Goal: Contribute content: Contribute content

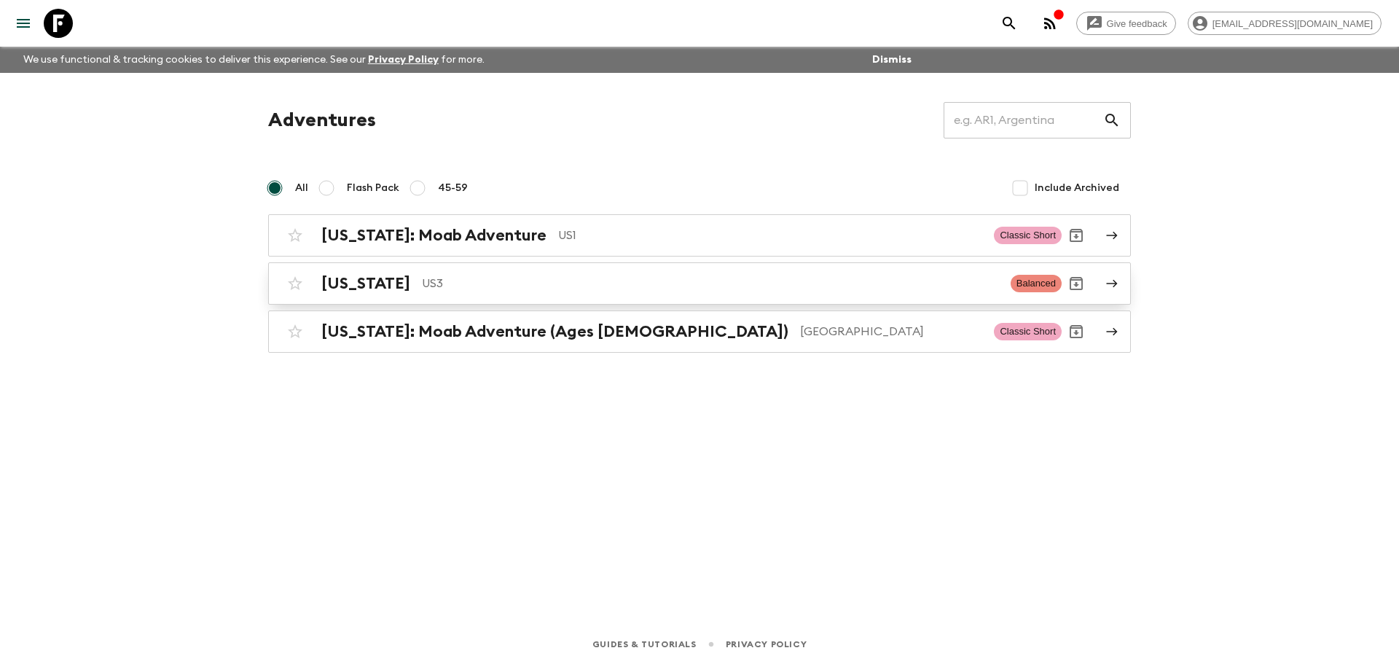
click at [372, 281] on h2 "[US_STATE]" at bounding box center [365, 283] width 89 height 19
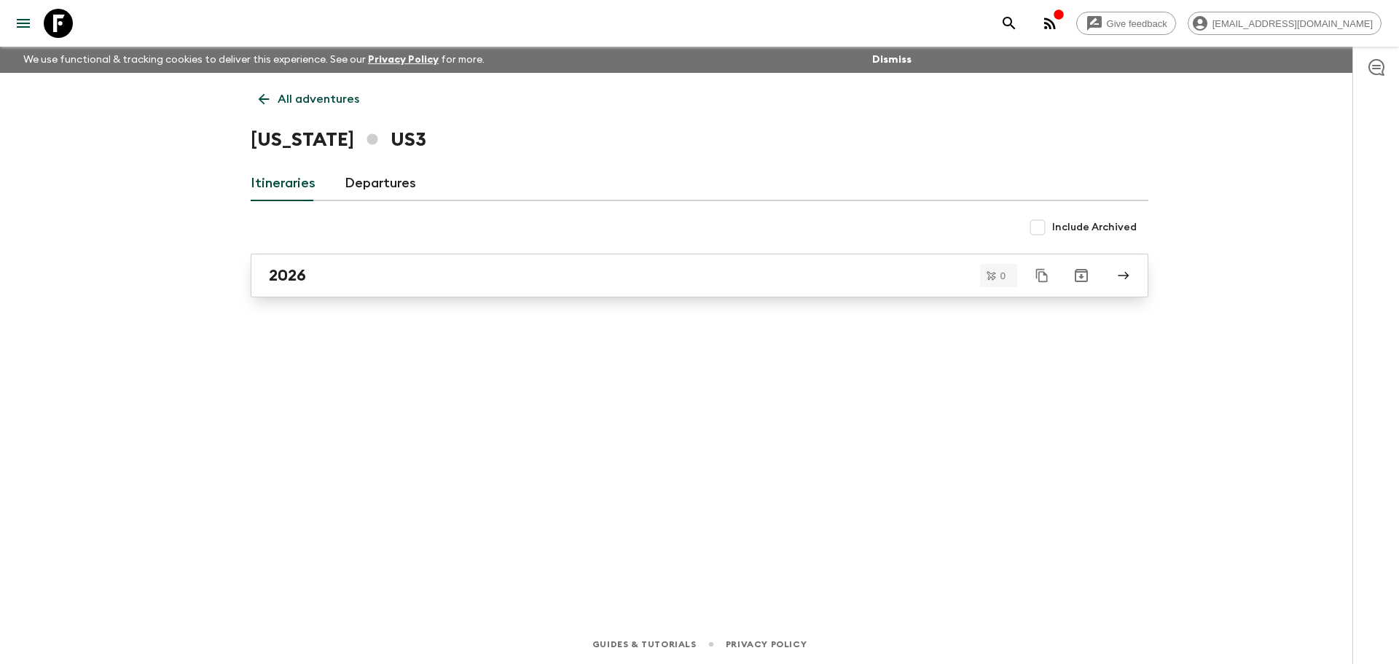
click at [315, 276] on div "2026" at bounding box center [686, 275] width 834 height 19
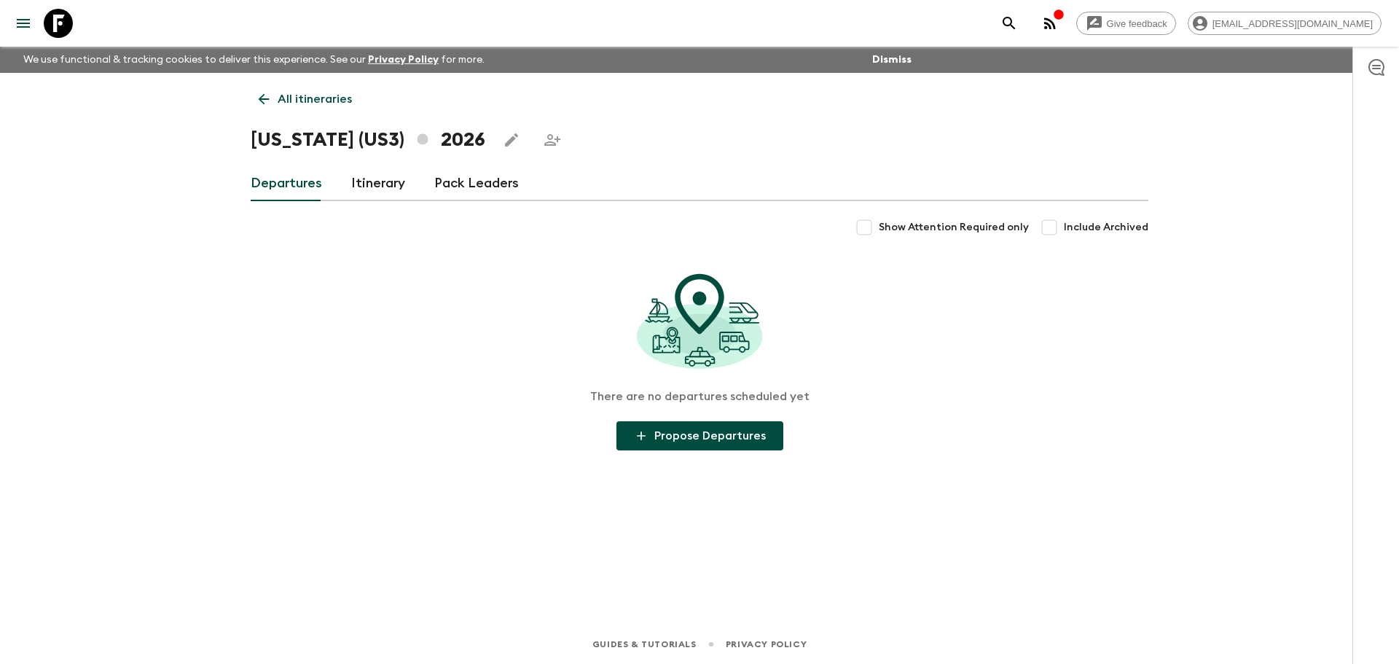
click at [374, 181] on link "Itinerary" at bounding box center [378, 183] width 54 height 35
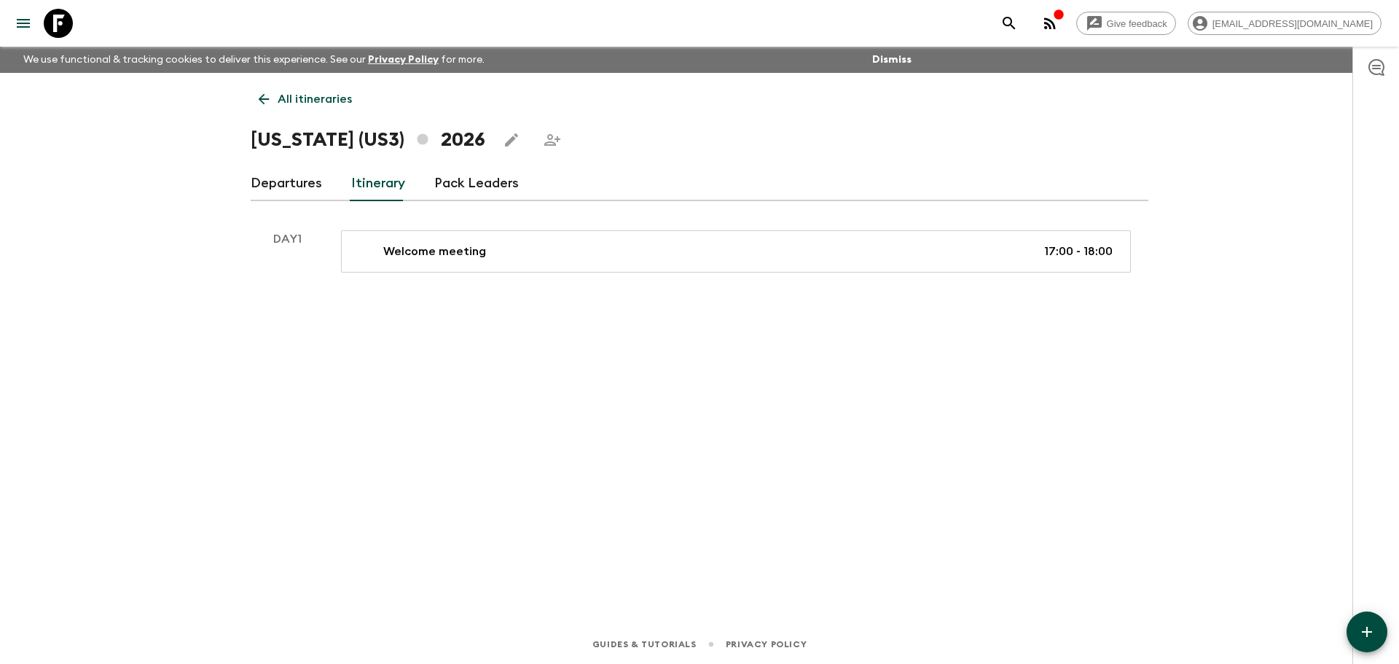
click at [59, 25] on icon at bounding box center [58, 23] width 29 height 29
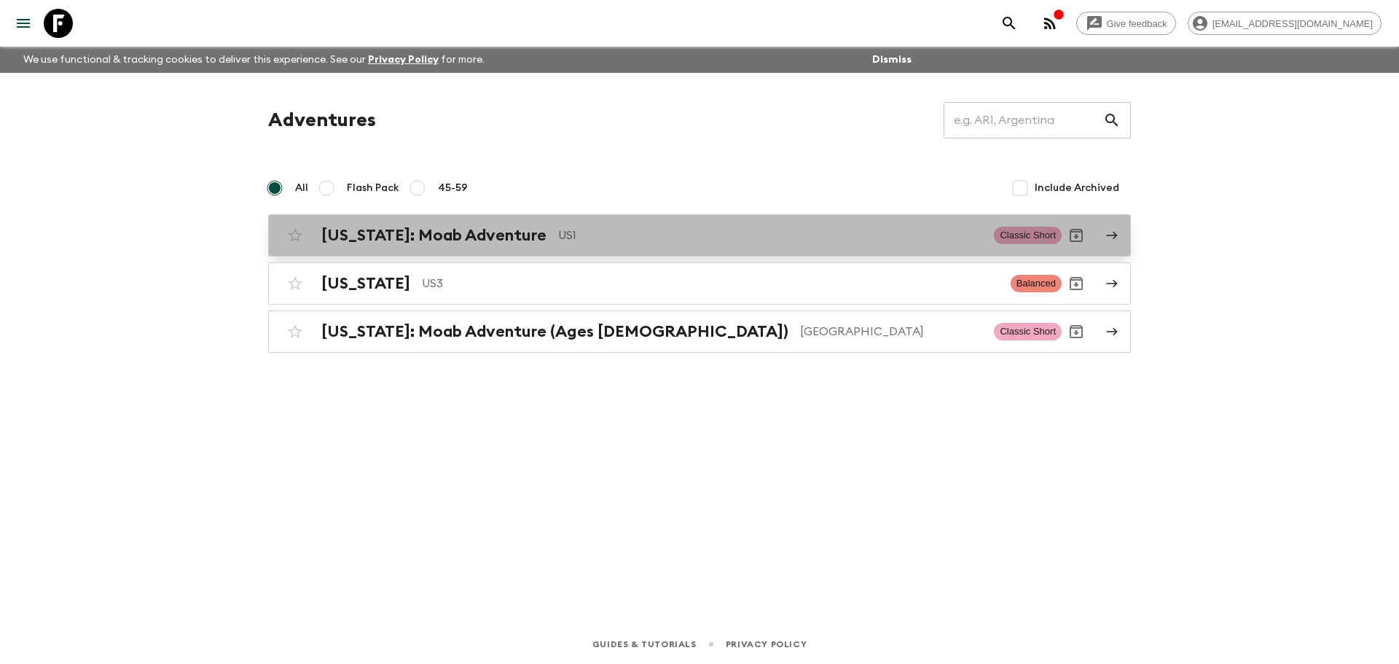
click at [381, 233] on h2 "[US_STATE]: Moab Adventure" at bounding box center [433, 235] width 225 height 19
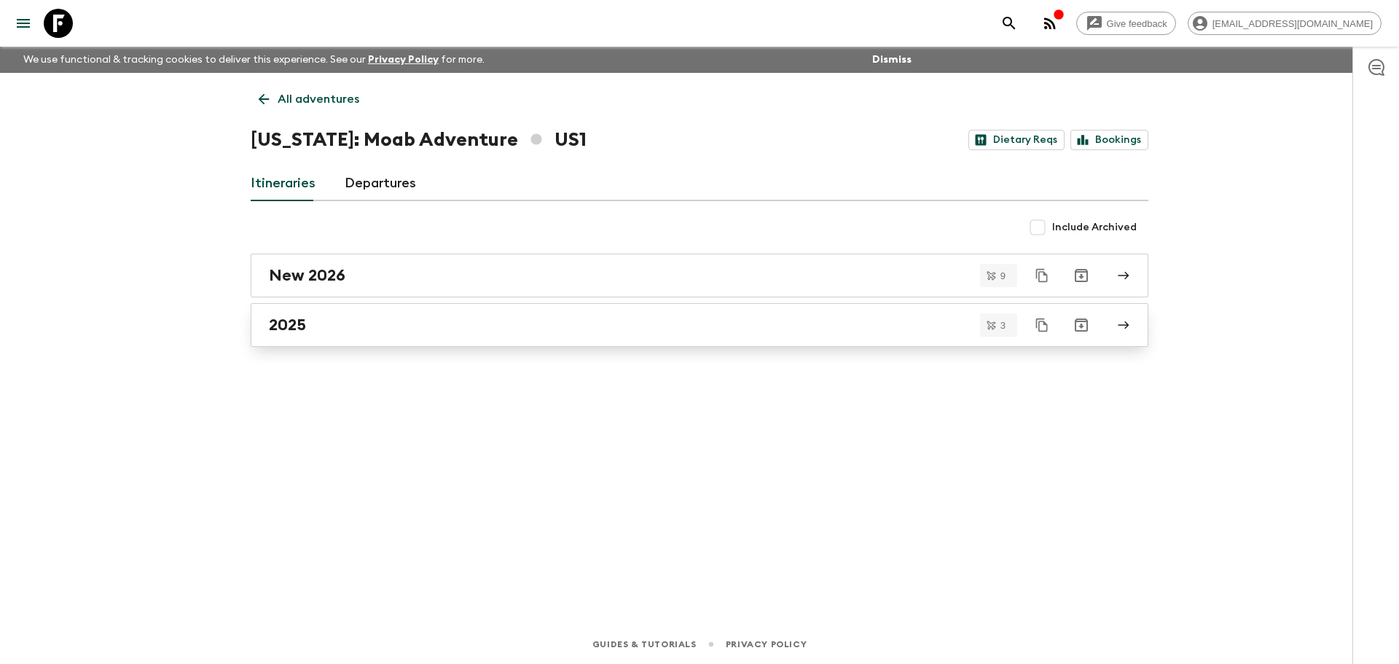
click at [293, 324] on h2 "2025" at bounding box center [287, 324] width 37 height 19
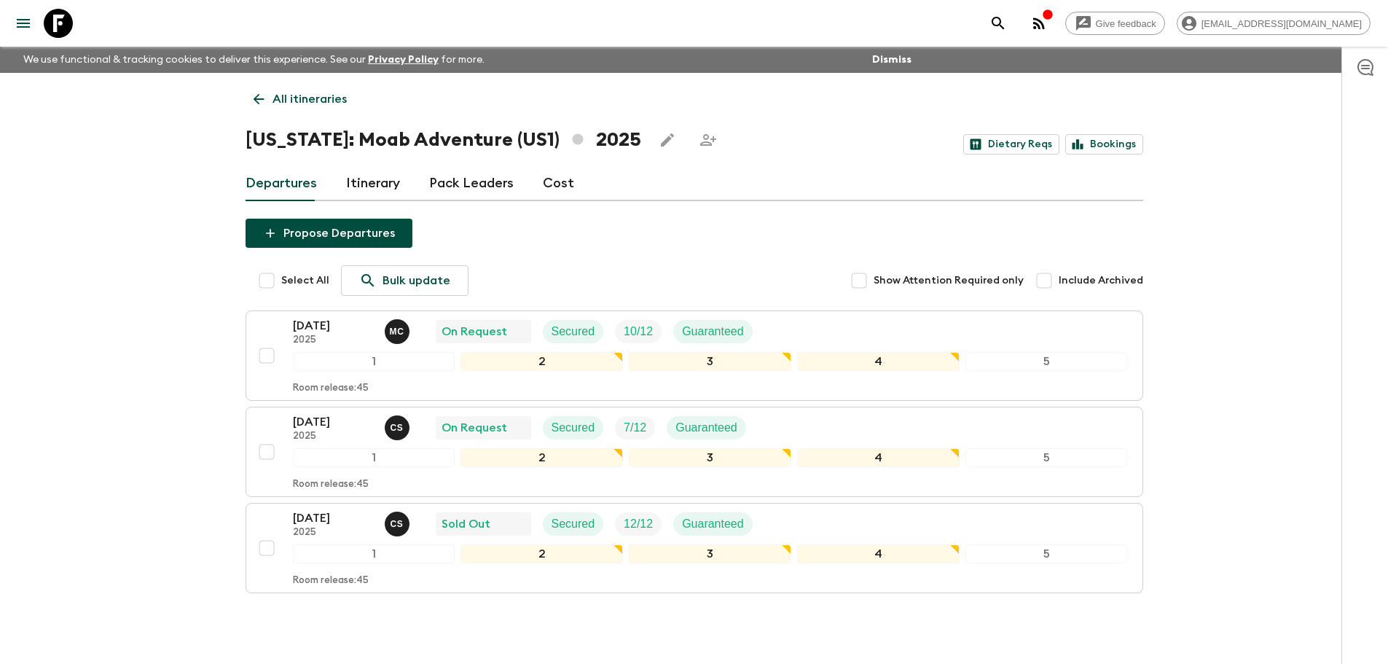
click at [378, 183] on link "Itinerary" at bounding box center [373, 183] width 54 height 35
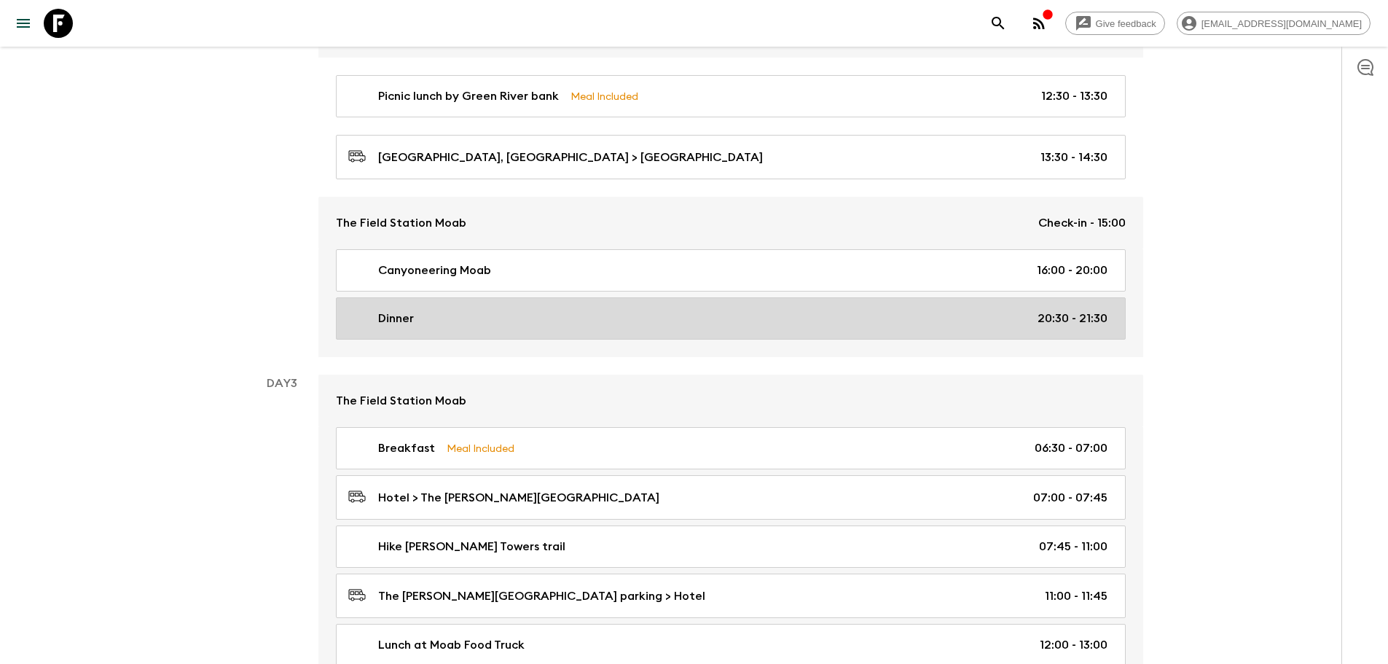
scroll to position [801, 0]
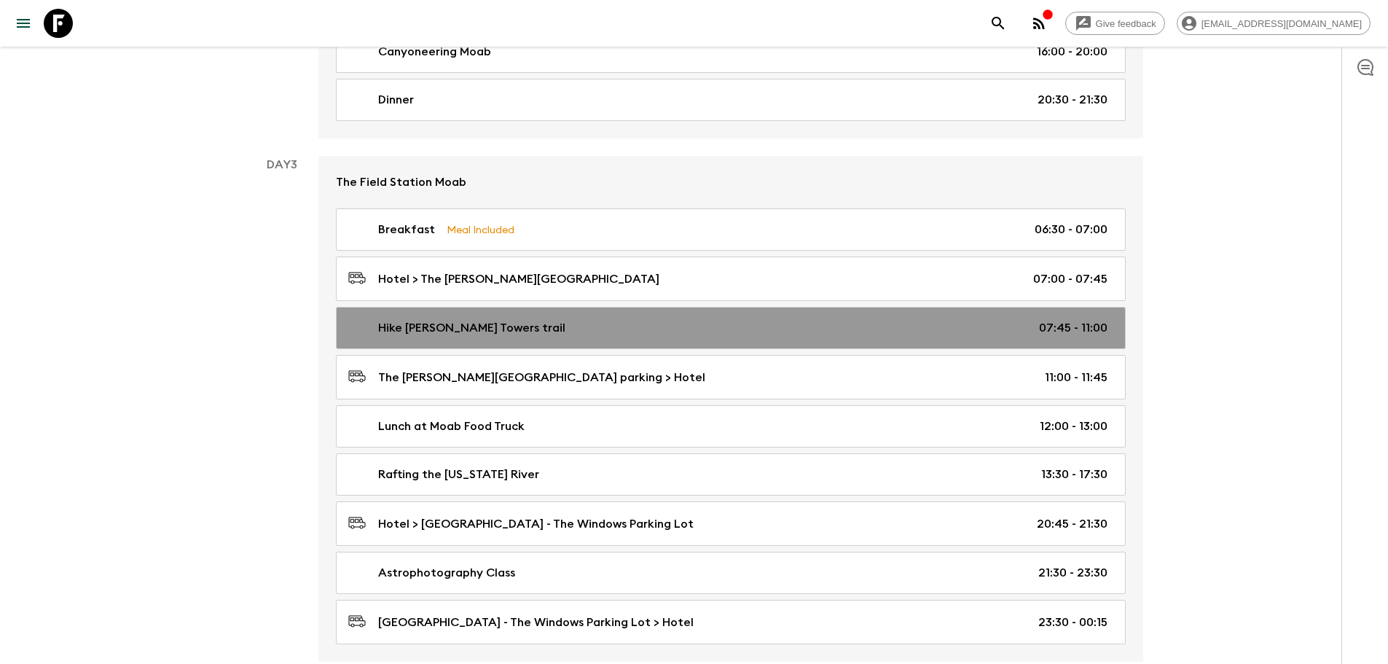
click at [436, 332] on p "Hike [PERSON_NAME] Towers trail" at bounding box center [471, 327] width 187 height 17
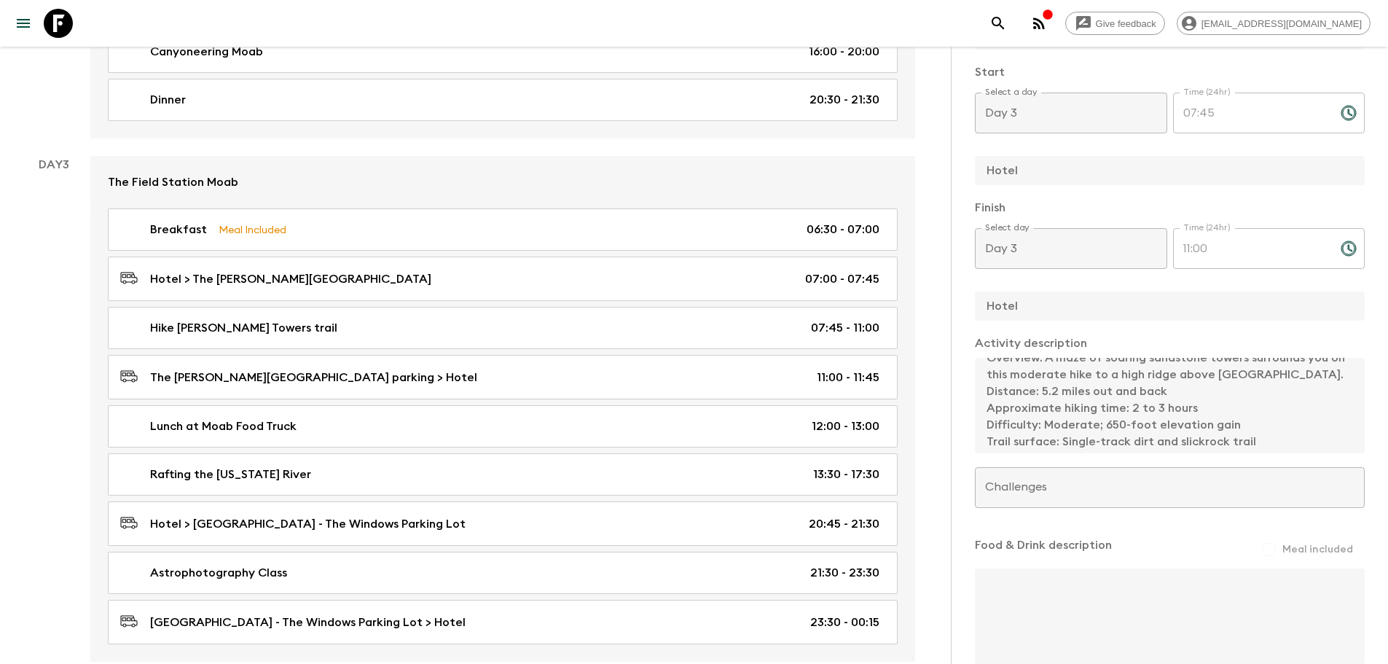
scroll to position [17, 0]
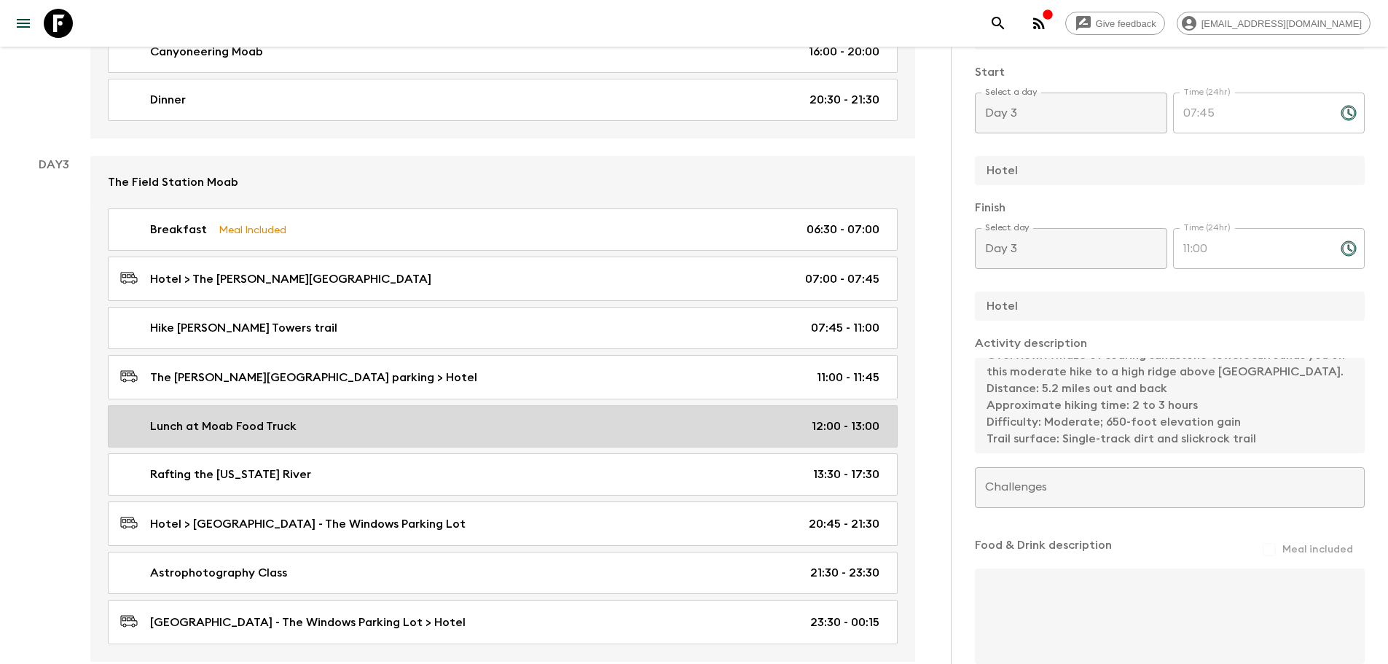
click at [248, 424] on p "Lunch at Moab Food Truck" at bounding box center [223, 425] width 146 height 17
type input "Lunch at Moab Food Truck"
type input "Moab"
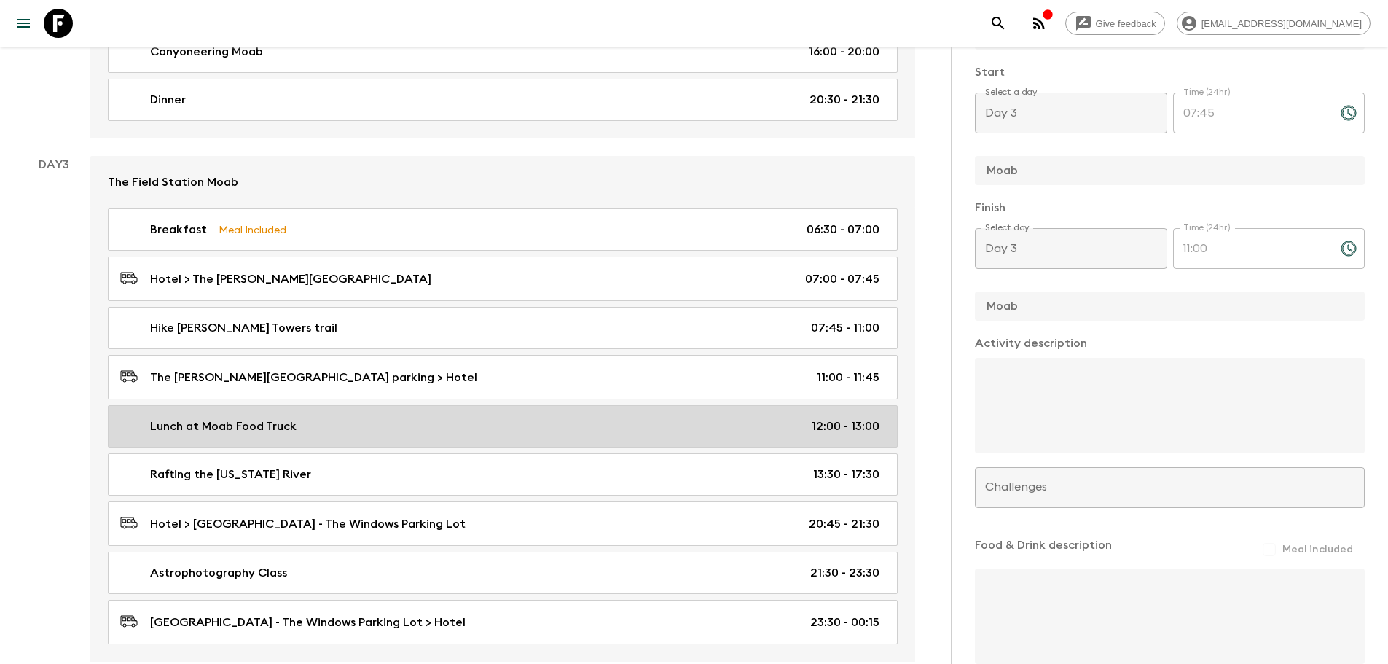
type input "12:00"
type input "13:00"
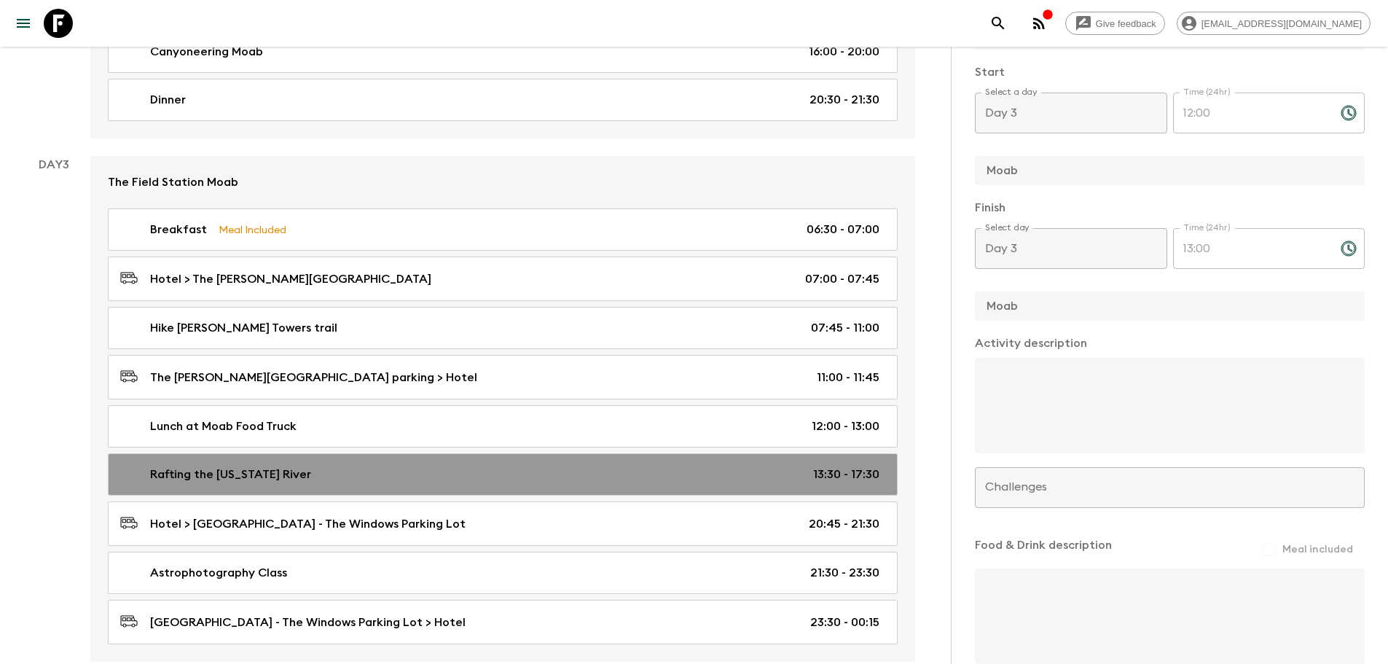
click at [244, 482] on p "Rafting the [US_STATE] River" at bounding box center [230, 474] width 161 height 17
type input "Rafting the [US_STATE] River"
type textarea "Adventure Level : Mild: Small rapids, relaxing float. Class of Rapids : I – II …"
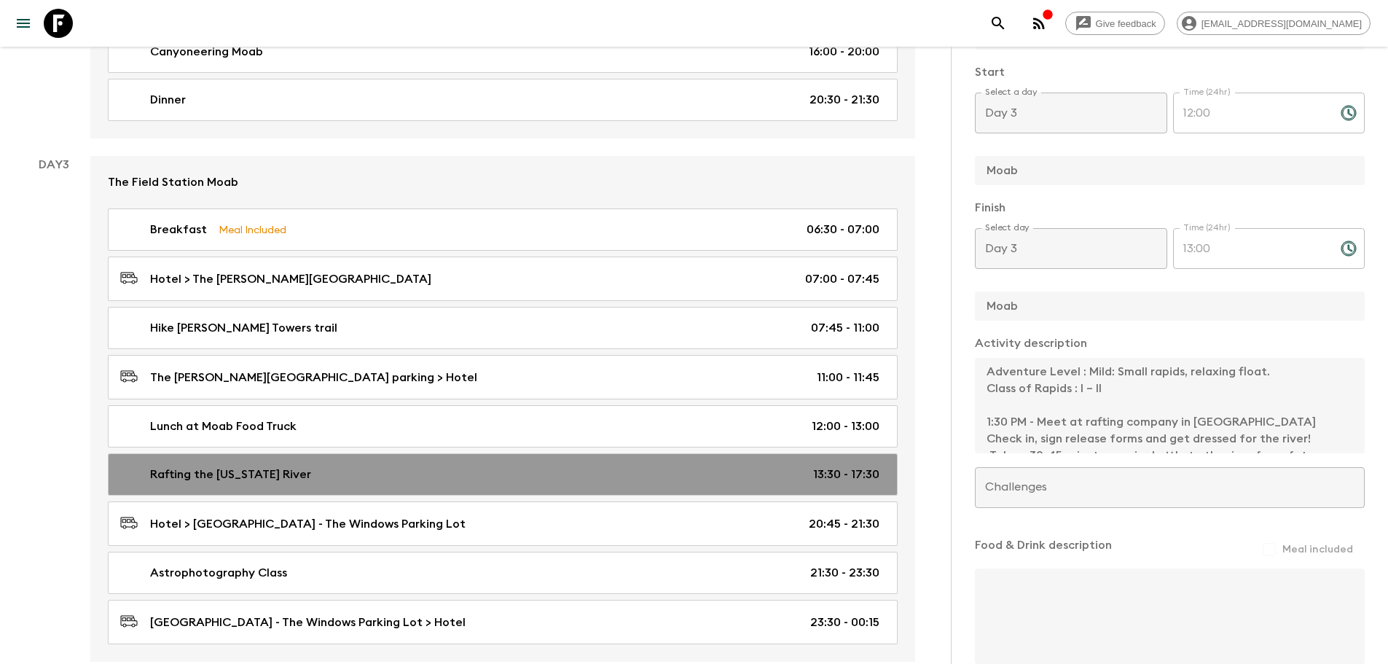
type input "13:30"
type input "17:30"
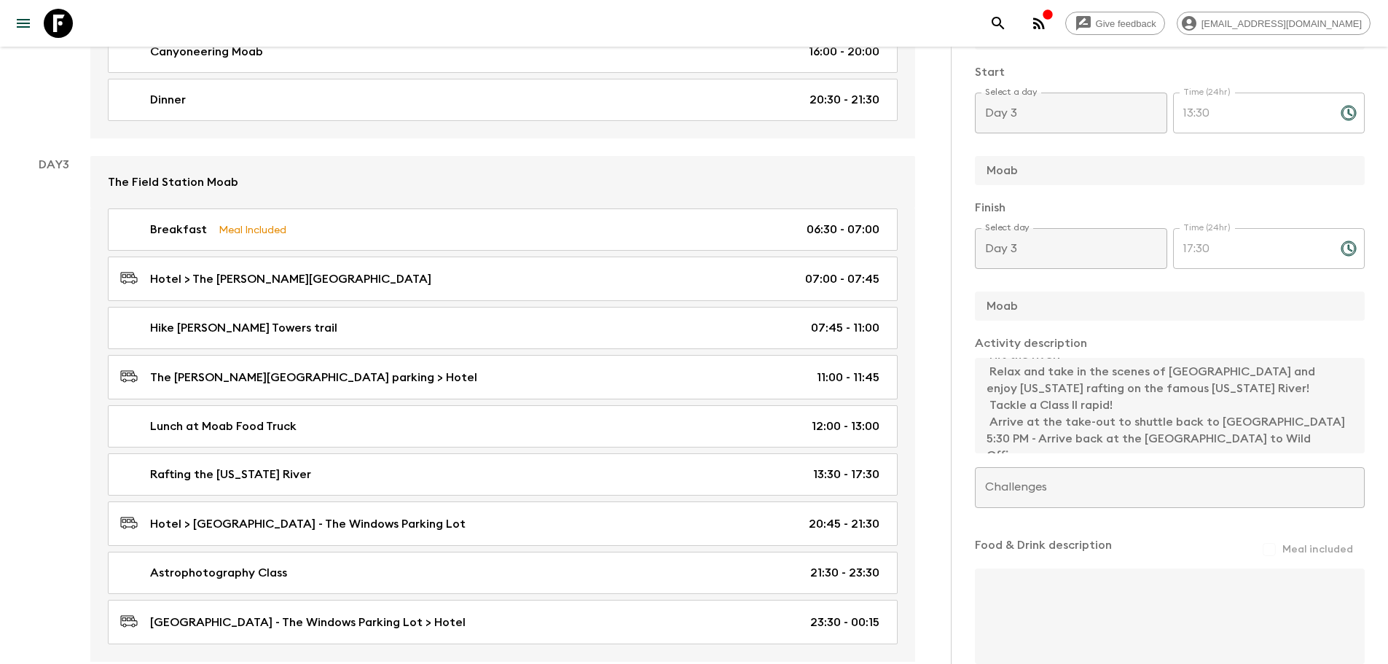
scroll to position [298, 0]
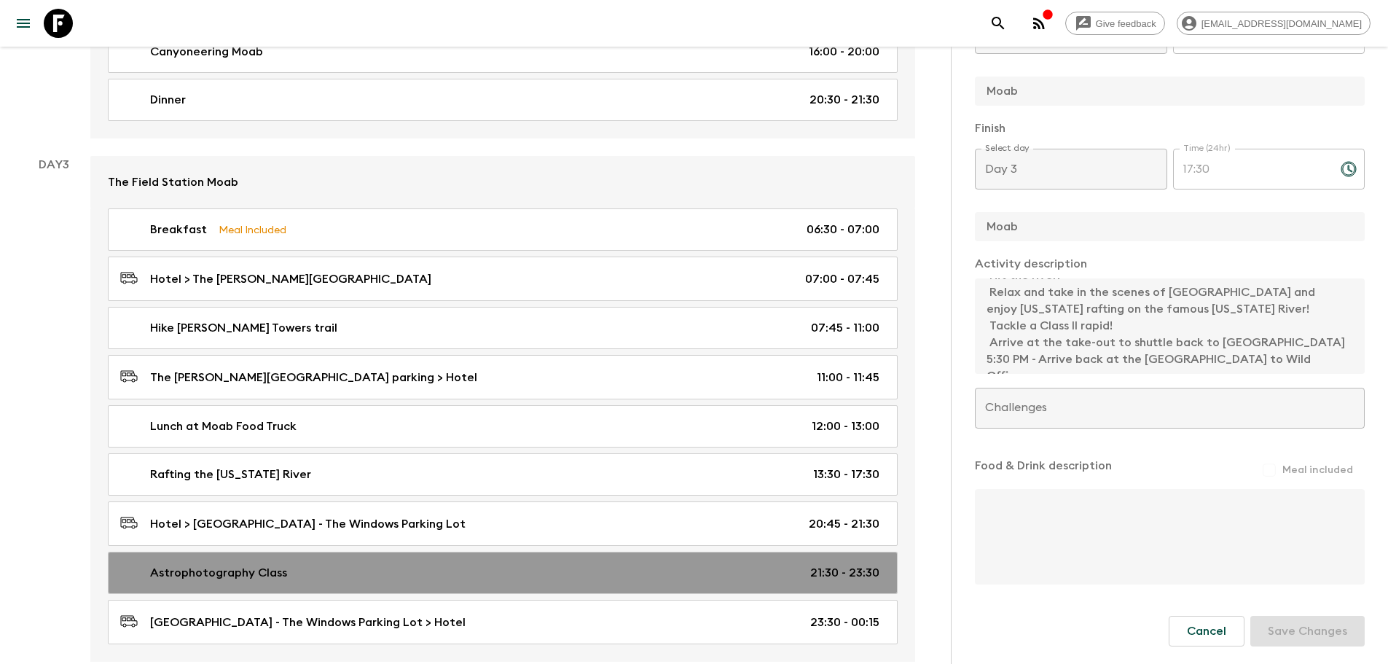
click at [267, 563] on link "Astrophotography Class 21:30 - 23:30" at bounding box center [503, 573] width 790 height 42
type input "Astrophotography Class"
type input "[GEOGRAPHIC_DATA] - The Windows Parking Lot"
type textarea "The Windows section provides the most value by far if you’re after Arches and l…"
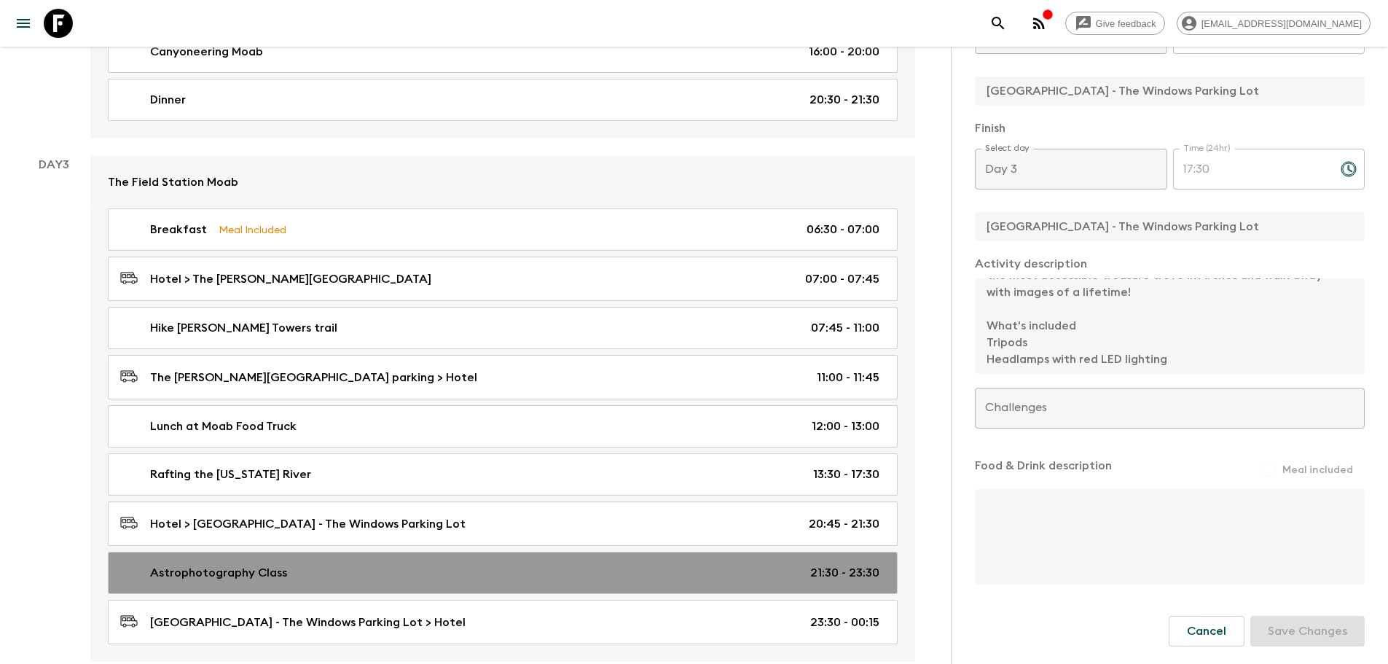
type input "21:30"
type input "23:30"
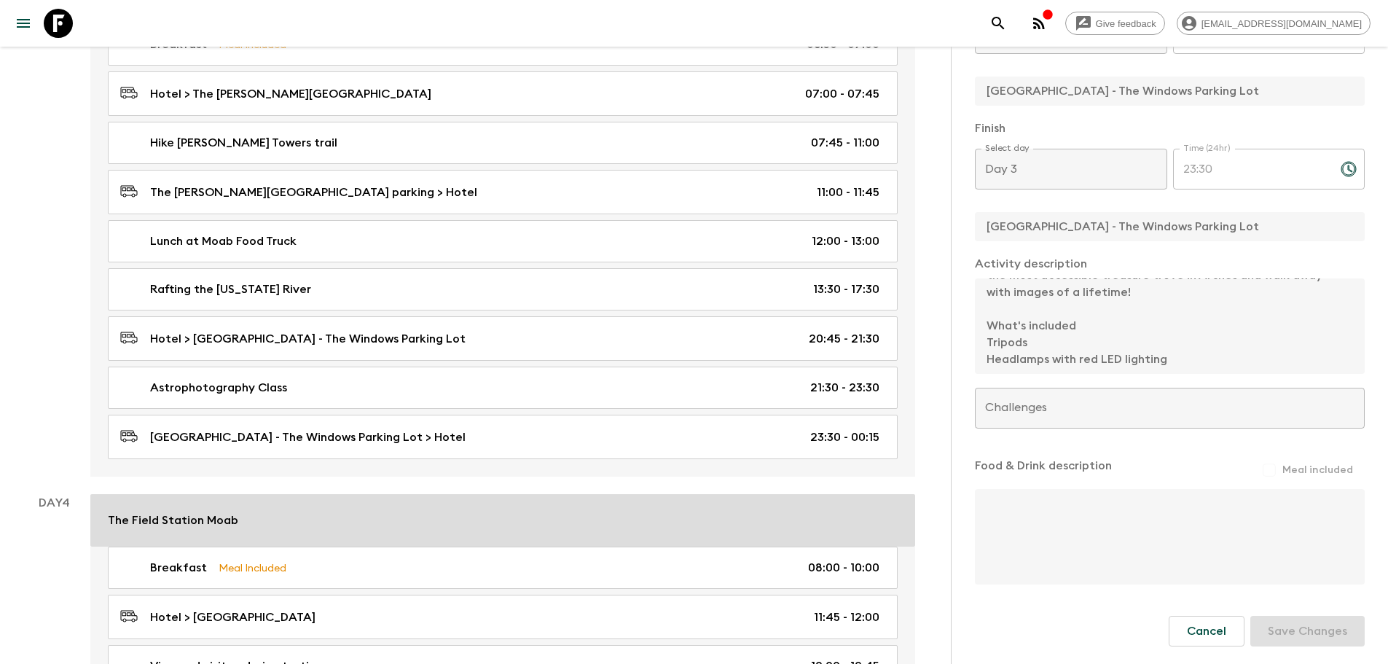
scroll to position [1020, 0]
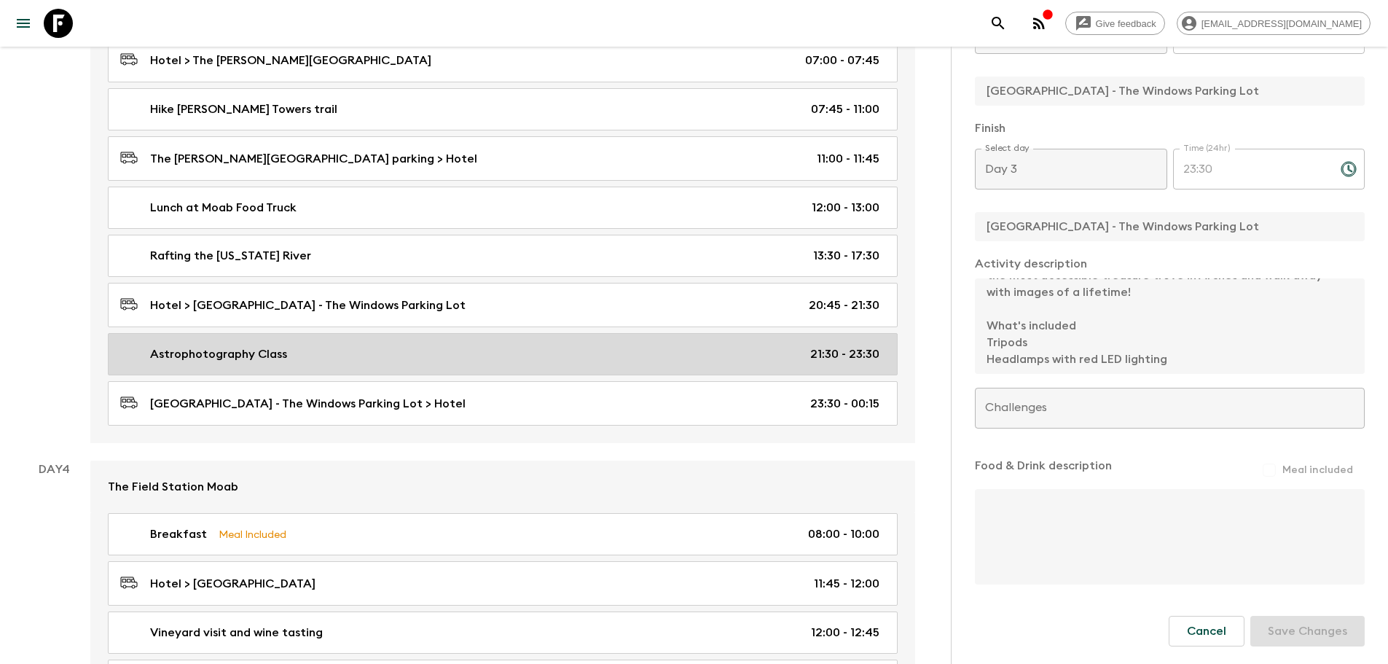
click at [203, 357] on p "Astrophotography Class" at bounding box center [218, 353] width 137 height 17
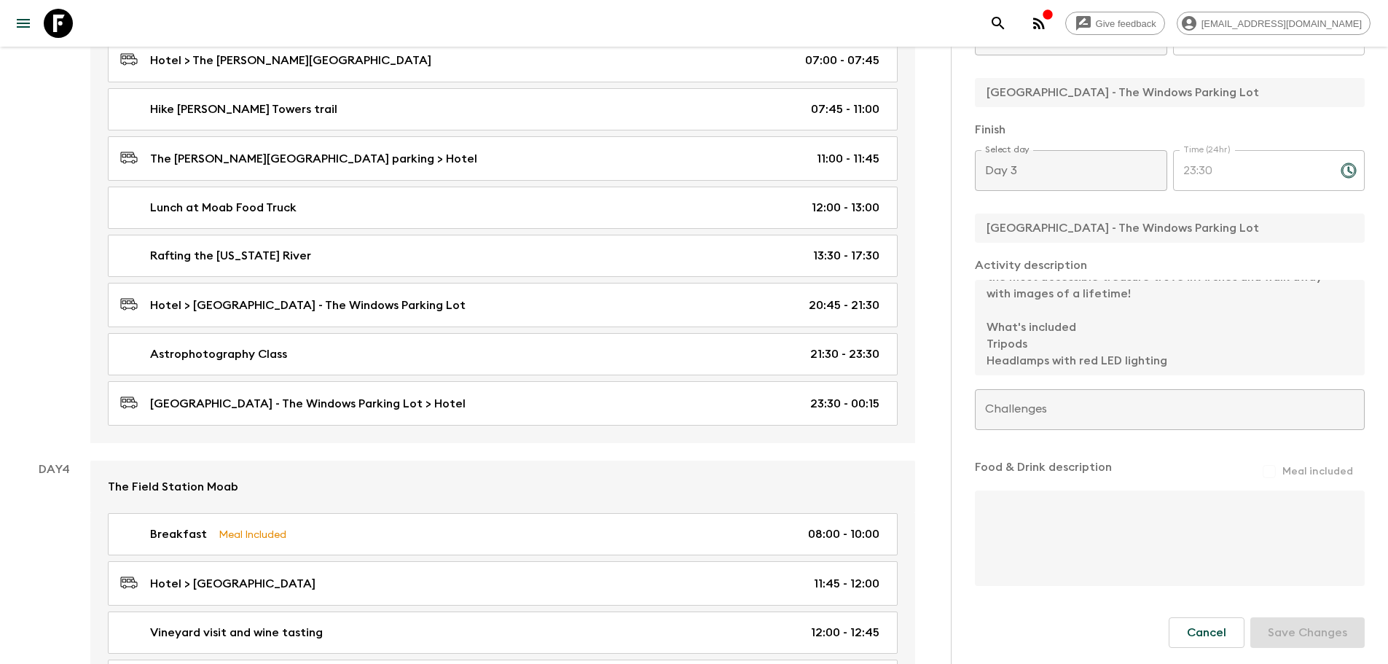
scroll to position [298, 0]
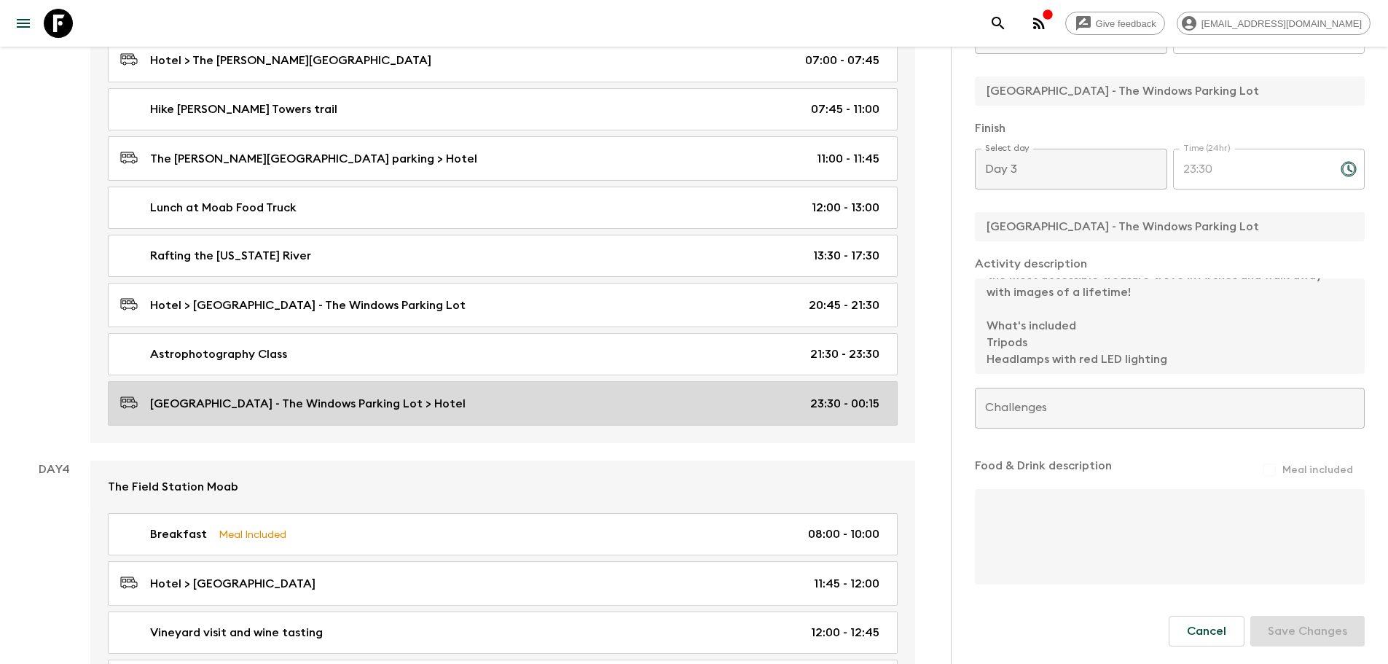
click at [246, 407] on p "[GEOGRAPHIC_DATA] - The Windows Parking Lot > Hotel" at bounding box center [307, 403] width 315 height 17
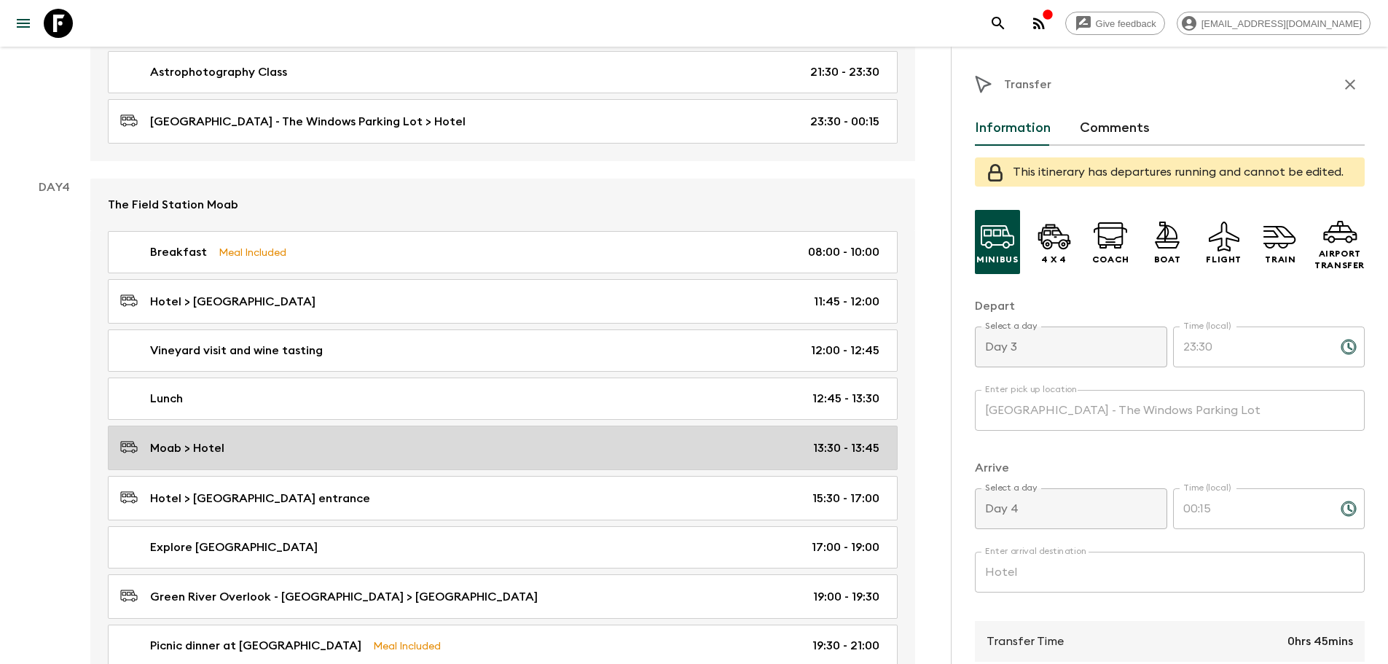
scroll to position [1311, 0]
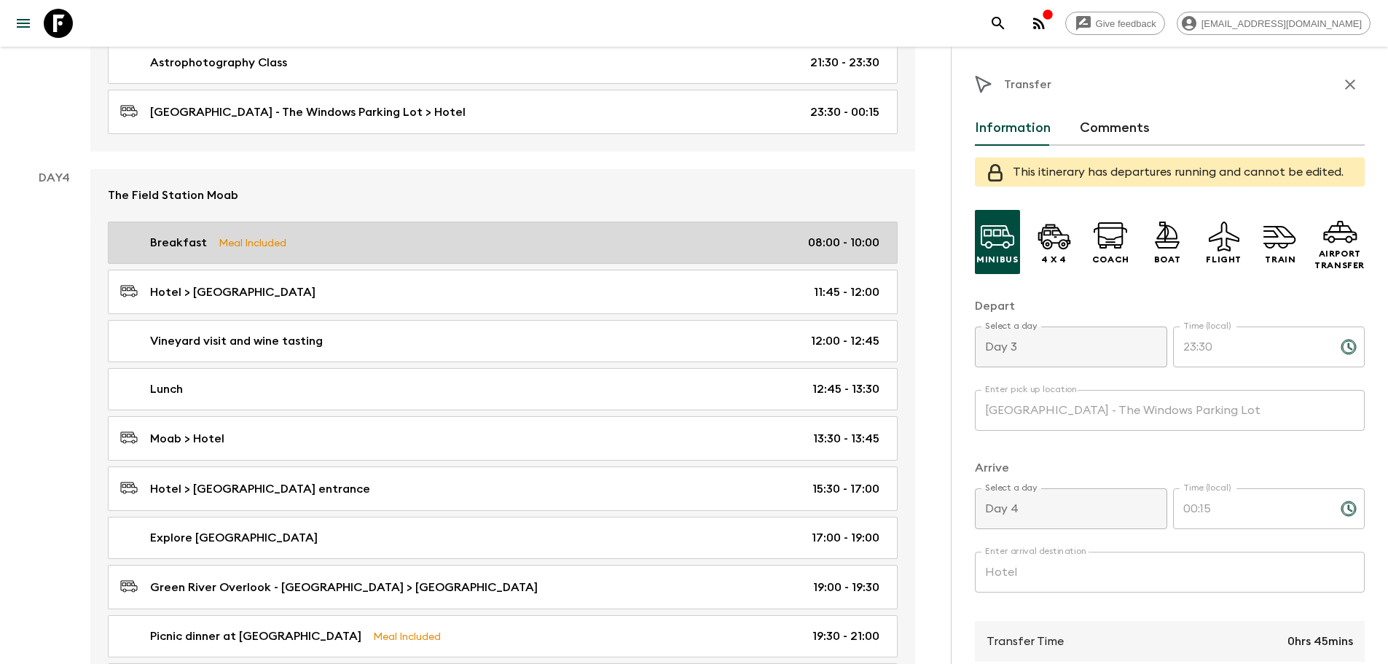
click at [211, 248] on div "Breakfast Meal Included 08:00 - 10:00" at bounding box center [499, 242] width 759 height 17
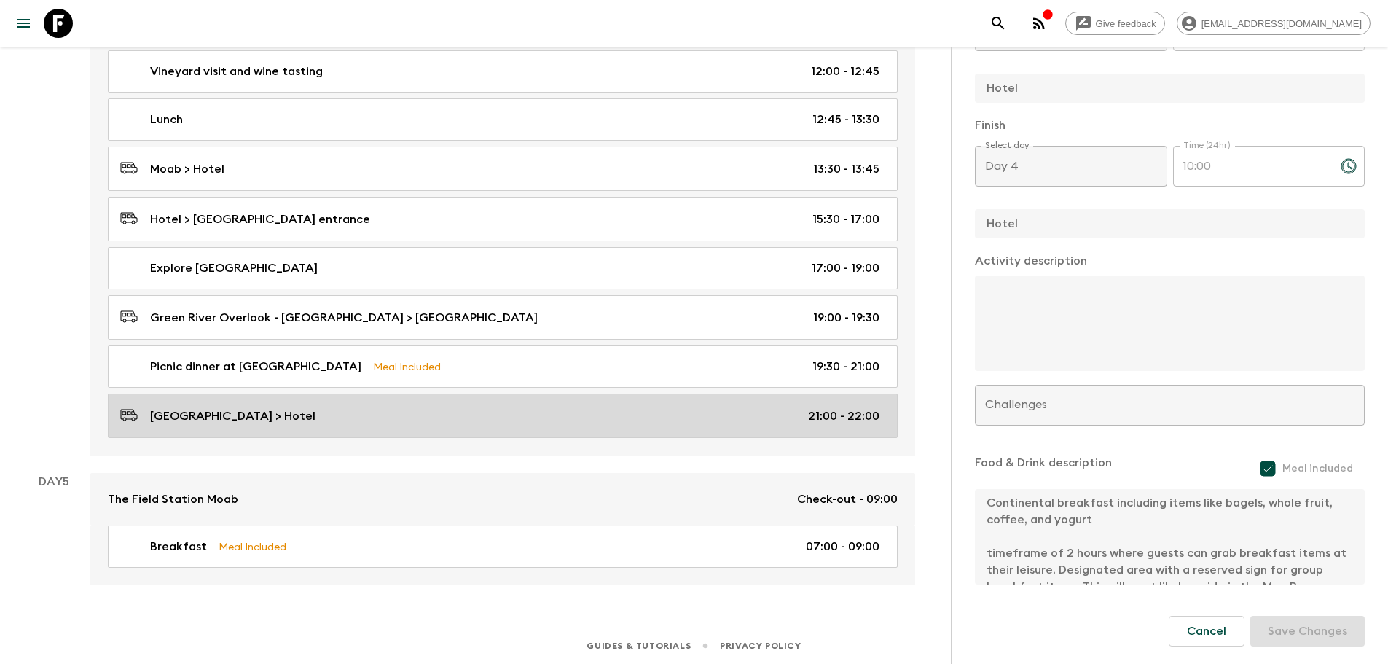
scroll to position [1583, 0]
click at [272, 415] on p "[GEOGRAPHIC_DATA] > Hotel" at bounding box center [232, 414] width 165 height 17
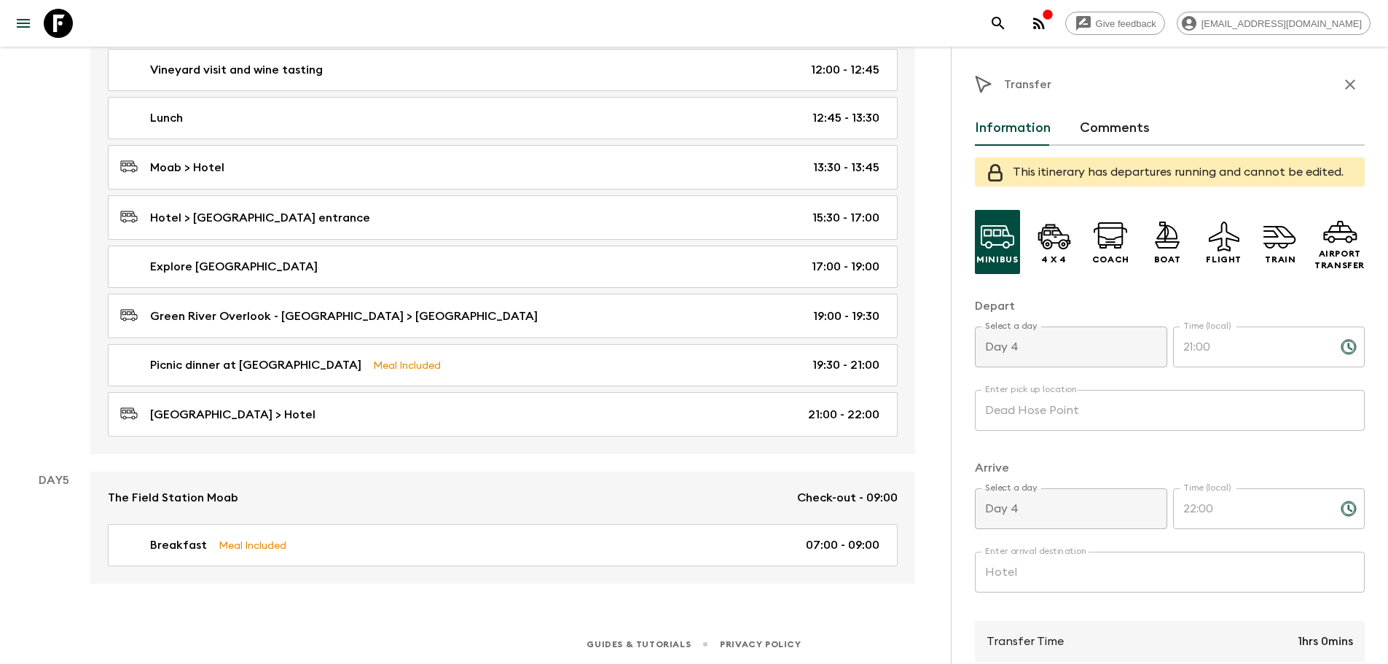
scroll to position [230, 0]
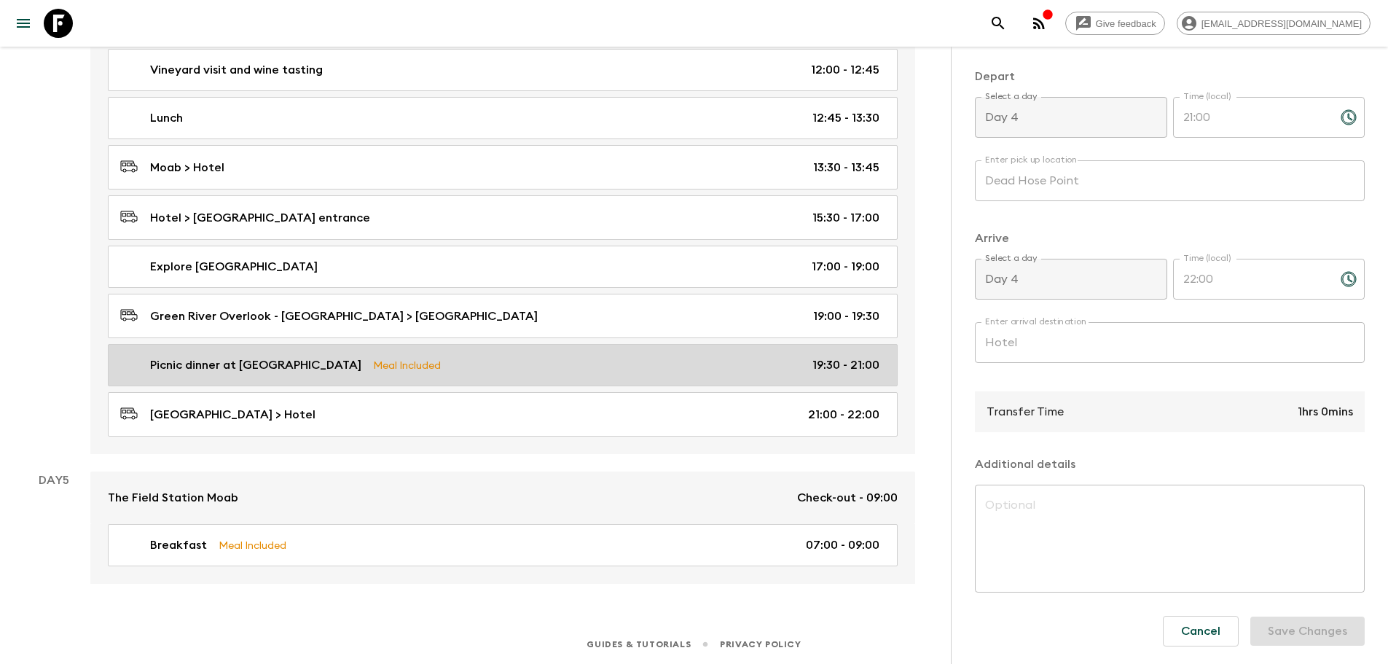
click at [252, 368] on p "Picnic dinner at [GEOGRAPHIC_DATA]" at bounding box center [255, 364] width 211 height 17
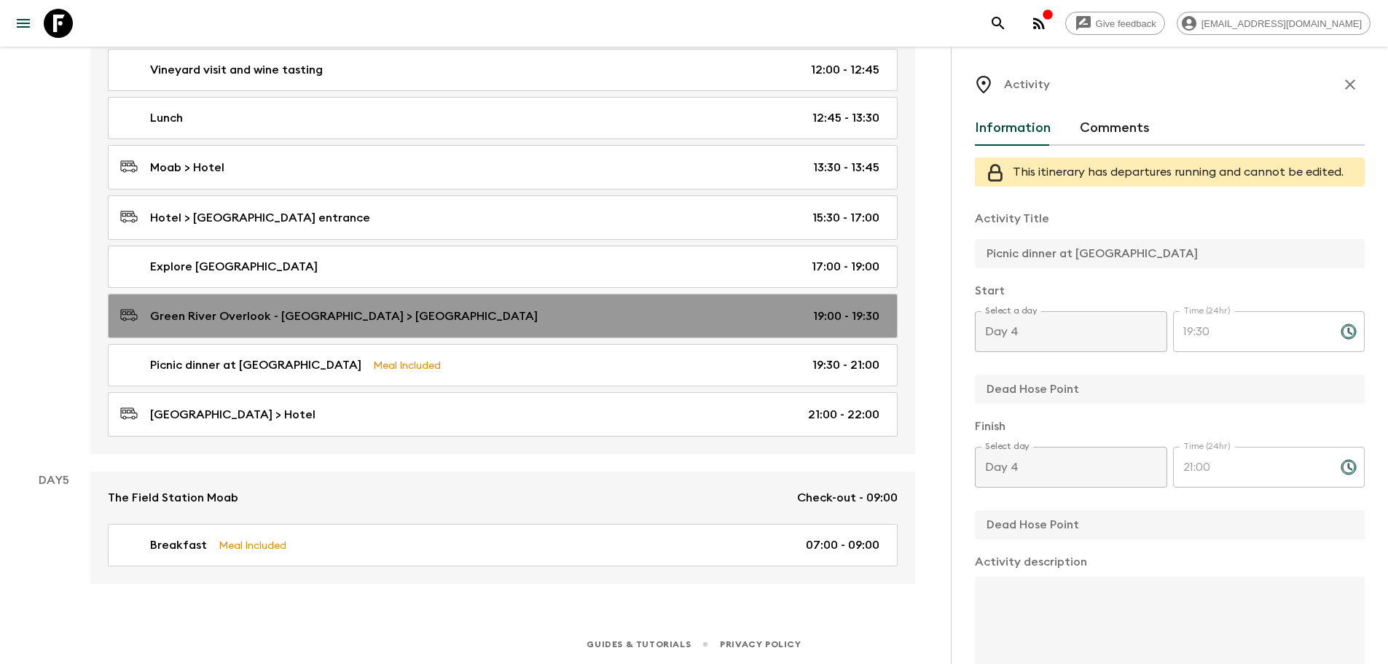
click at [241, 324] on p "Green River Overlook - [GEOGRAPHIC_DATA] > [GEOGRAPHIC_DATA]" at bounding box center [344, 315] width 388 height 17
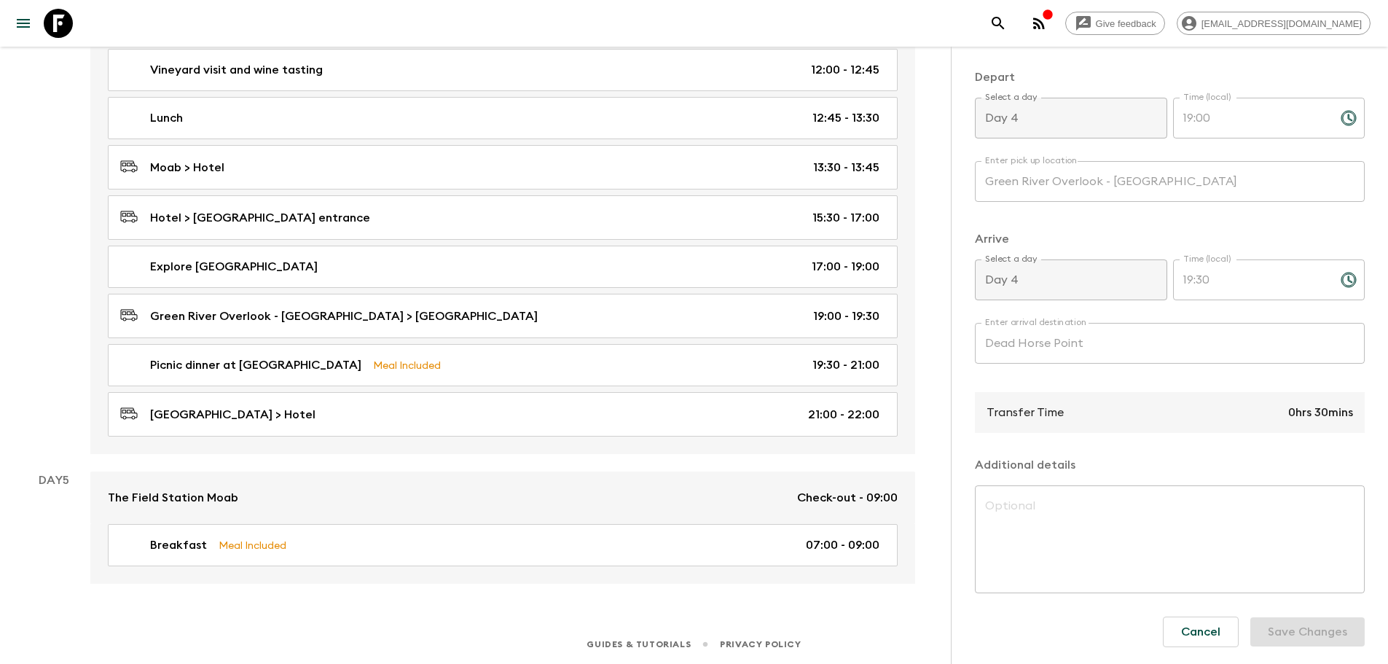
scroll to position [230, 0]
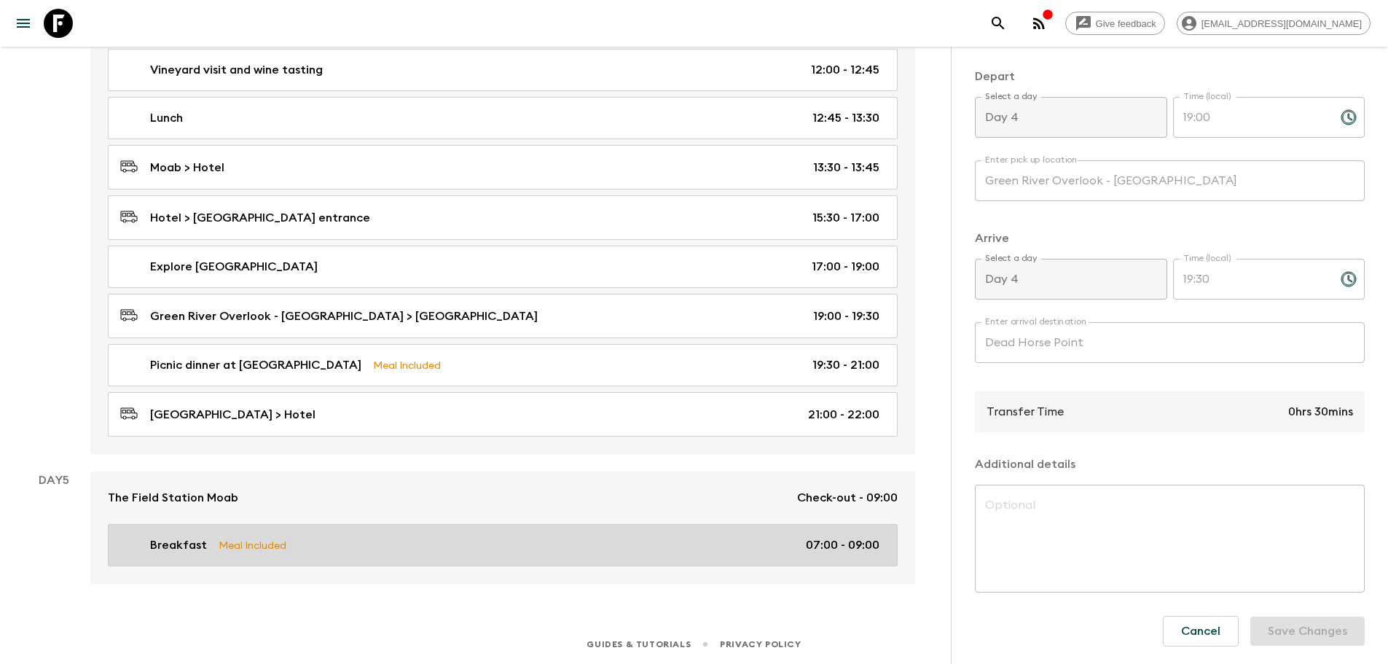
click at [160, 551] on p "Breakfast" at bounding box center [178, 544] width 57 height 17
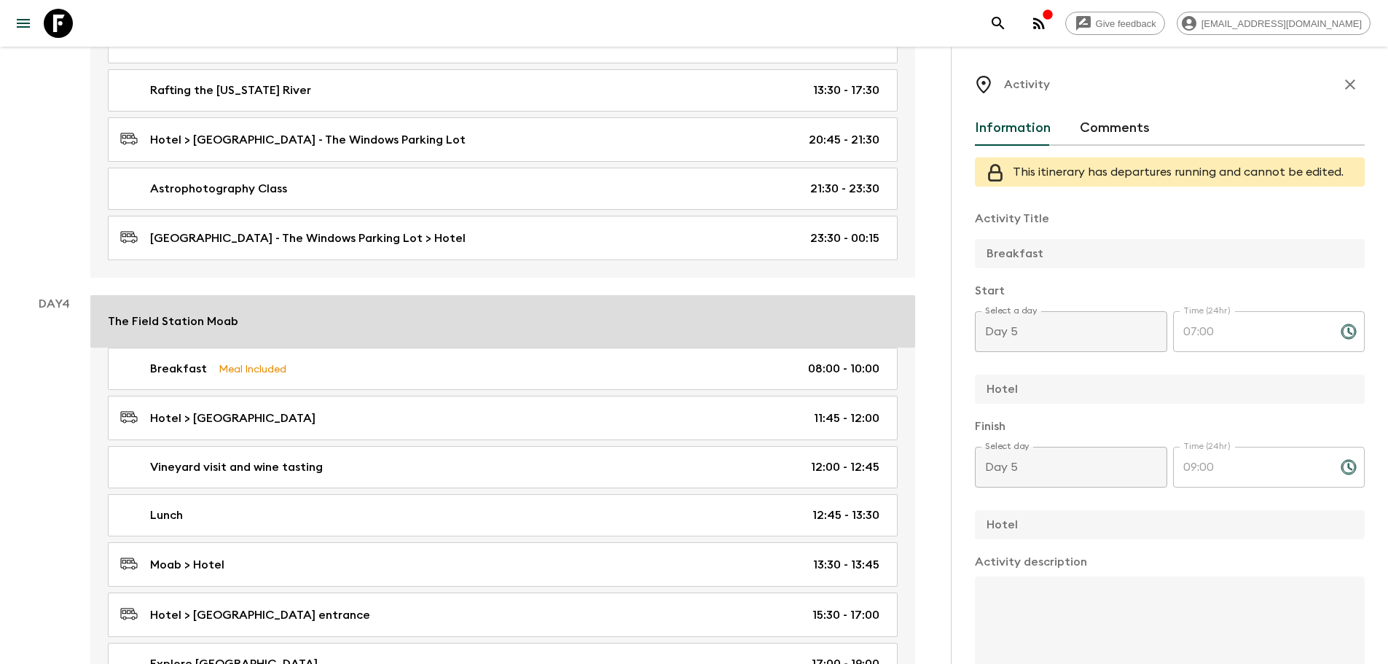
scroll to position [1000, 0]
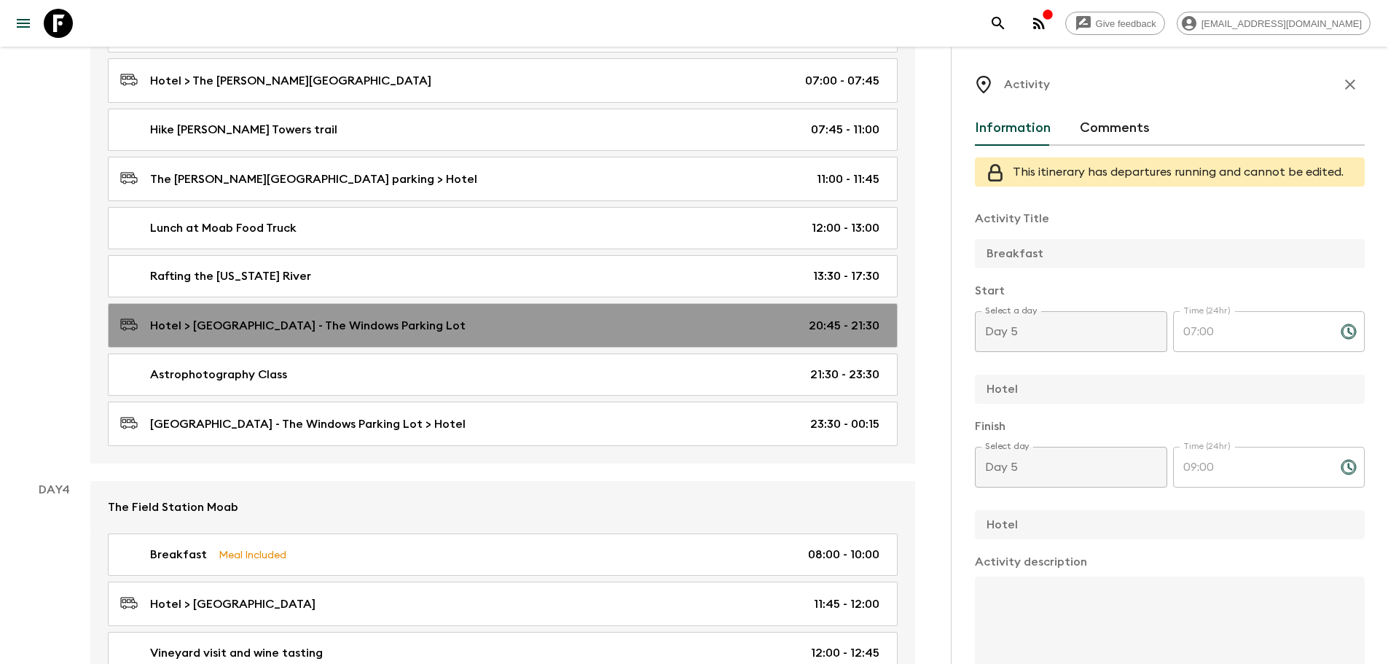
click at [243, 332] on p "Hotel > [GEOGRAPHIC_DATA] - The Windows Parking Lot" at bounding box center [307, 325] width 315 height 17
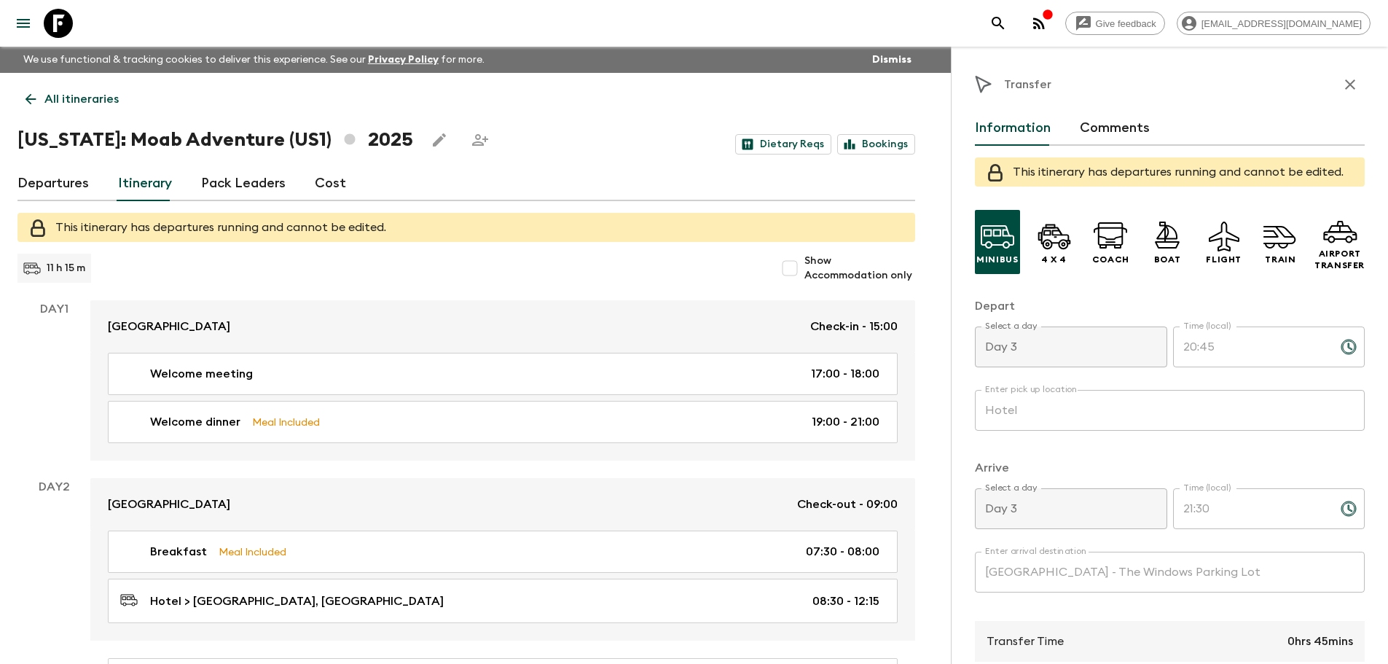
click at [795, 271] on input "Show Accommodation only" at bounding box center [789, 268] width 29 height 29
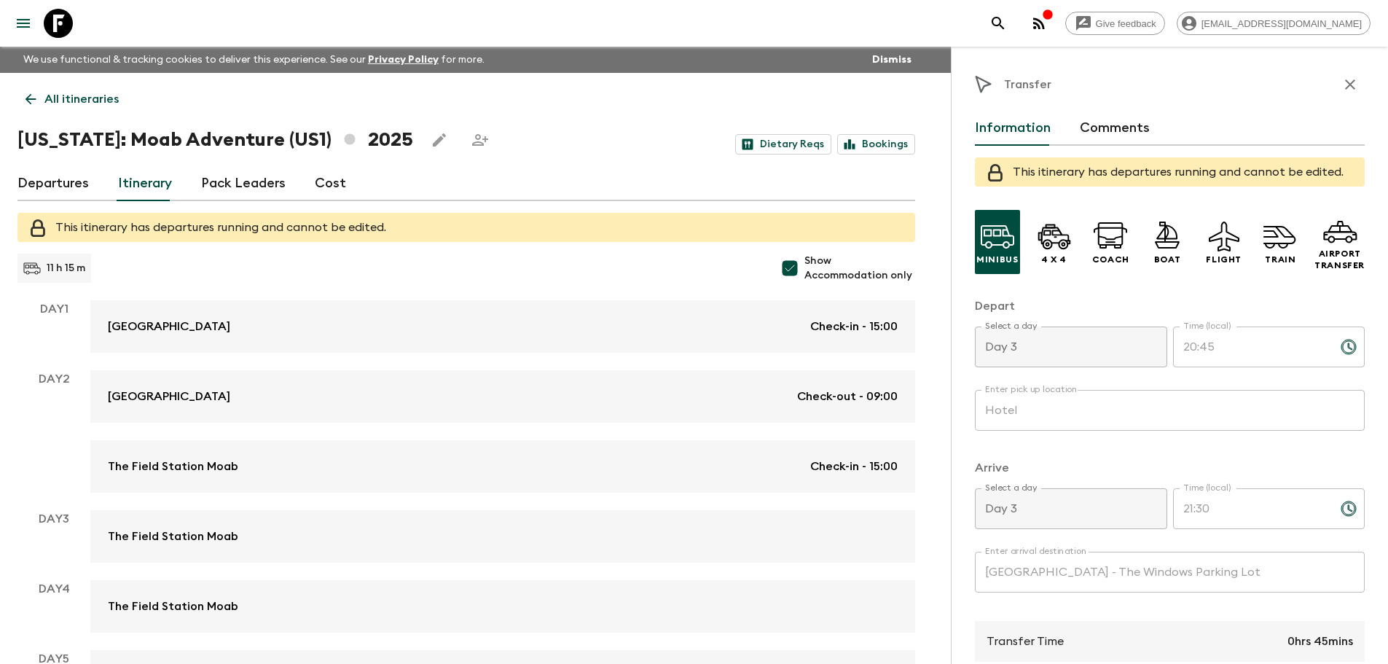
click at [795, 271] on input "Show Accommodation only" at bounding box center [789, 268] width 29 height 29
checkbox input "false"
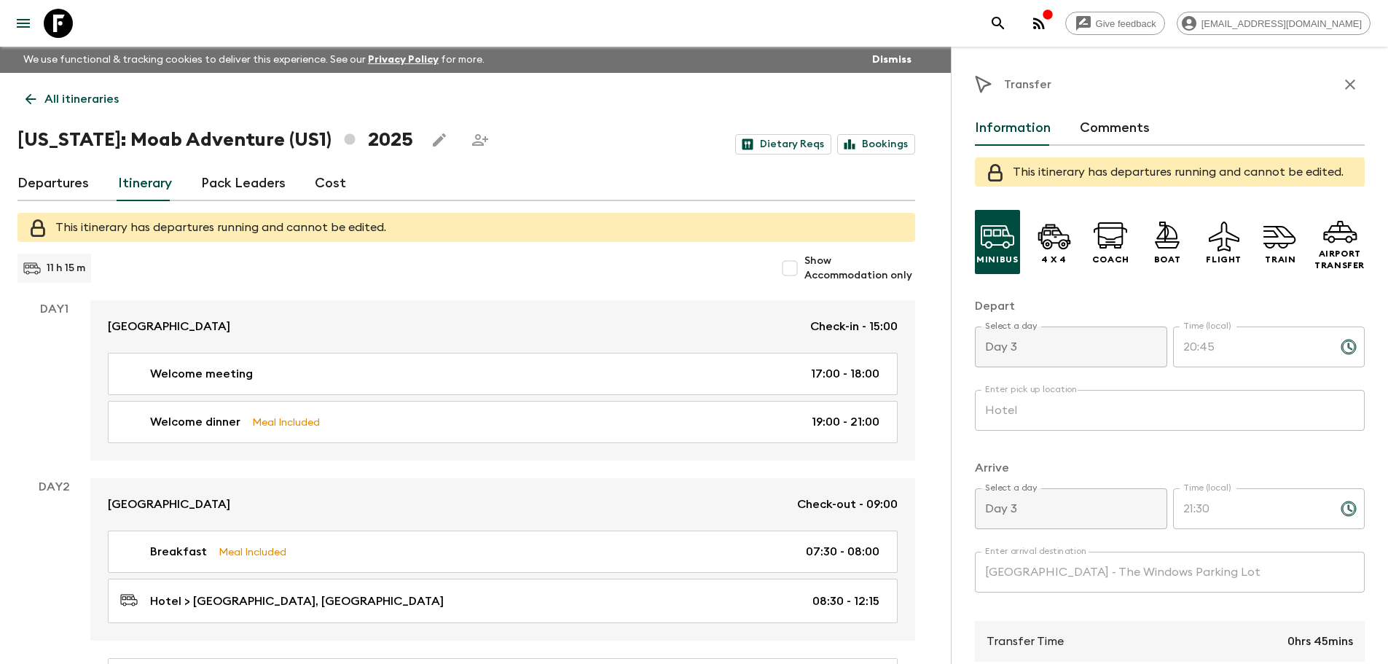
click at [31, 96] on icon at bounding box center [31, 99] width 16 height 16
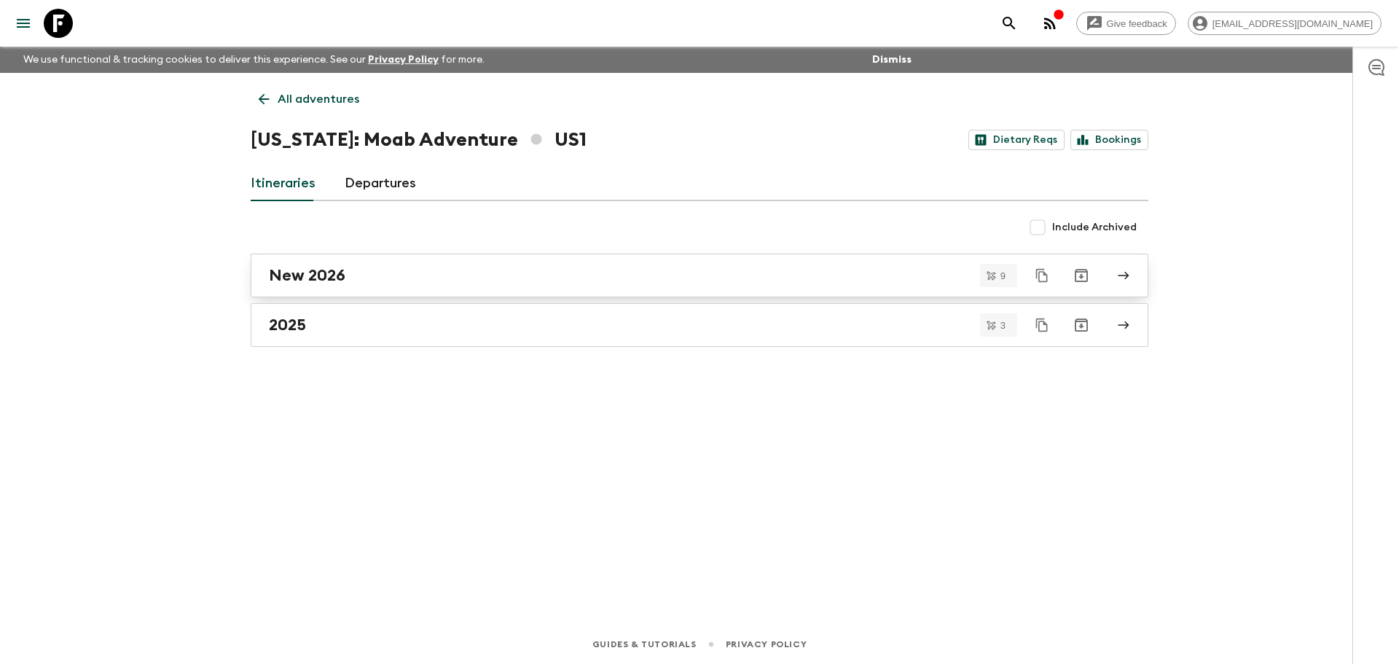
click at [301, 276] on h2 "New 2026" at bounding box center [307, 275] width 77 height 19
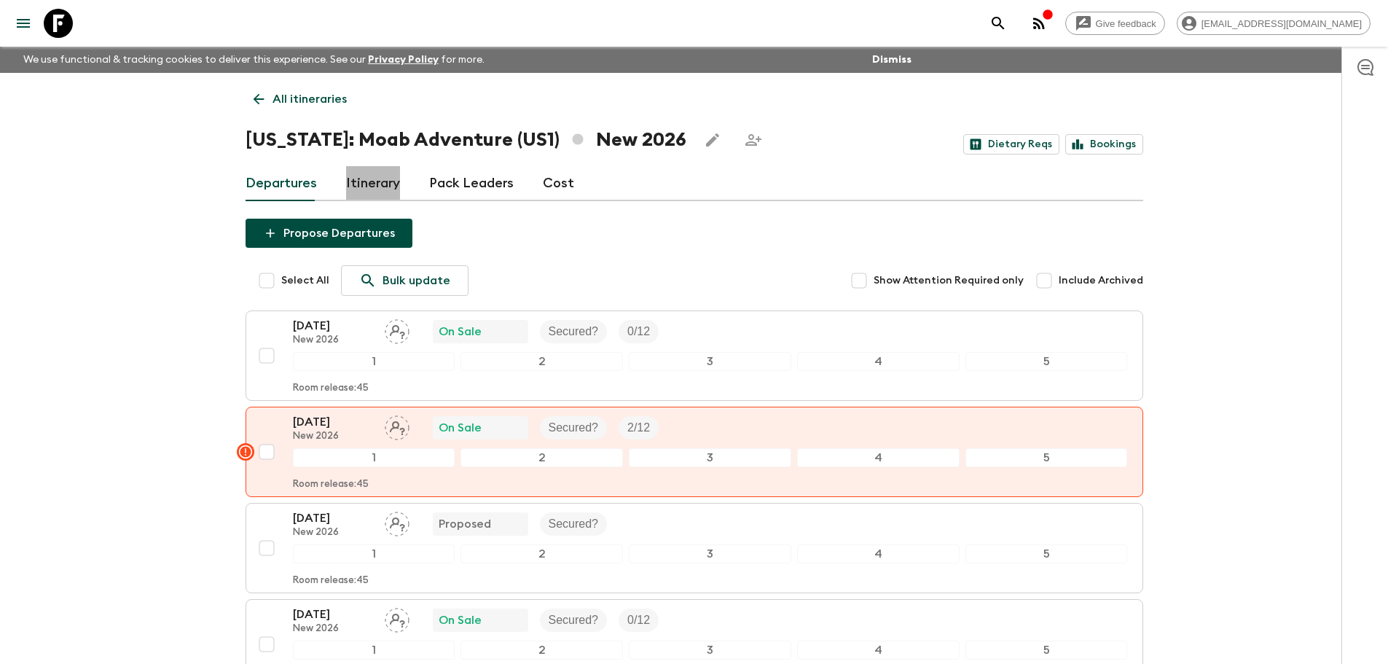
click at [374, 192] on link "Itinerary" at bounding box center [373, 183] width 54 height 35
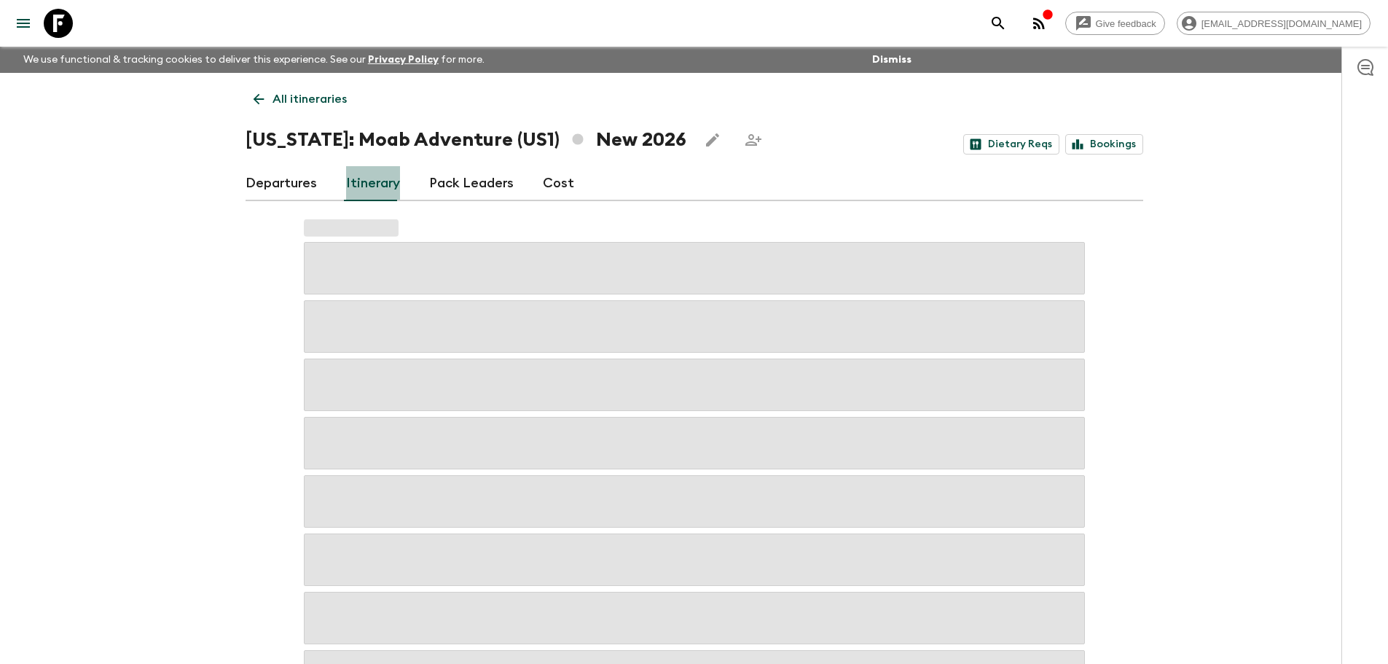
click at [374, 185] on link "Itinerary" at bounding box center [373, 183] width 54 height 35
click at [291, 188] on link "Departures" at bounding box center [281, 183] width 71 height 35
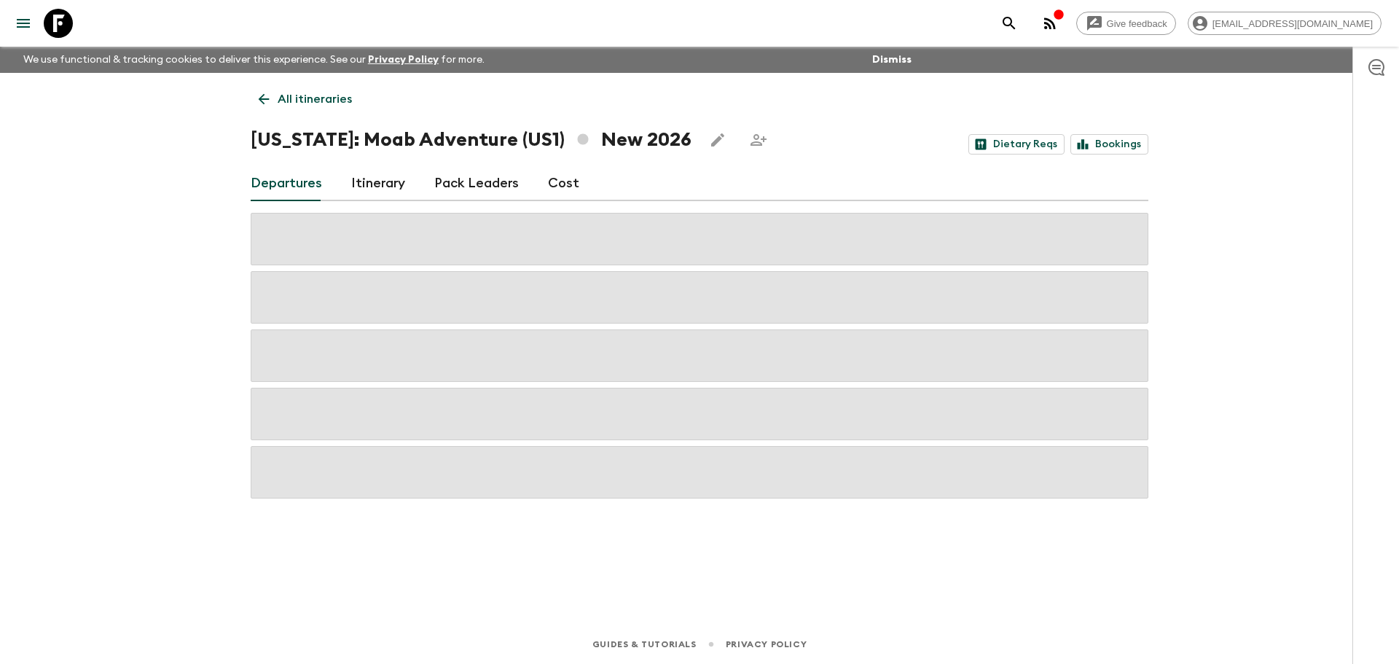
click at [393, 183] on link "Itinerary" at bounding box center [378, 183] width 54 height 35
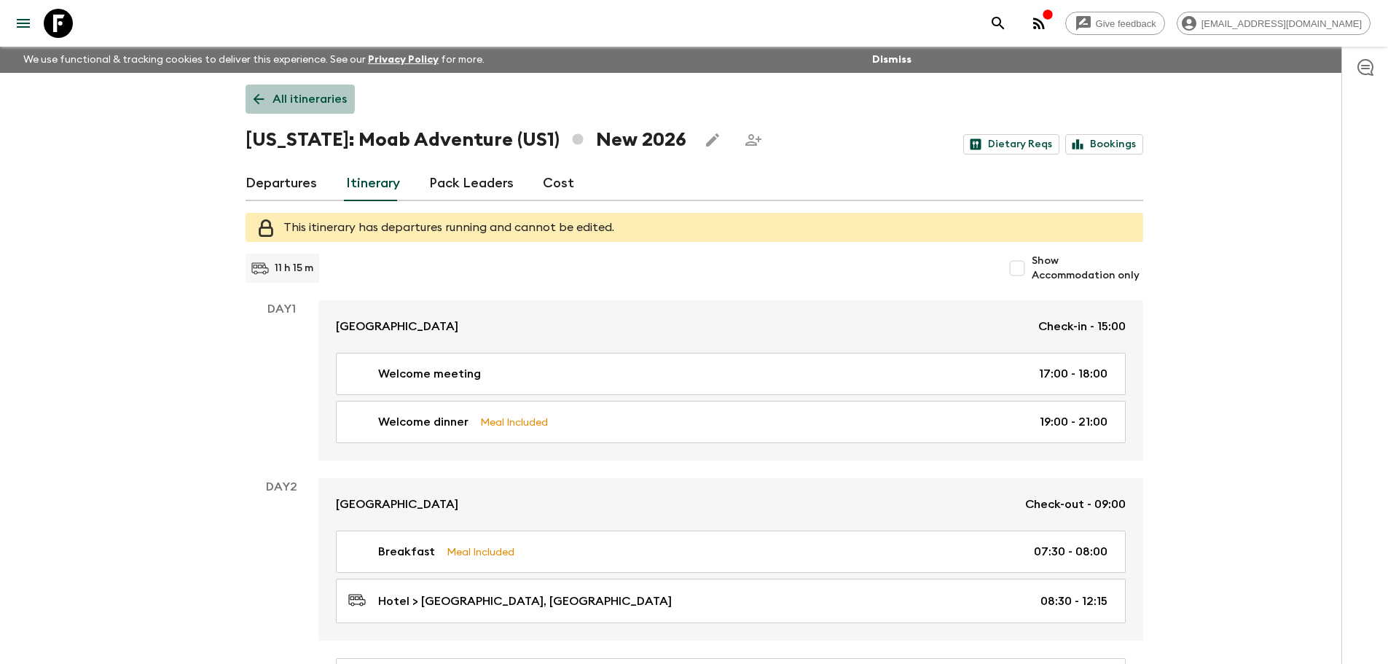
click at [254, 97] on icon at bounding box center [259, 99] width 16 height 16
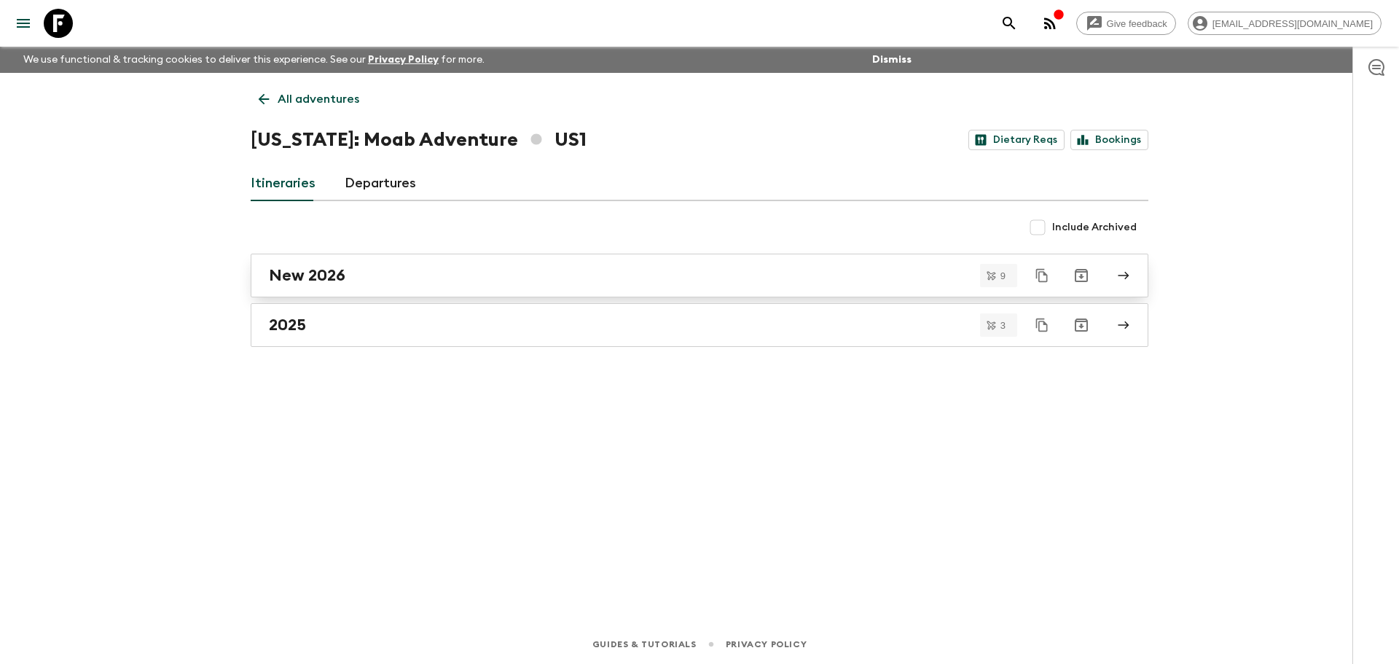
click at [334, 280] on h2 "New 2026" at bounding box center [307, 275] width 77 height 19
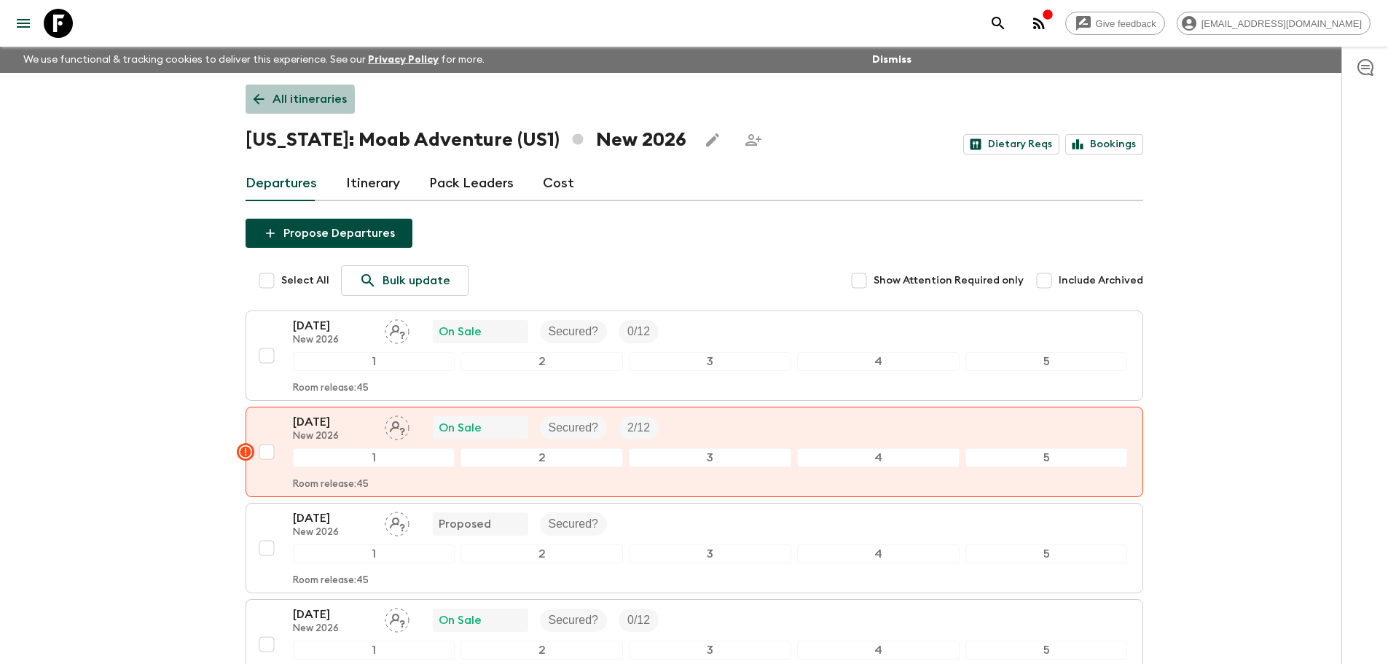
click at [257, 101] on icon at bounding box center [259, 99] width 16 height 16
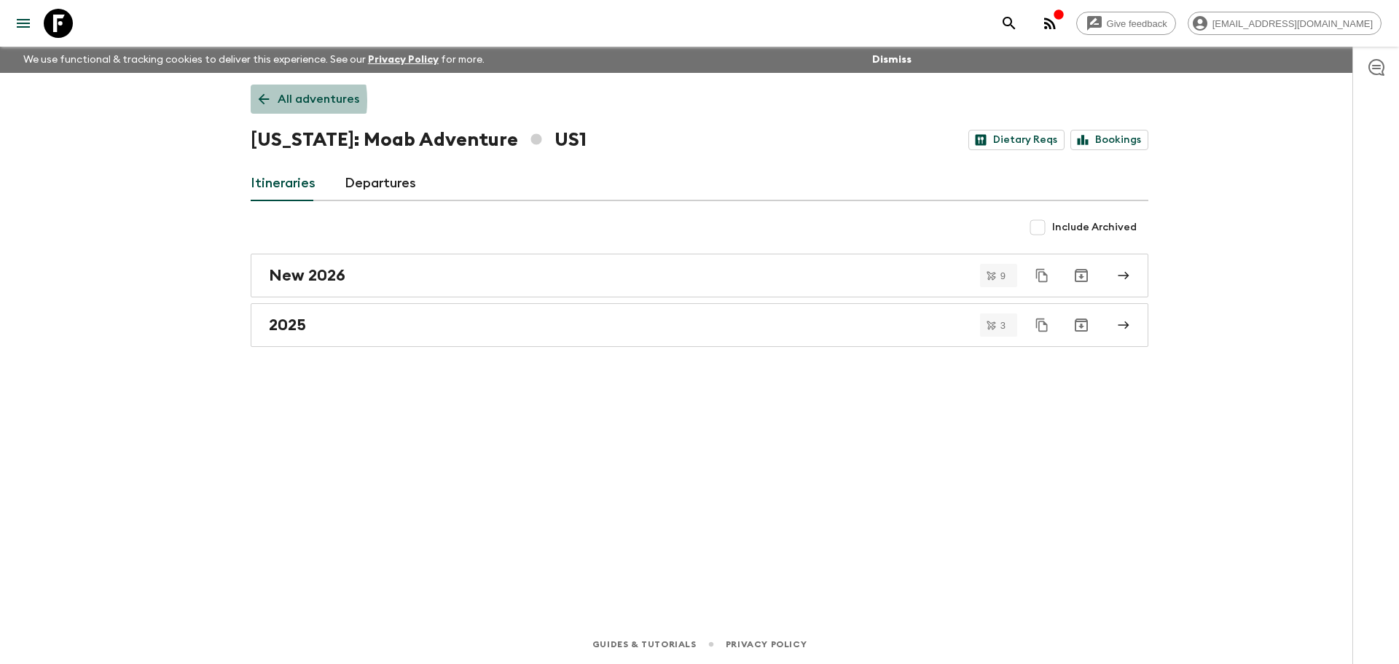
click at [255, 101] on link "All adventures" at bounding box center [309, 99] width 117 height 29
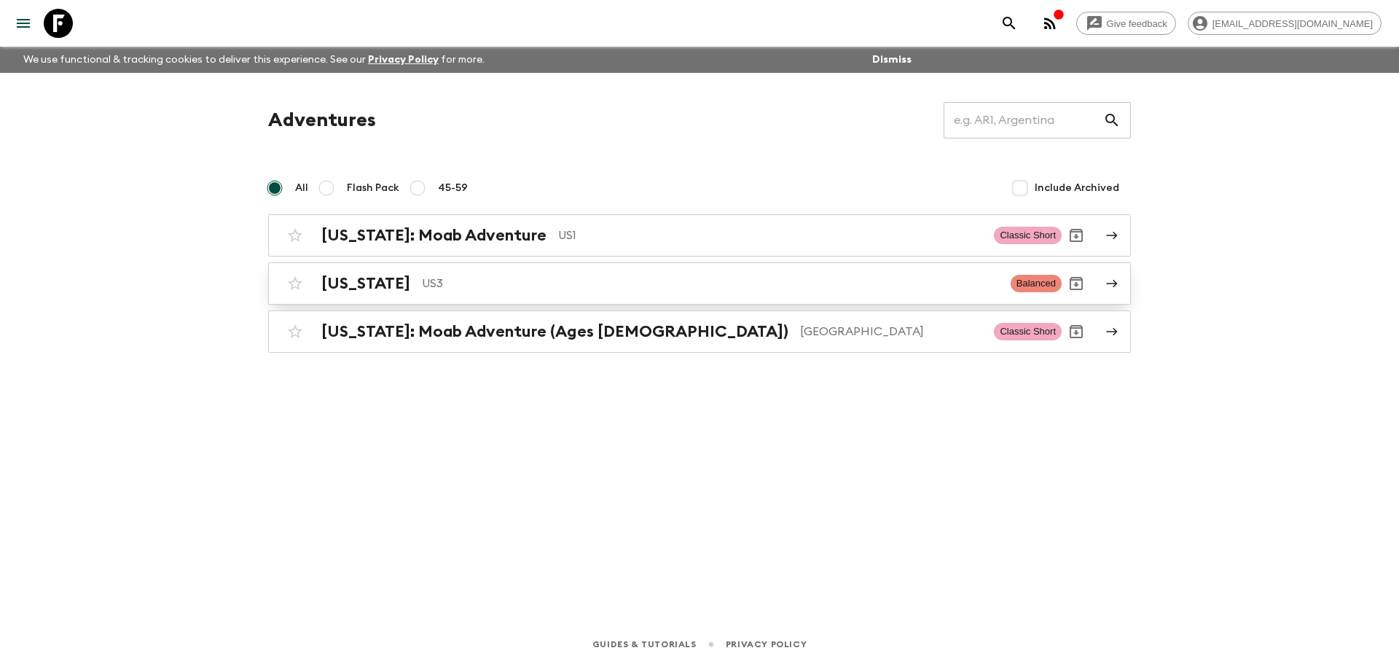
click at [422, 275] on p "US3" at bounding box center [710, 283] width 577 height 17
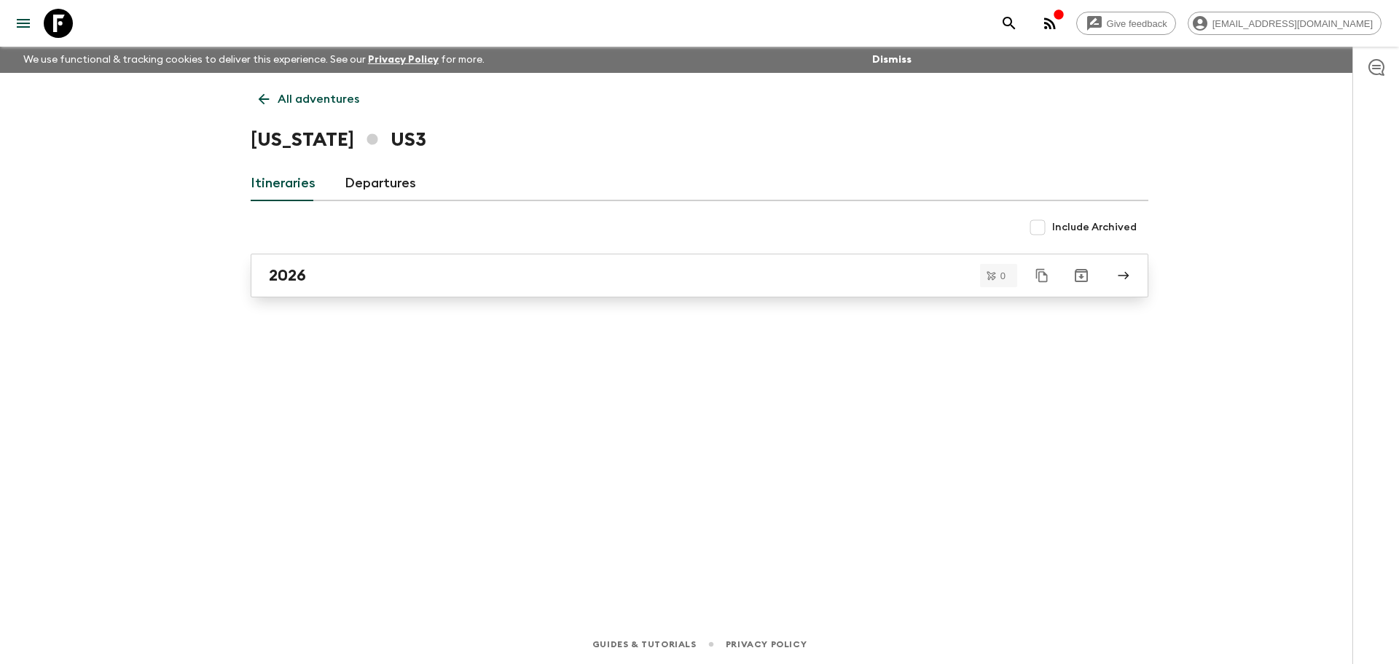
click at [460, 285] on link "2026" at bounding box center [700, 276] width 898 height 44
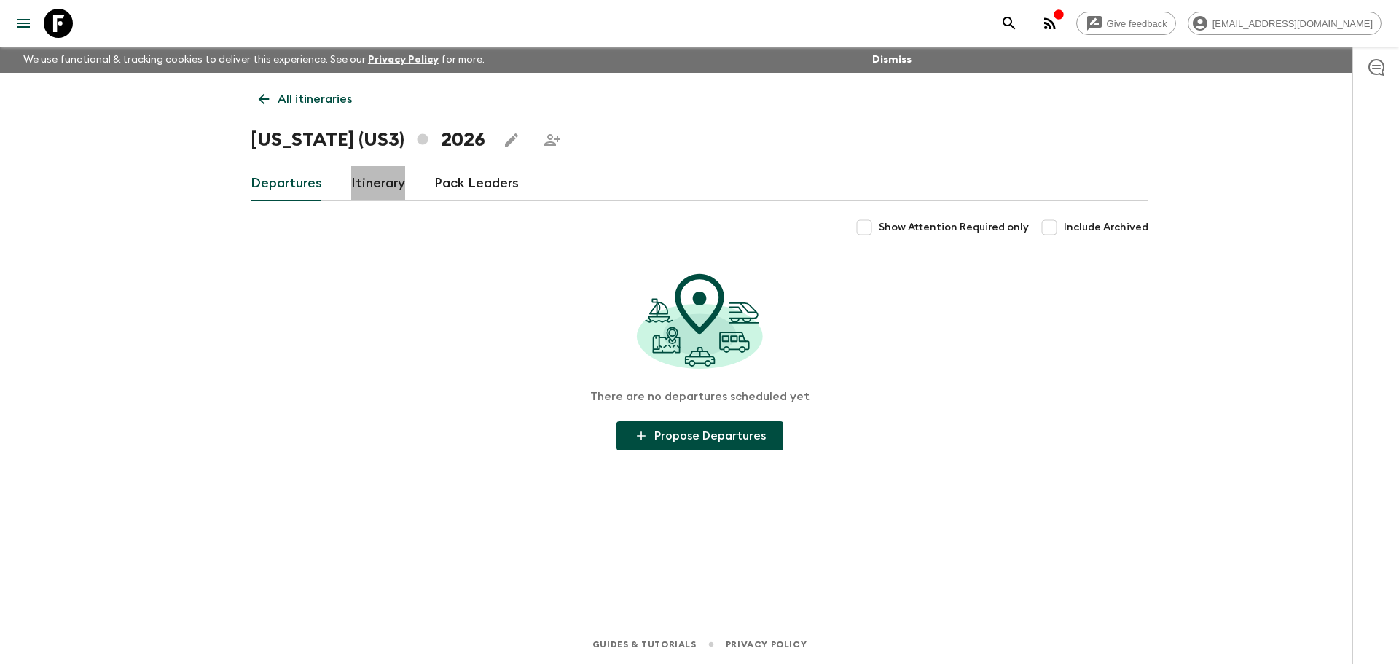
click at [378, 184] on link "Itinerary" at bounding box center [378, 183] width 54 height 35
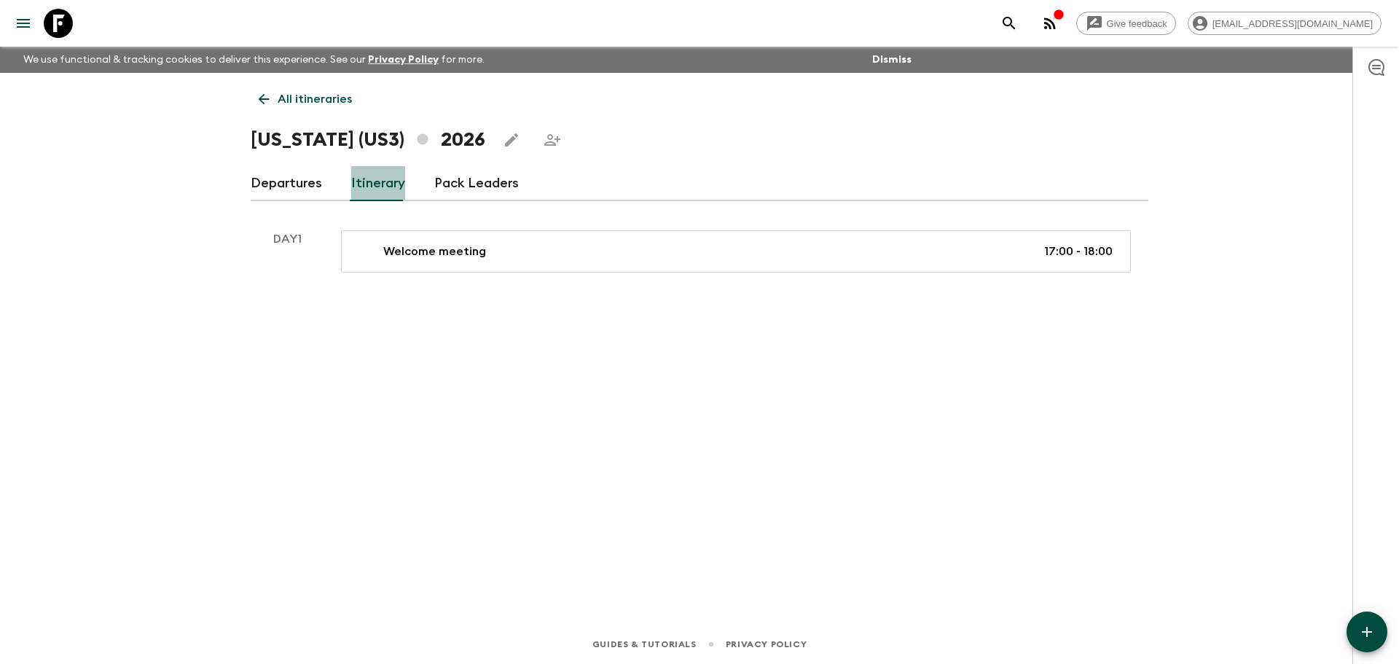
click at [373, 188] on link "Itinerary" at bounding box center [378, 183] width 54 height 35
drag, startPoint x: 1290, startPoint y: 305, endPoint x: 915, endPoint y: 253, distance: 378.8
click at [1286, 305] on div "Give feedback [EMAIL_ADDRESS][DOMAIN_NAME] We use functional & tracking cookies…" at bounding box center [699, 332] width 1399 height 664
click at [503, 144] on icon "Edit this itinerary" at bounding box center [511, 139] width 17 height 17
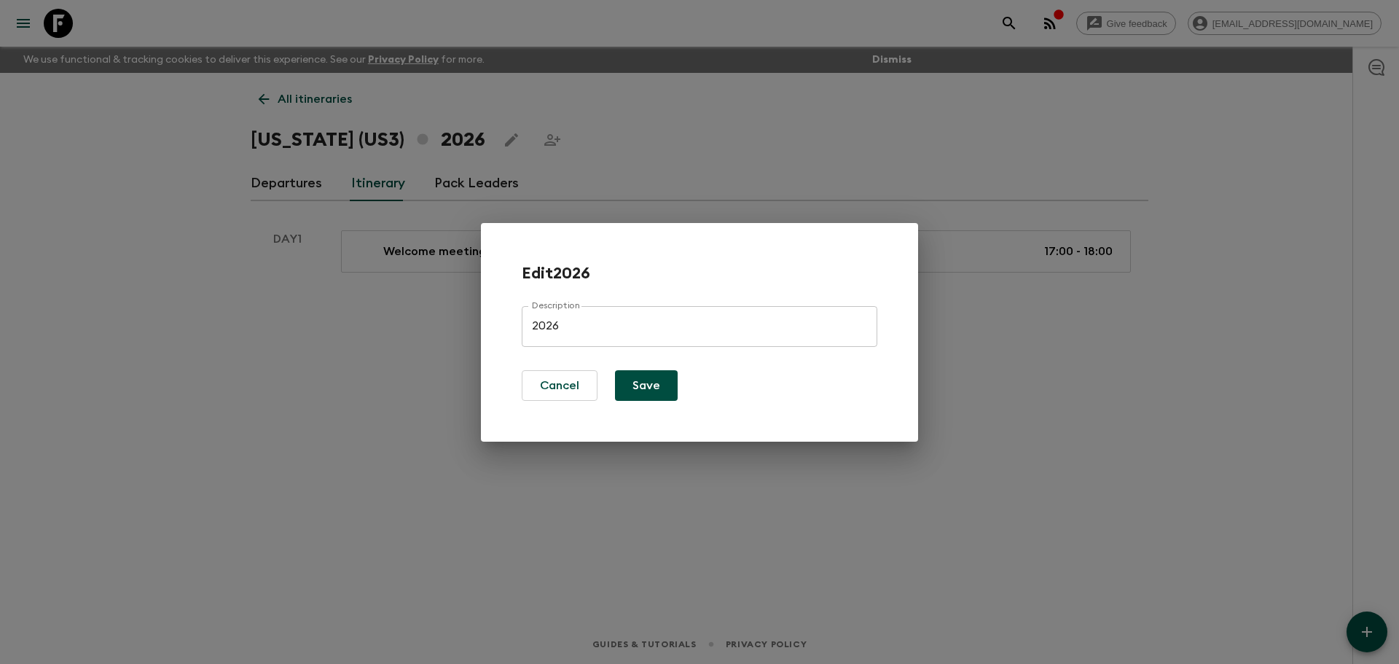
click at [477, 144] on div "Edit 2026 Description 2026 Description Cancel Save" at bounding box center [699, 332] width 1399 height 664
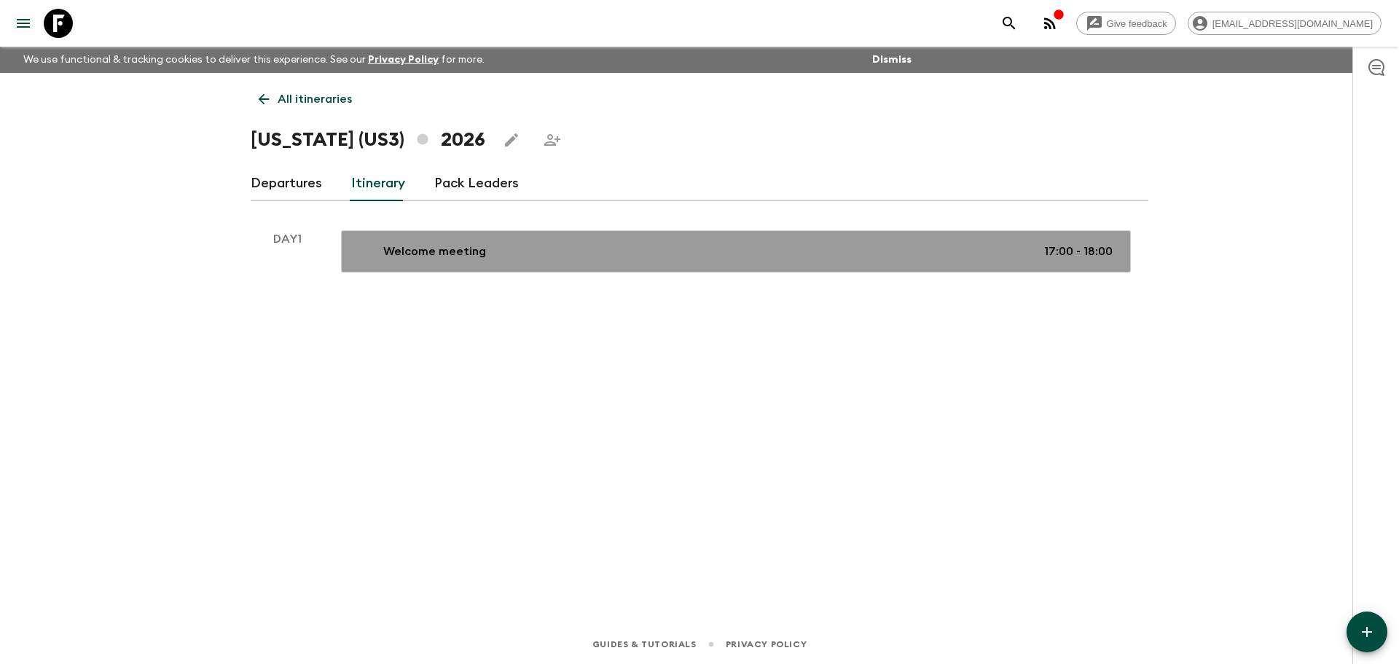
click at [567, 260] on link "Welcome meeting 17:00 - 18:00" at bounding box center [736, 251] width 790 height 42
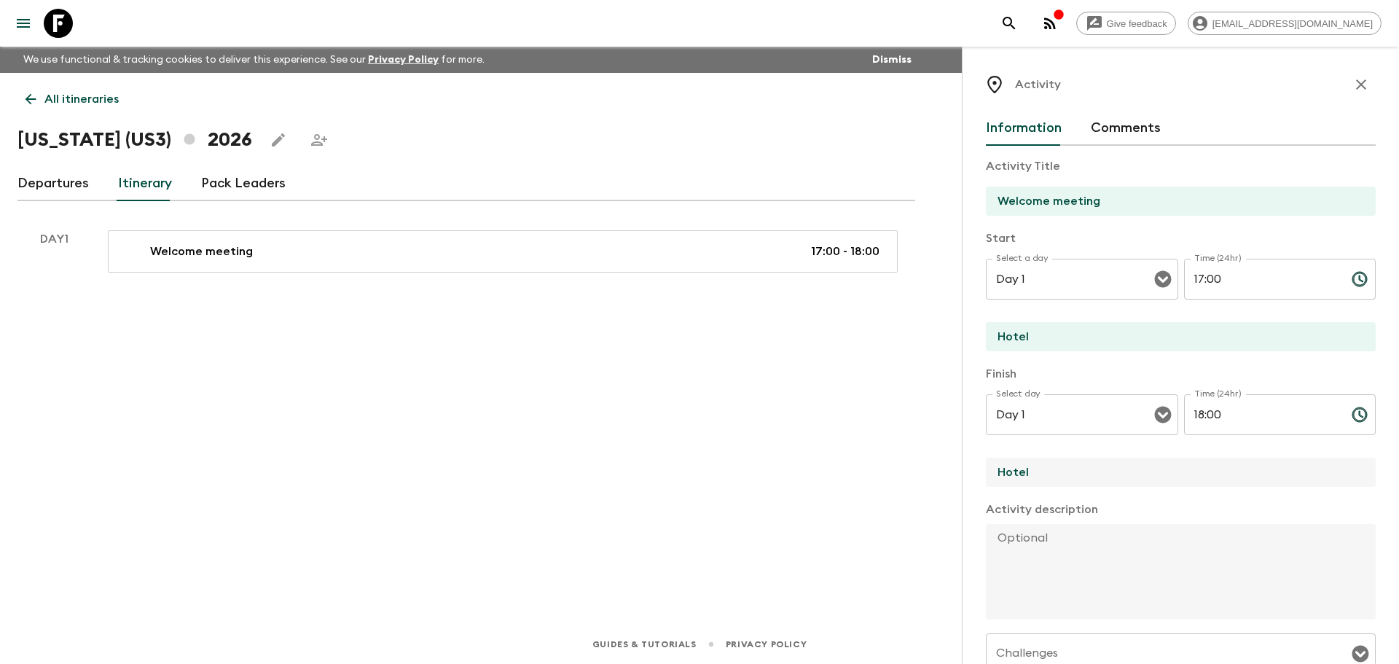
click at [1185, 479] on input "Hotel" at bounding box center [1175, 472] width 378 height 29
click at [1355, 85] on icon "button" at bounding box center [1360, 84] width 17 height 17
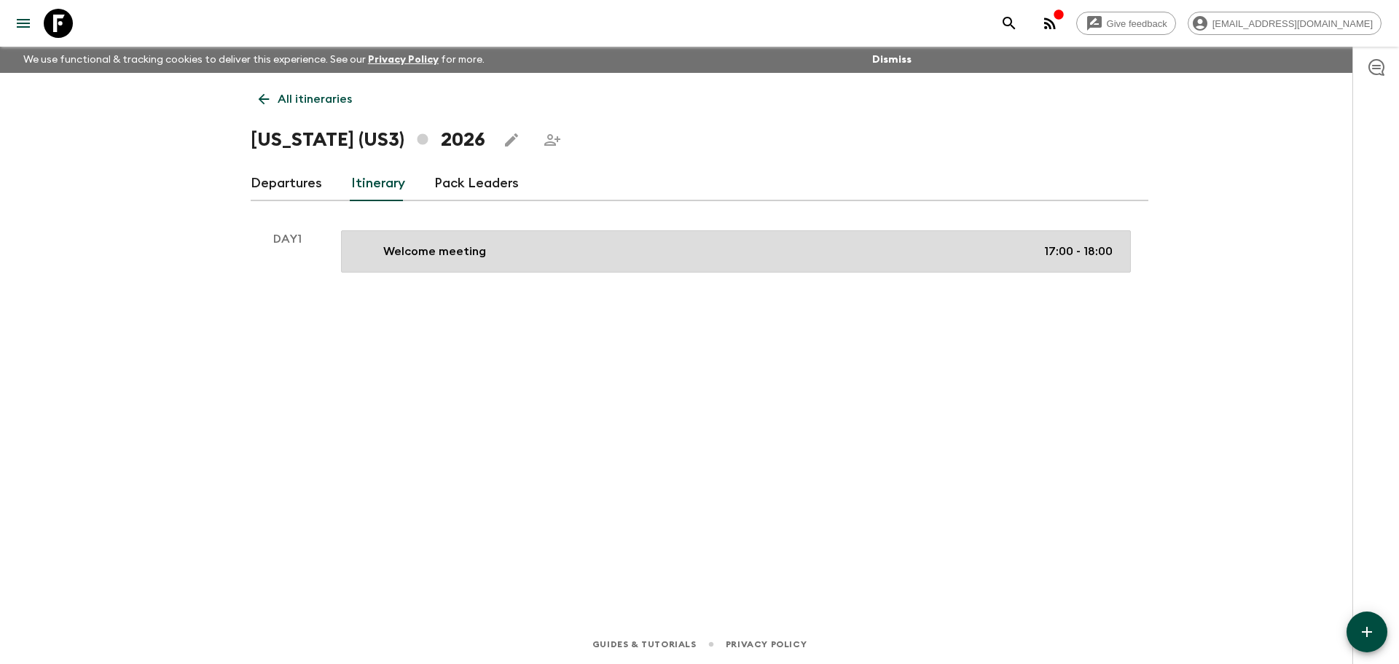
click at [464, 252] on p "Welcome meeting" at bounding box center [434, 251] width 103 height 17
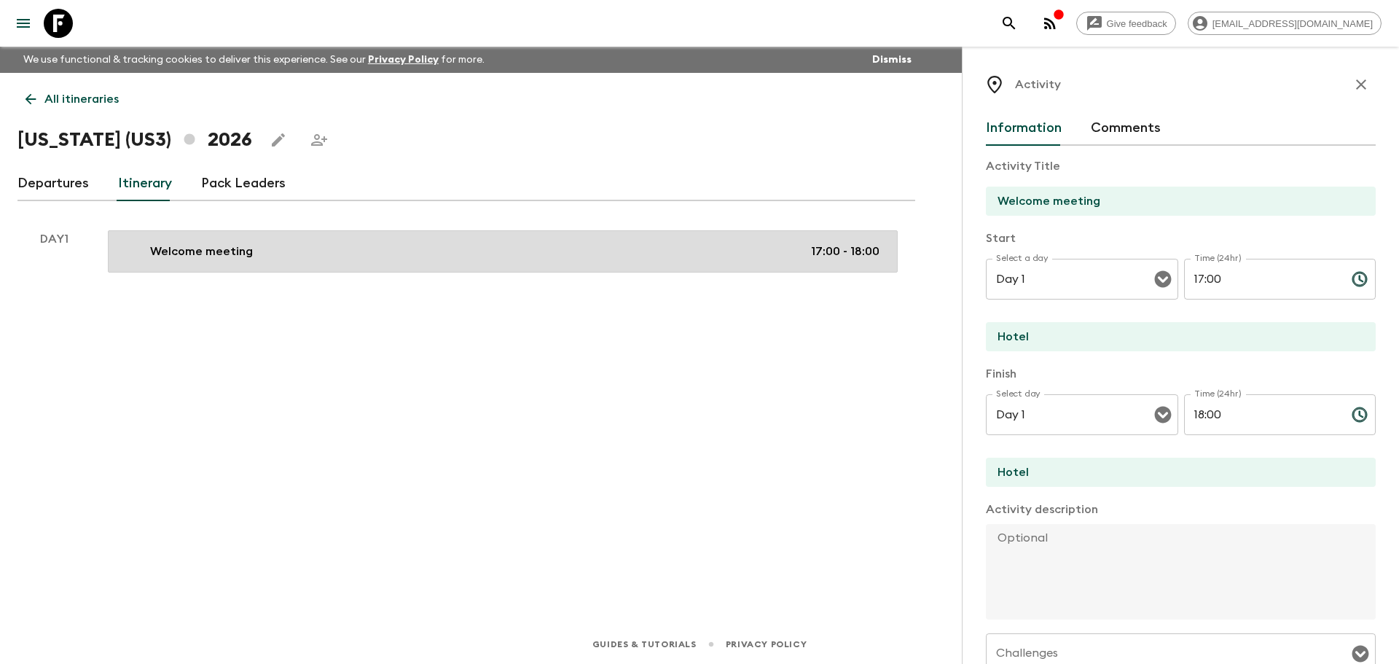
click at [702, 257] on div "Welcome meeting 17:00 - 18:00" at bounding box center [499, 251] width 759 height 17
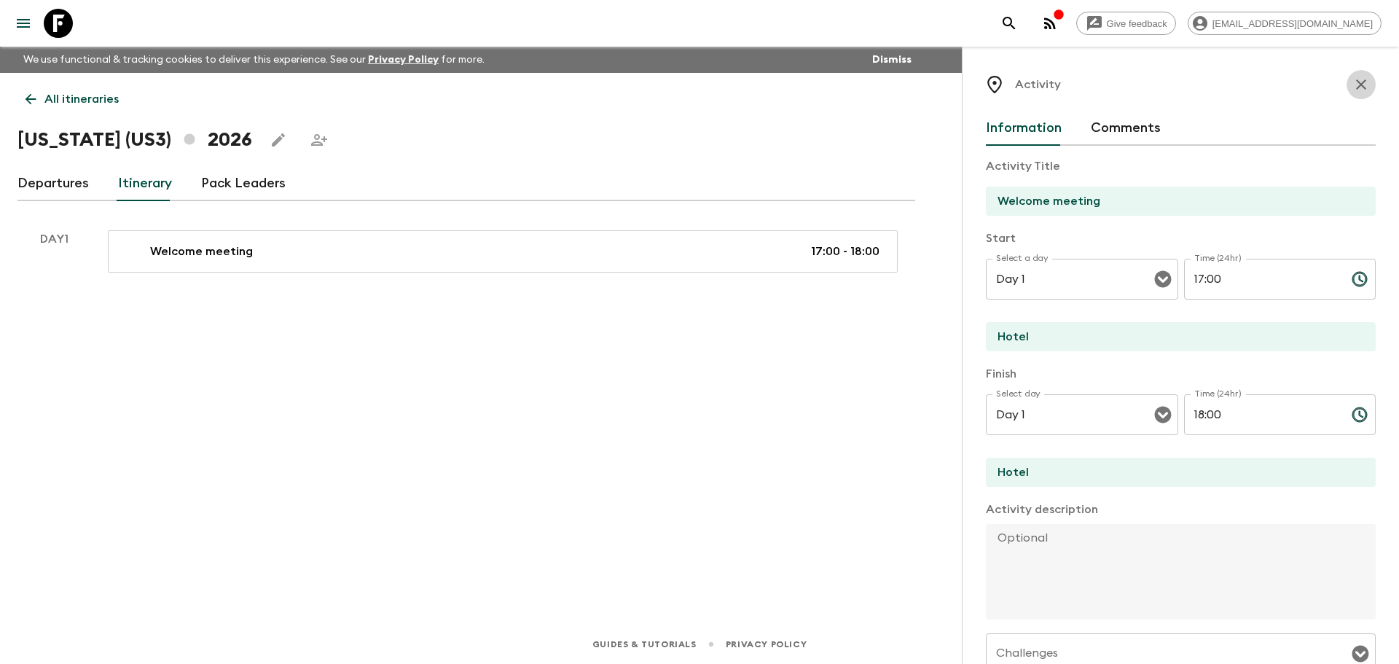
click at [1352, 77] on icon "button" at bounding box center [1360, 84] width 17 height 17
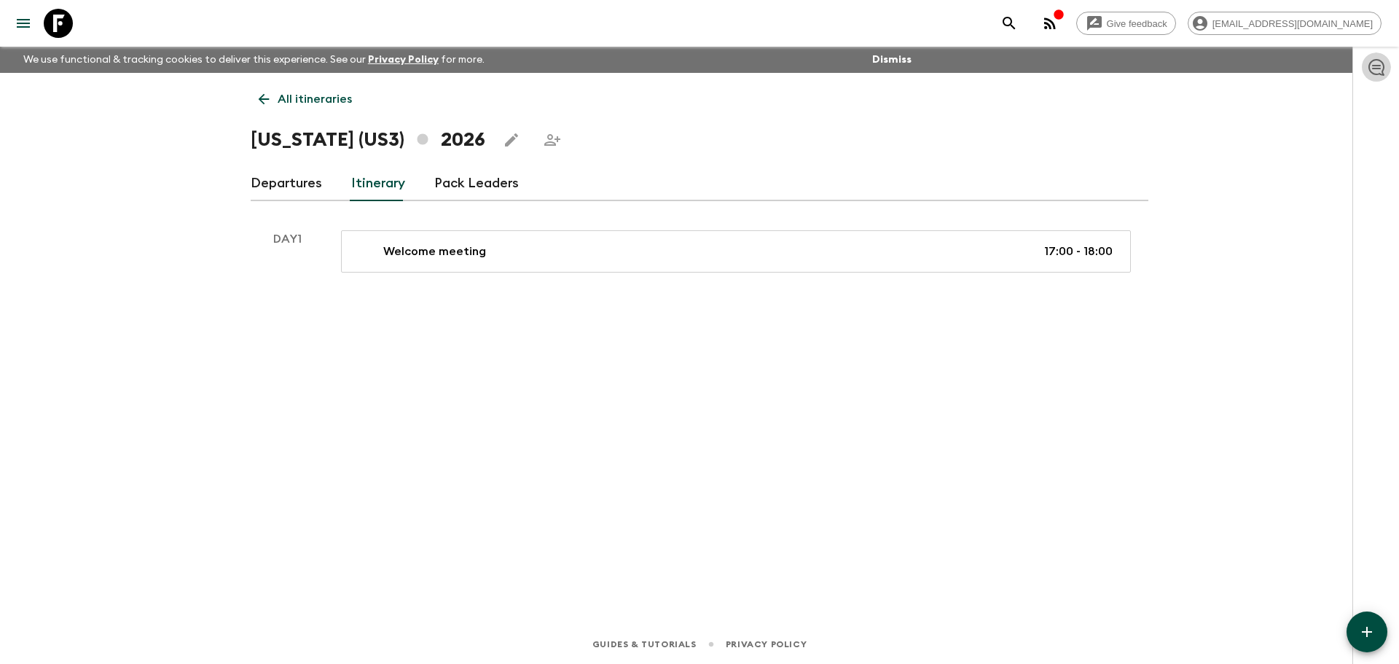
click at [1379, 66] on icon "button" at bounding box center [1376, 67] width 16 height 17
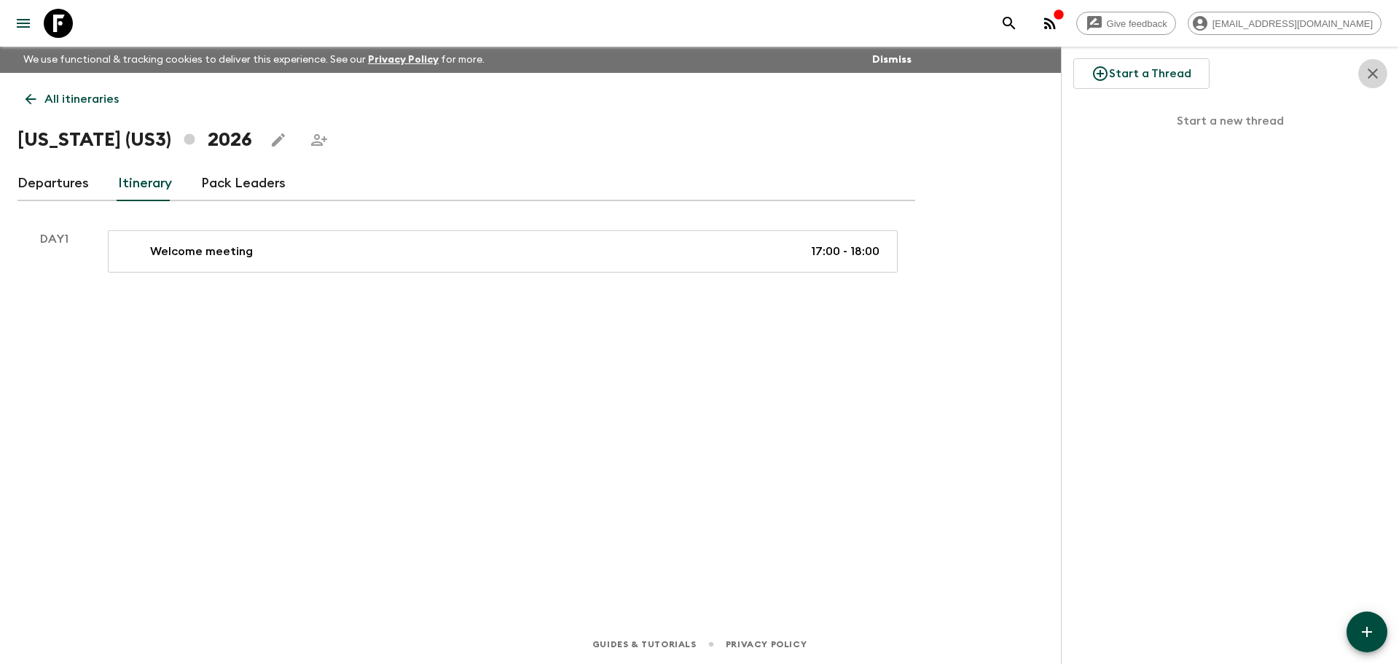
click at [1379, 66] on icon "button" at bounding box center [1372, 73] width 17 height 17
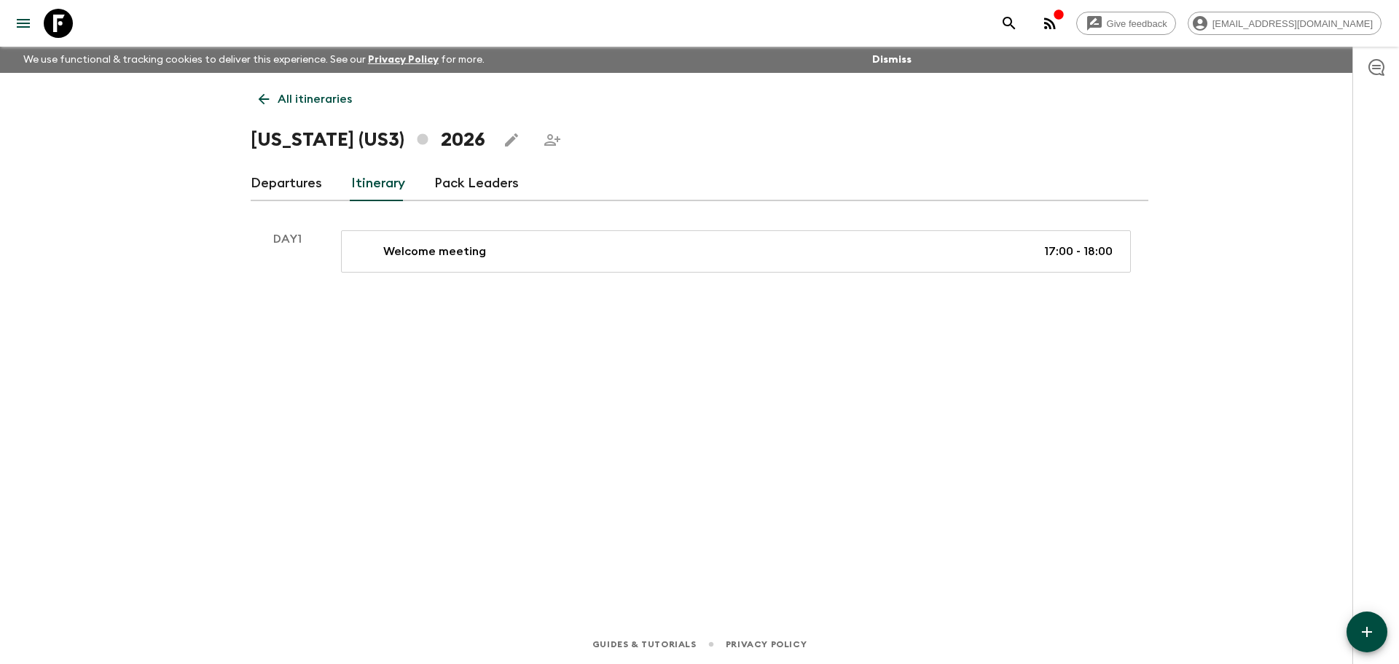
click at [1371, 635] on icon "button" at bounding box center [1366, 631] width 17 height 17
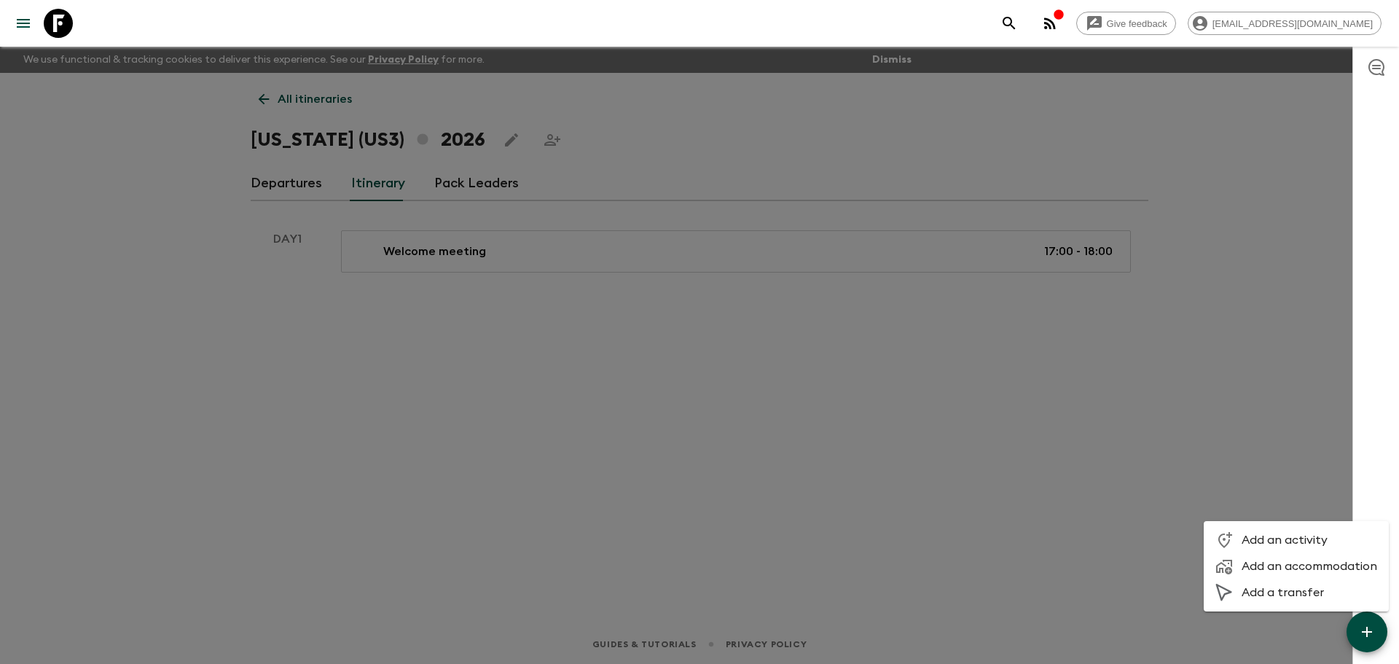
click at [1311, 563] on span "Add an accommodation" at bounding box center [1310, 566] width 136 height 15
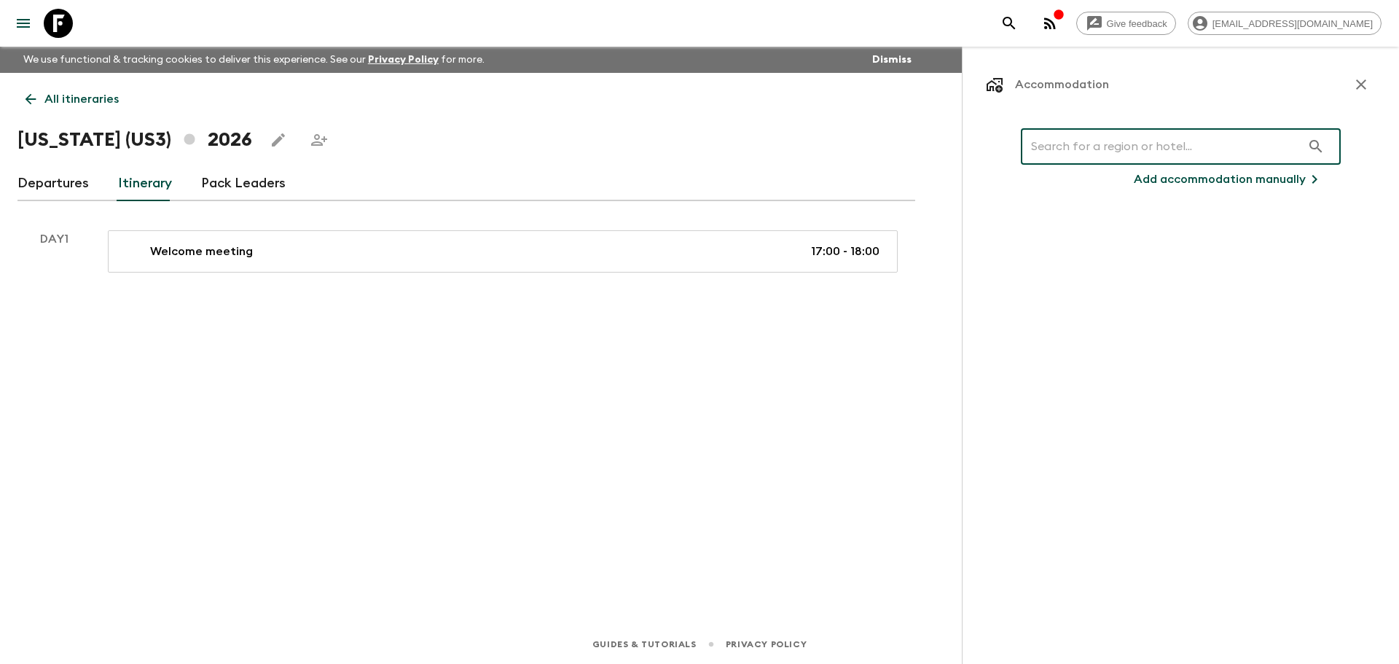
click at [1134, 148] on input "text" at bounding box center [1161, 146] width 281 height 41
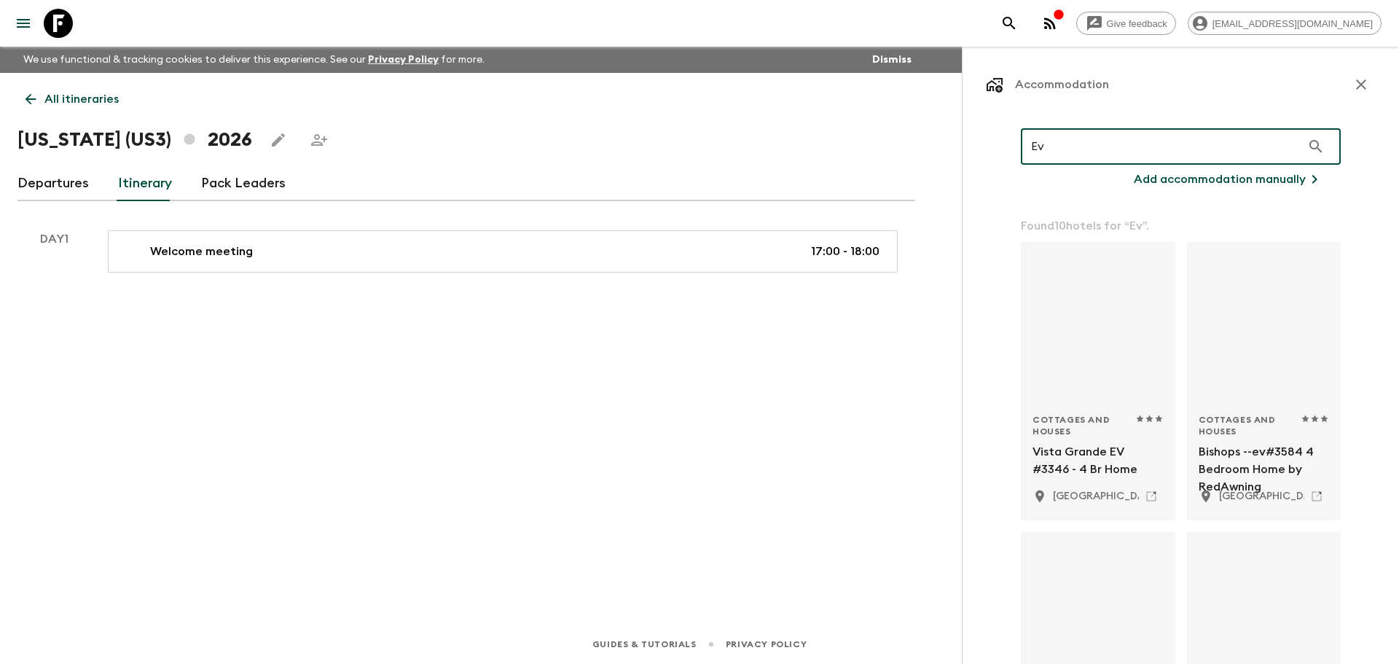
type input "E"
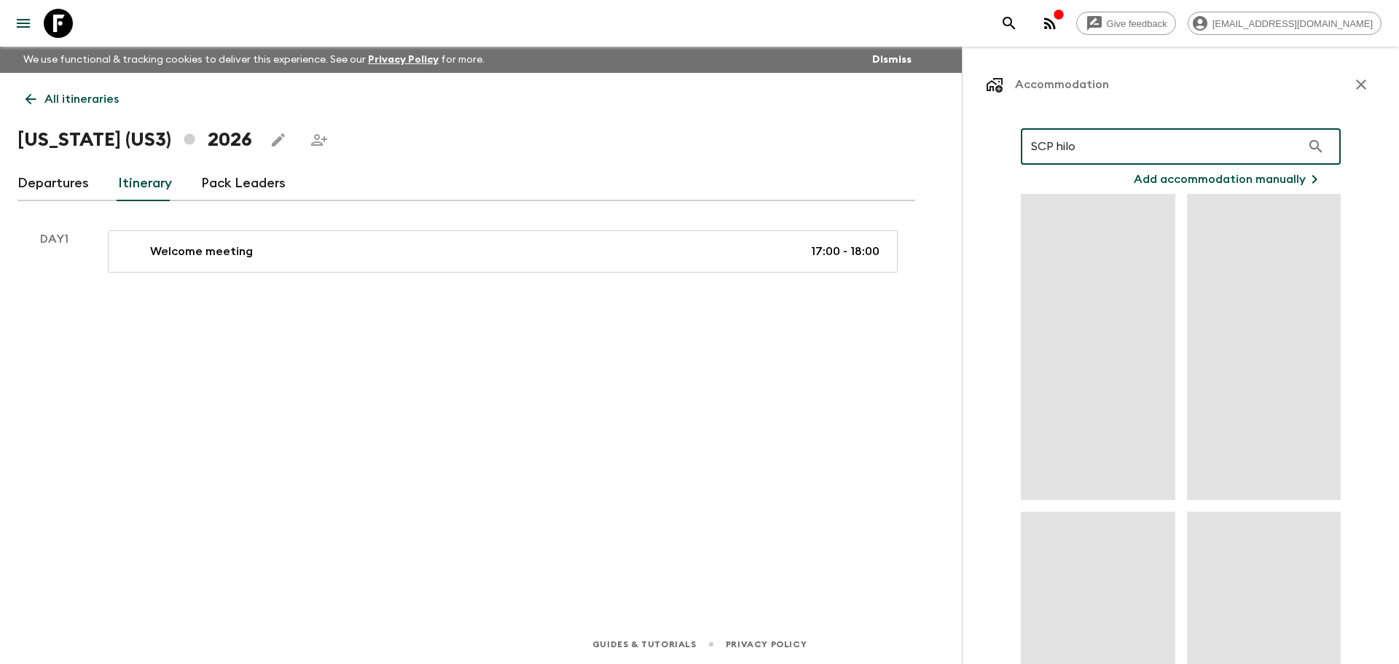
type input "SCP hilo"
click at [1309, 148] on icon "button" at bounding box center [1315, 146] width 12 height 12
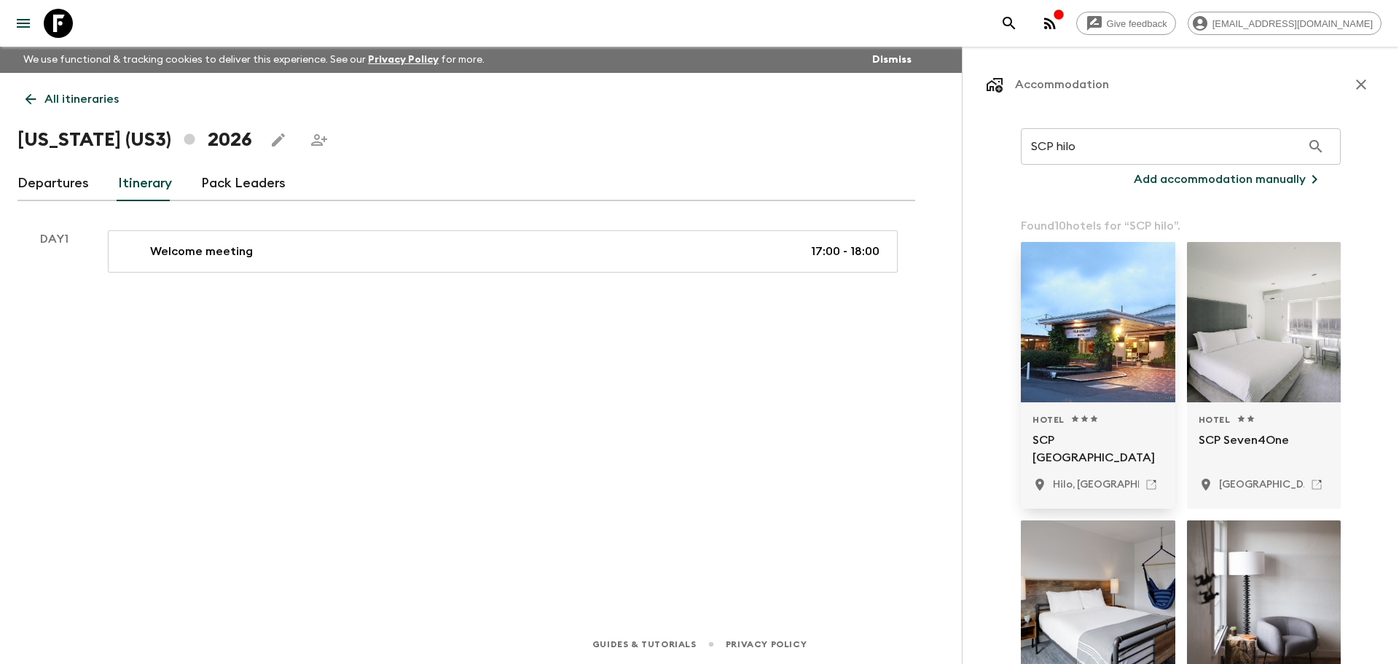
click at [1082, 436] on p "SCP [GEOGRAPHIC_DATA]" at bounding box center [1097, 448] width 131 height 35
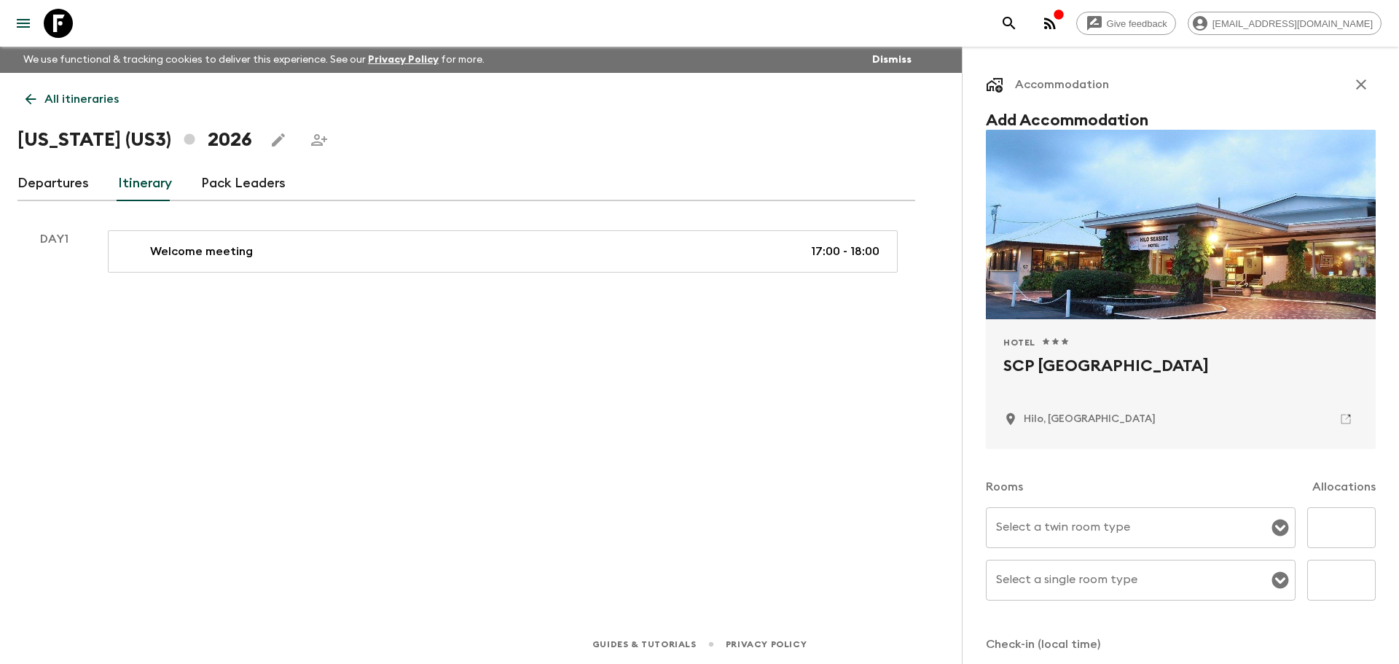
click at [1275, 533] on icon "Open" at bounding box center [1280, 527] width 17 height 17
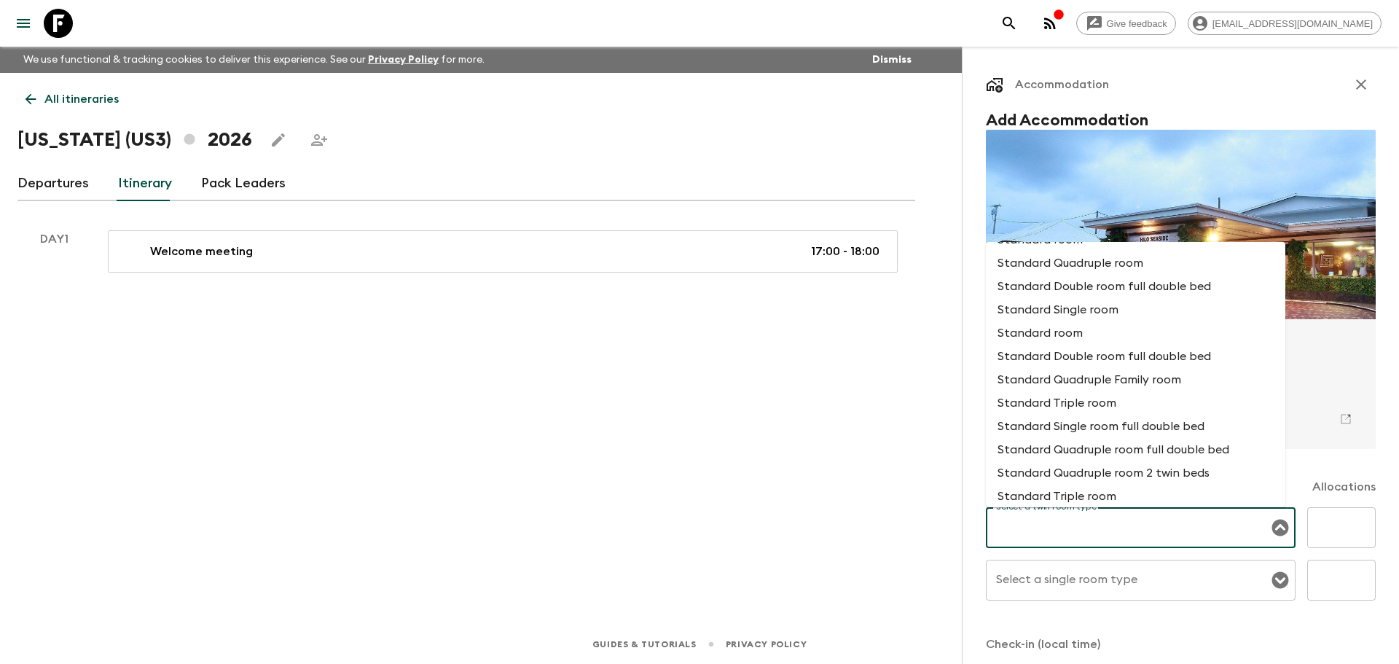
scroll to position [583, 0]
click at [1200, 287] on li "Standard Double room full double bed" at bounding box center [1135, 282] width 299 height 23
type input "Standard Double room full double bed"
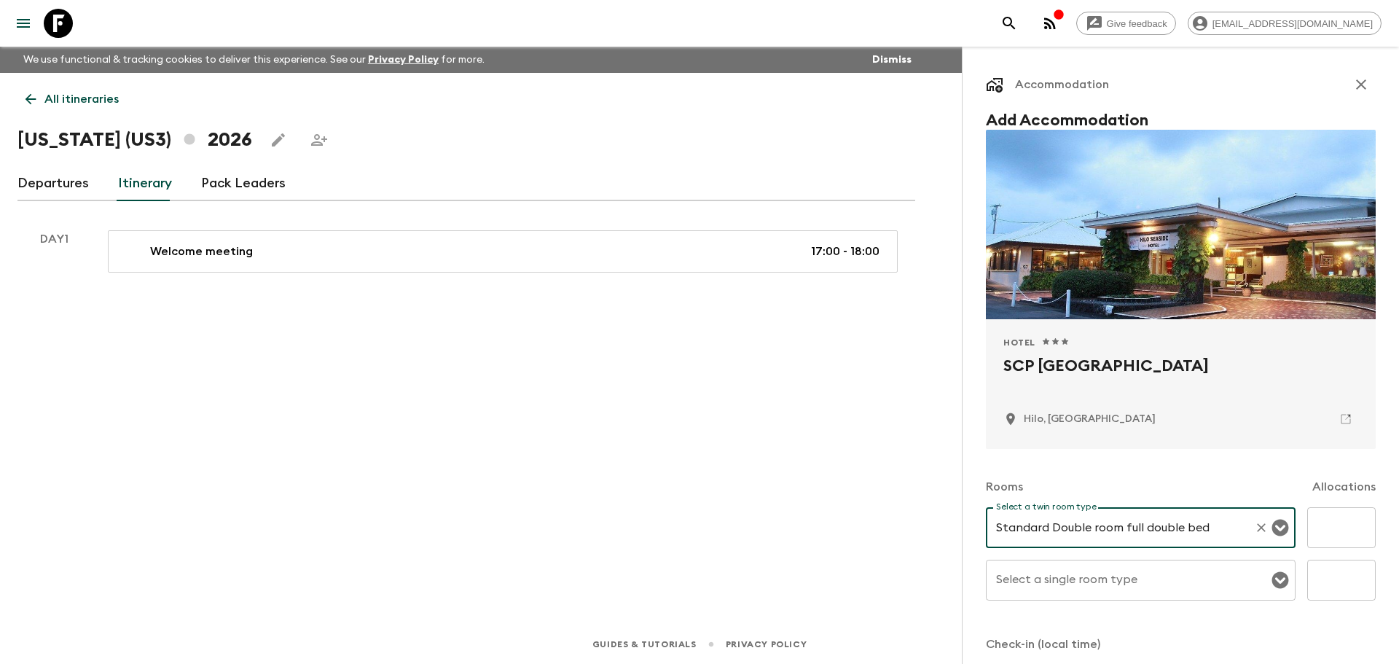
click at [1317, 526] on input "text" at bounding box center [1341, 527] width 68 height 41
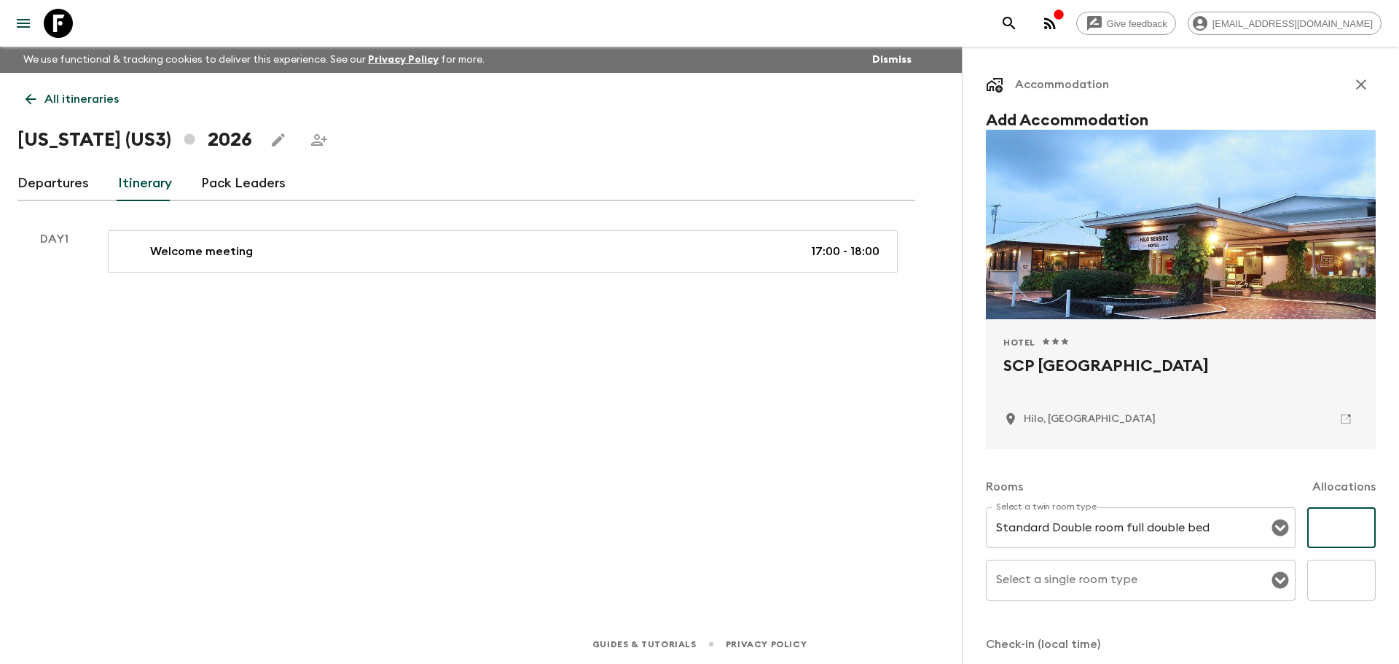
click at [1137, 576] on input "Select a single room type" at bounding box center [1129, 580] width 275 height 28
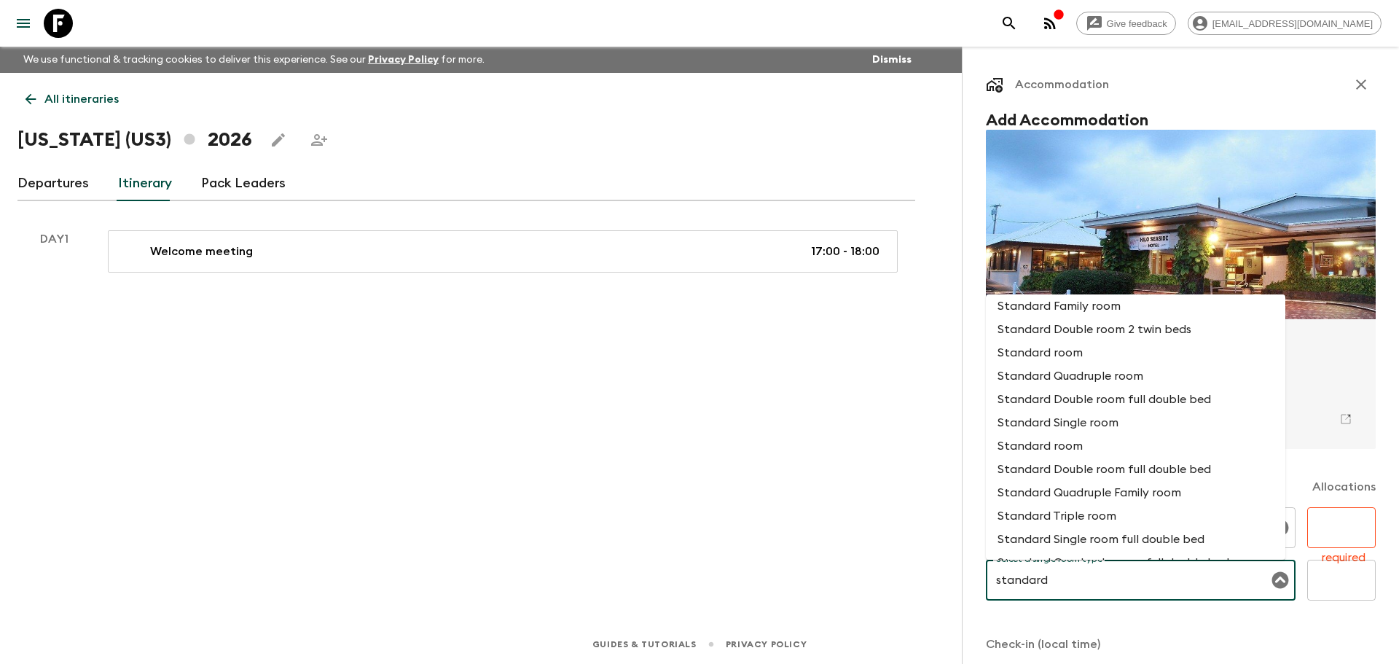
scroll to position [213, 0]
drag, startPoint x: 1072, startPoint y: 576, endPoint x: 966, endPoint y: 568, distance: 106.0
click at [966, 568] on div "Accommodation Add Accommodation Hotel 1 Star 2 Stars 3 Stars 4 Stars 5 Stars SC…" at bounding box center [1180, 379] width 437 height 664
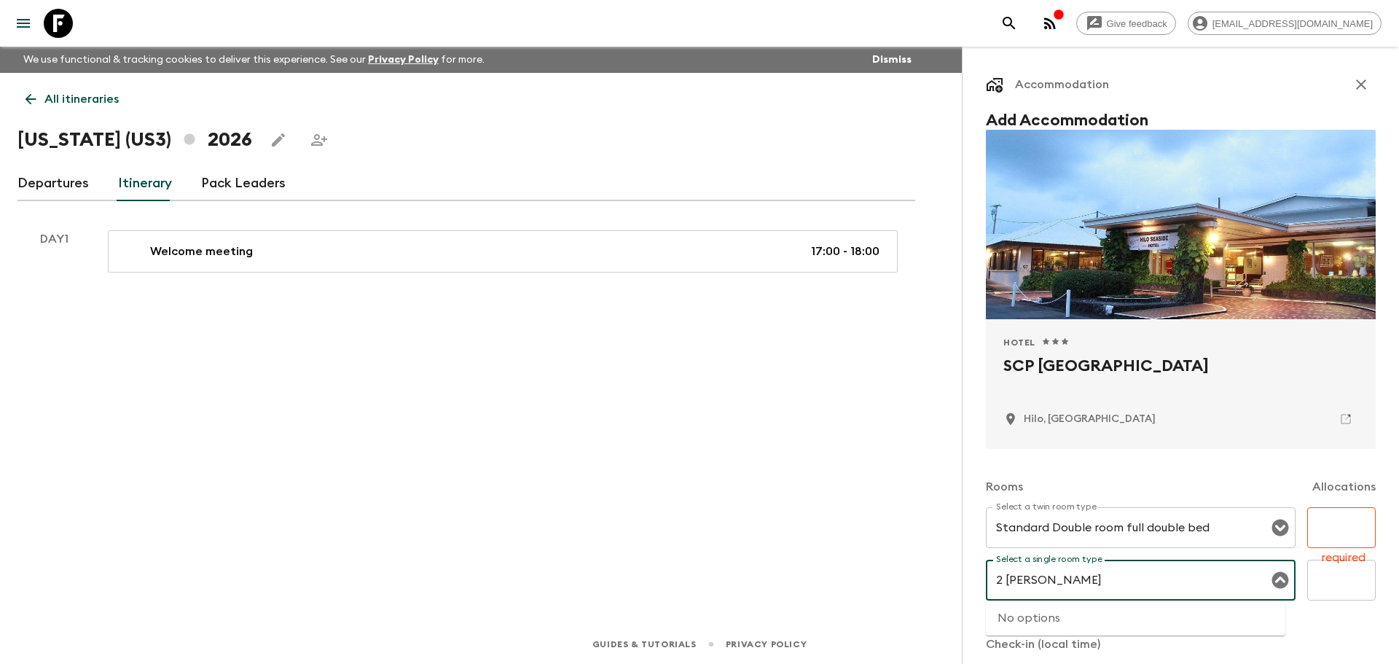
drag, startPoint x: 1040, startPoint y: 579, endPoint x: 965, endPoint y: 578, distance: 75.1
click at [965, 578] on div "Accommodation Add Accommodation Hotel 1 Star 2 Stars 3 Stars 4 Stars 5 Stars SC…" at bounding box center [1180, 379] width 437 height 664
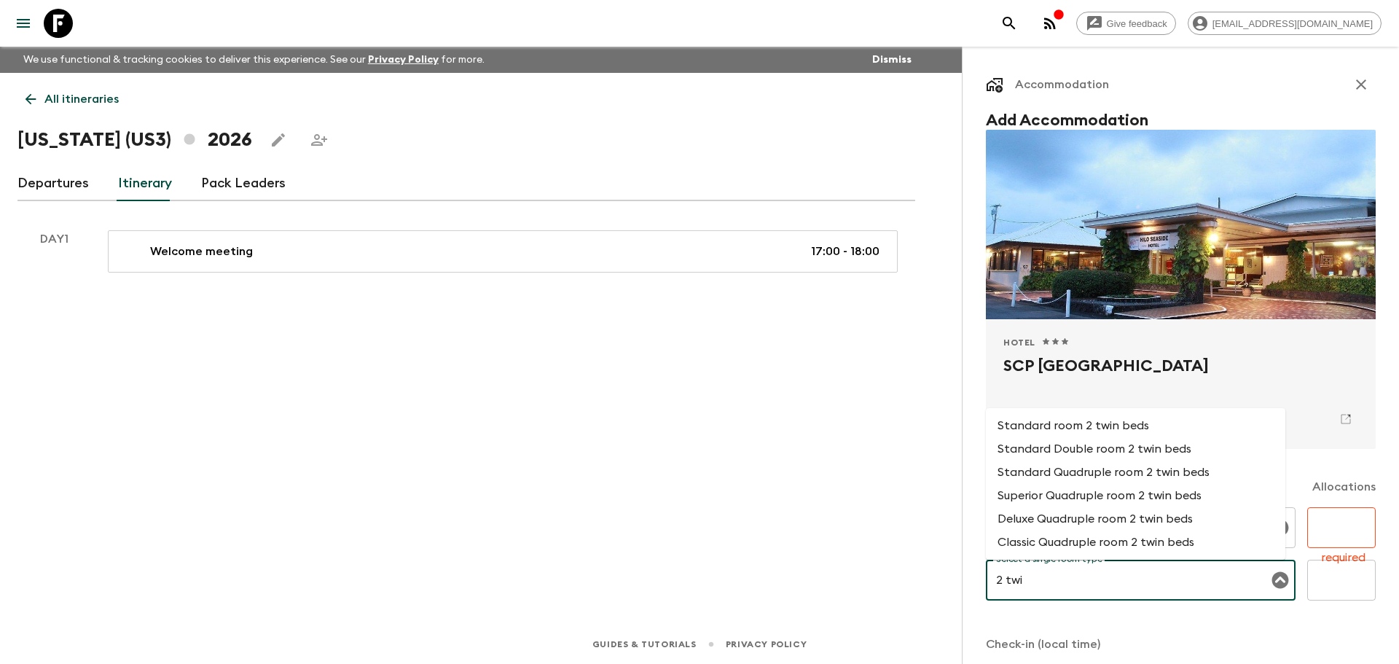
click at [1122, 434] on li "Standard room 2 twin beds" at bounding box center [1135, 425] width 299 height 23
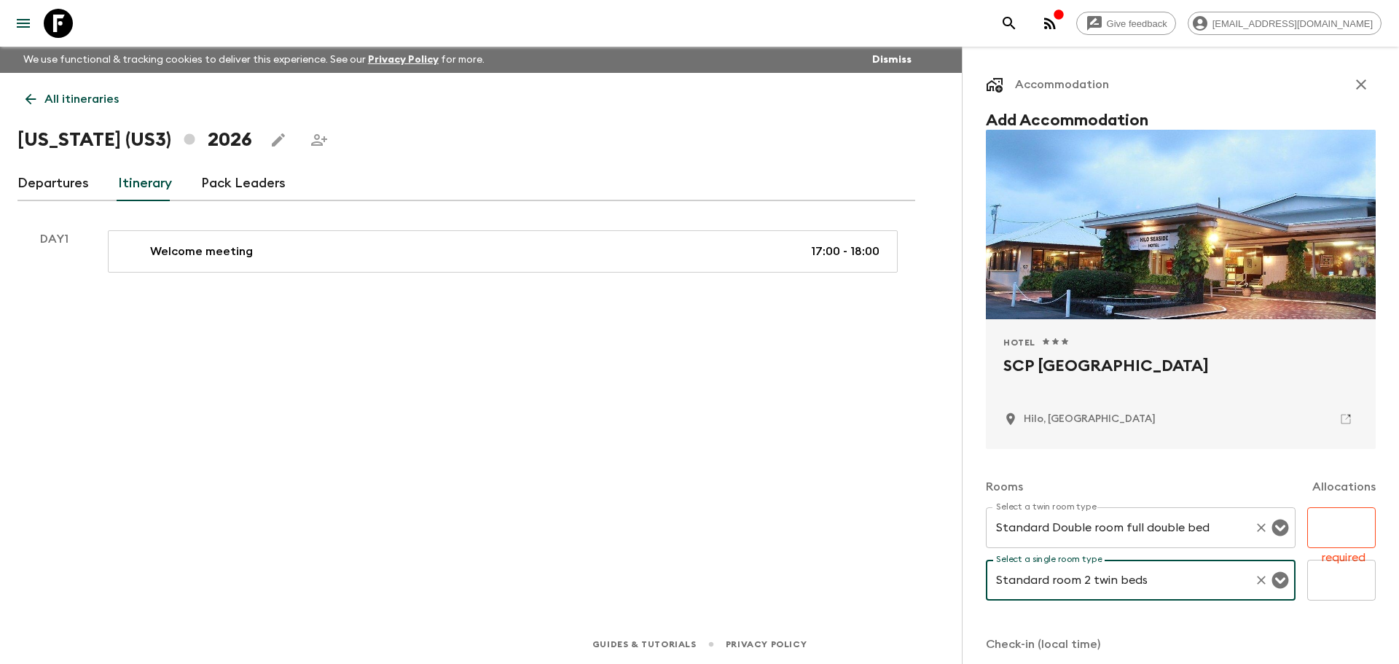
type input "Standard room 2 twin beds"
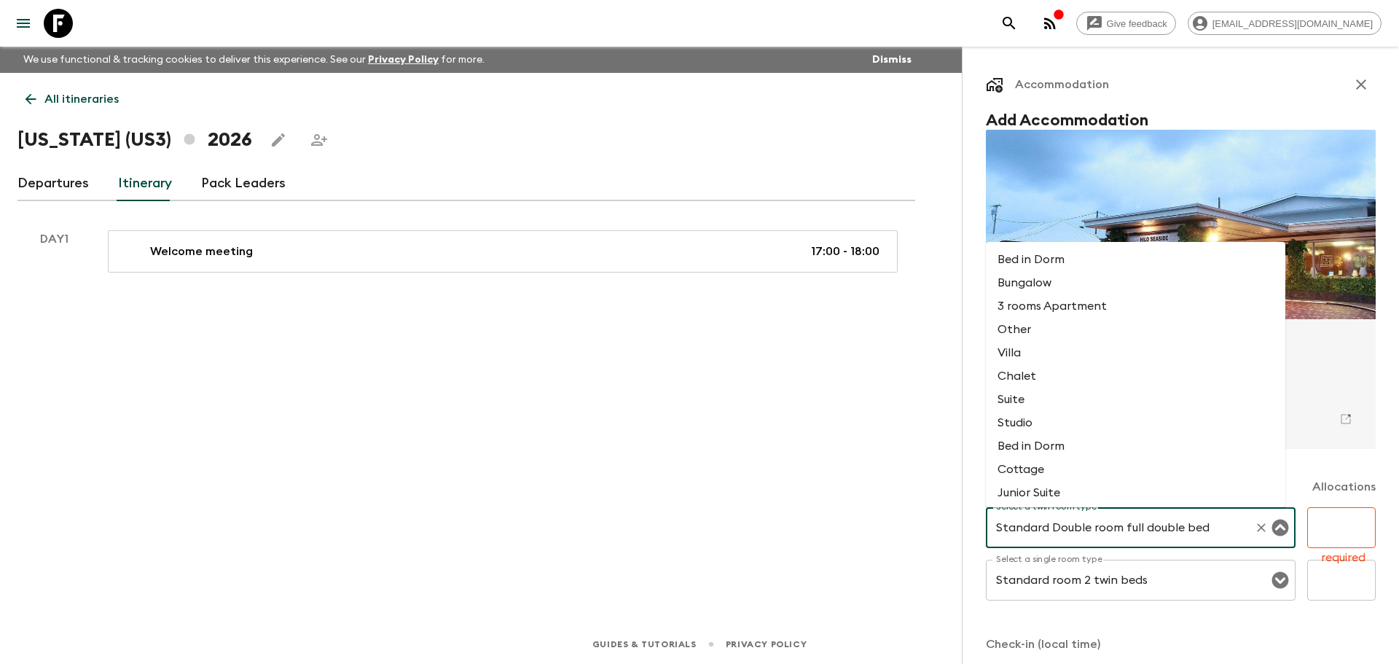
click at [1108, 530] on input "Standard Double room full double bed" at bounding box center [1120, 528] width 256 height 28
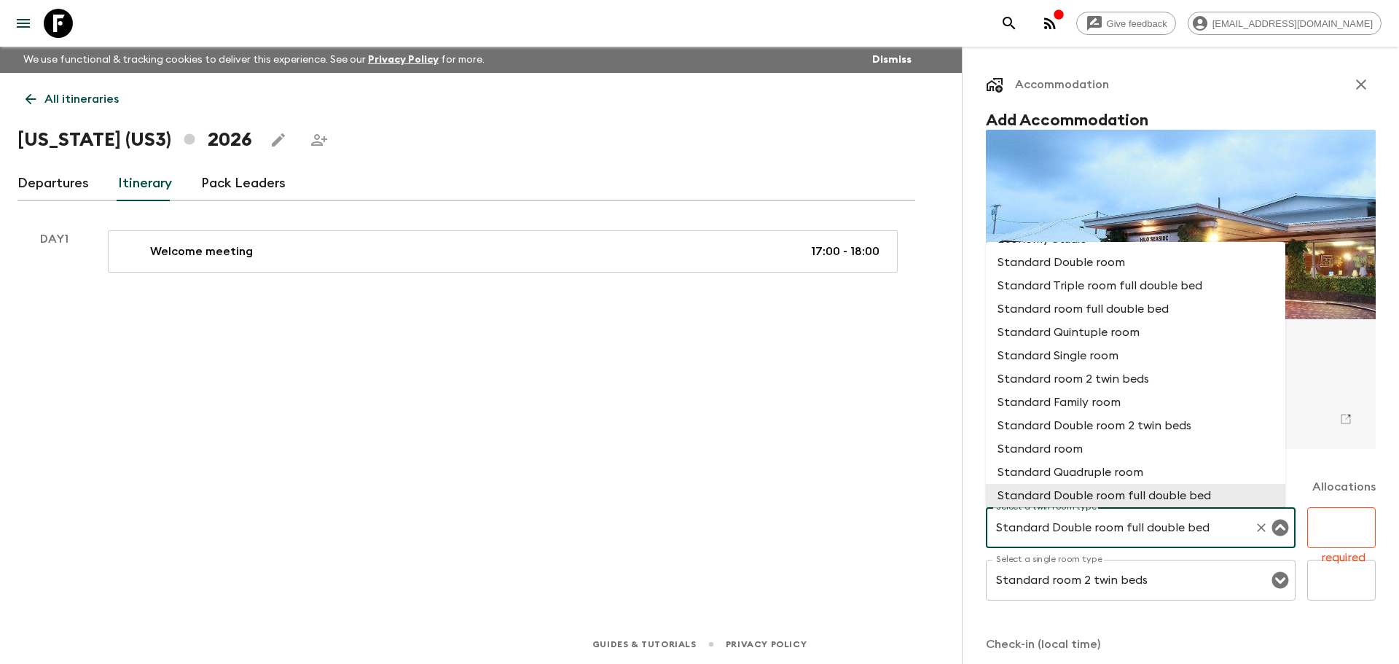
click at [1145, 527] on input "Standard Double room full double bed" at bounding box center [1120, 528] width 256 height 28
click at [1034, 360] on li "Standard Single room" at bounding box center [1135, 355] width 299 height 23
type input "Standard Single room"
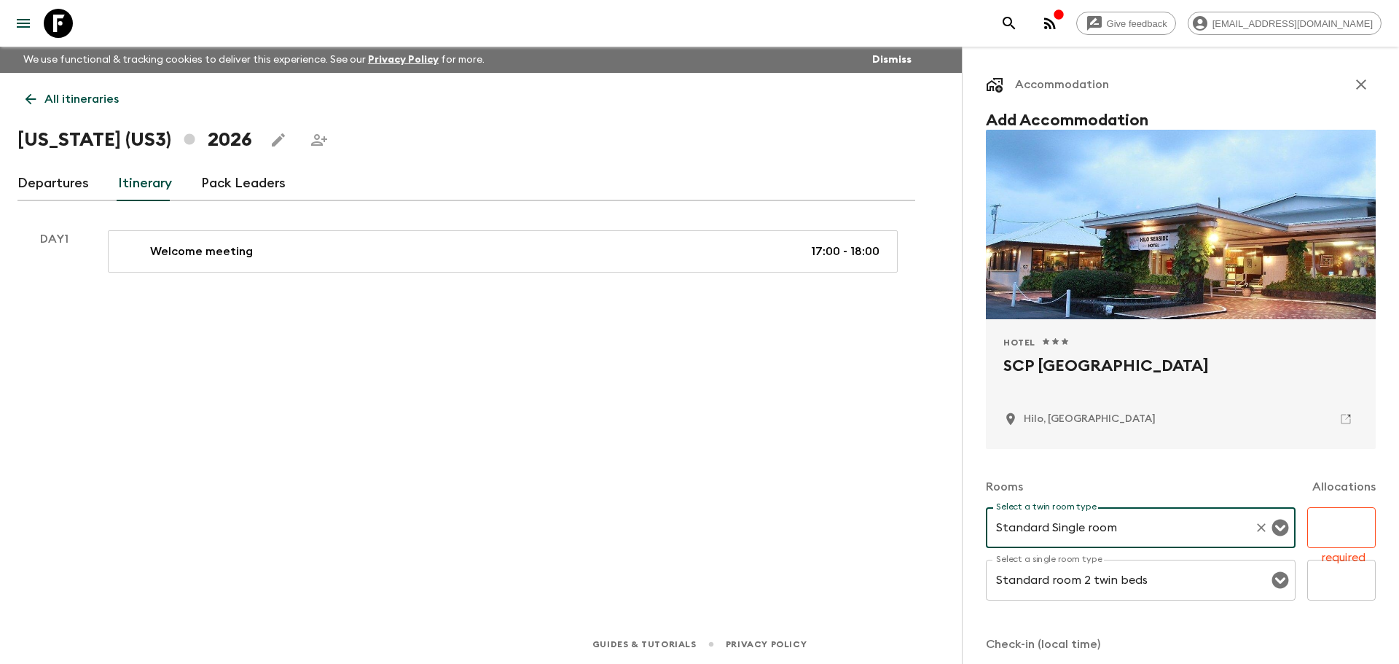
click at [1340, 530] on input "text" at bounding box center [1341, 527] width 68 height 41
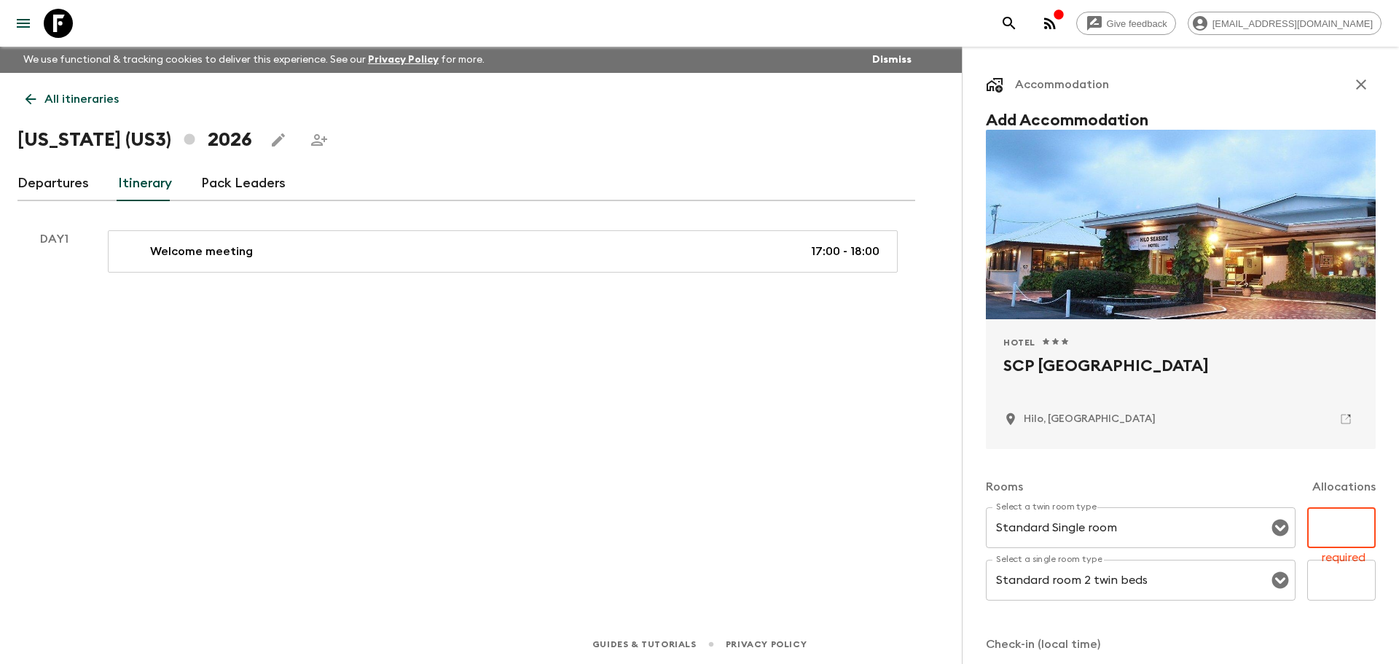
click at [1327, 582] on input "text" at bounding box center [1341, 580] width 68 height 41
type input "6"
click at [1325, 527] on input "text" at bounding box center [1341, 527] width 68 height 41
type input "4"
click at [722, 528] on div "All itineraries [US_STATE] (US3) 2026 Departures Itinerary Pack Leaders Accommo…" at bounding box center [466, 328] width 933 height 511
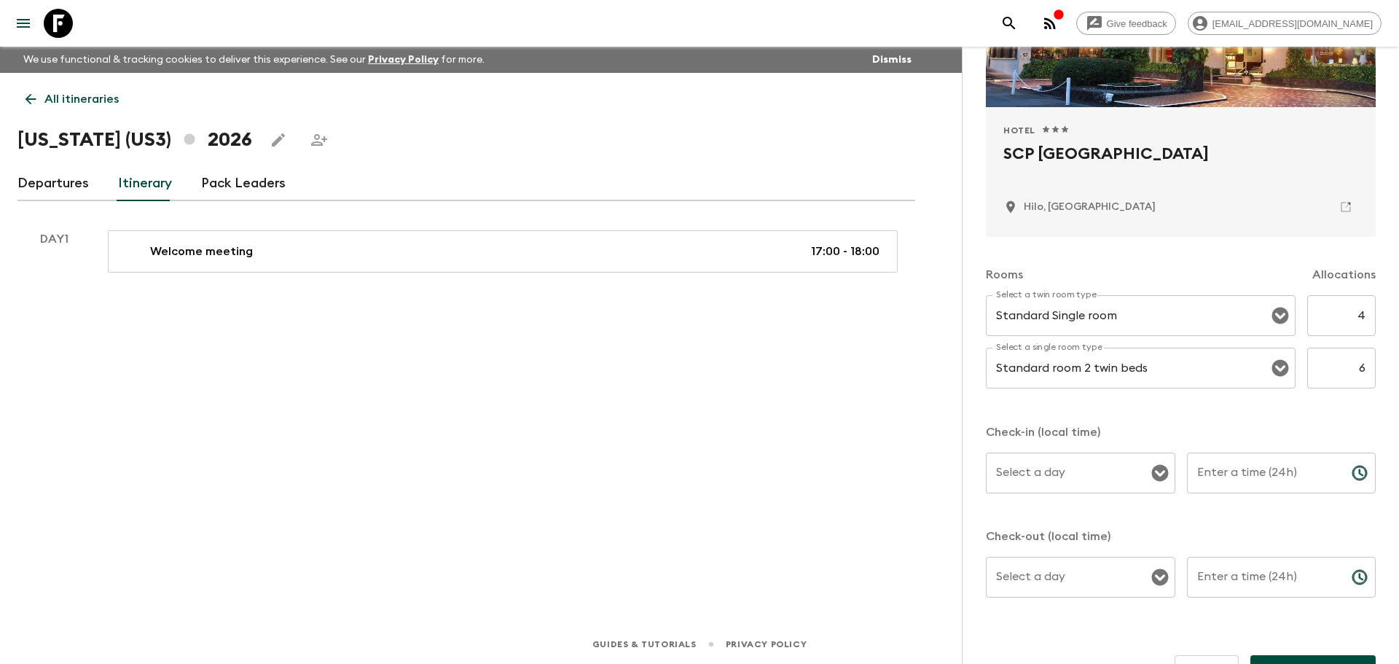
scroll to position [219, 0]
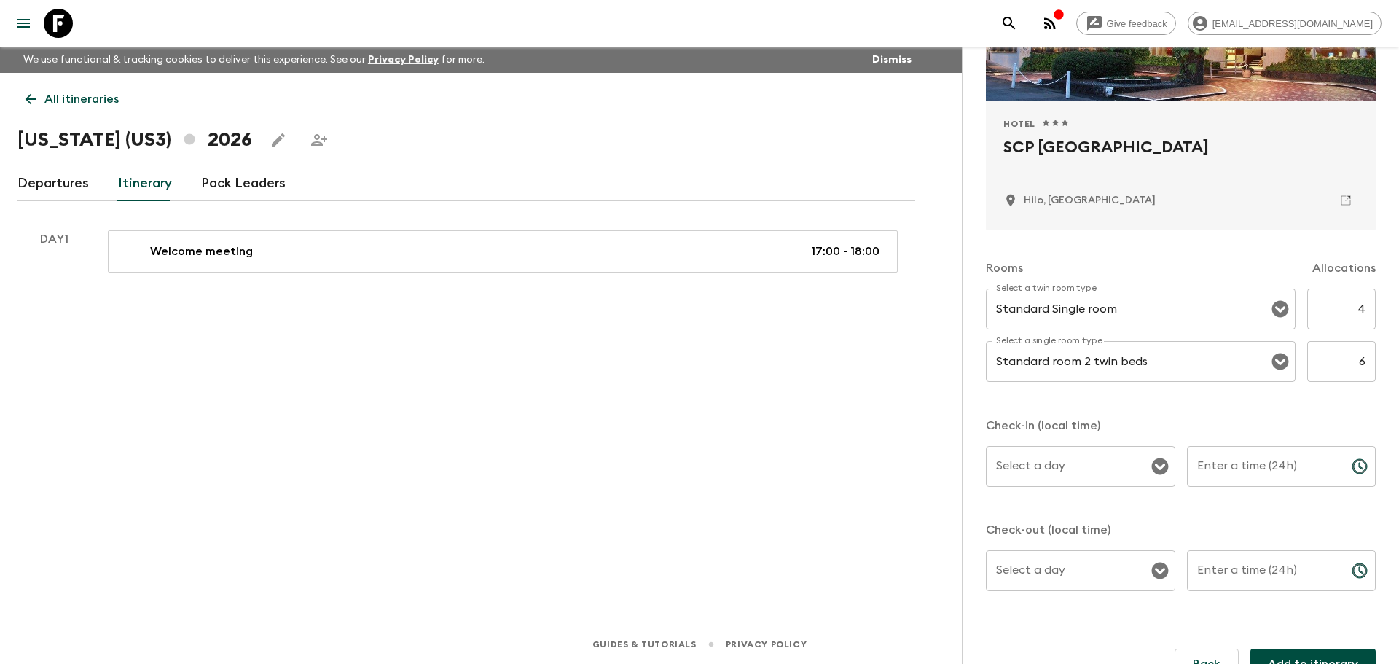
click at [1058, 470] on input "Select a day" at bounding box center [1069, 466] width 154 height 28
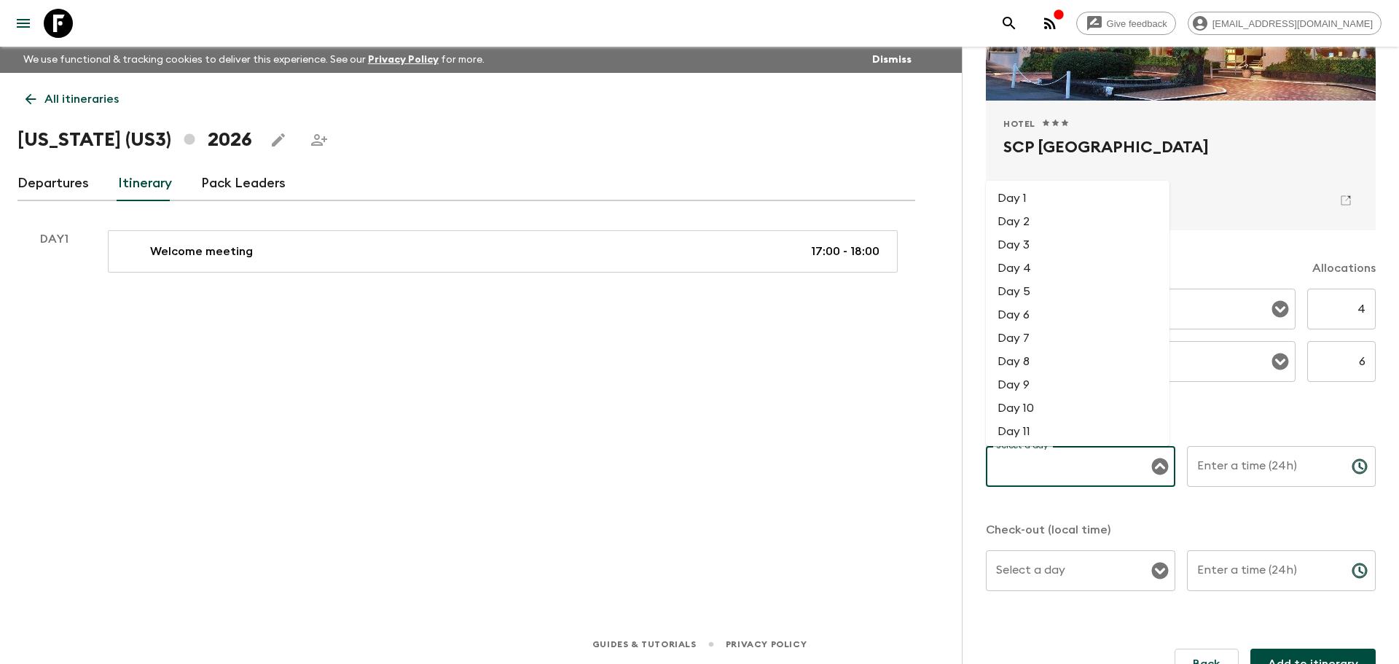
click at [1030, 197] on li "Day 1" at bounding box center [1078, 198] width 184 height 23
type input "Day 1"
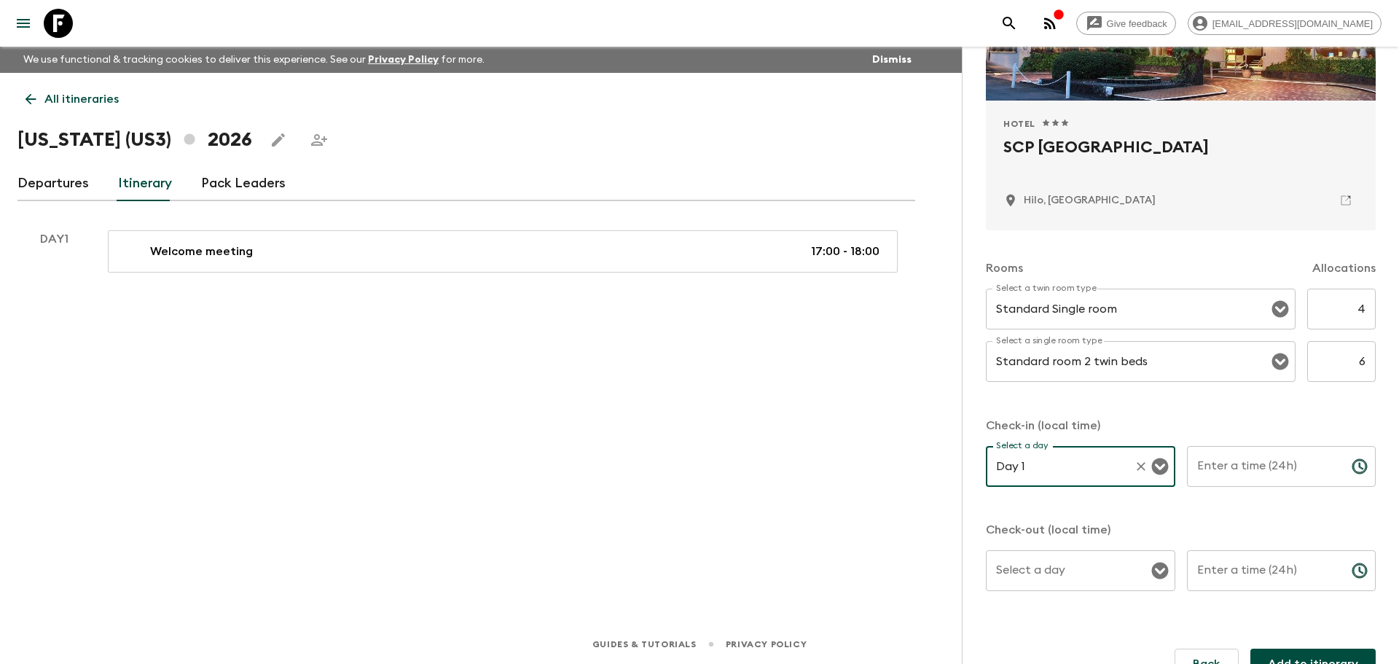
click at [1295, 468] on input "Enter a time (24h)" at bounding box center [1263, 466] width 153 height 41
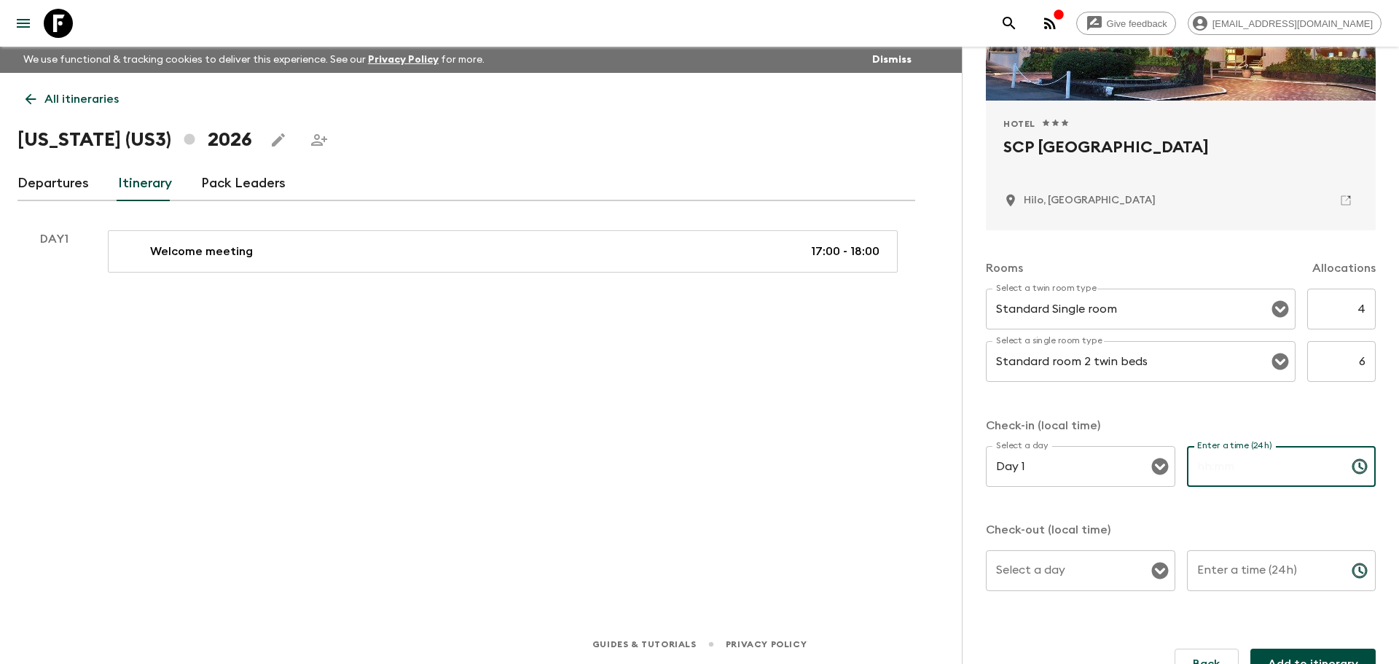
type input "4"
type input "0"
type input "16:00"
click at [1202, 521] on p "Check-out (local time)" at bounding box center [1181, 529] width 390 height 17
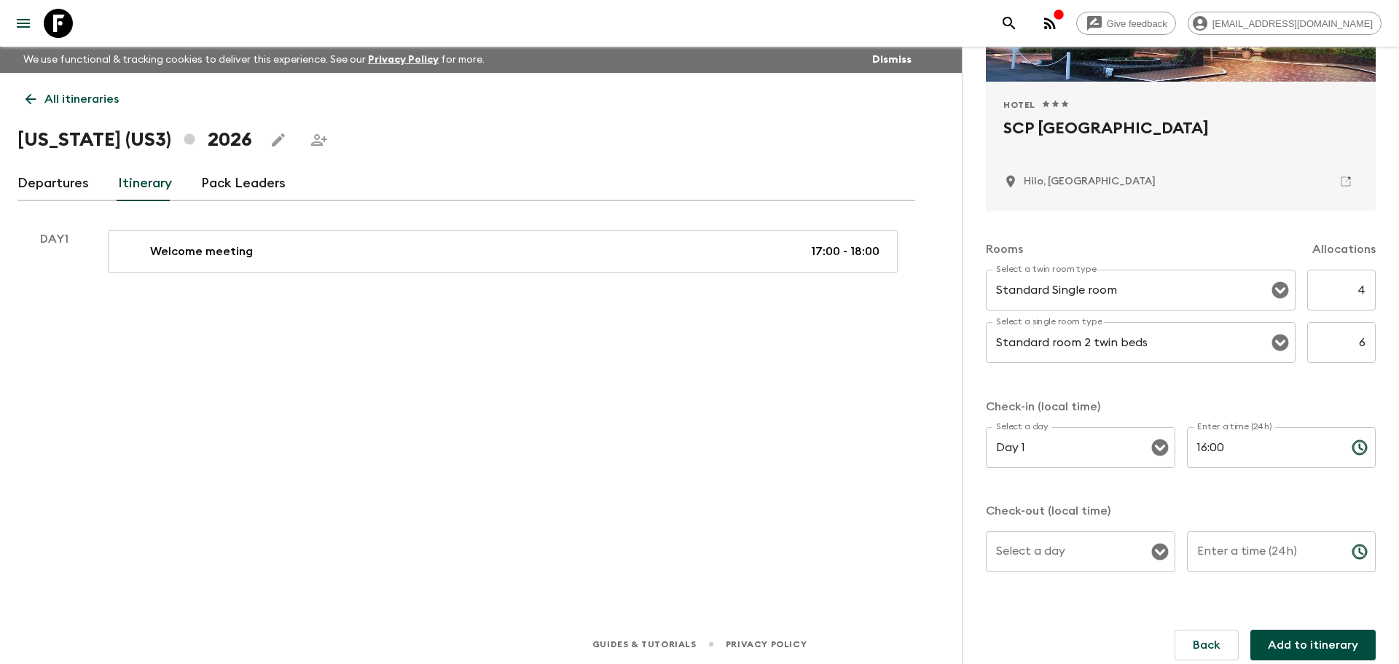
scroll to position [246, 0]
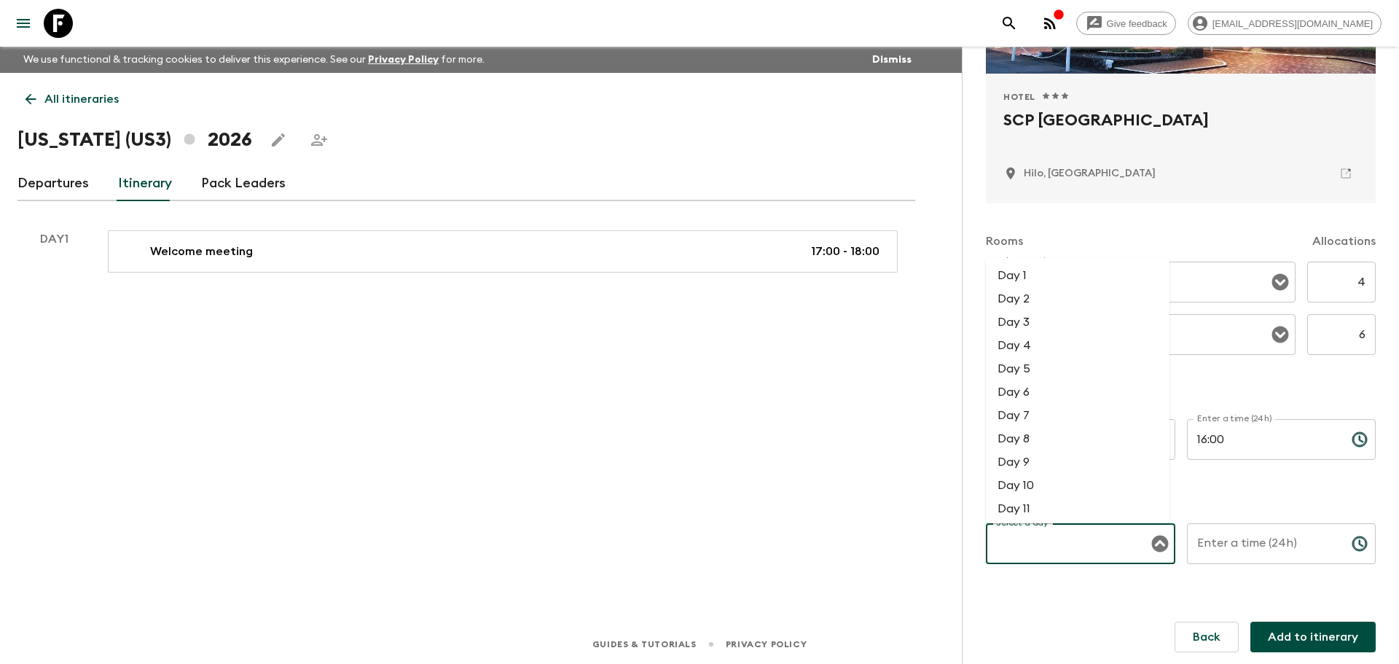
drag, startPoint x: 1059, startPoint y: 535, endPoint x: 1079, endPoint y: 543, distance: 21.2
click at [1059, 536] on input "Select a day" at bounding box center [1069, 544] width 154 height 28
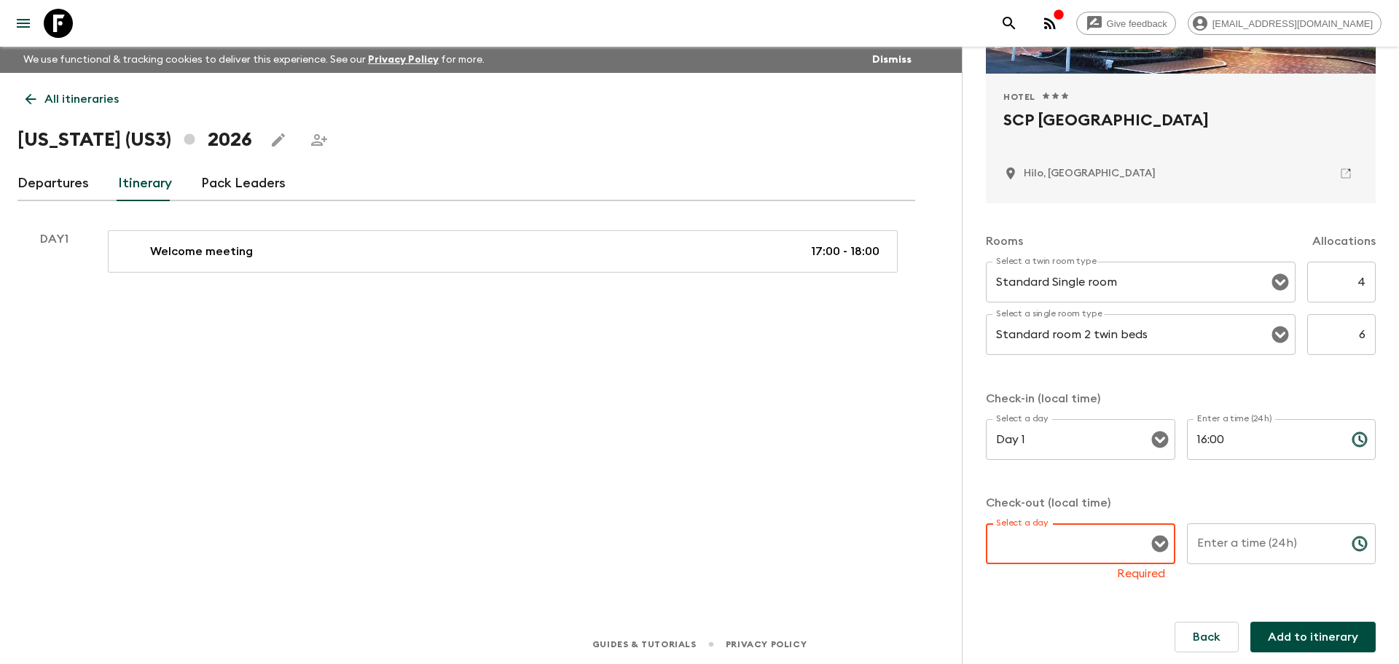
click at [1085, 539] on input "Select a day" at bounding box center [1069, 544] width 154 height 28
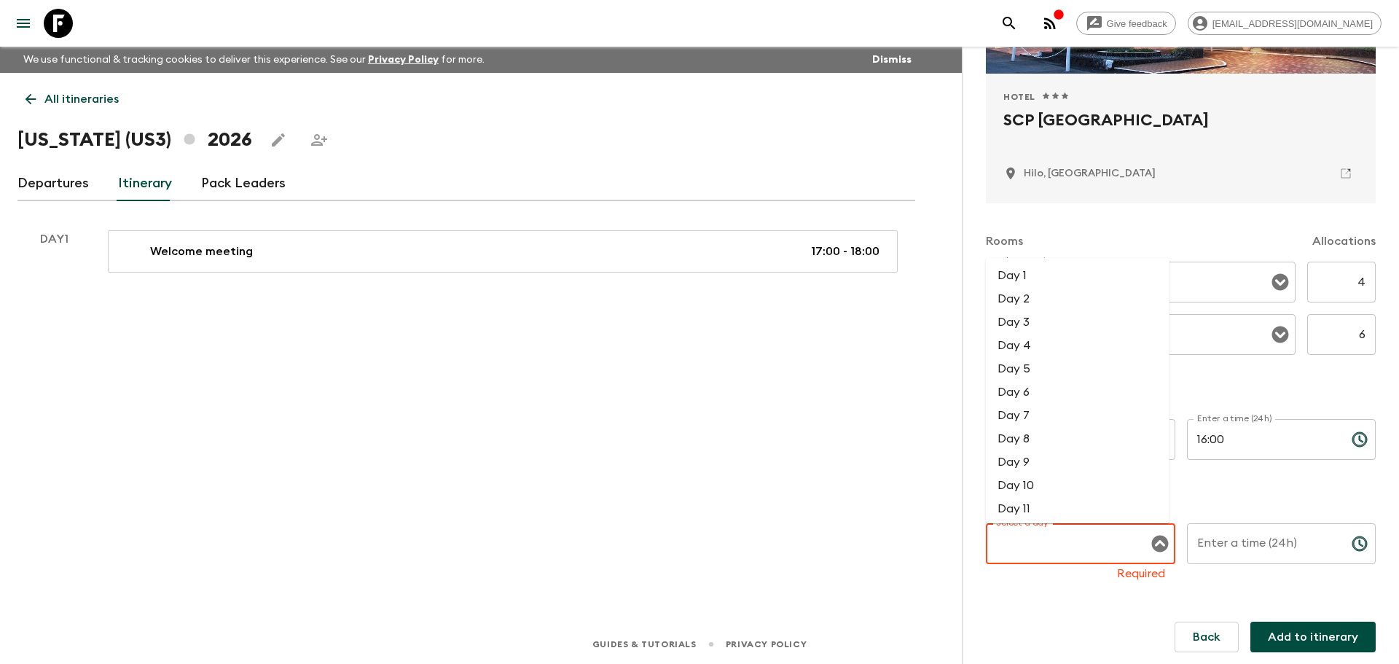
click at [1032, 344] on li "Day 4" at bounding box center [1078, 345] width 184 height 23
type input "Day 4"
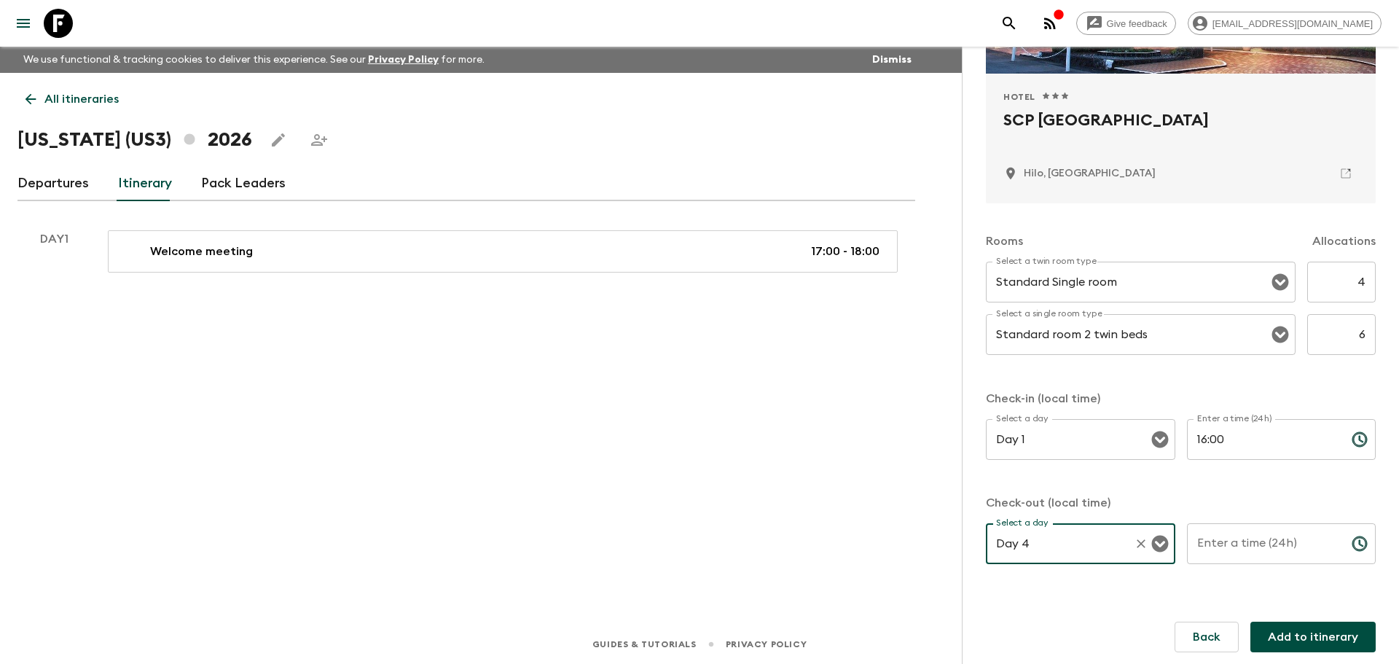
click at [1266, 536] on div "Enter a time (24h) Enter a time (24h) ​" at bounding box center [1281, 552] width 189 height 58
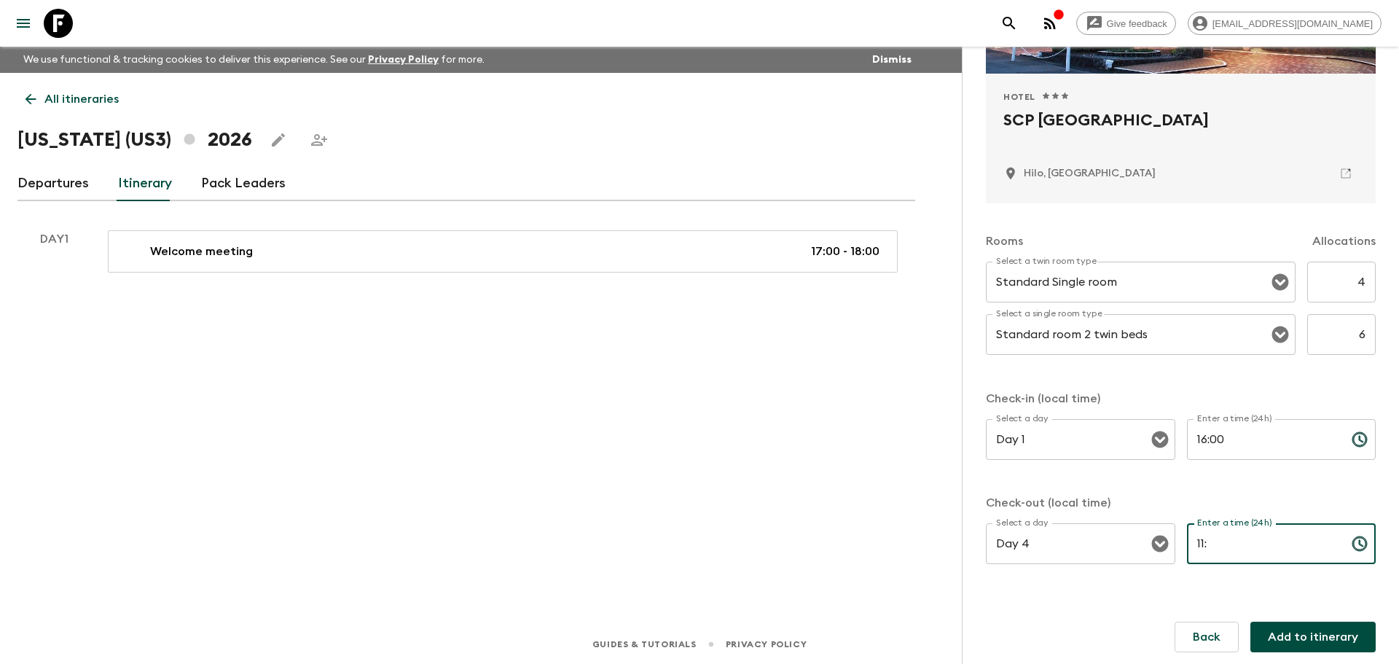
click at [1261, 537] on input "11:" at bounding box center [1263, 543] width 153 height 41
type input "11:00"
click at [1314, 645] on button "Add to itinerary" at bounding box center [1312, 637] width 125 height 31
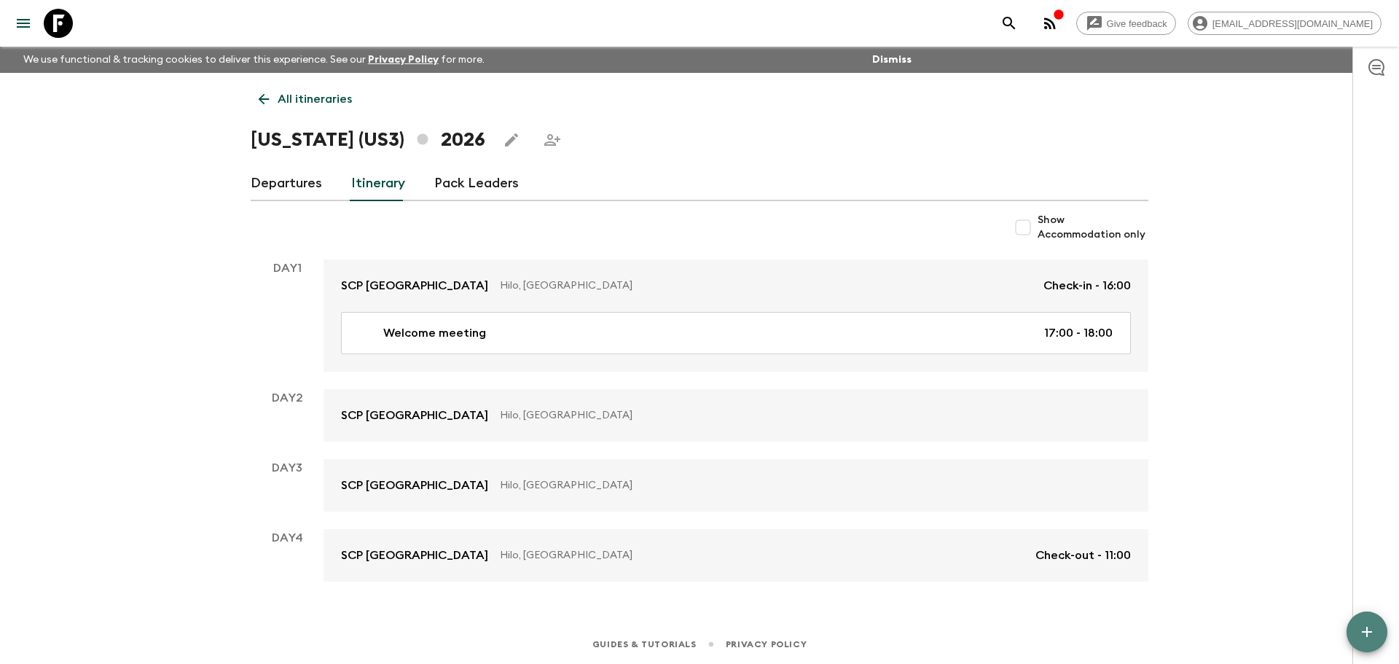
click at [1368, 635] on icon "button" at bounding box center [1367, 632] width 10 height 10
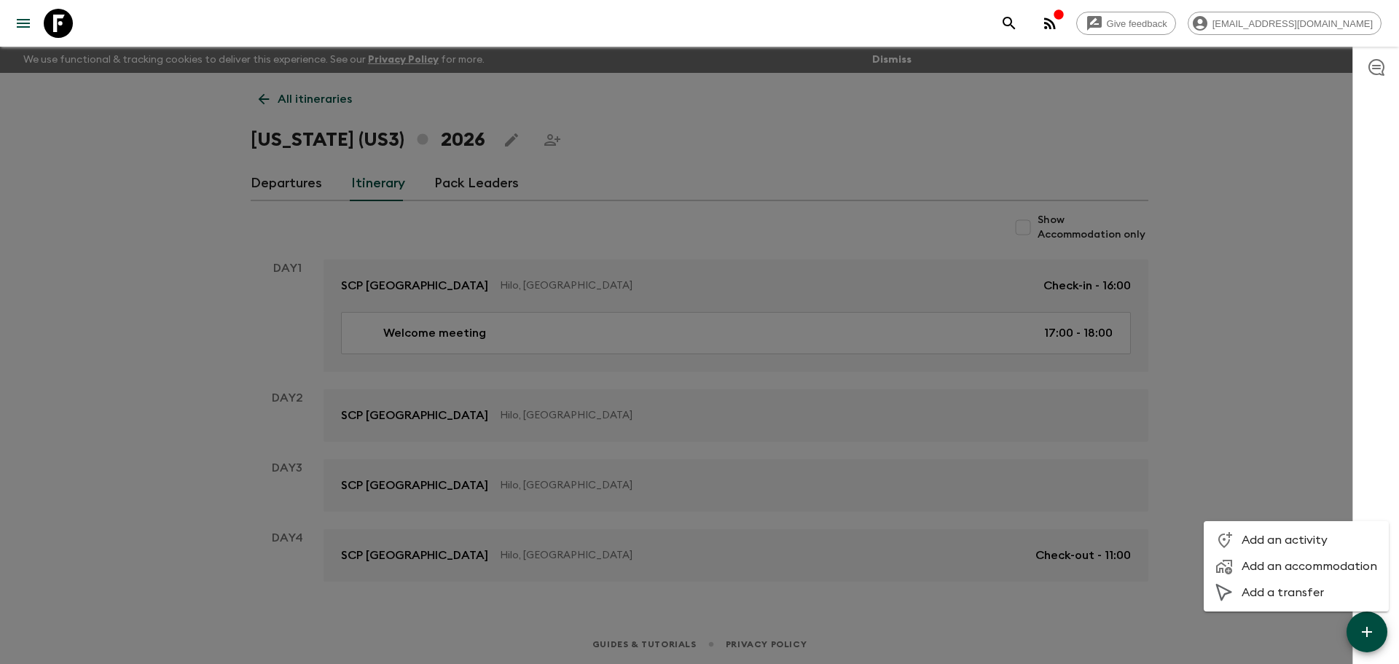
click at [1280, 564] on span "Add an accommodation" at bounding box center [1310, 566] width 136 height 15
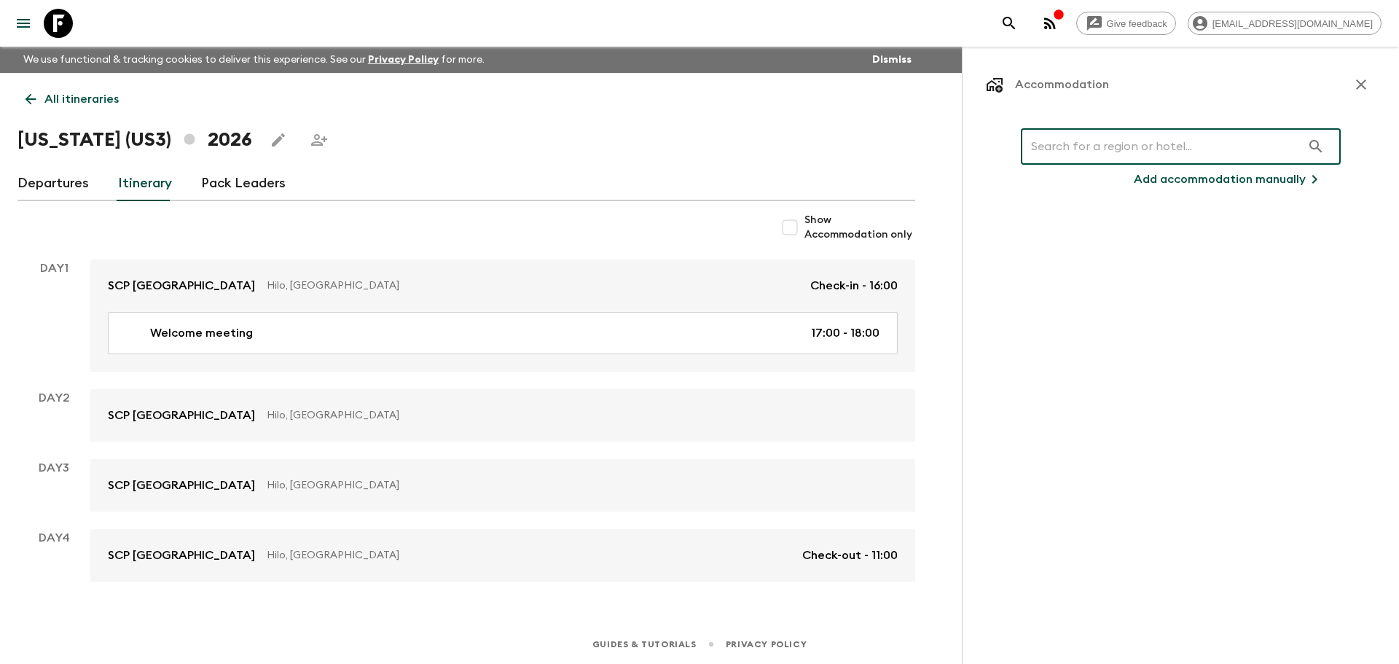
click at [1137, 142] on input "text" at bounding box center [1161, 146] width 281 height 41
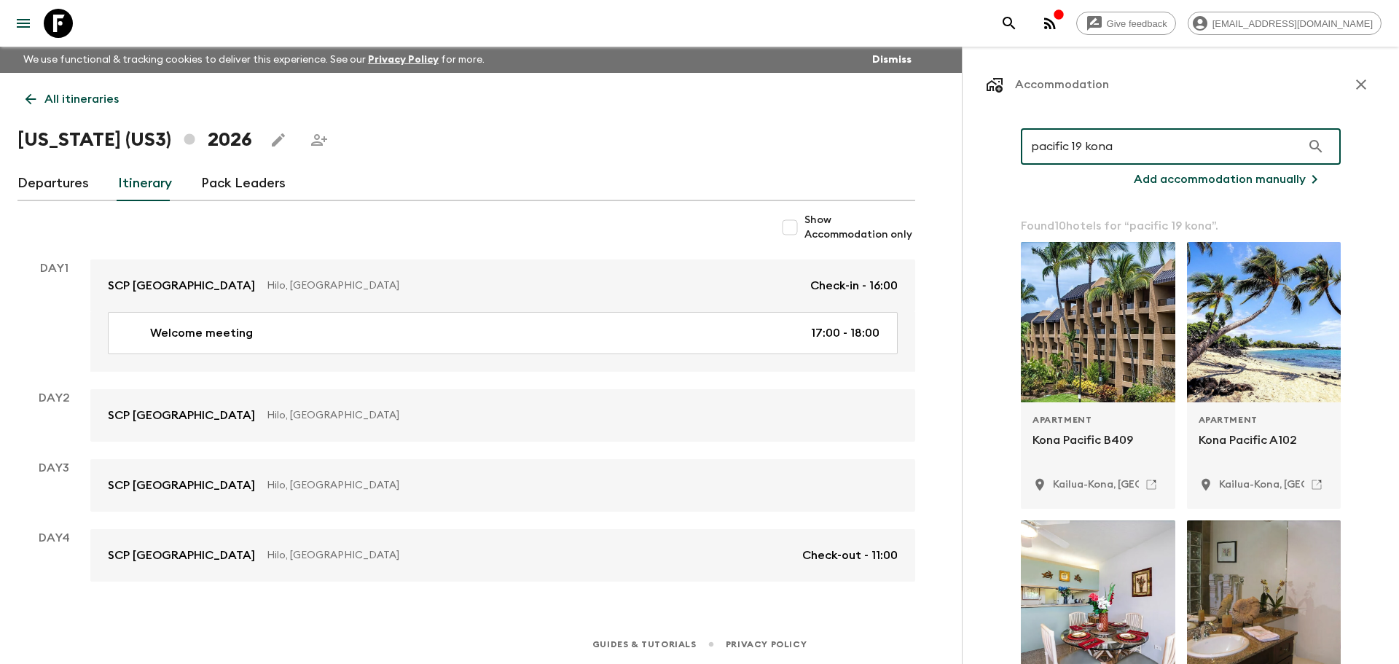
type input "pacific 19 kona"
click at [1209, 176] on p "Add accommodation manually" at bounding box center [1220, 178] width 172 height 17
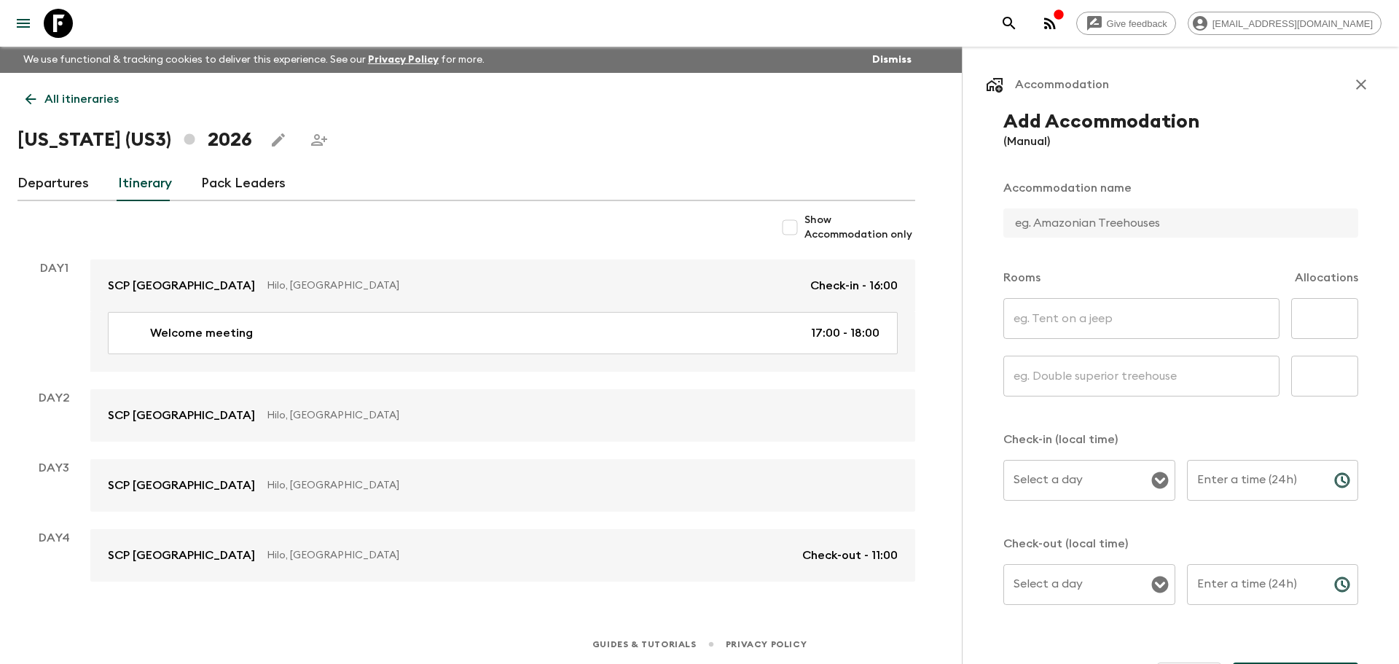
click at [1156, 226] on input "text" at bounding box center [1174, 222] width 343 height 29
click at [1053, 221] on input "text" at bounding box center [1174, 222] width 343 height 29
paste input "PACIFIC 19 Kona"
type input "PACIFIC 19 Kona"
click at [1070, 310] on input "text" at bounding box center [1141, 318] width 276 height 41
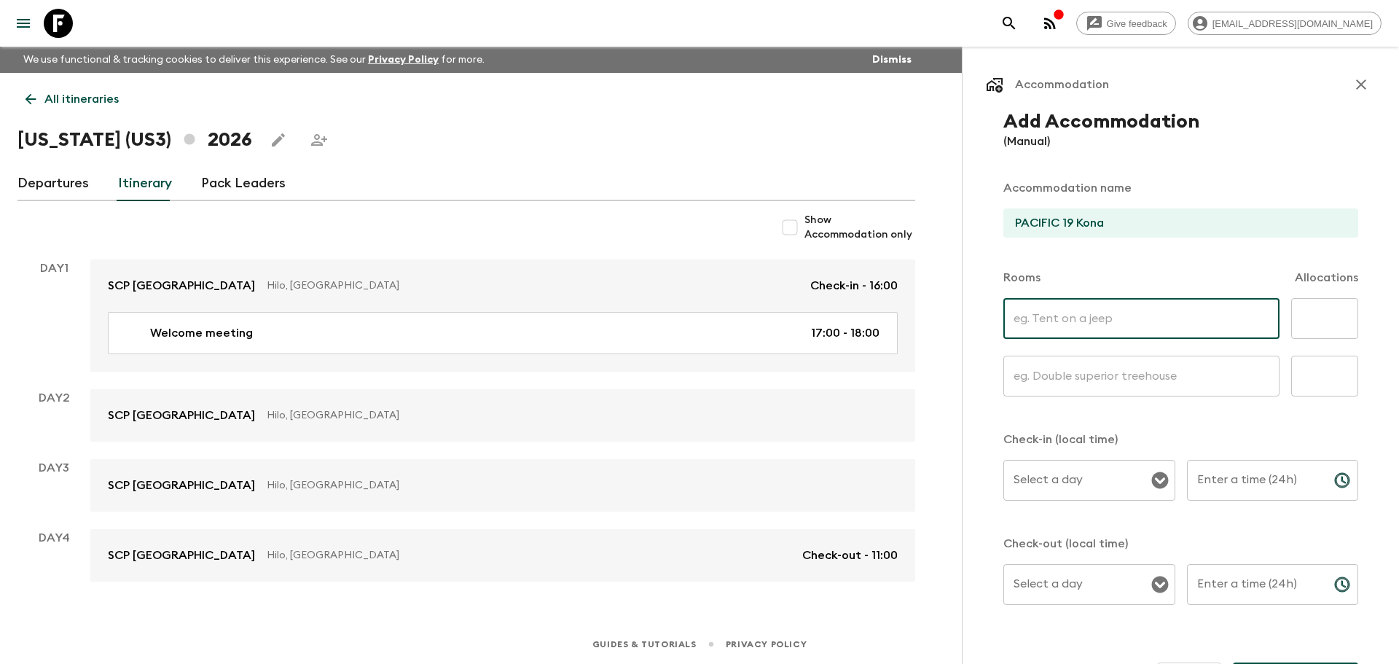
click at [1034, 309] on input "text" at bounding box center [1141, 318] width 276 height 41
click at [1055, 382] on input "text" at bounding box center [1141, 376] width 276 height 41
click at [1066, 319] on input "Standard single room" at bounding box center [1141, 318] width 276 height 41
click at [1110, 317] on input "Standard single room" at bounding box center [1141, 318] width 276 height 41
click at [1168, 316] on input "Standard single room" at bounding box center [1141, 318] width 276 height 41
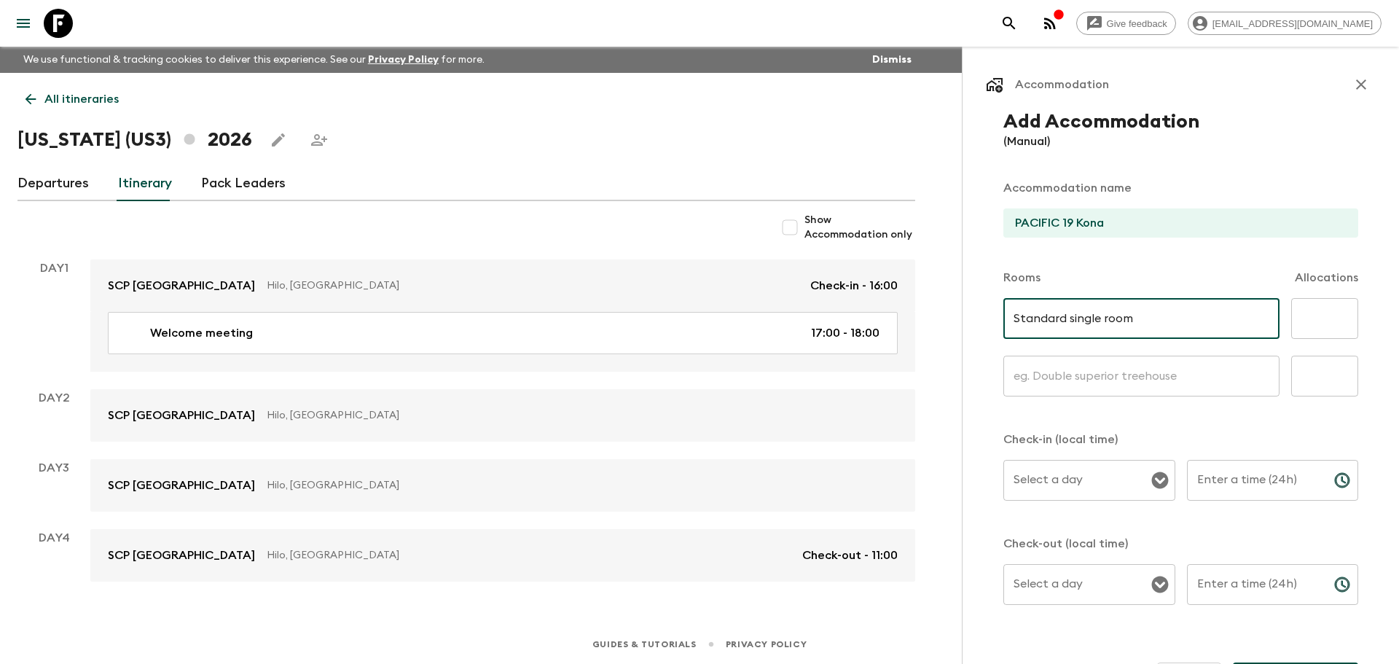
drag, startPoint x: 1207, startPoint y: 301, endPoint x: 1183, endPoint y: 307, distance: 24.7
click at [1183, 307] on input "Standard single room" at bounding box center [1141, 318] width 276 height 41
click at [1180, 315] on input "Standard single room" at bounding box center [1141, 318] width 276 height 41
drag, startPoint x: 1161, startPoint y: 315, endPoint x: 1070, endPoint y: 318, distance: 91.9
click at [1070, 318] on input "Standard single room" at bounding box center [1141, 318] width 276 height 41
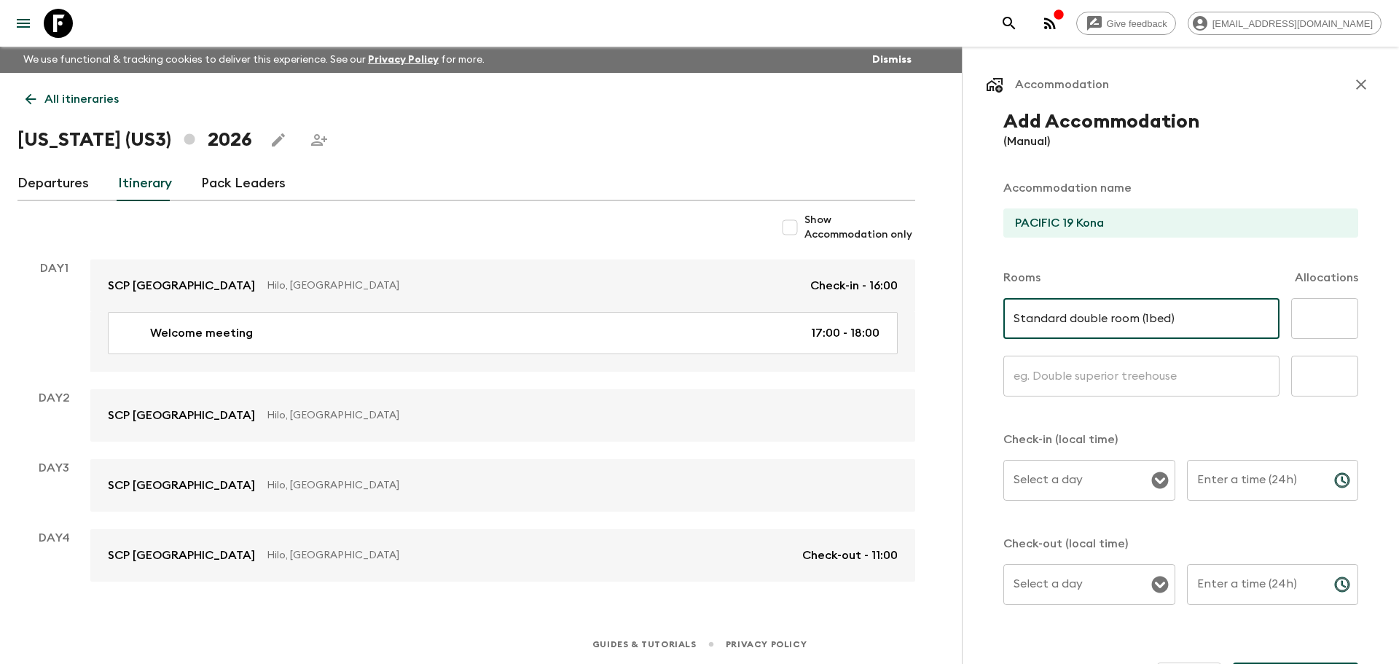
type input "Standard double room (1bed)"
click at [1102, 391] on input "text" at bounding box center [1141, 376] width 276 height 41
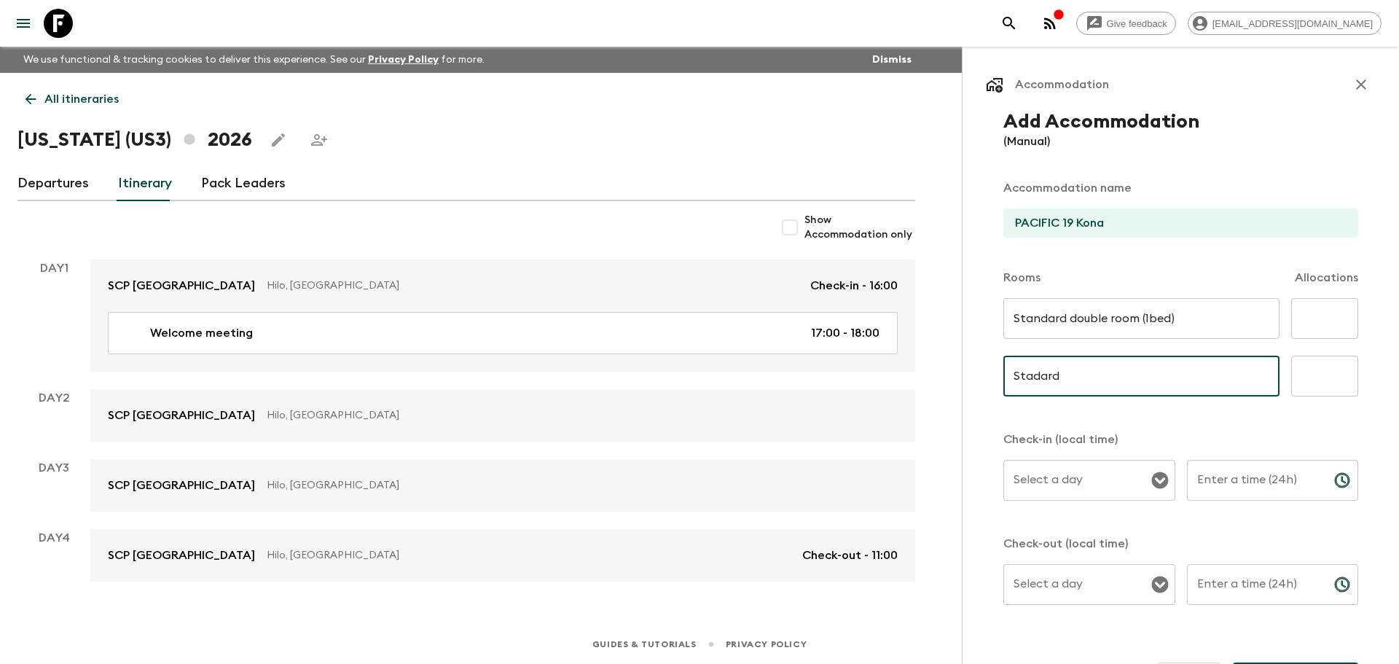
click at [1031, 376] on input "Stadard" at bounding box center [1141, 376] width 276 height 41
type input "Standard"
click at [1145, 318] on input "Standard double room (1bed)" at bounding box center [1141, 318] width 276 height 41
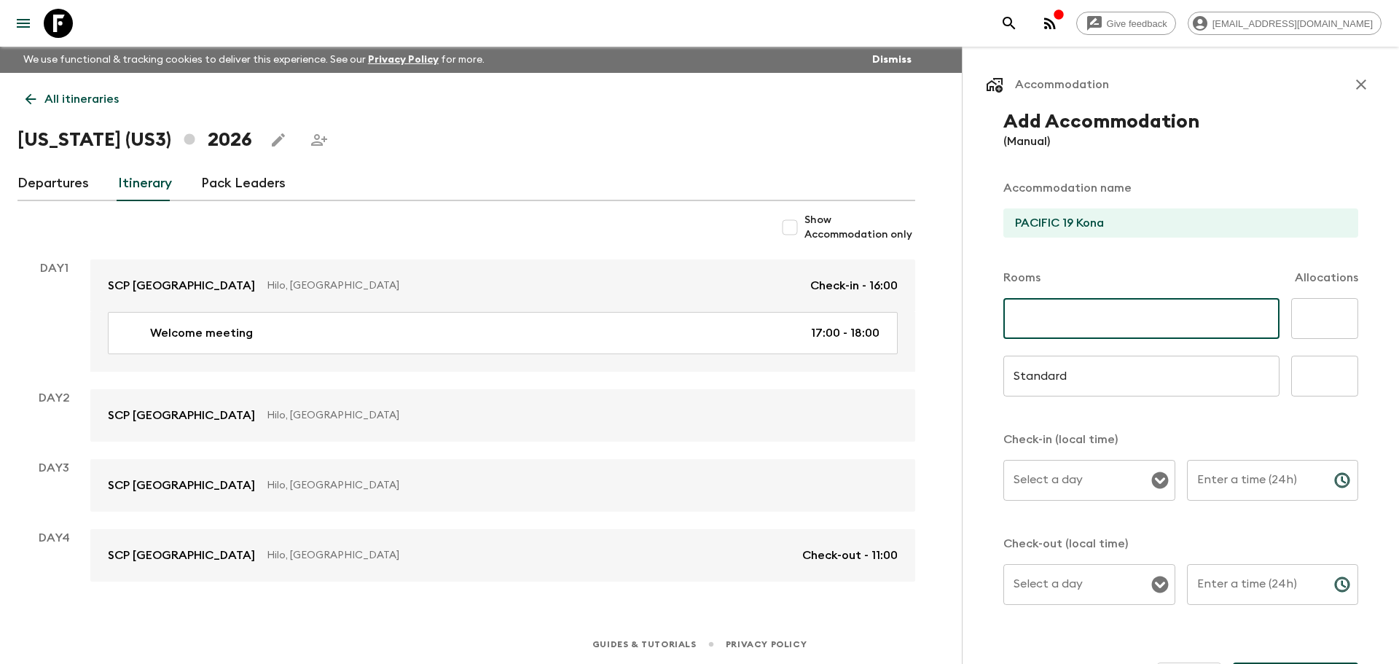
click at [1054, 333] on input "text" at bounding box center [1141, 318] width 276 height 41
type input "Standard double room (1 bed)"
click at [1328, 328] on input "text" at bounding box center [1324, 318] width 67 height 41
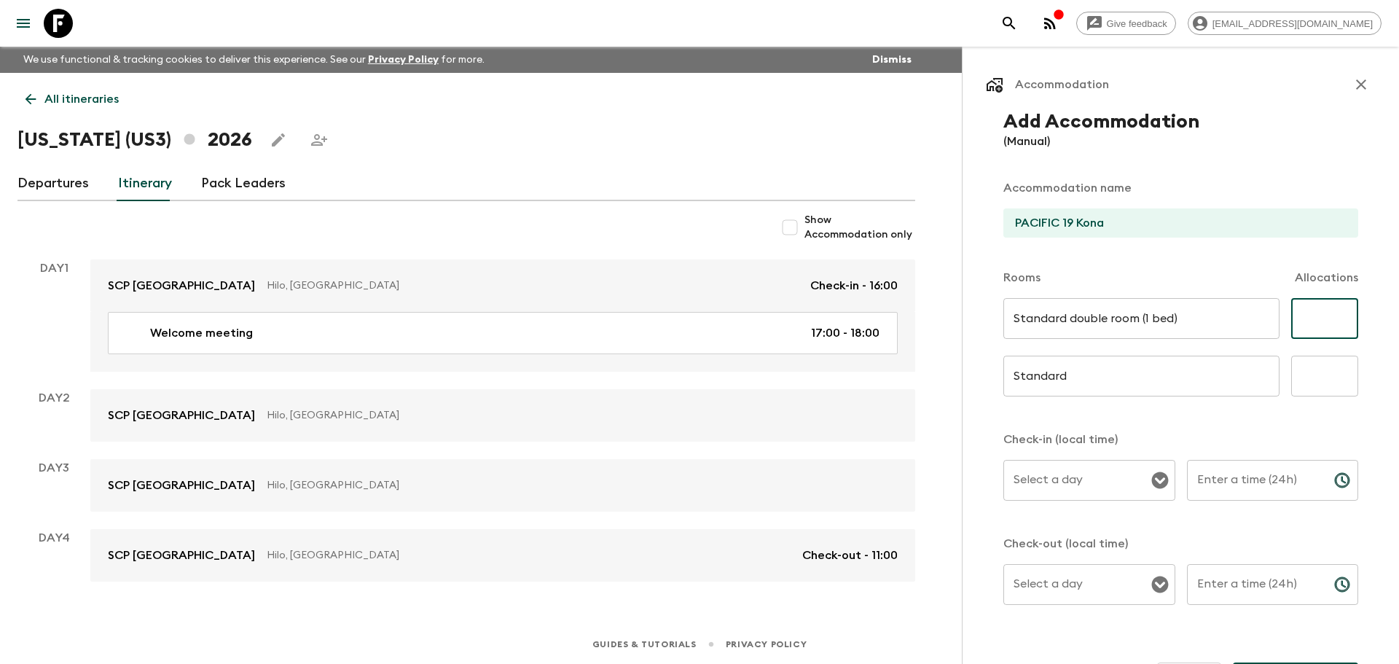
type input "4"
click at [1104, 375] on input "Standard" at bounding box center [1141, 376] width 276 height 41
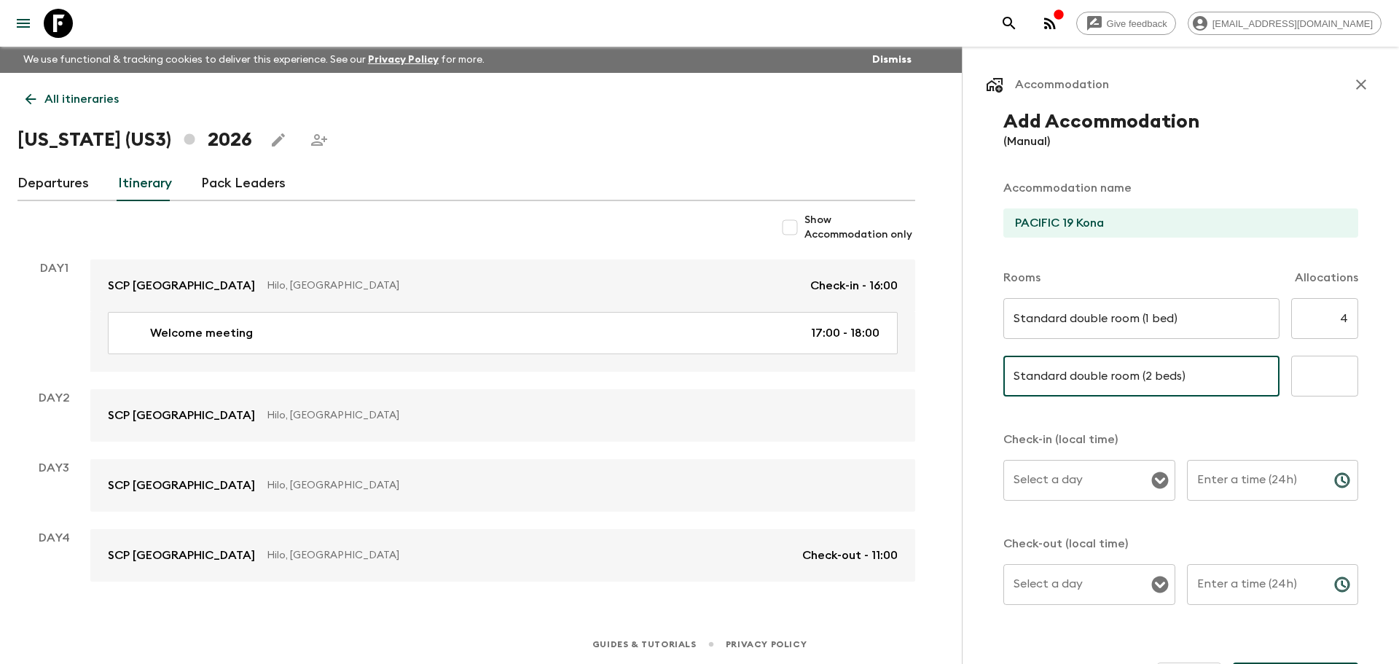
type input "Standard double room (2 beds)"
drag, startPoint x: 1310, startPoint y: 356, endPoint x: 1309, endPoint y: 364, distance: 8.8
click at [1310, 356] on input "text" at bounding box center [1324, 376] width 67 height 41
type input "6"
click at [1281, 420] on div "Add Accommodation (Manual) Accommodation name PACIFIC 19 Kona Rooms Allocations…" at bounding box center [1181, 402] width 390 height 582
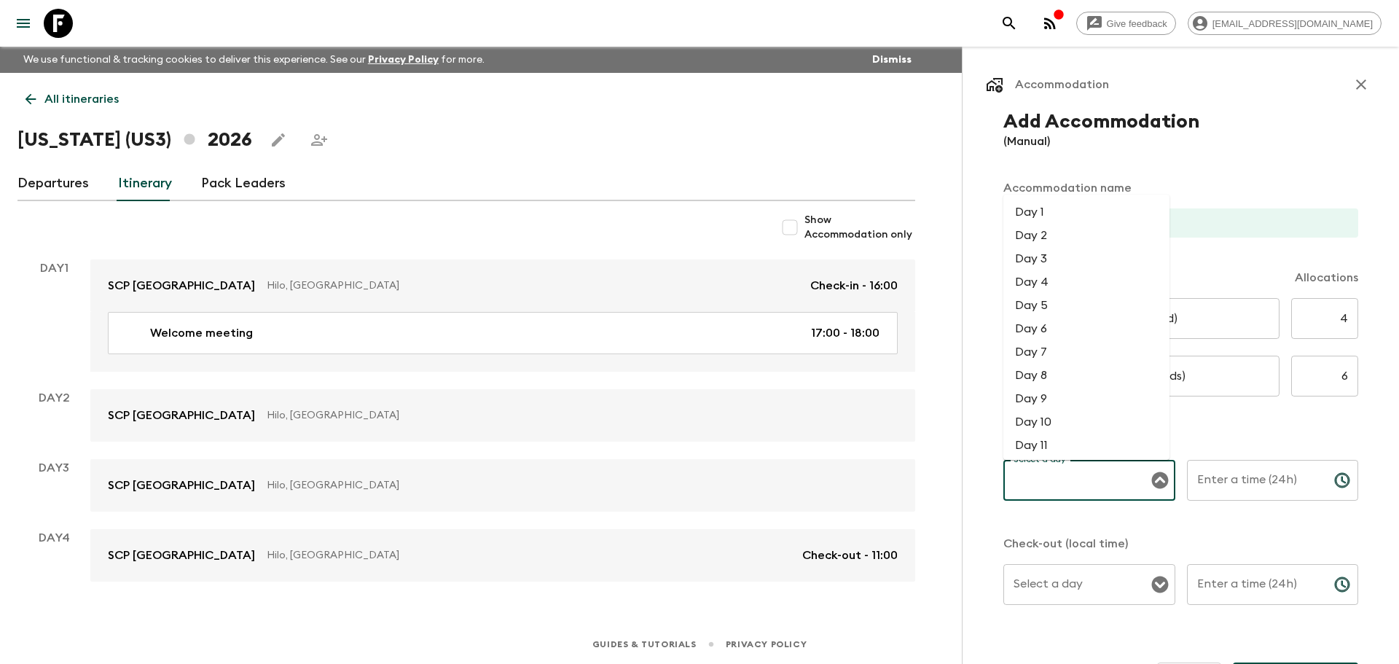
click at [1102, 491] on input "Select a day" at bounding box center [1078, 480] width 137 height 28
click at [1053, 282] on li "Day 4" at bounding box center [1086, 281] width 166 height 23
type input "Day 4"
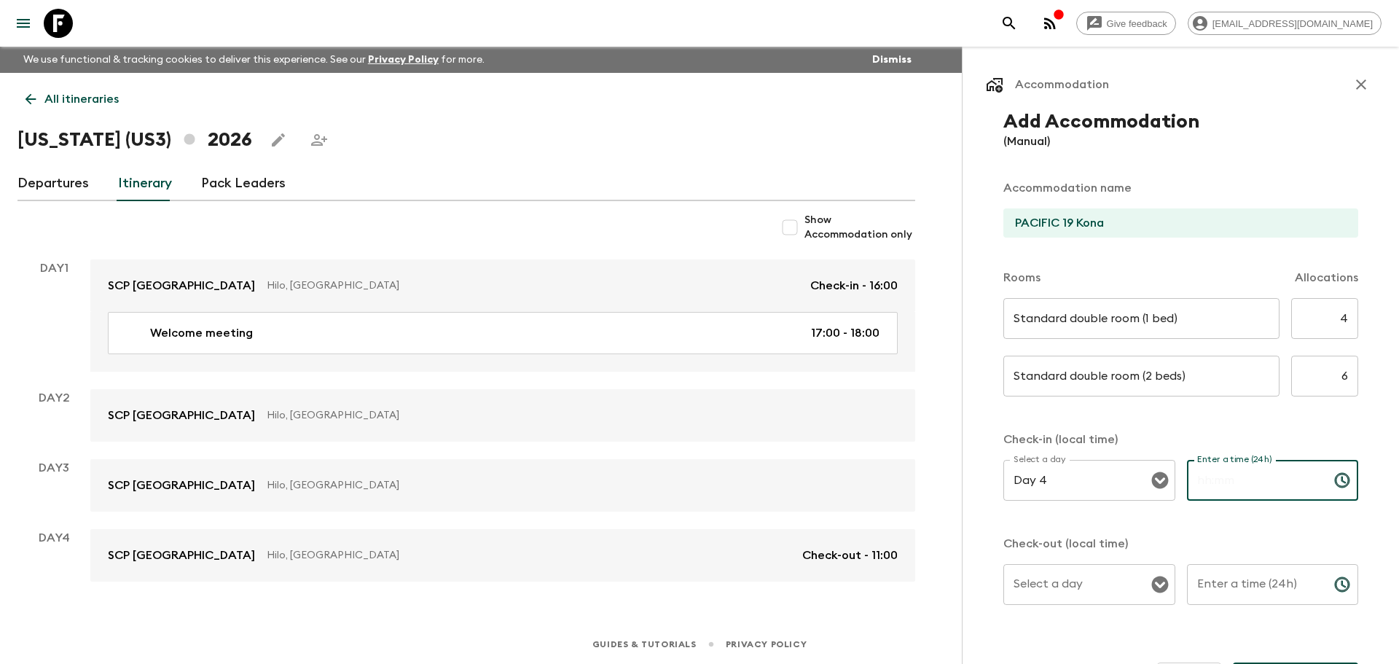
click at [1226, 477] on div "Enter a time (24h) Enter a time (24h) ​" at bounding box center [1273, 489] width 172 height 58
type input "16:00"
click at [1078, 596] on input "Select a day" at bounding box center [1078, 585] width 137 height 28
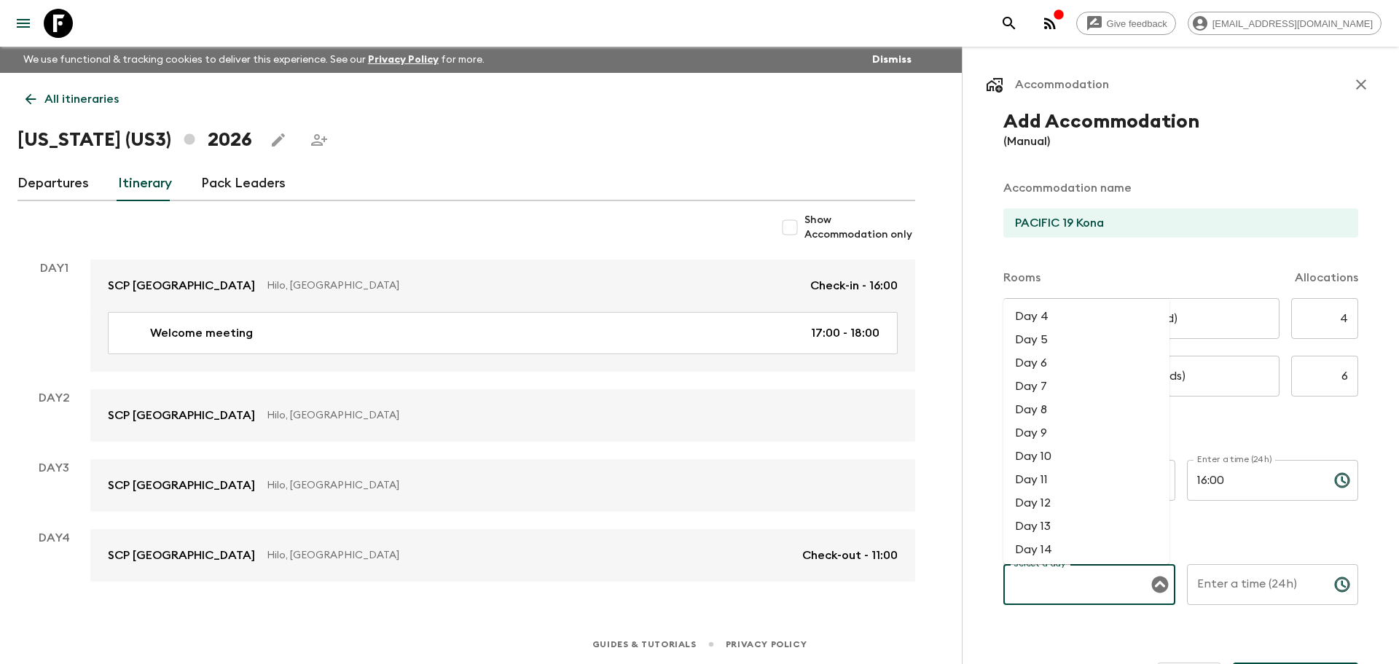
click at [1046, 368] on li "Day 6" at bounding box center [1086, 362] width 166 height 23
type input "Day 6"
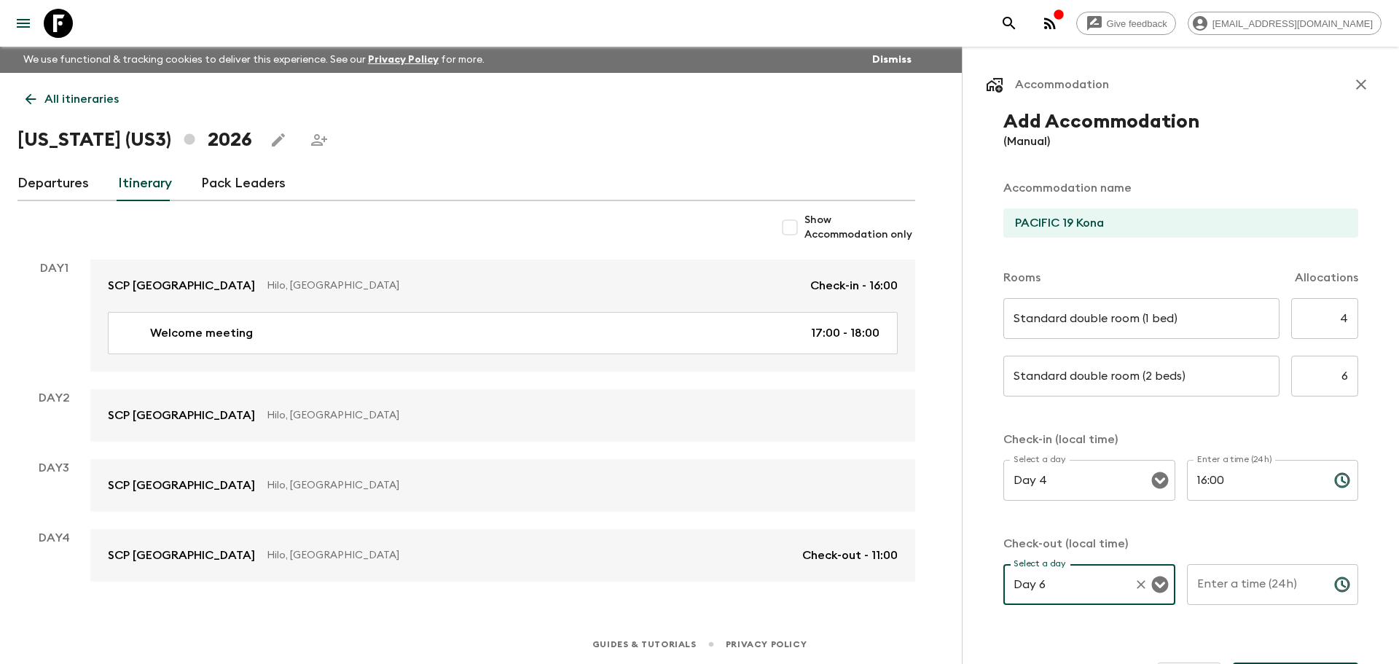
click at [1256, 576] on div "Enter a time (24h) Enter a time (24h) ​" at bounding box center [1273, 593] width 172 height 58
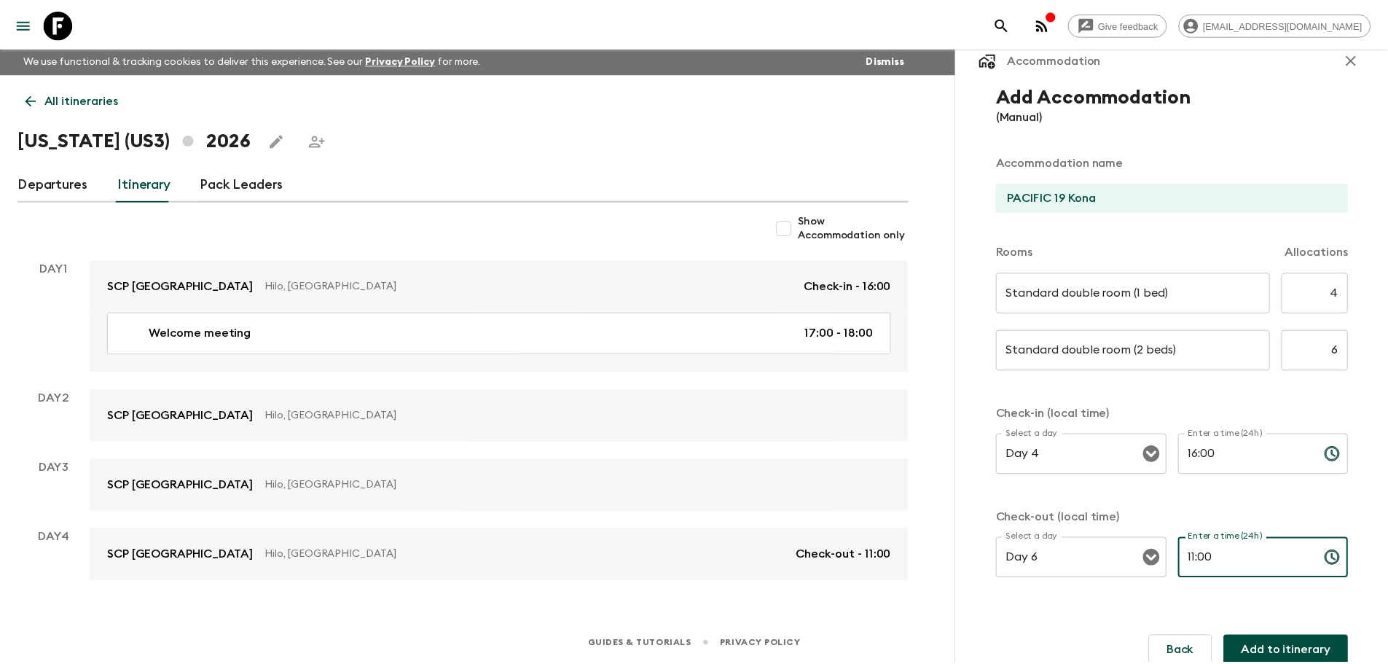
scroll to position [41, 0]
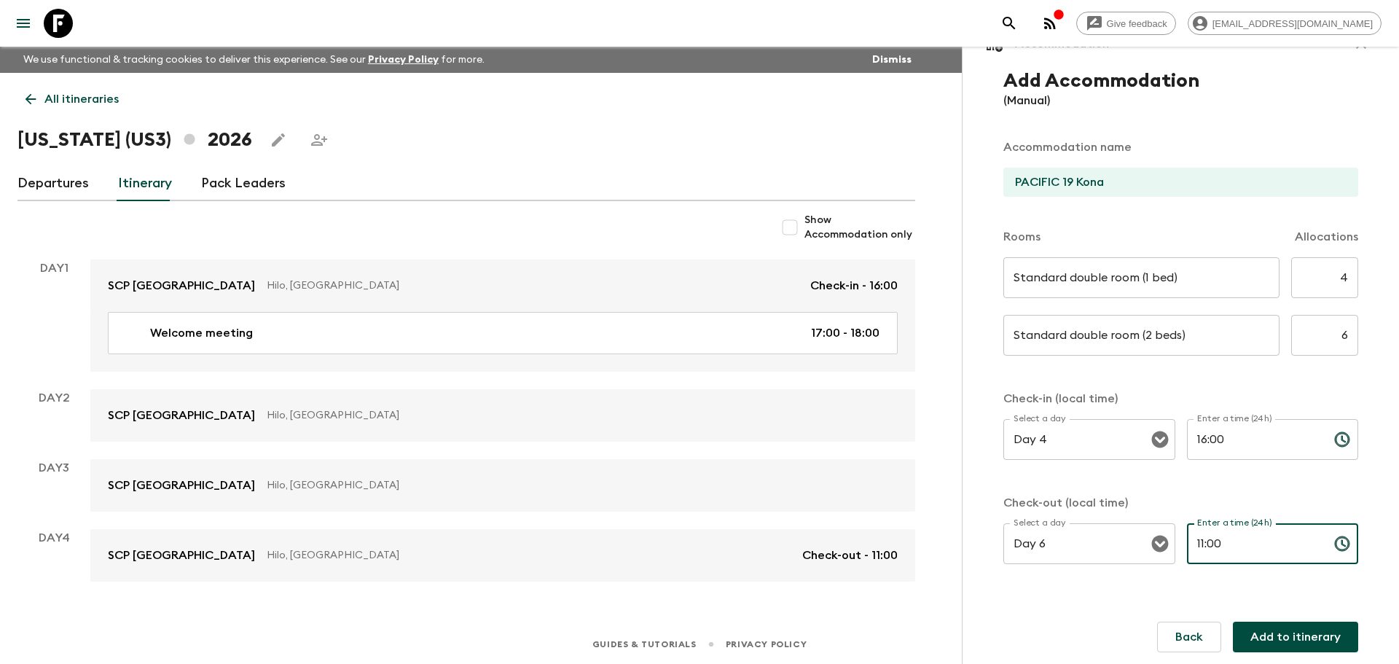
type input "11:00"
click at [1311, 637] on button "Add to itinerary" at bounding box center [1295, 637] width 125 height 31
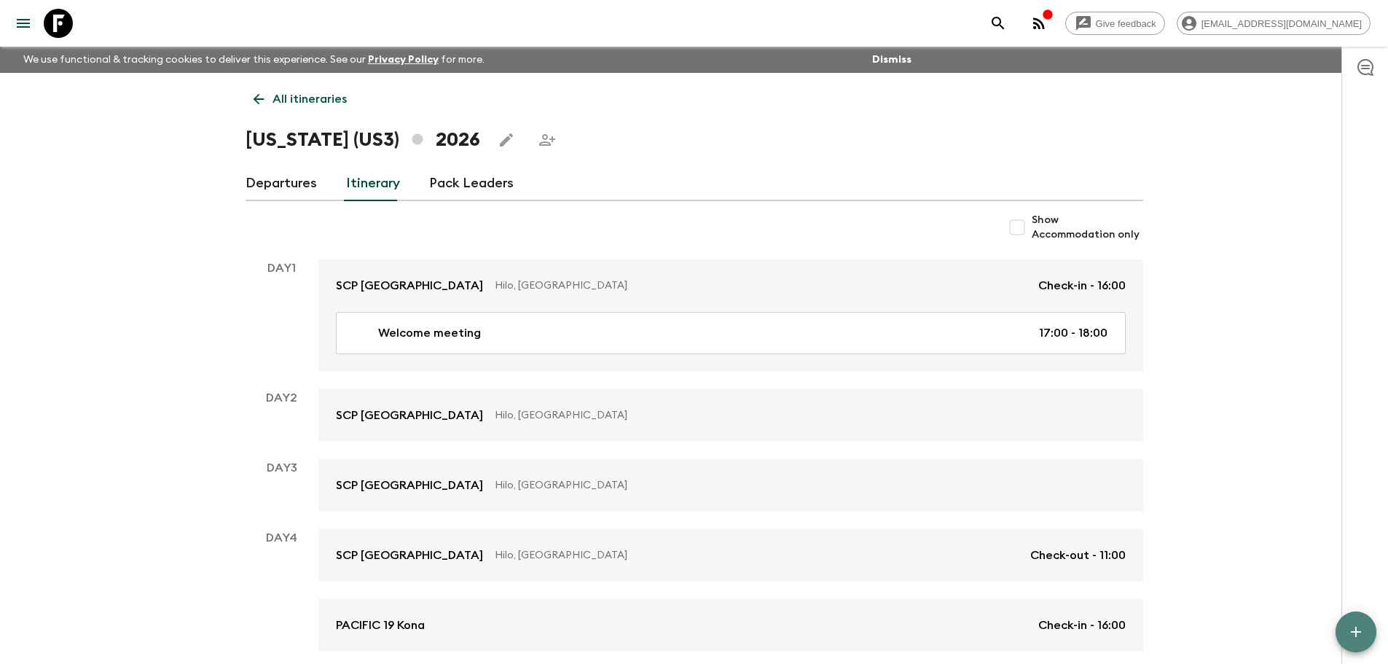
click at [1352, 640] on span "button" at bounding box center [1355, 631] width 17 height 17
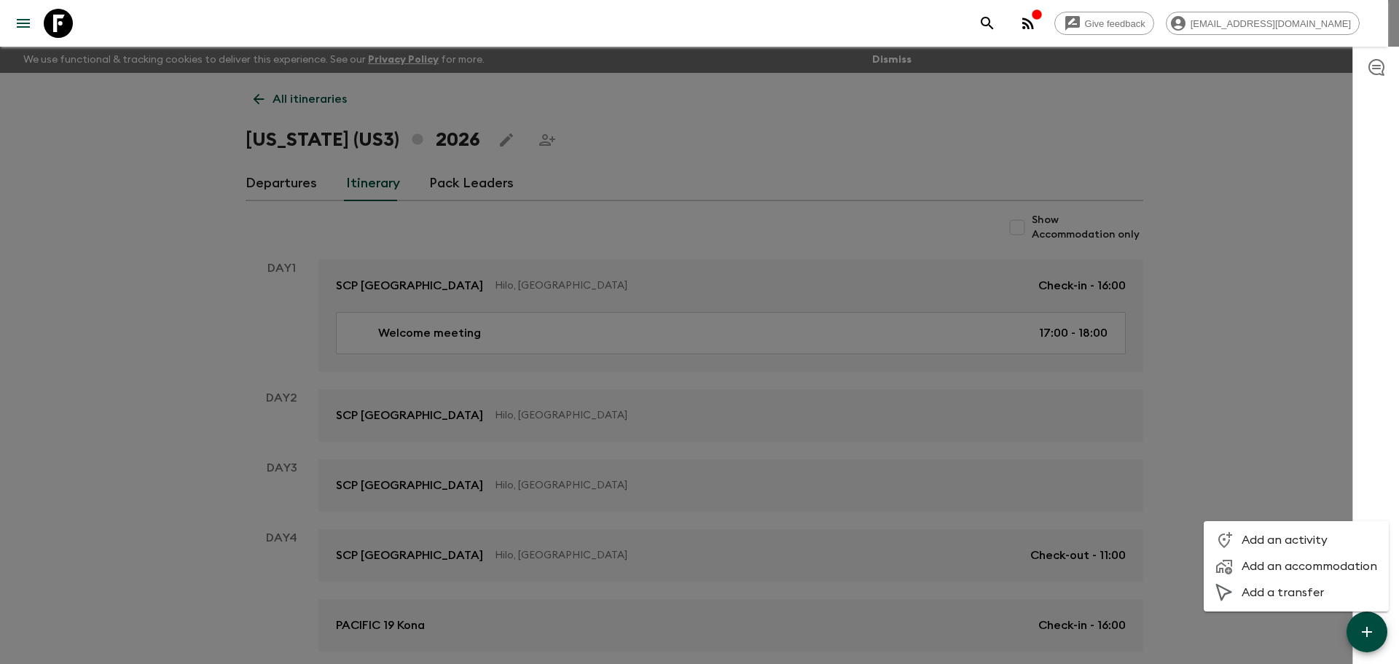
click at [1262, 379] on div at bounding box center [699, 332] width 1399 height 664
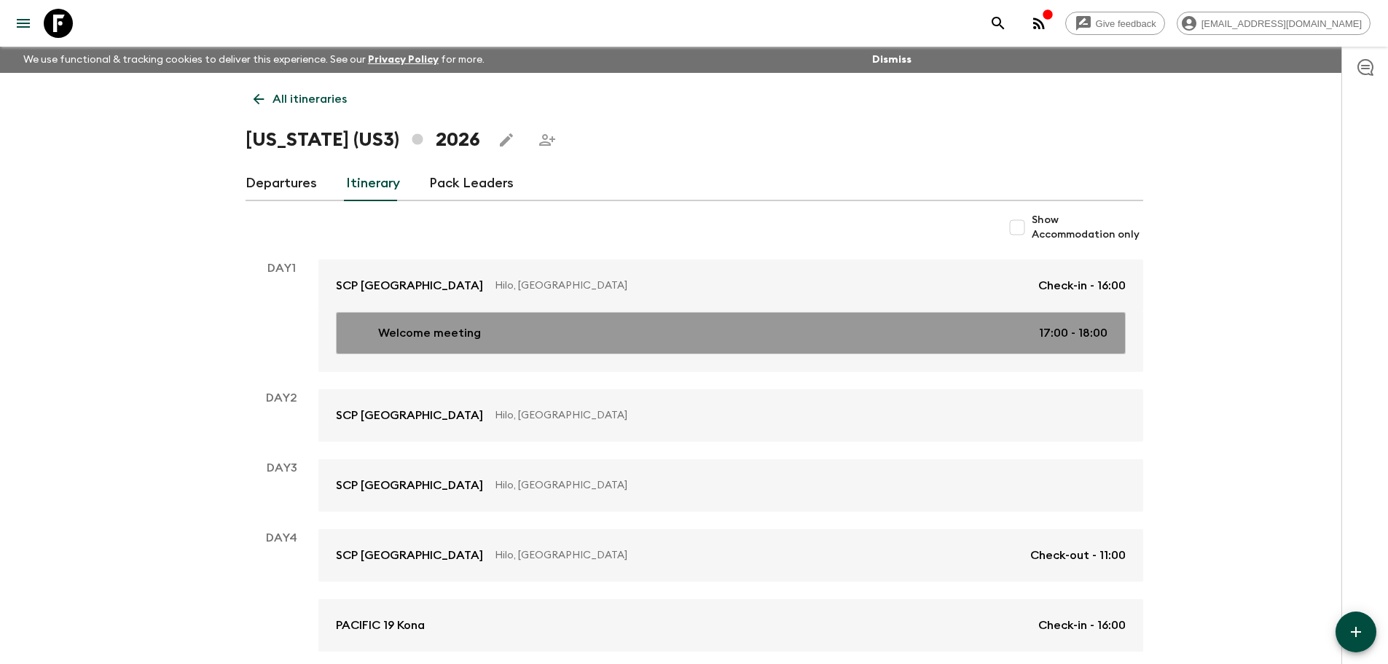
click at [647, 324] on div "Welcome meeting 17:00 - 18:00" at bounding box center [727, 332] width 759 height 17
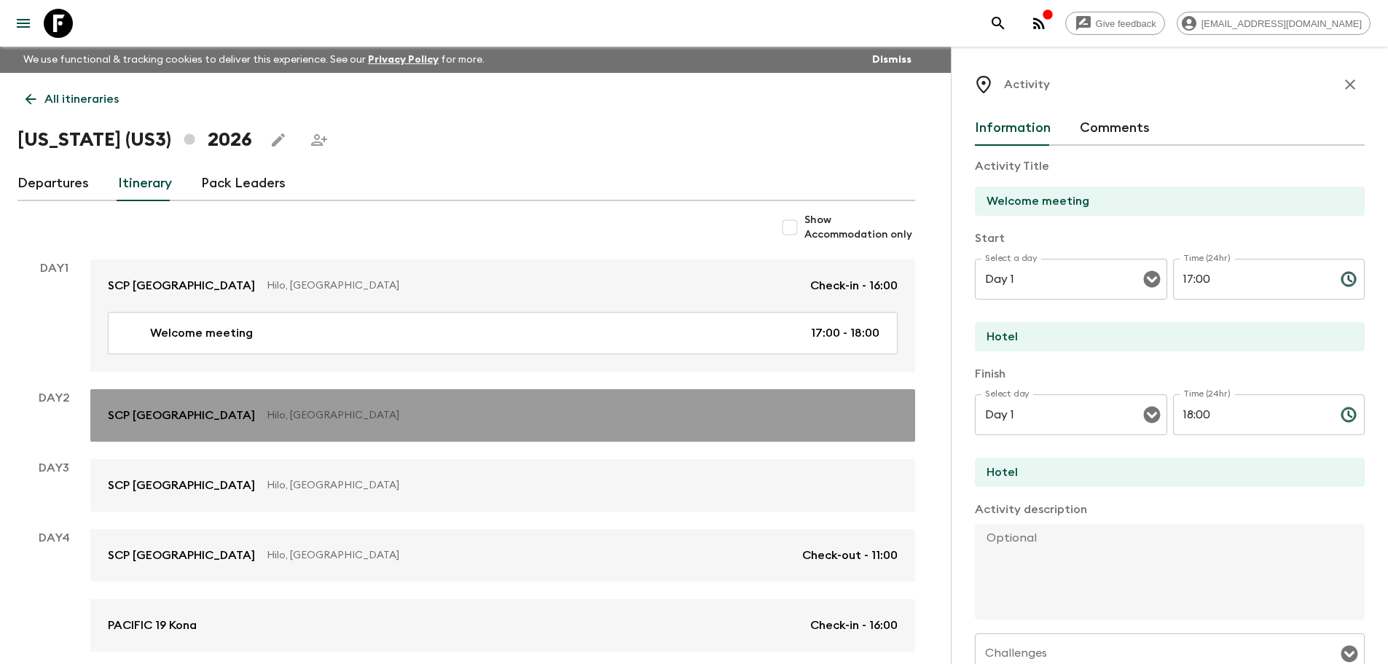
click at [286, 409] on p "Hilo, [GEOGRAPHIC_DATA]" at bounding box center [576, 415] width 619 height 15
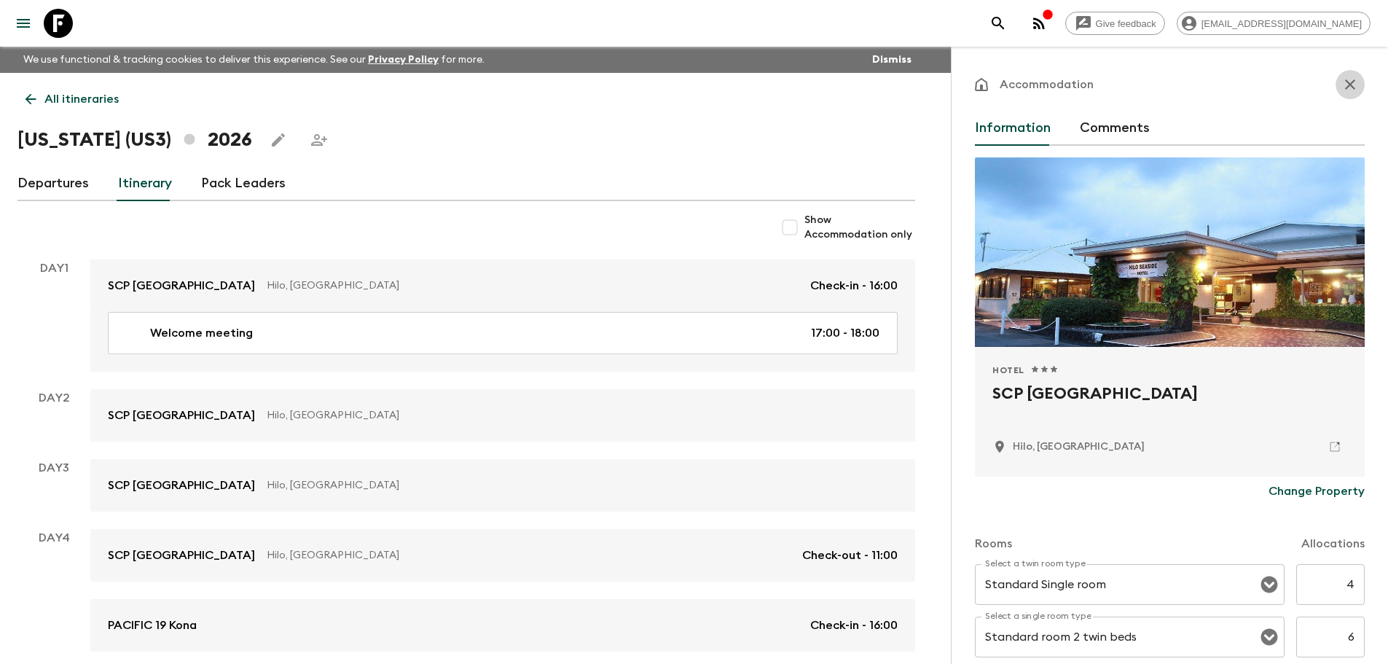
click at [1346, 81] on icon "button" at bounding box center [1349, 84] width 17 height 17
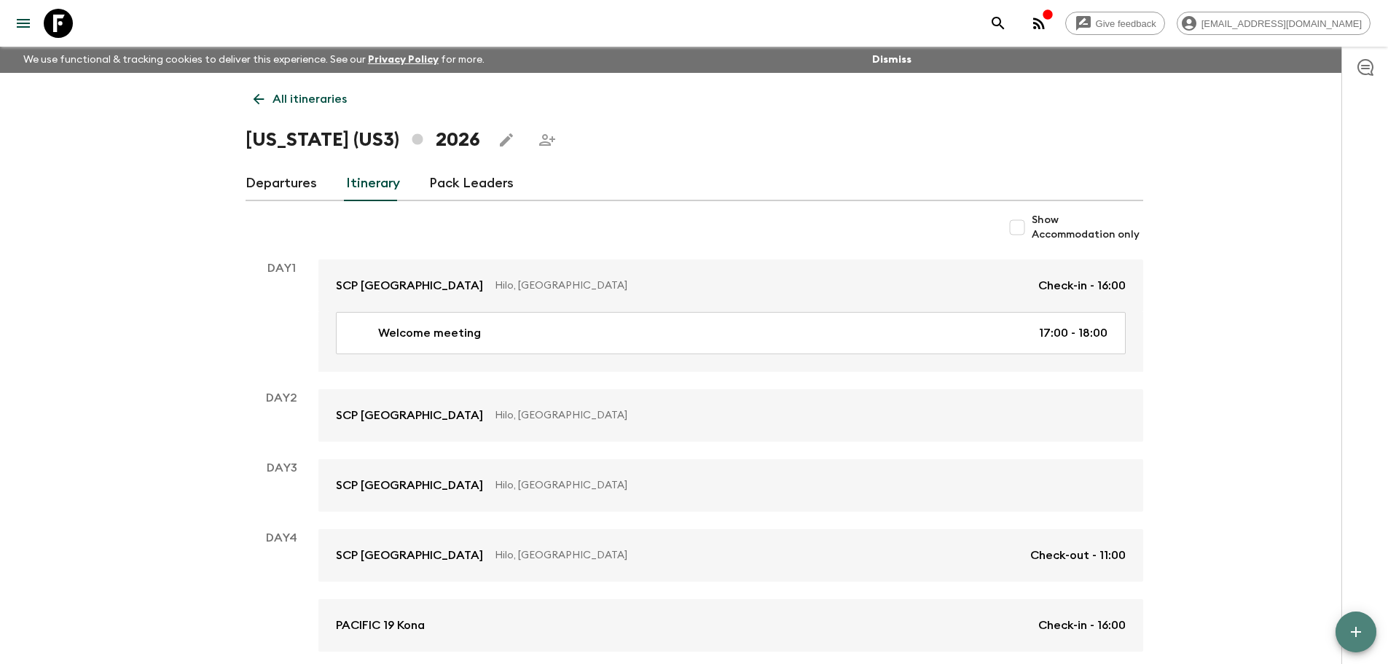
click at [1365, 641] on button "button" at bounding box center [1356, 631] width 41 height 41
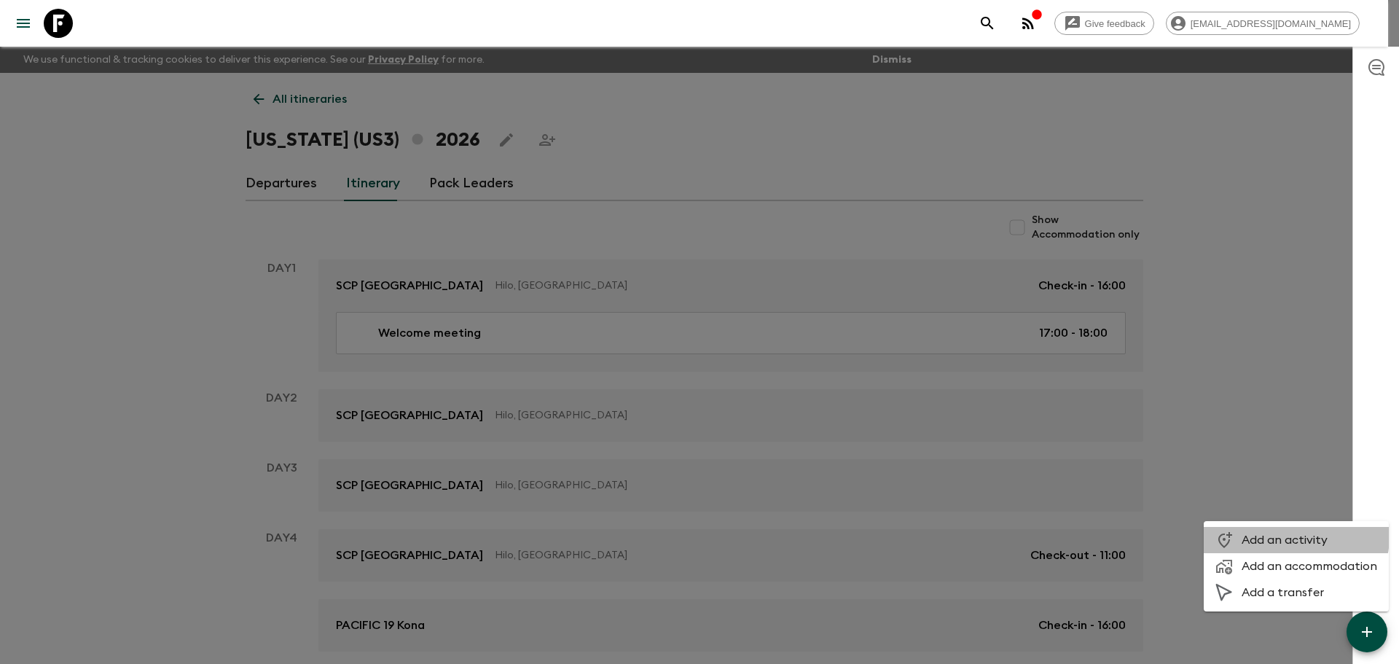
click at [1295, 536] on span "Add an activity" at bounding box center [1310, 540] width 136 height 15
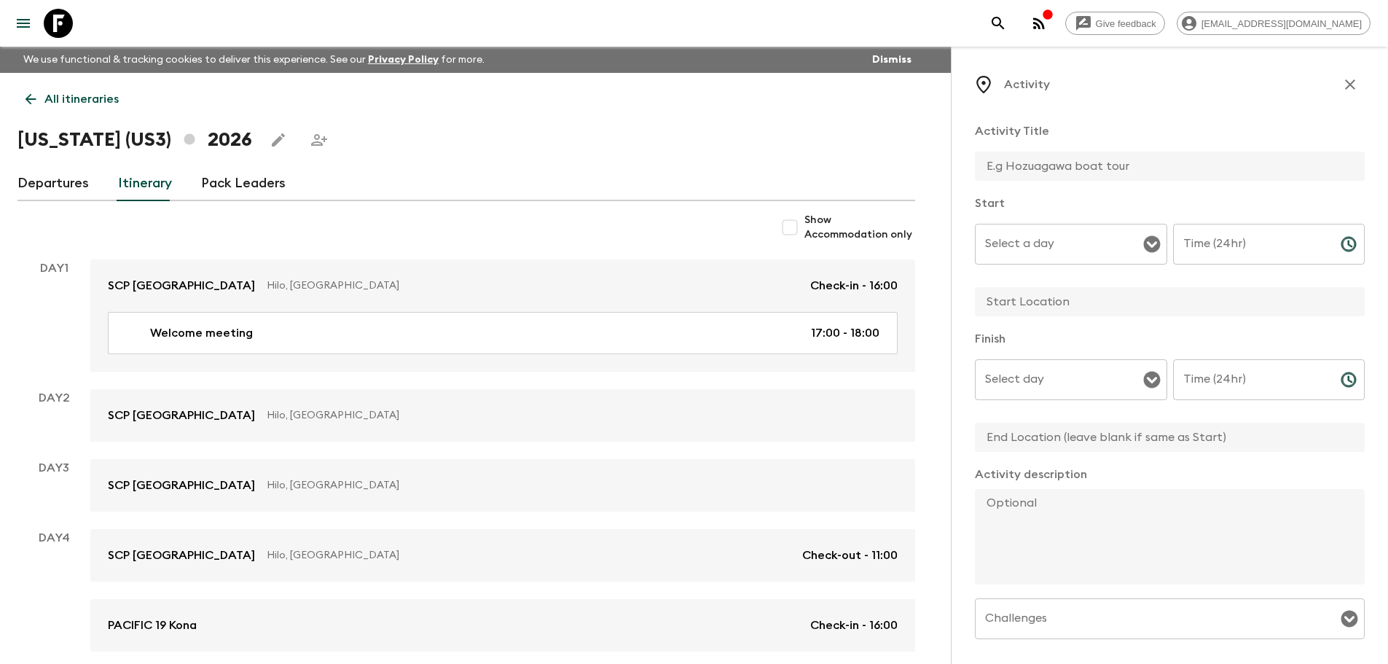
click at [1031, 174] on input "text" at bounding box center [1164, 166] width 378 height 29
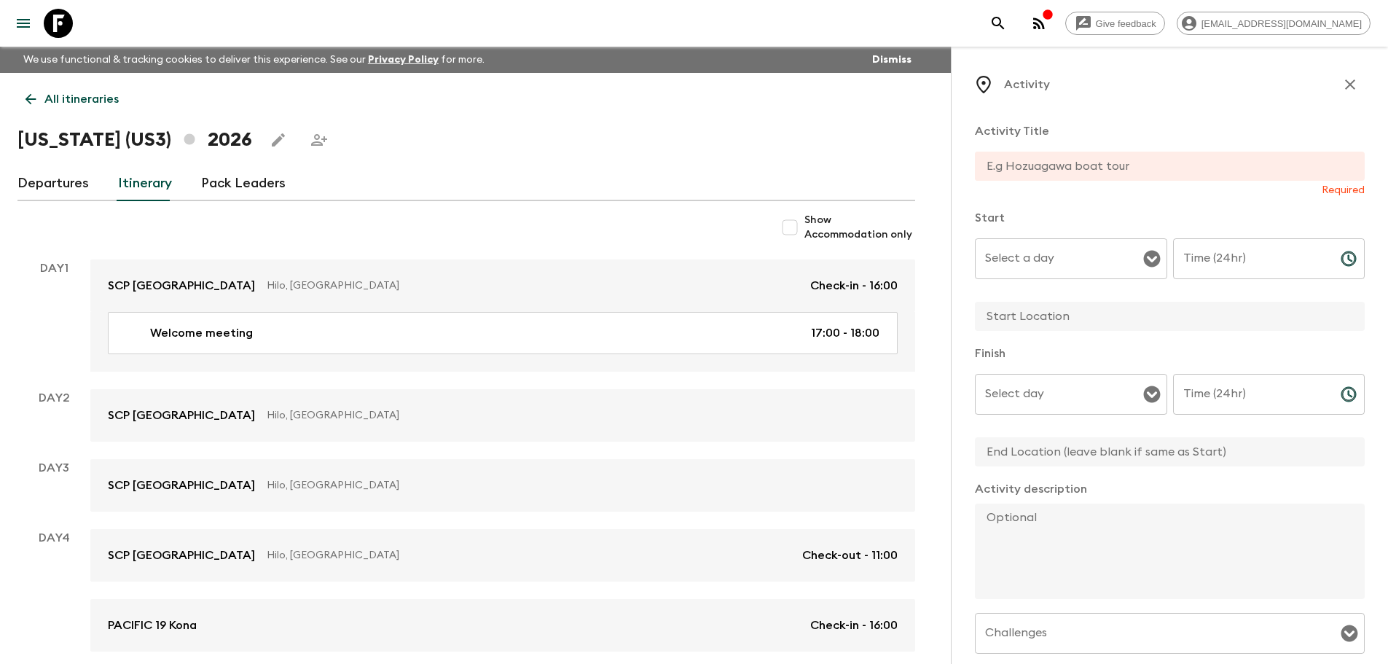
click at [1085, 169] on input "text" at bounding box center [1164, 166] width 378 height 29
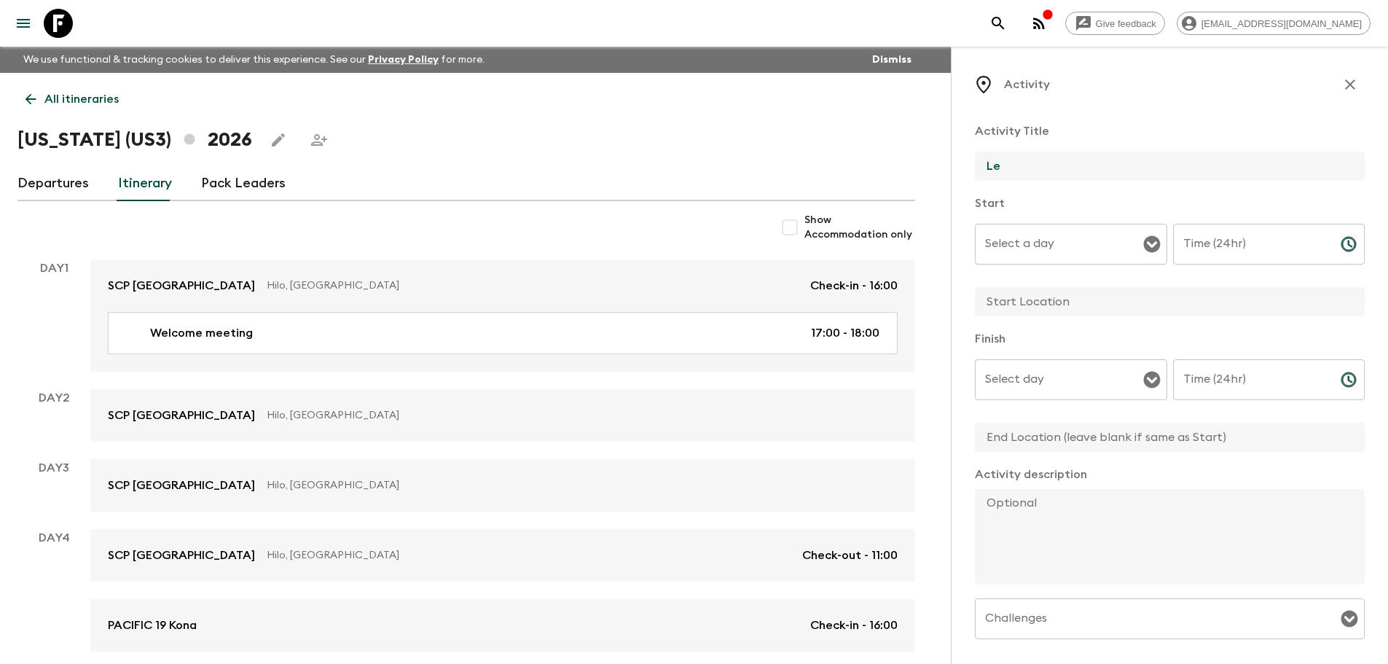
type input "L"
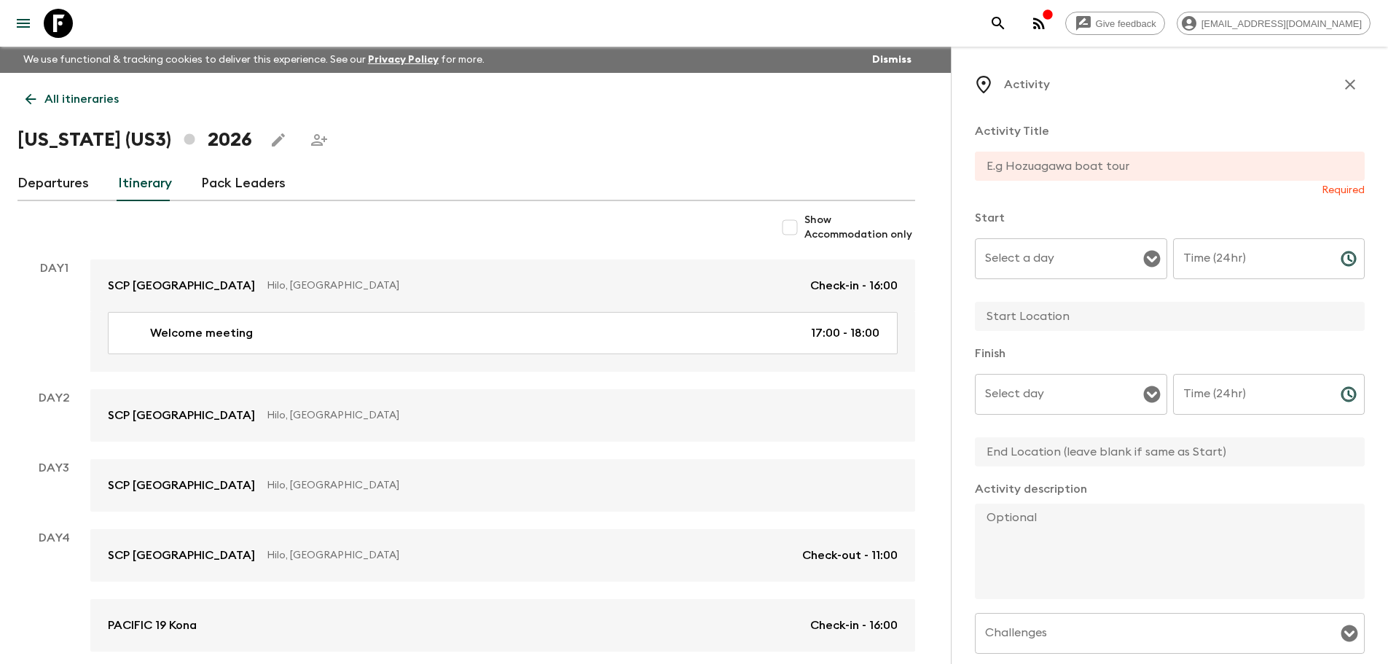
click at [1049, 175] on input "text" at bounding box center [1164, 166] width 378 height 29
click at [1042, 165] on input "text" at bounding box center [1164, 166] width 378 height 29
click at [1097, 154] on input "text" at bounding box center [1164, 166] width 378 height 29
click at [1064, 166] on input "text" at bounding box center [1164, 166] width 378 height 29
paste input "[PERSON_NAME] Summit Adventures tour"
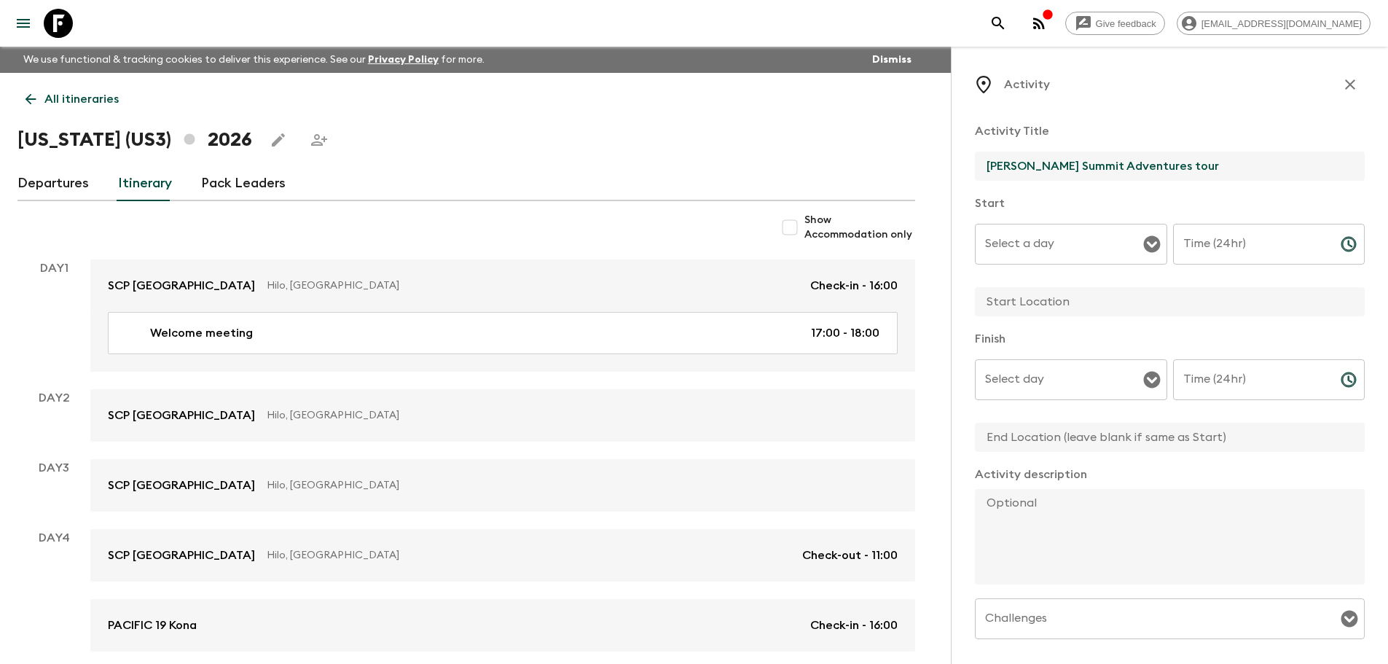
type input "[PERSON_NAME] Summit Adventures tour"
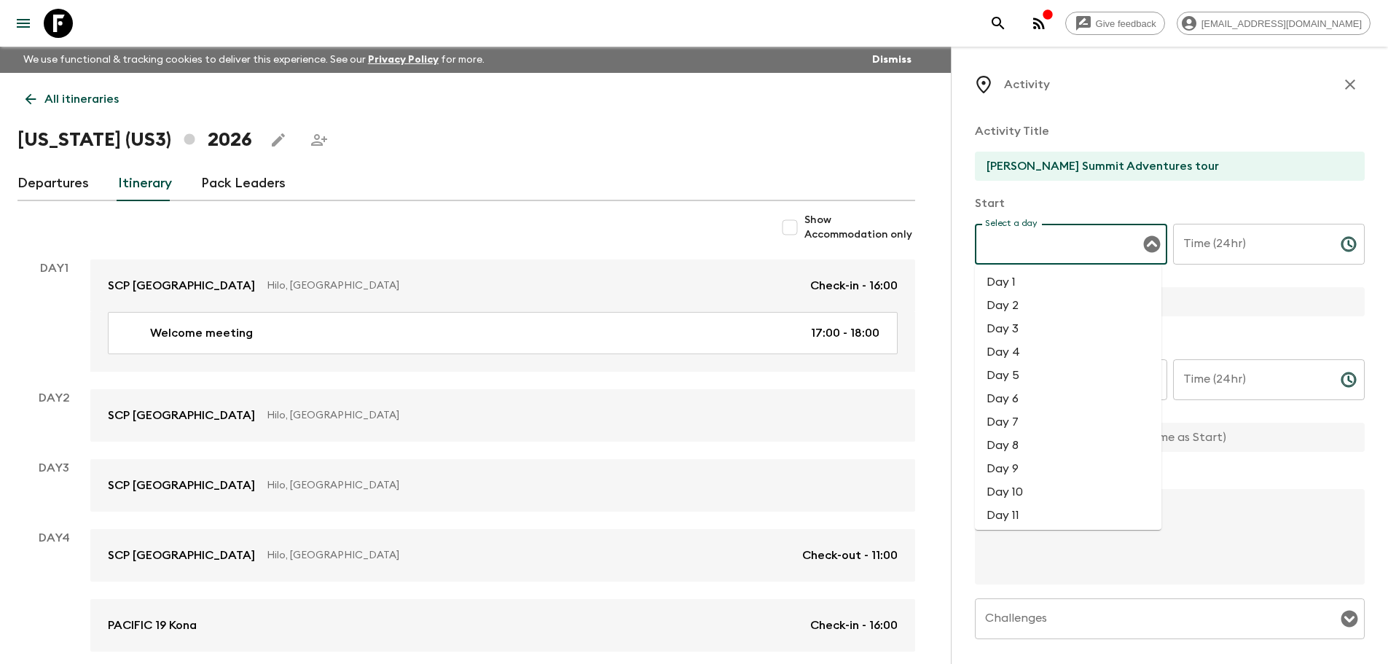
click at [1061, 256] on input "Select a day" at bounding box center [1059, 244] width 157 height 28
click at [1073, 241] on input "Select a day" at bounding box center [1059, 244] width 157 height 28
click at [1029, 303] on li "Day 2" at bounding box center [1068, 305] width 187 height 23
type input "Day 2"
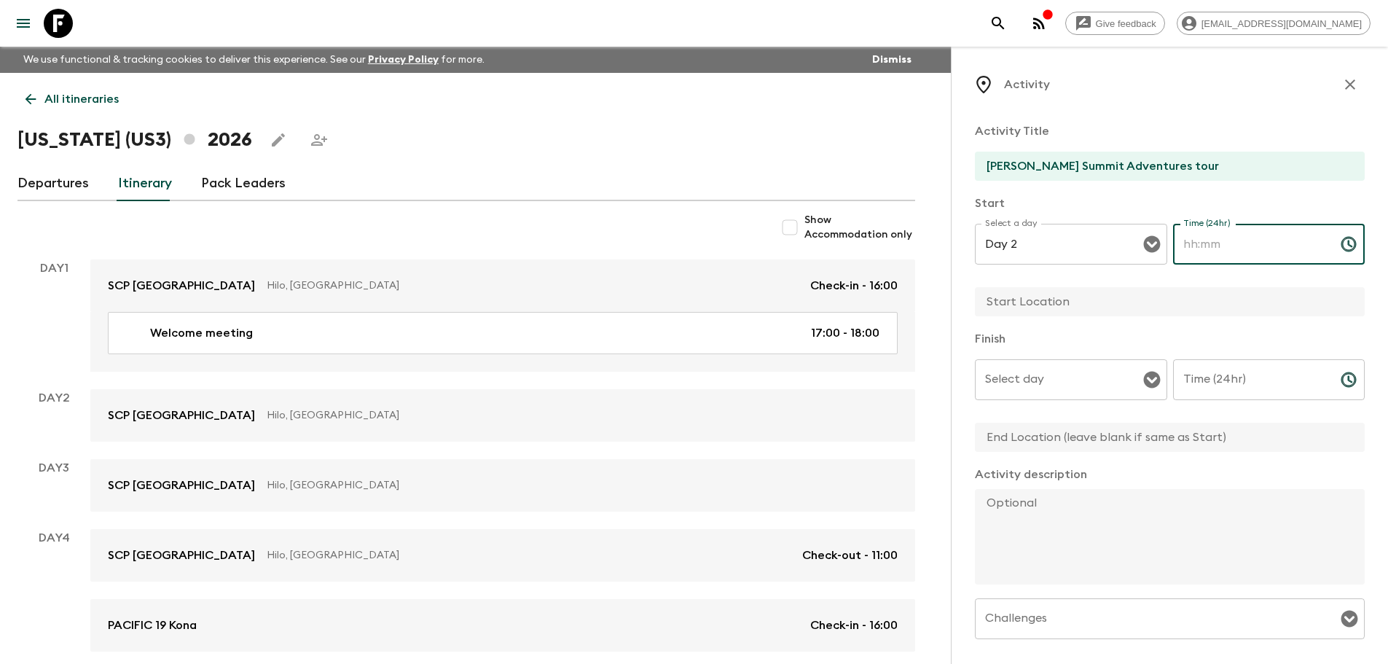
click at [1220, 238] on input "Time (24hr)" at bounding box center [1251, 244] width 156 height 41
type input "15:00"
click at [1089, 296] on input "text" at bounding box center [1164, 301] width 378 height 29
type input "A"
click at [1046, 364] on div "Select day" at bounding box center [1071, 379] width 192 height 41
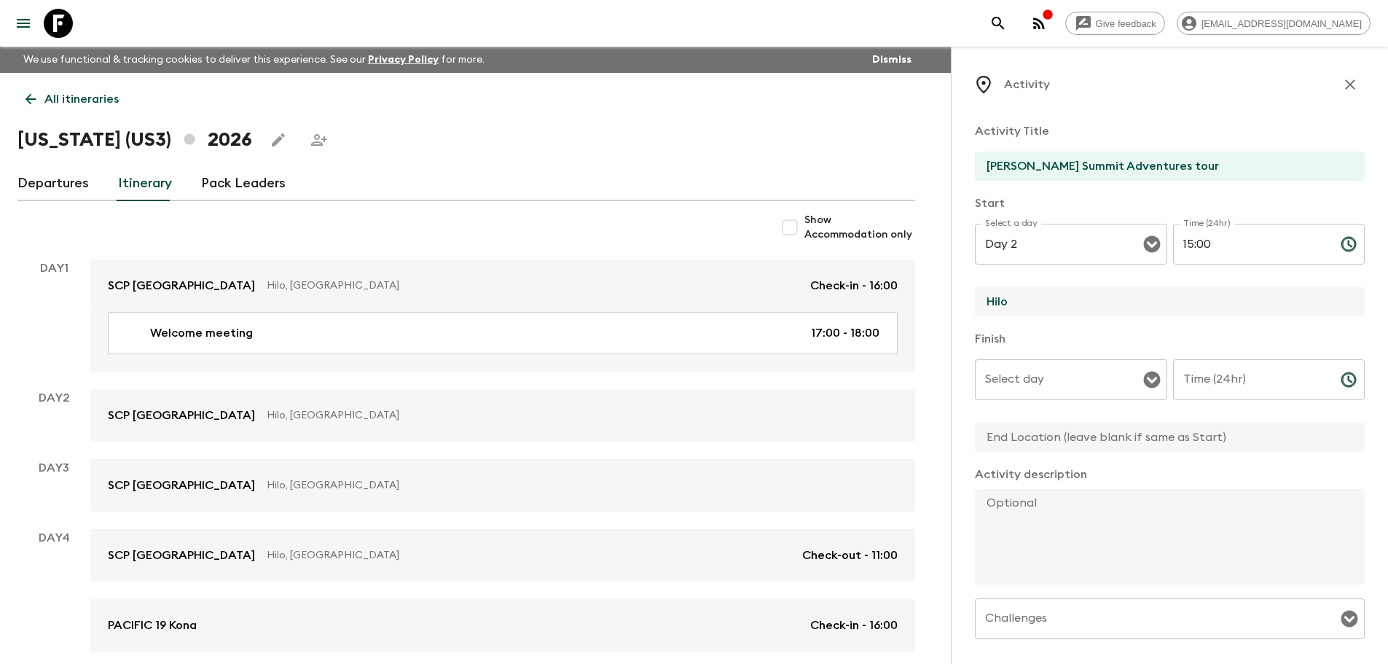
type input "Hilo"
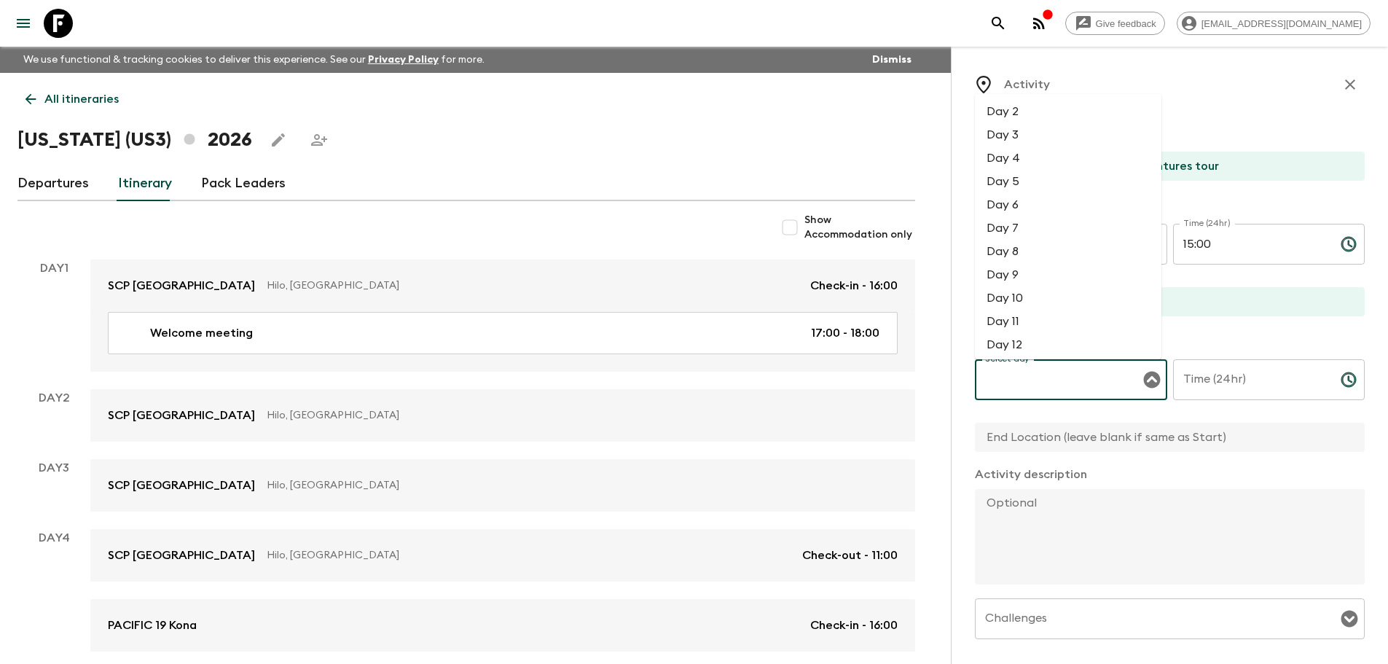
click at [1011, 117] on li "Day 2" at bounding box center [1068, 111] width 187 height 23
type input "Day 2"
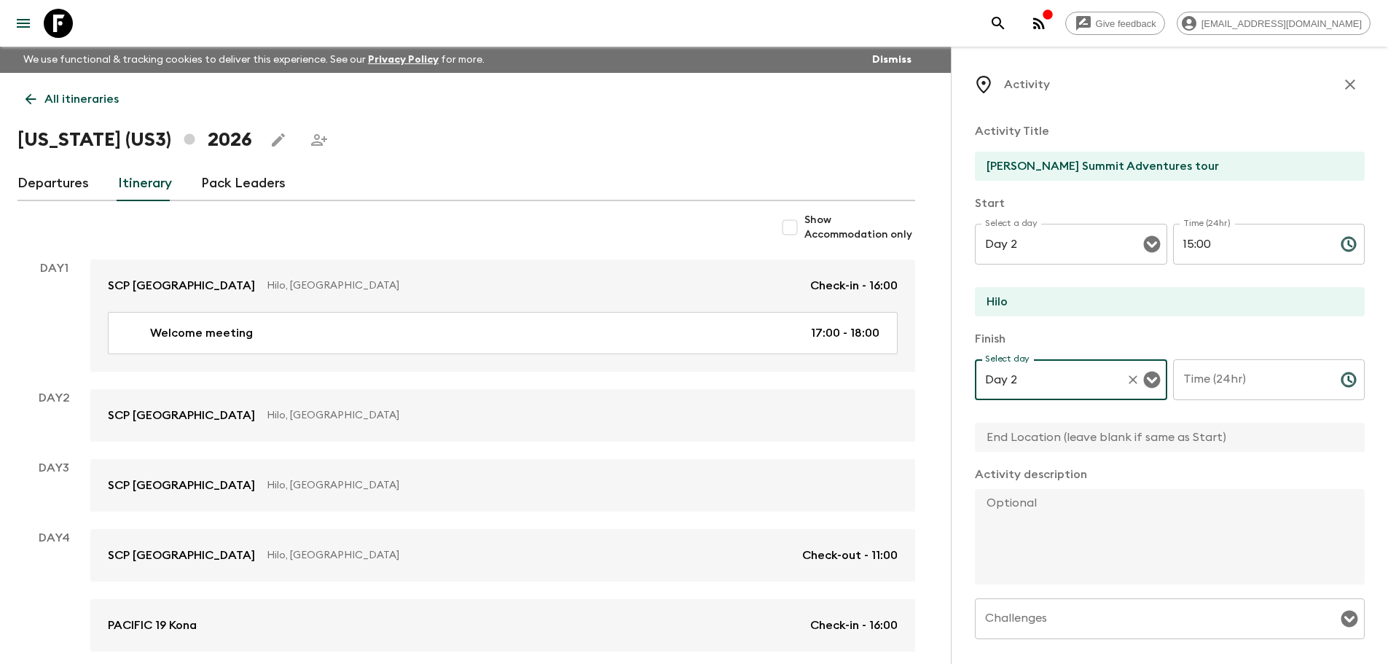
click at [1223, 389] on input "Time (24hr)" at bounding box center [1251, 379] width 156 height 41
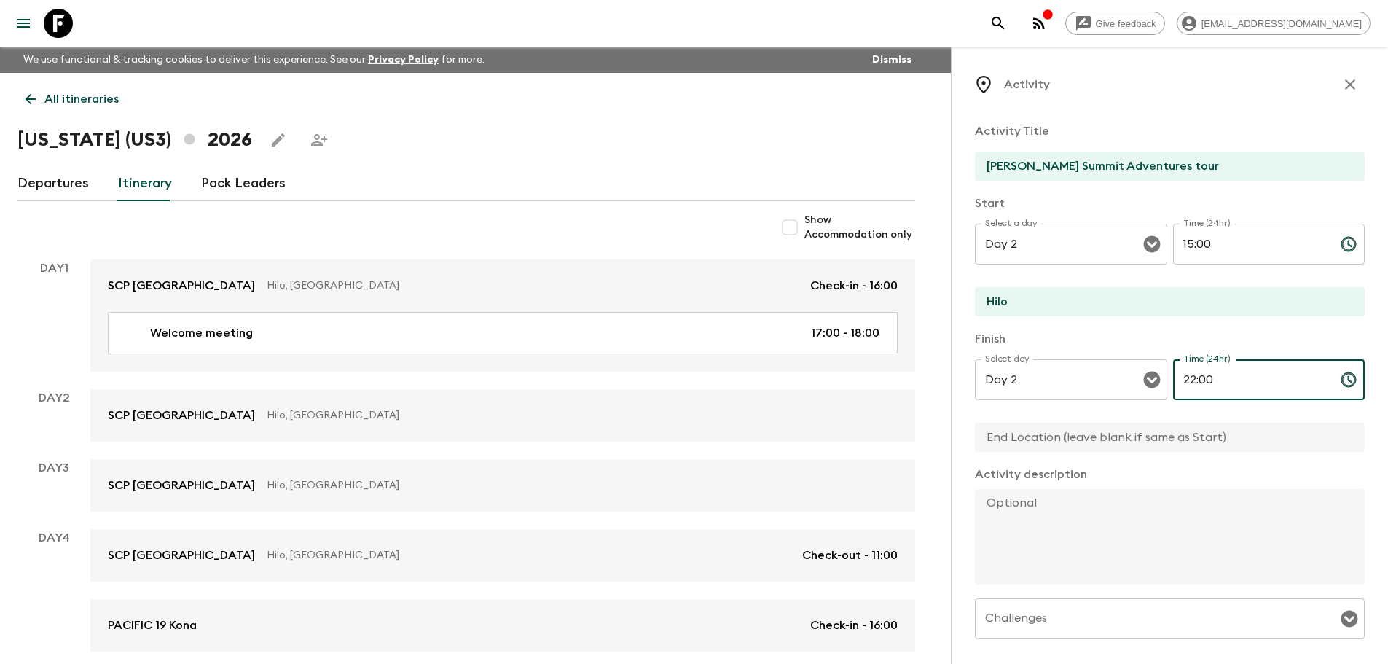
type input "22:00"
click at [1124, 433] on input "text" at bounding box center [1164, 437] width 378 height 29
type input "h"
type input "Hilo"
click at [1105, 562] on textarea at bounding box center [1164, 536] width 378 height 95
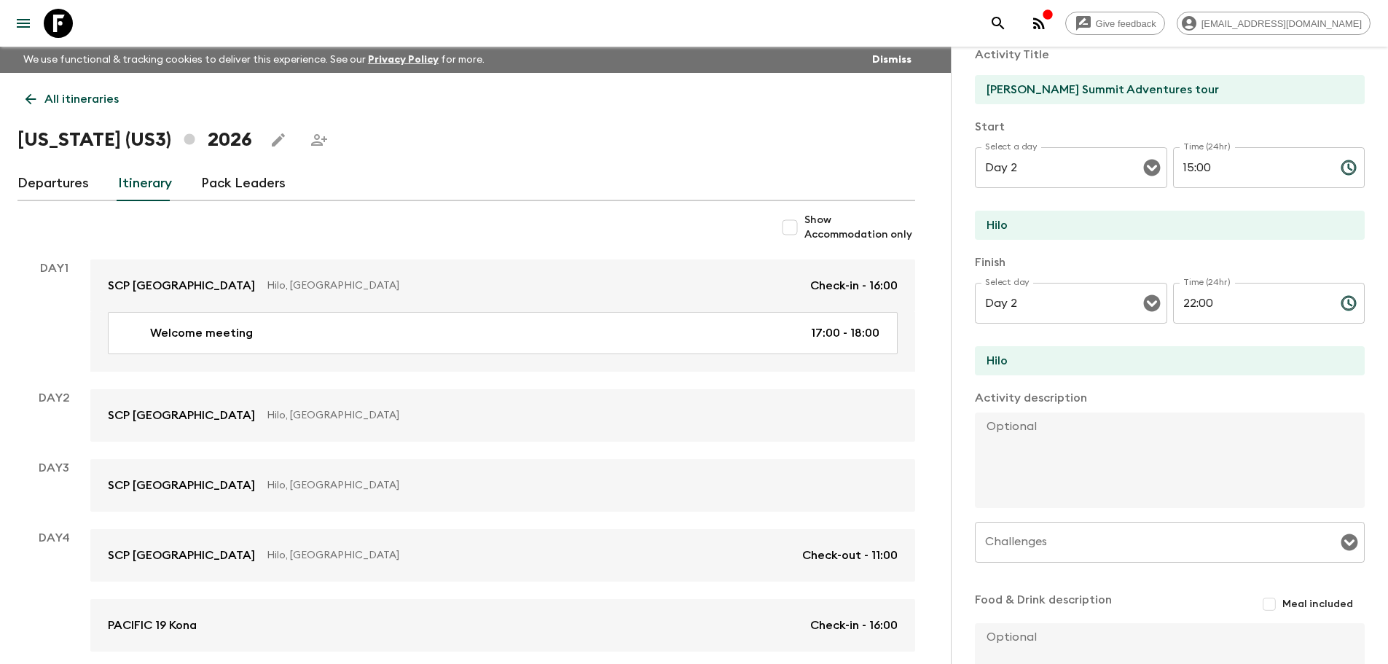
scroll to position [146, 0]
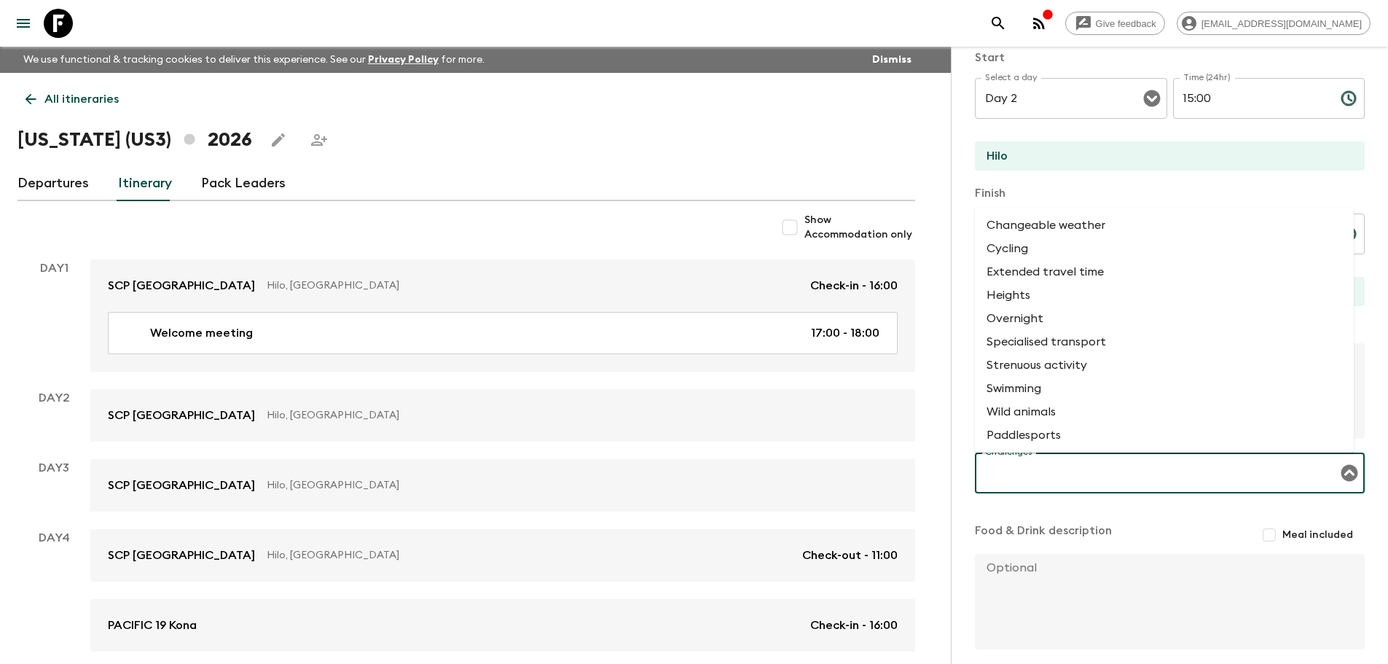
click at [1156, 479] on input "Challenges" at bounding box center [1158, 473] width 355 height 28
click at [1156, 480] on input "Challenges" at bounding box center [1158, 473] width 355 height 28
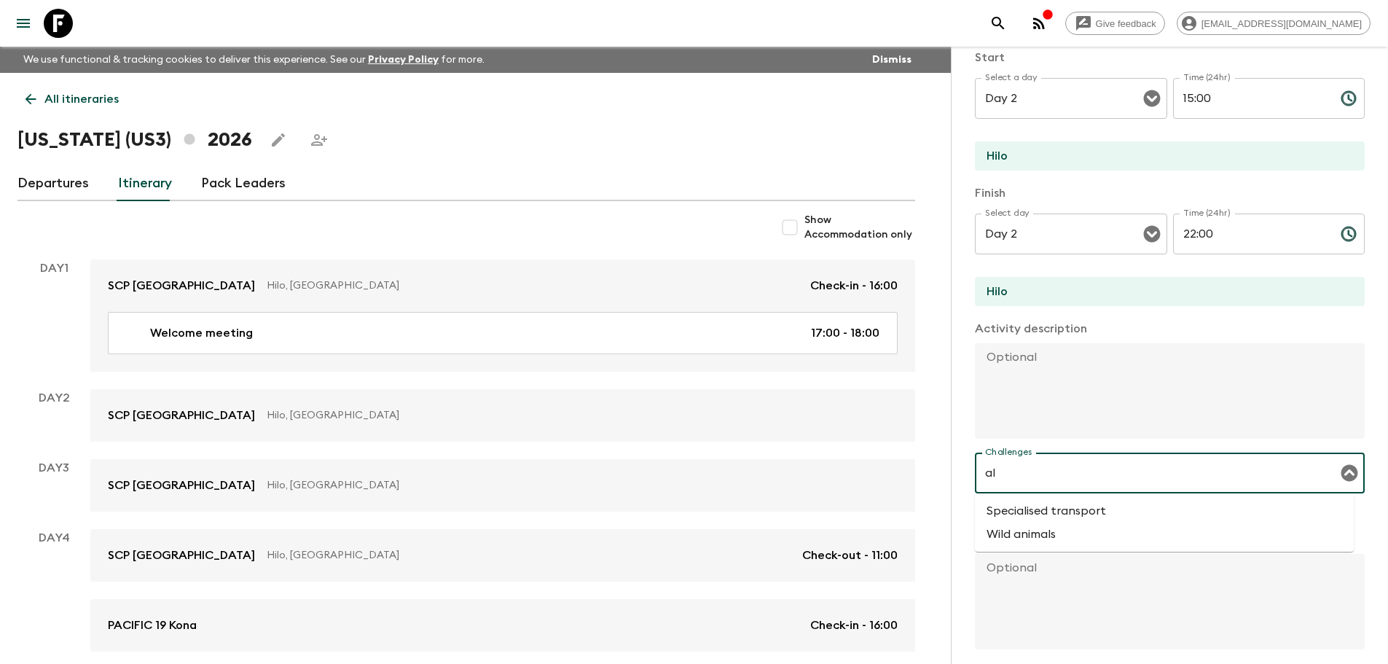
type input "a"
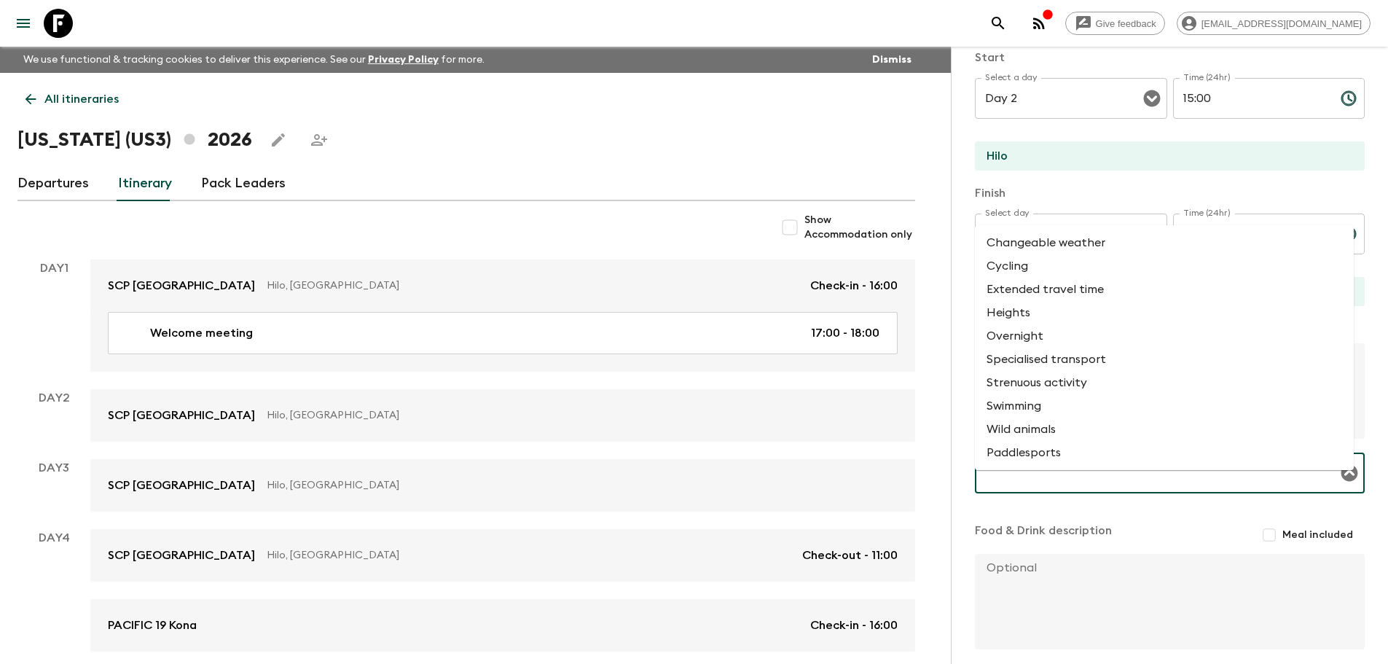
scroll to position [73, 0]
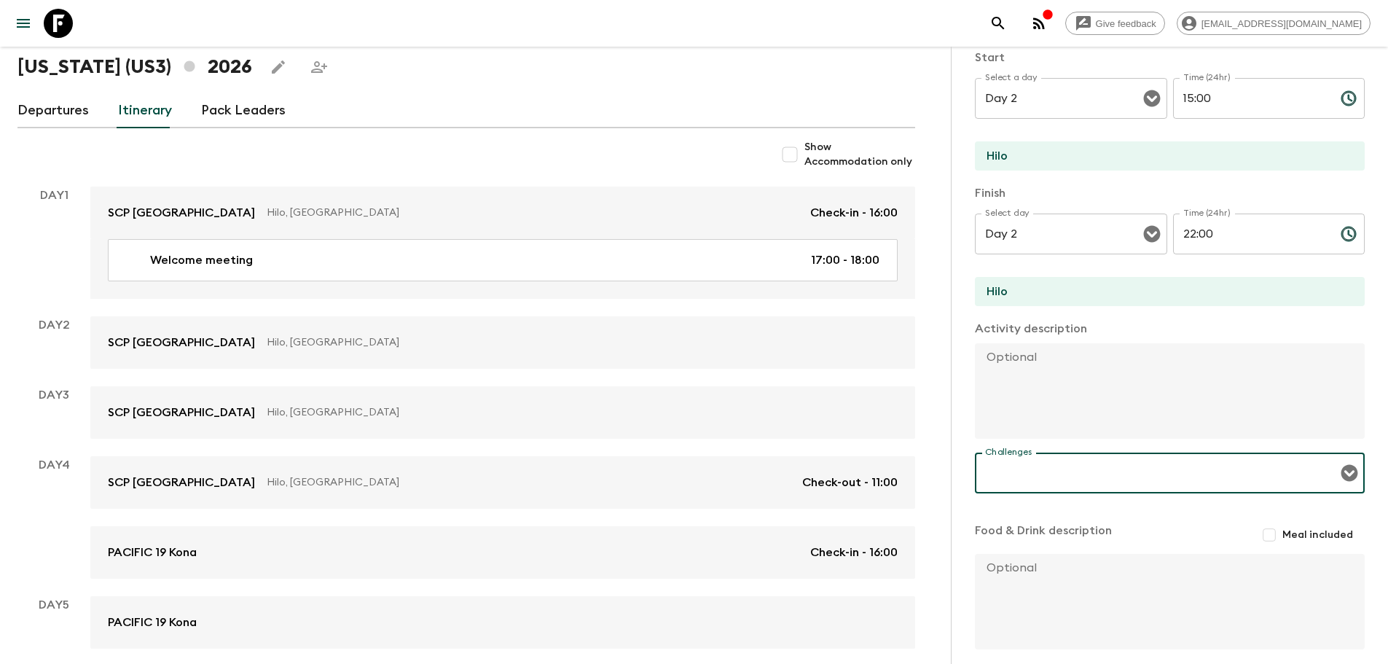
click at [1059, 484] on input "Challenges" at bounding box center [1158, 473] width 355 height 28
click at [989, 470] on input "Altitude" at bounding box center [1158, 473] width 355 height 28
type input "Altitude"
click at [1191, 583] on textarea at bounding box center [1164, 601] width 378 height 95
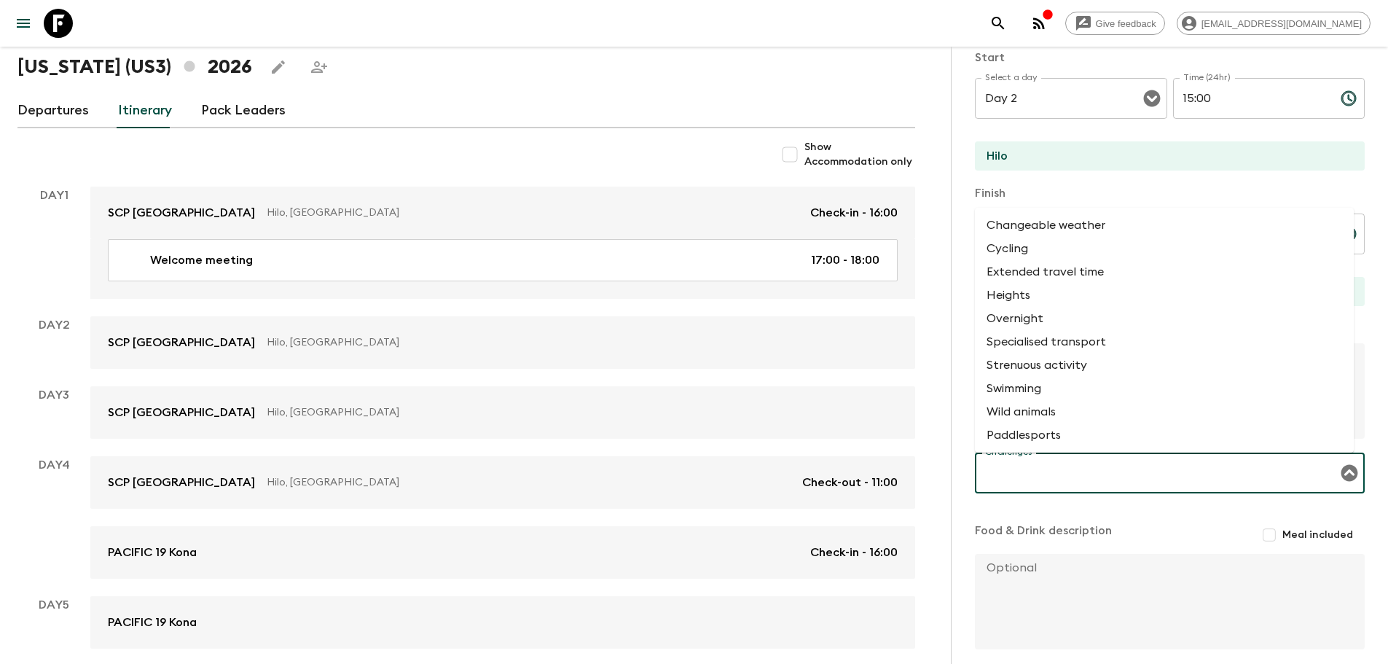
click at [1161, 474] on input "Challenges" at bounding box center [1158, 473] width 355 height 28
click at [1017, 490] on div "Challenges" at bounding box center [1170, 472] width 390 height 41
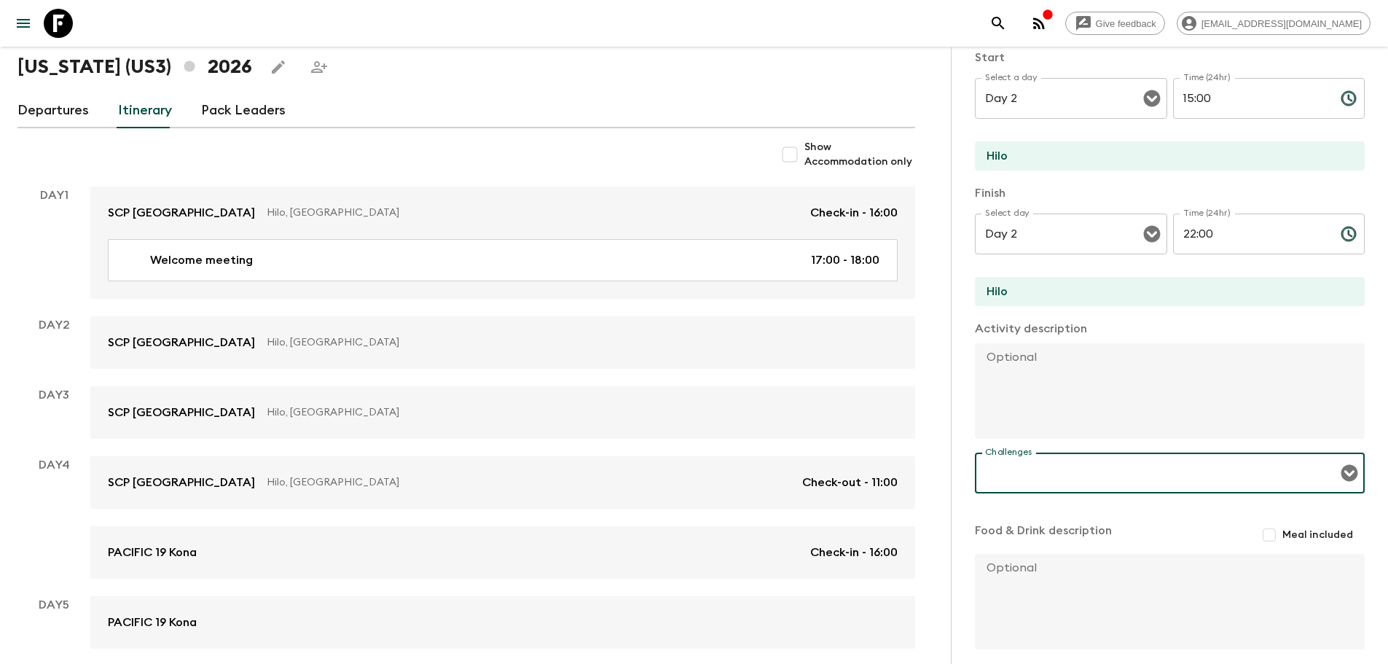
click at [1263, 532] on input "Meal included" at bounding box center [1269, 535] width 26 height 26
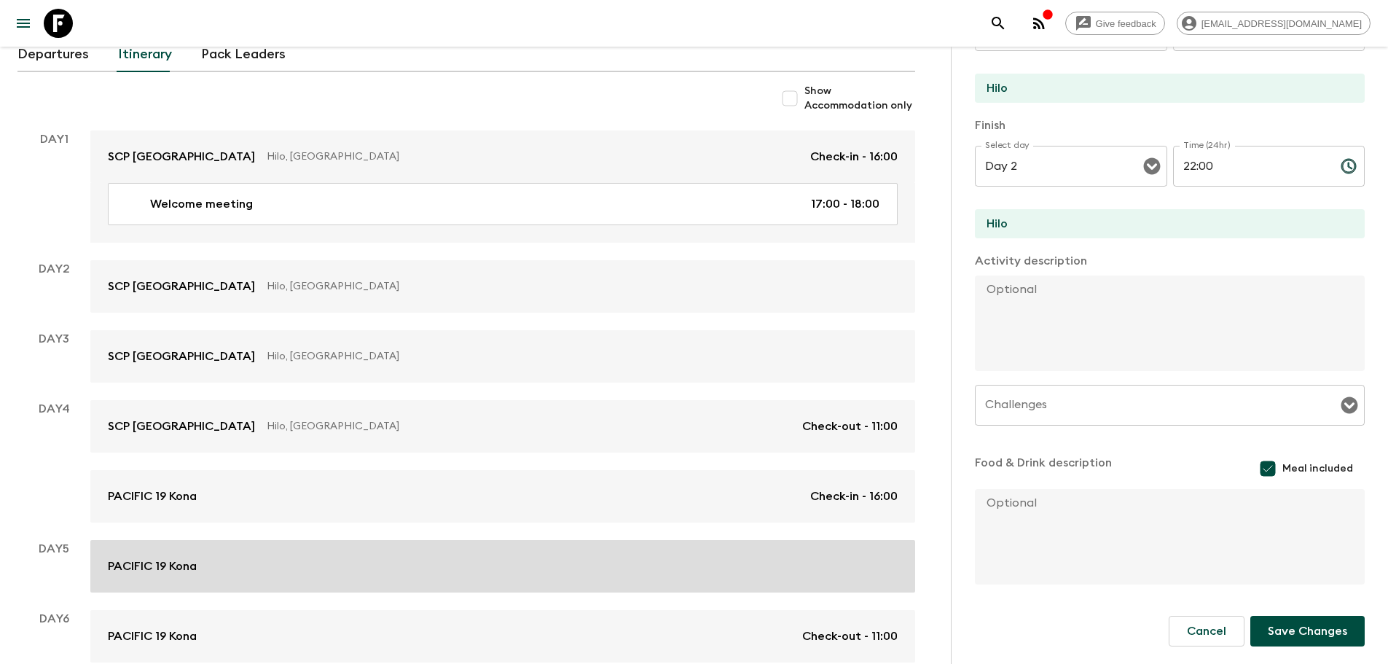
scroll to position [208, 0]
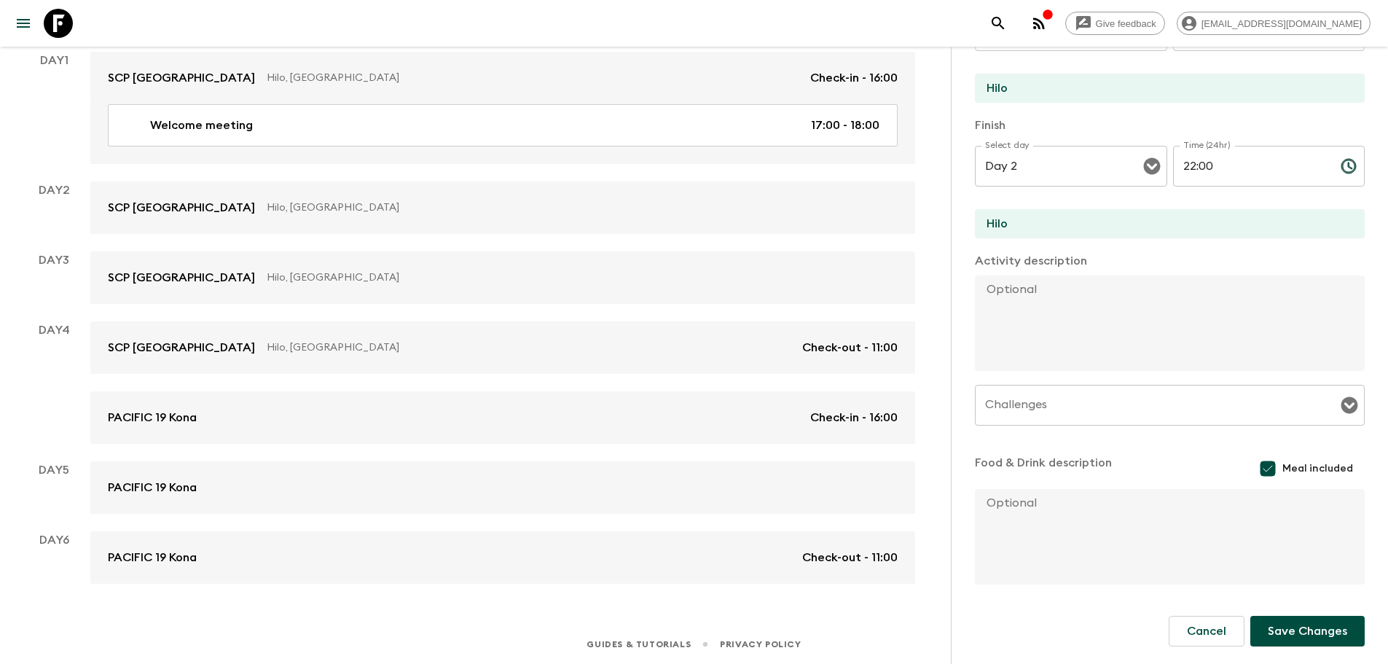
drag, startPoint x: 1221, startPoint y: 562, endPoint x: 1032, endPoint y: 531, distance: 192.0
click at [1219, 562] on textarea at bounding box center [1164, 536] width 378 height 95
click at [1258, 469] on input "Meal included" at bounding box center [1267, 468] width 29 height 29
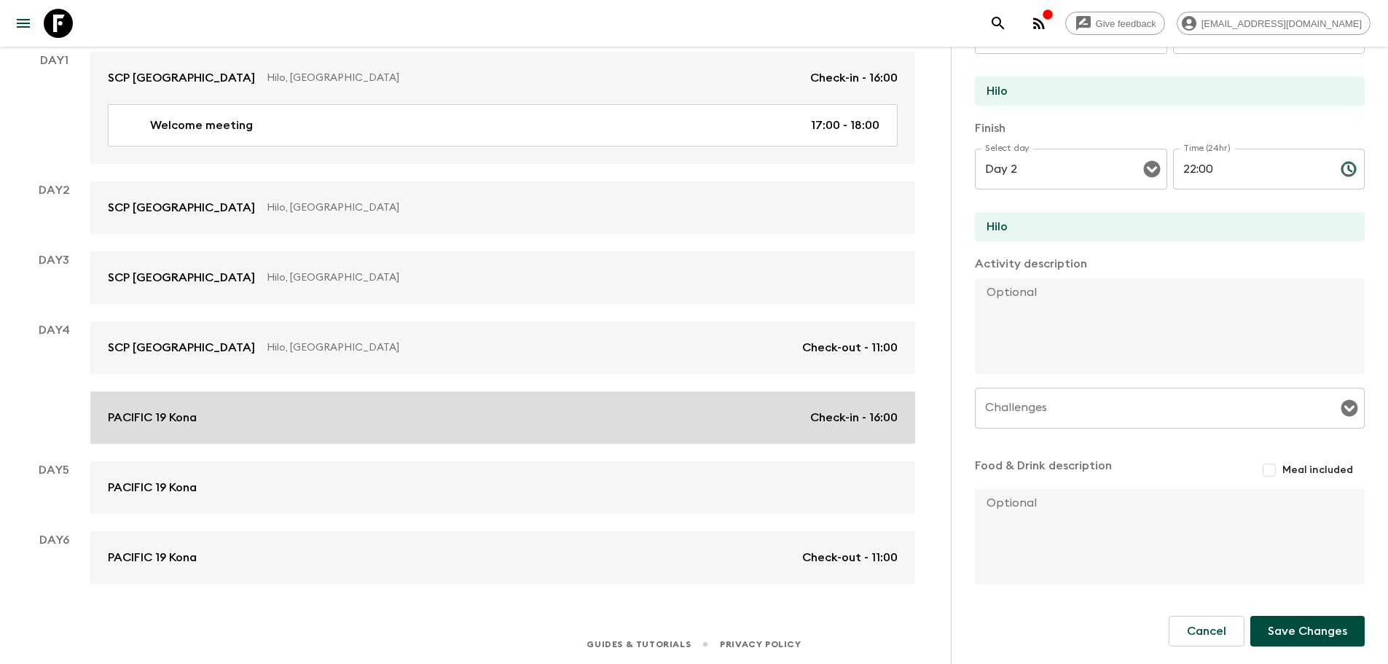
scroll to position [211, 0]
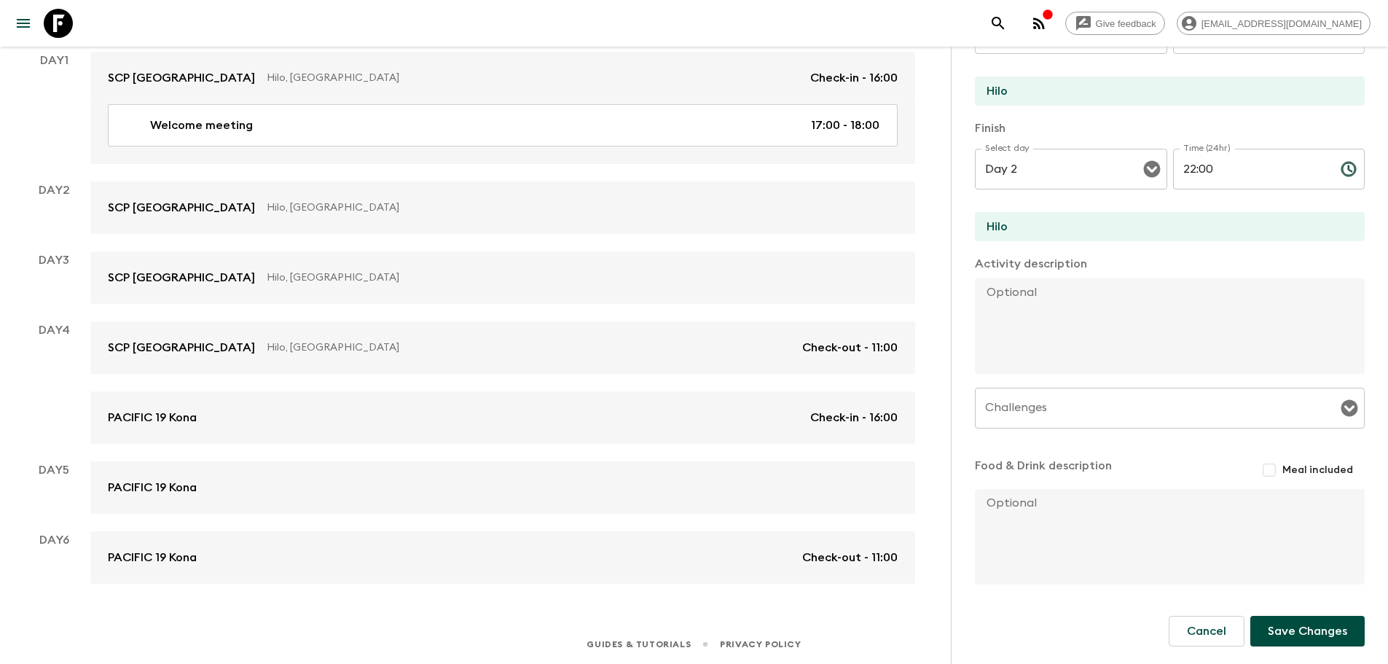
click at [1267, 472] on input "Meal included" at bounding box center [1269, 470] width 26 height 26
checkbox input "true"
click at [1078, 490] on textarea at bounding box center [1164, 536] width 378 height 95
click at [1324, 627] on button "Save Changes" at bounding box center [1307, 631] width 114 height 31
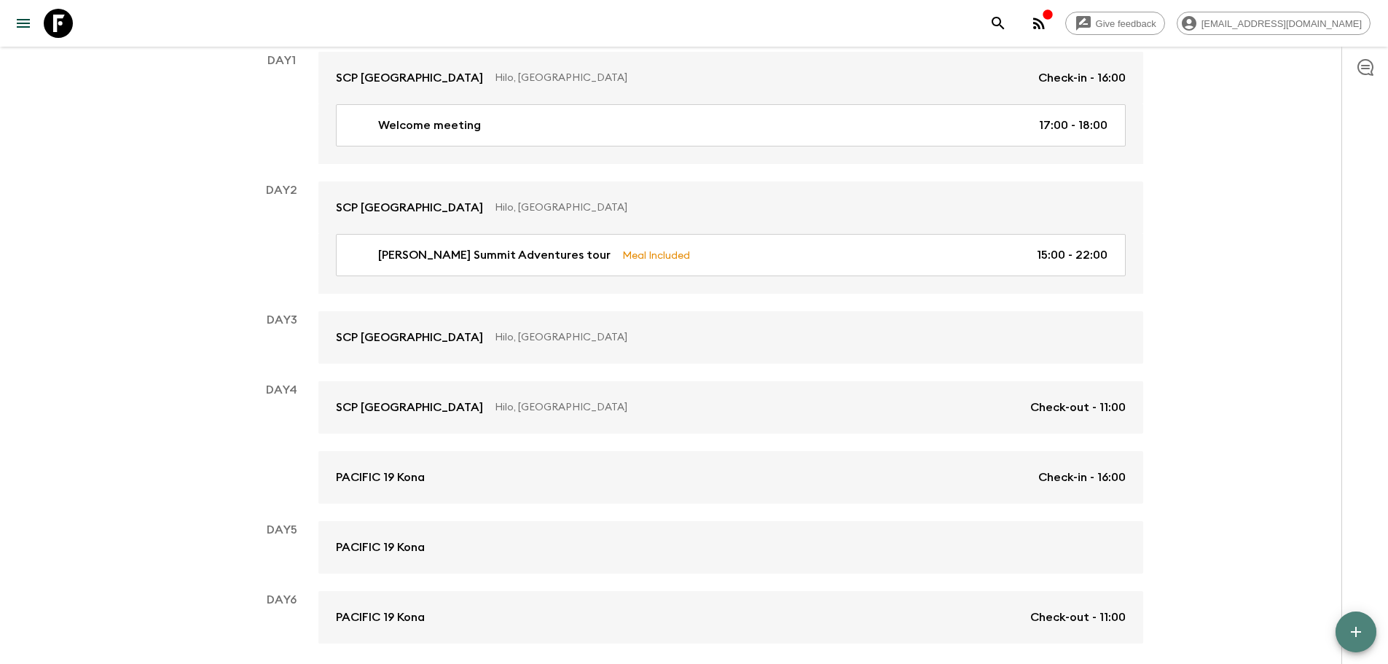
click at [1351, 630] on icon "button" at bounding box center [1355, 631] width 17 height 17
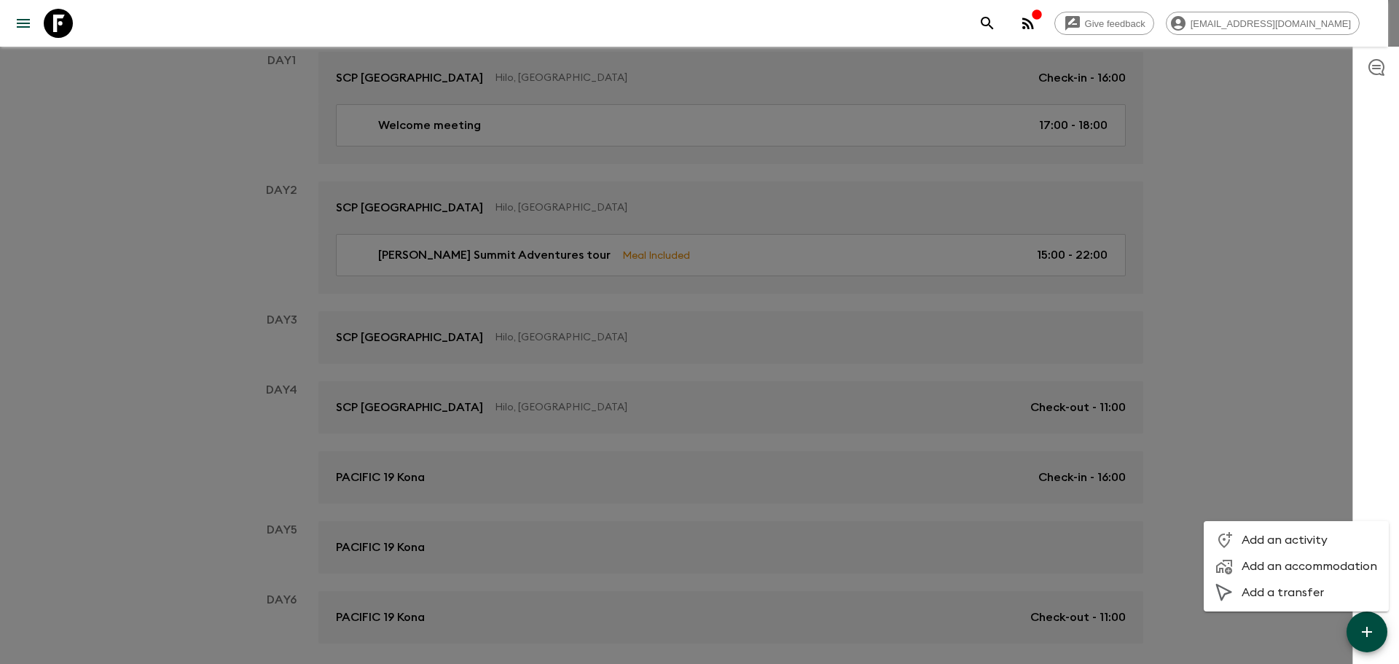
click at [1277, 597] on span "Add a transfer" at bounding box center [1310, 592] width 136 height 15
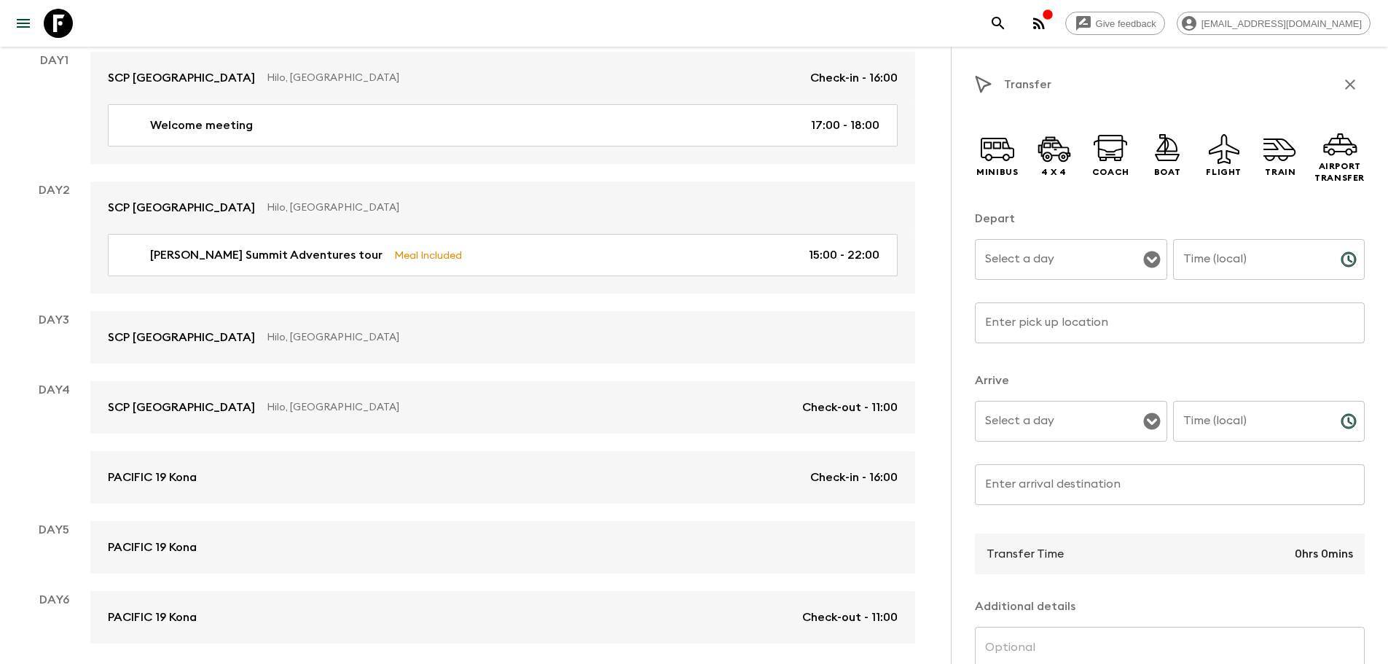
click at [1336, 70] on button "button" at bounding box center [1350, 84] width 29 height 29
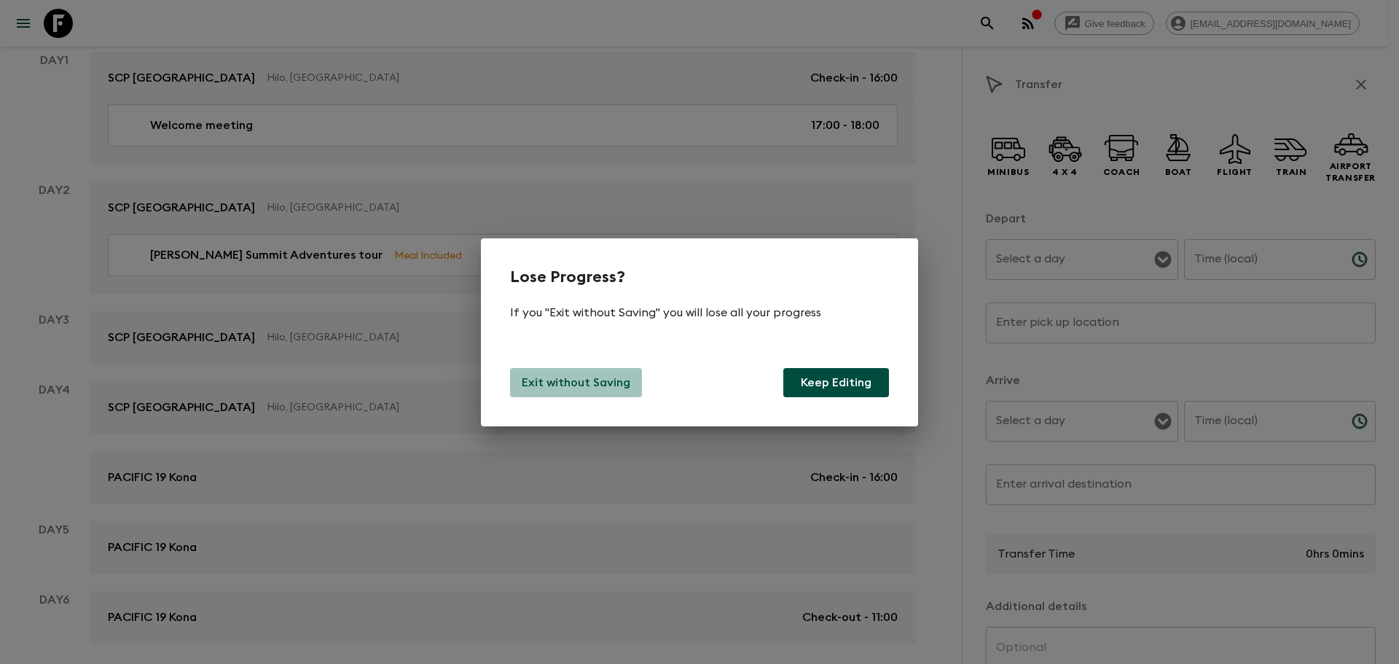
click at [608, 383] on p "Exit without Saving" at bounding box center [576, 382] width 109 height 17
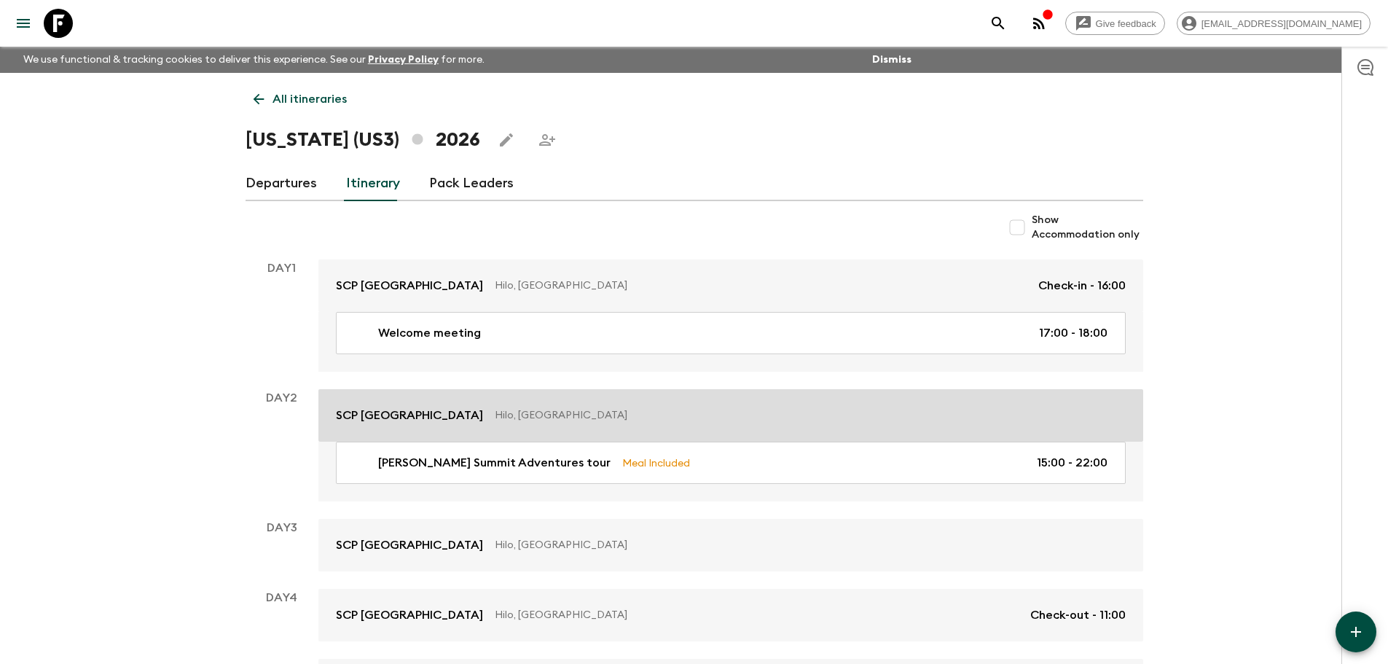
click at [495, 409] on p "Hilo, [GEOGRAPHIC_DATA]" at bounding box center [804, 415] width 619 height 15
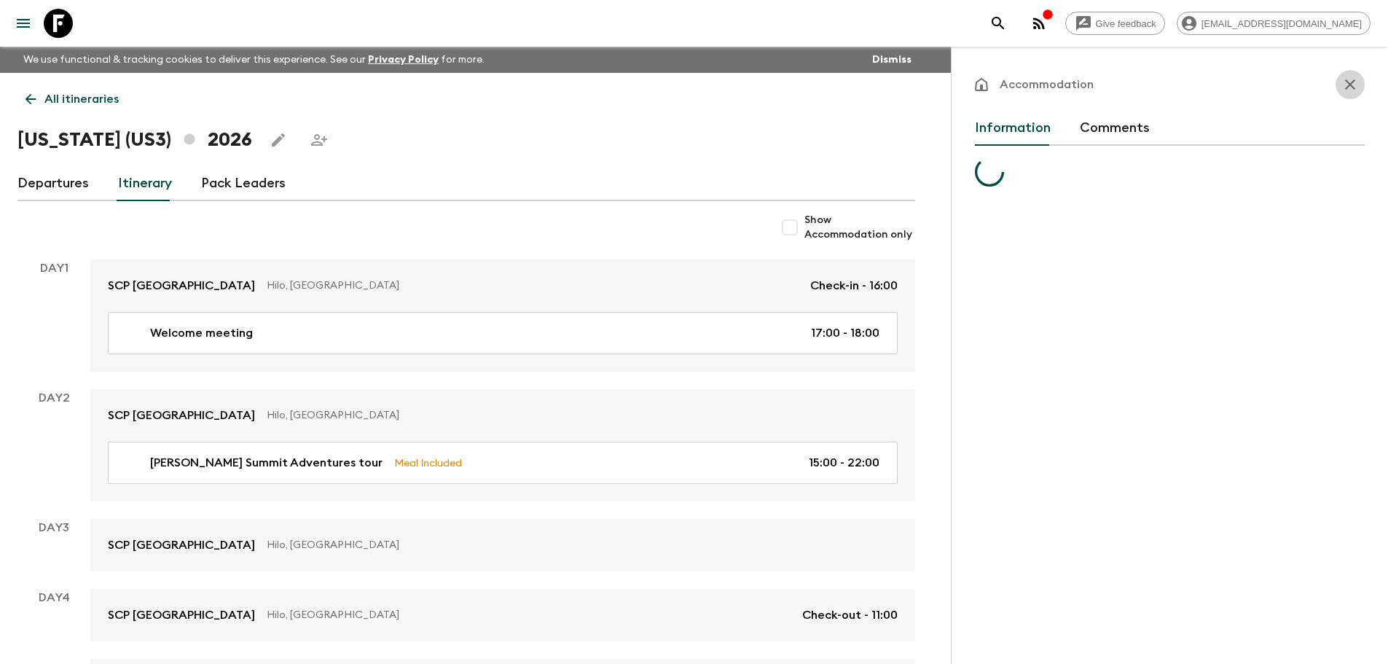
click at [1342, 79] on icon "button" at bounding box center [1349, 84] width 17 height 17
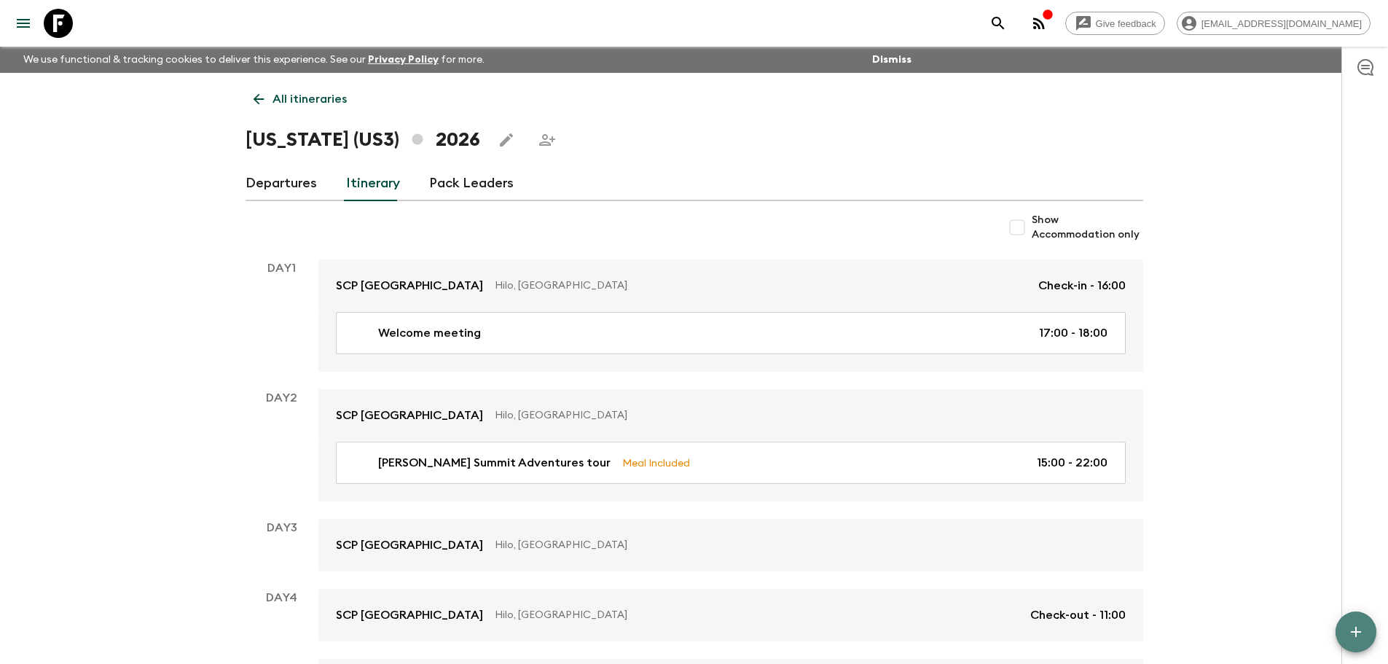
click at [1360, 630] on icon "button" at bounding box center [1355, 631] width 17 height 17
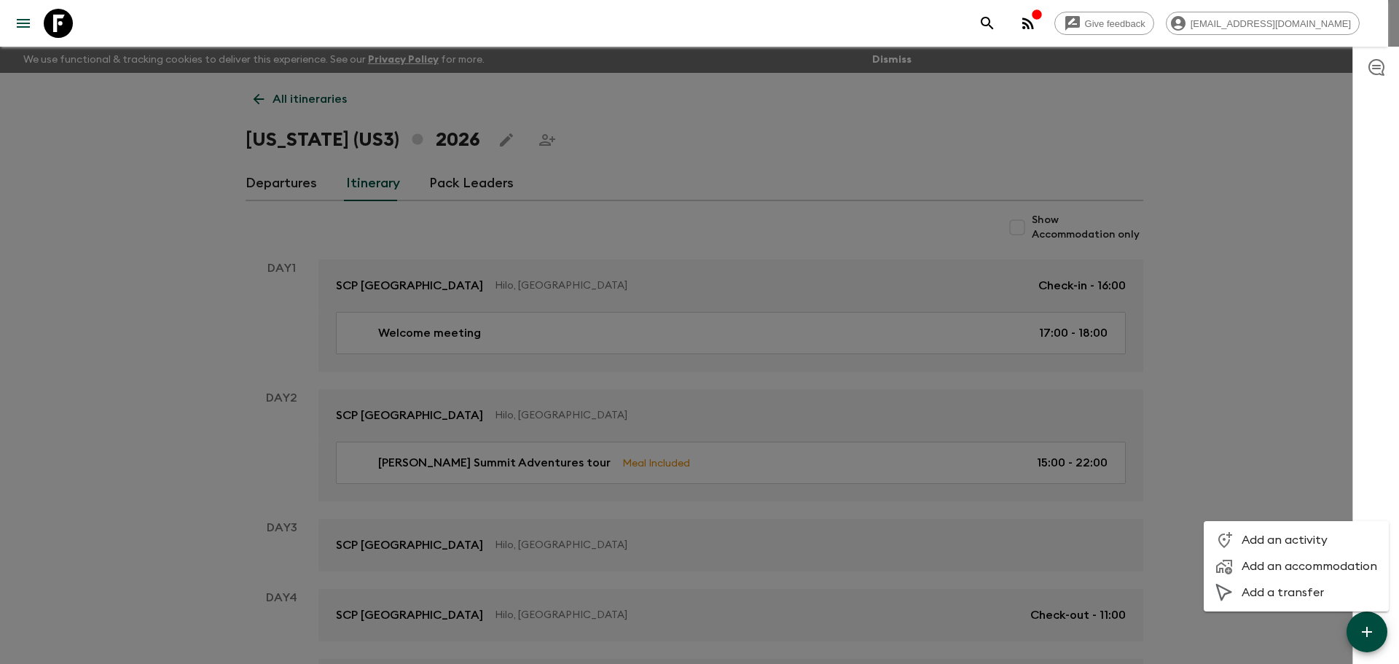
click at [1286, 532] on li "Add an activity" at bounding box center [1296, 540] width 185 height 26
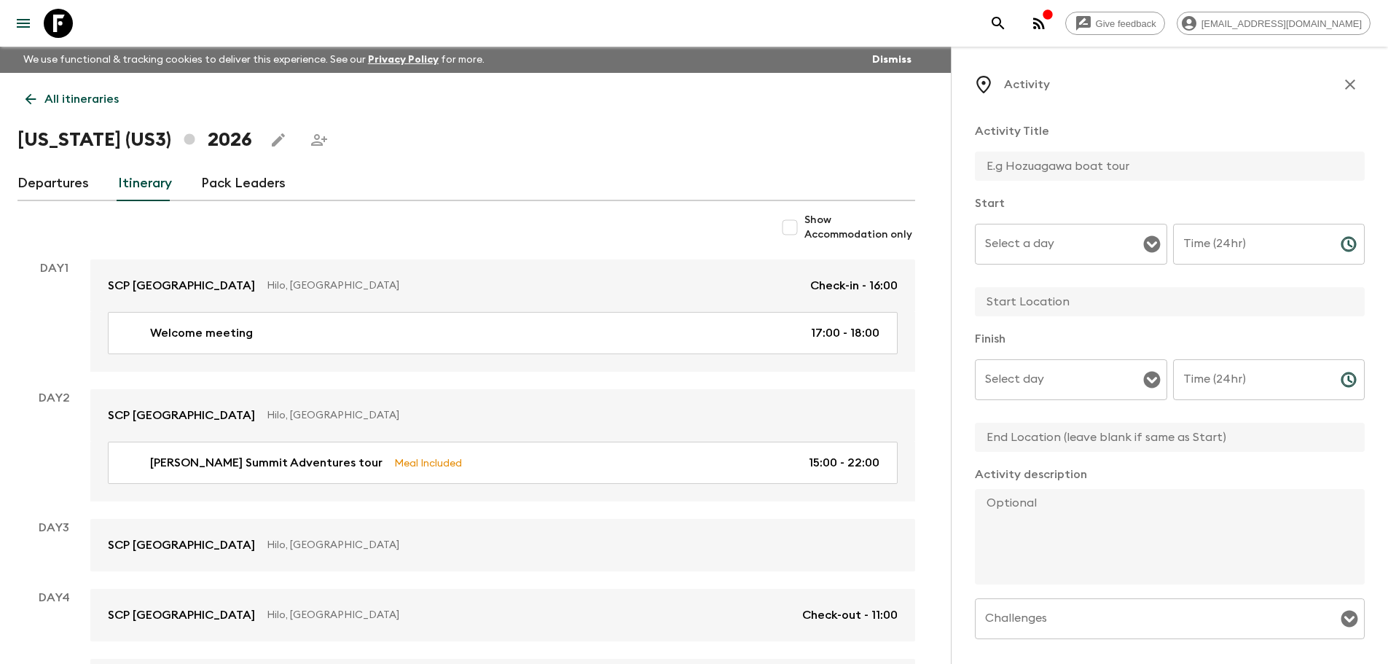
click at [1343, 84] on icon "button" at bounding box center [1349, 84] width 17 height 17
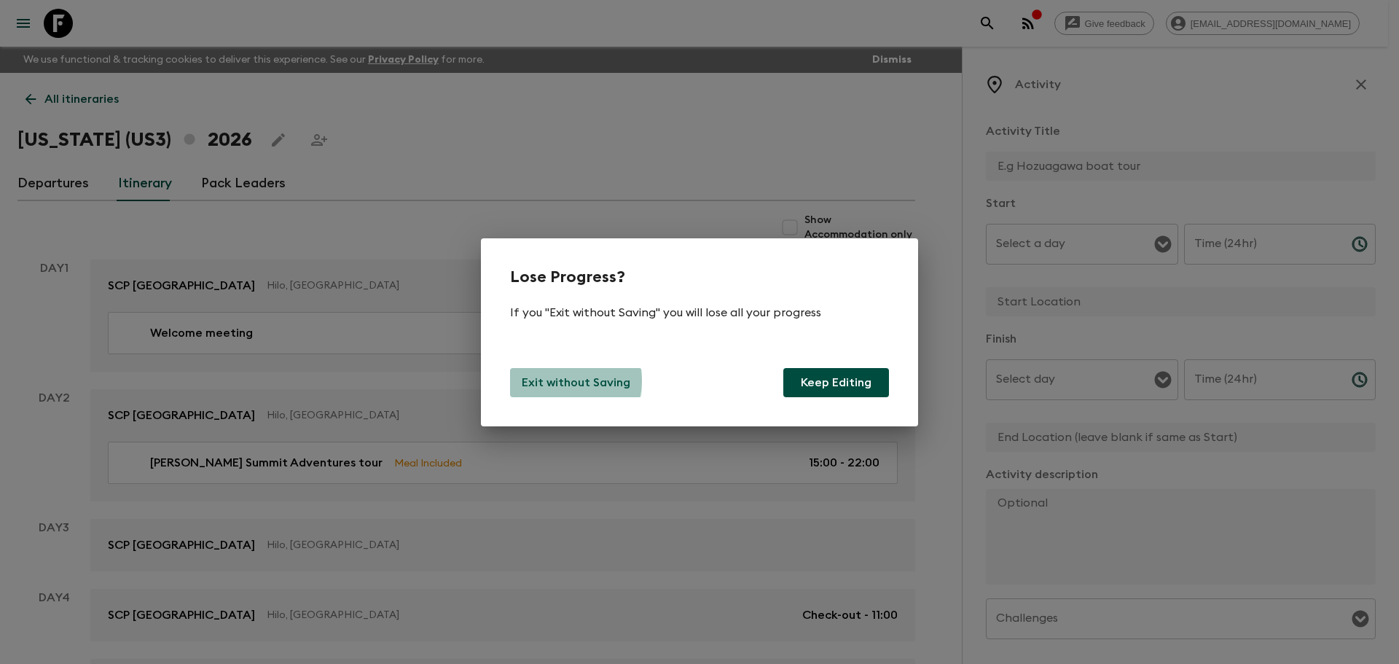
click at [561, 380] on p "Exit without Saving" at bounding box center [576, 382] width 109 height 17
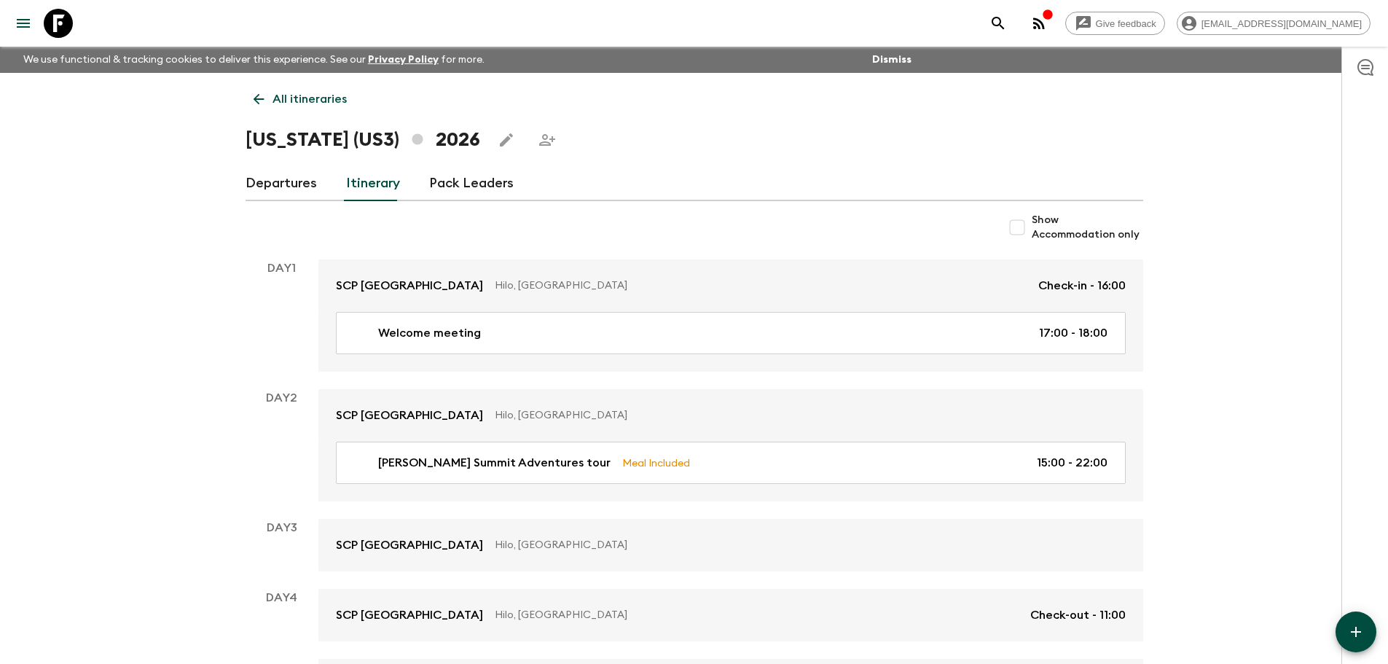
click at [1365, 639] on button "button" at bounding box center [1356, 631] width 41 height 41
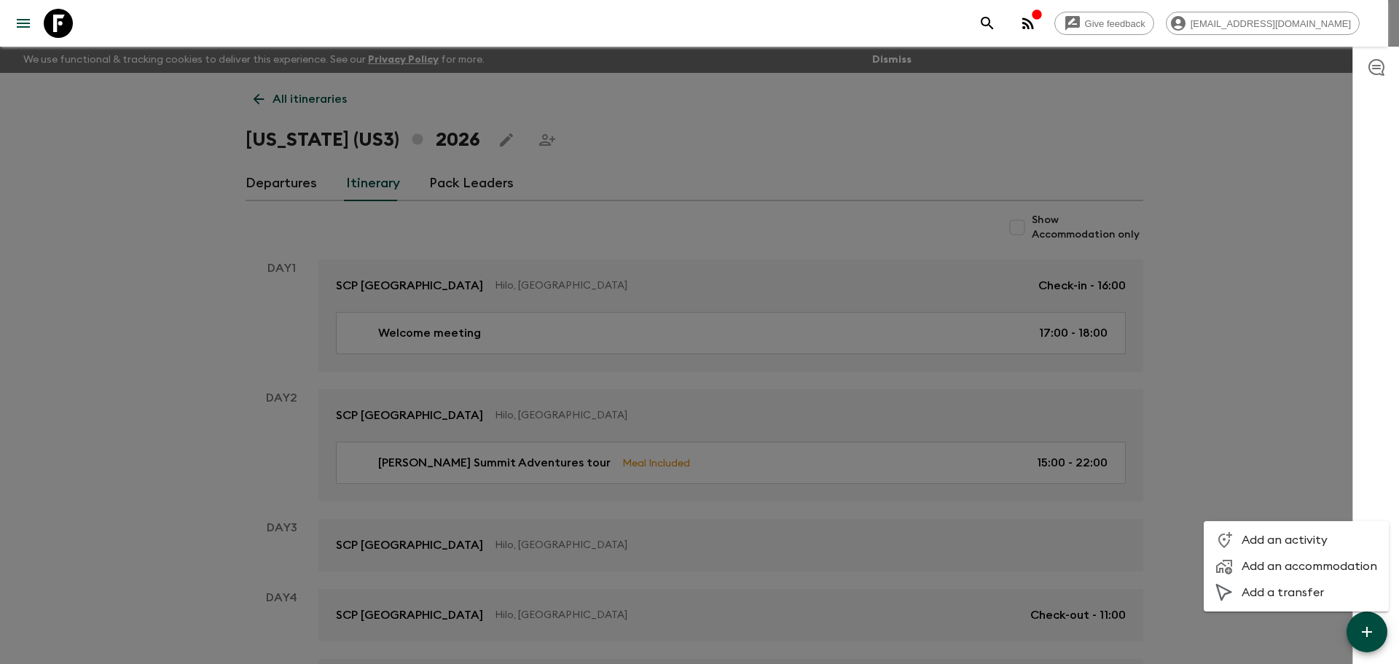
click at [1276, 595] on span "Add a transfer" at bounding box center [1310, 592] width 136 height 15
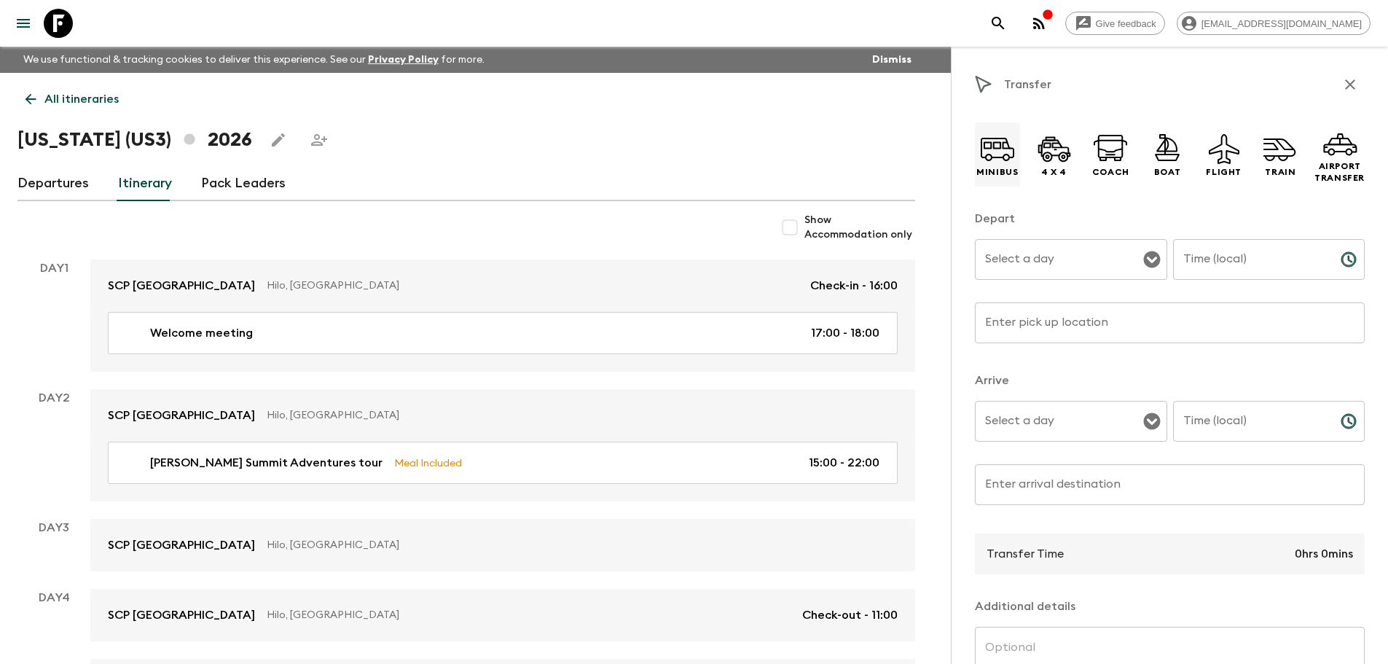
click at [1000, 154] on icon at bounding box center [997, 148] width 35 height 35
click at [1076, 265] on input "Select a day" at bounding box center [1059, 260] width 157 height 28
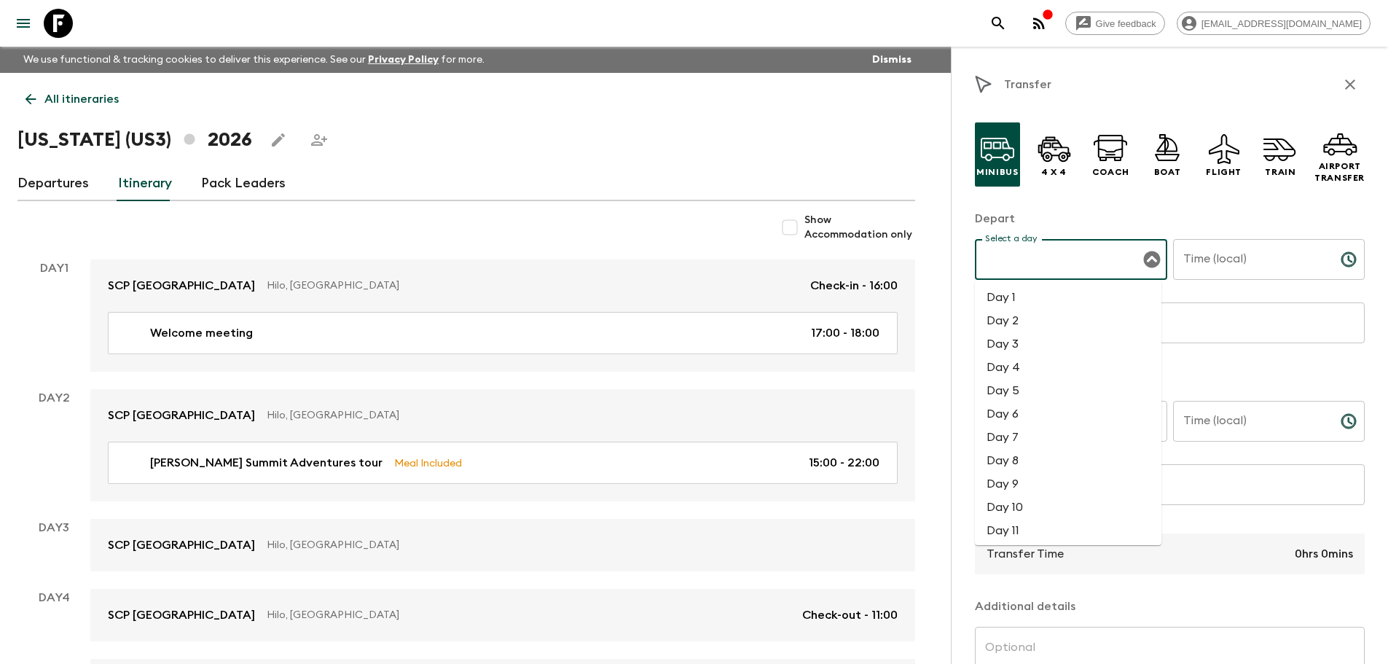
drag, startPoint x: 1056, startPoint y: 313, endPoint x: 1081, endPoint y: 307, distance: 26.3
click at [1055, 314] on li "Day 2" at bounding box center [1068, 320] width 187 height 23
type input "Day 2"
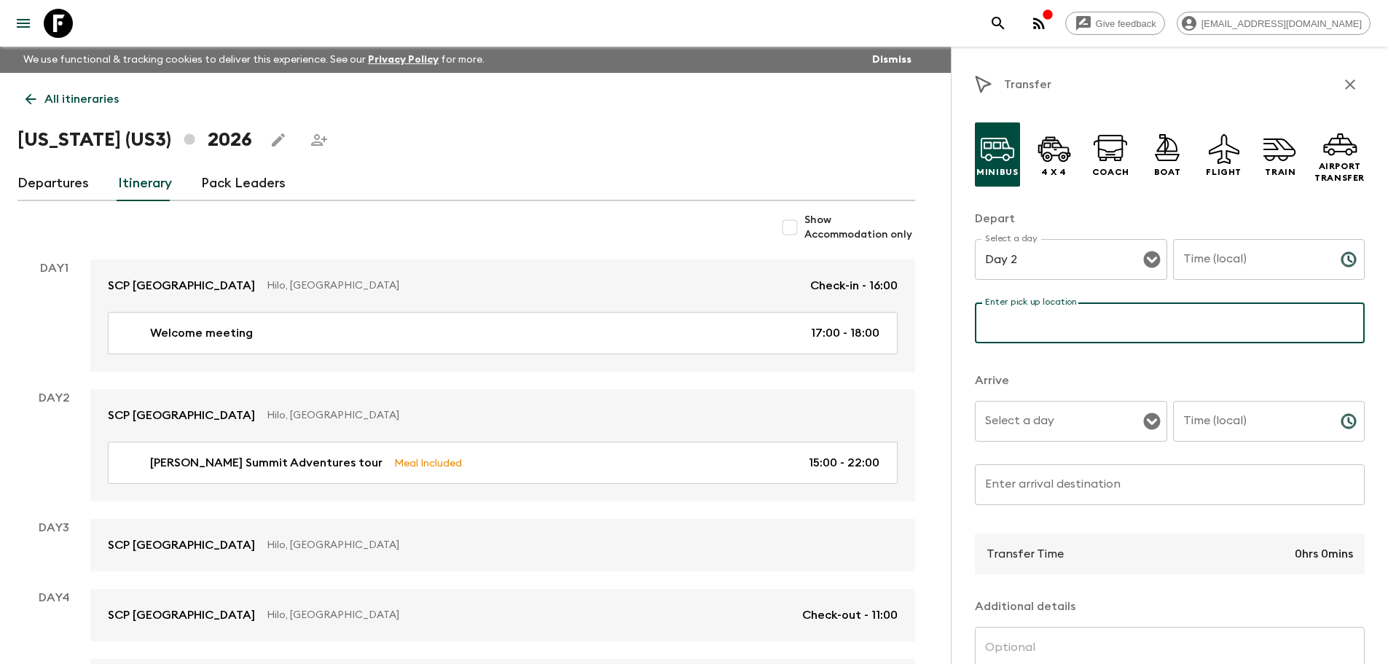
click at [1141, 326] on input "Enter pick up location" at bounding box center [1170, 322] width 390 height 41
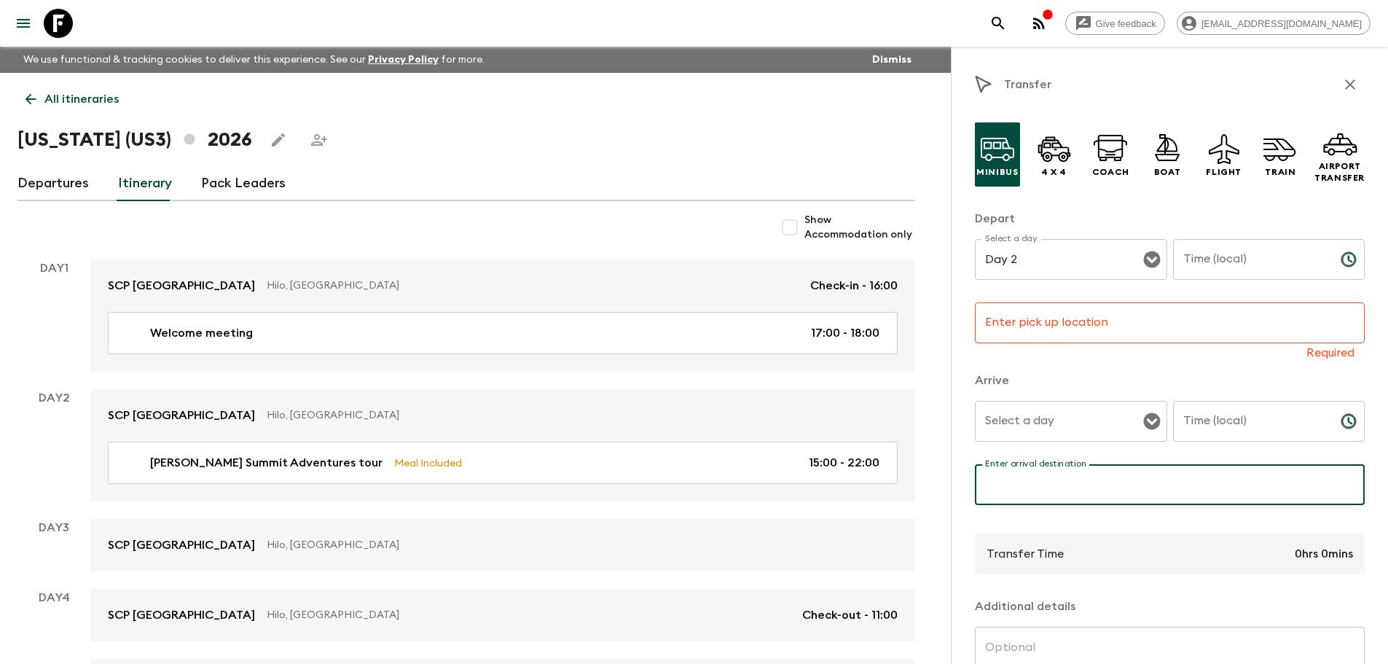
click at [1005, 493] on input "Enter arrival destination" at bounding box center [1170, 484] width 390 height 41
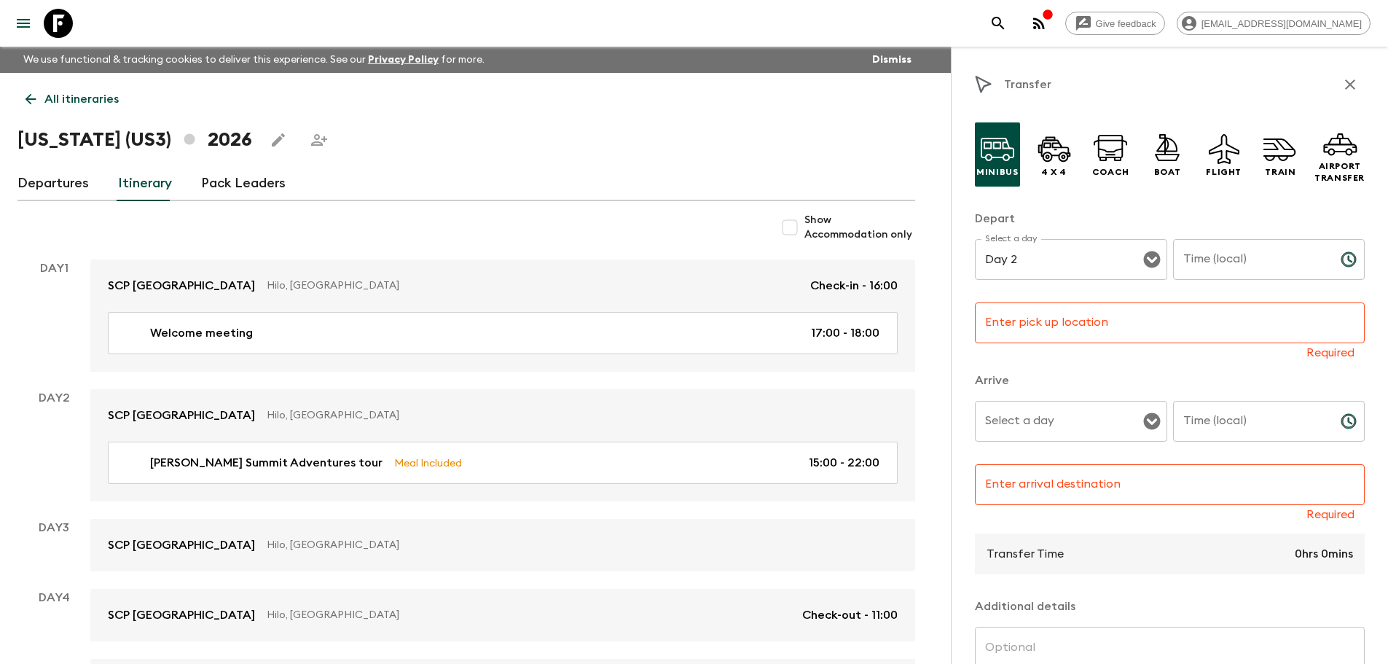
click at [1026, 378] on p "Arrive" at bounding box center [1170, 380] width 390 height 17
click at [1213, 264] on input "Time (local)" at bounding box center [1251, 259] width 156 height 41
type input "9"
type input "09:00"
drag, startPoint x: 1087, startPoint y: 324, endPoint x: 1059, endPoint y: 327, distance: 28.6
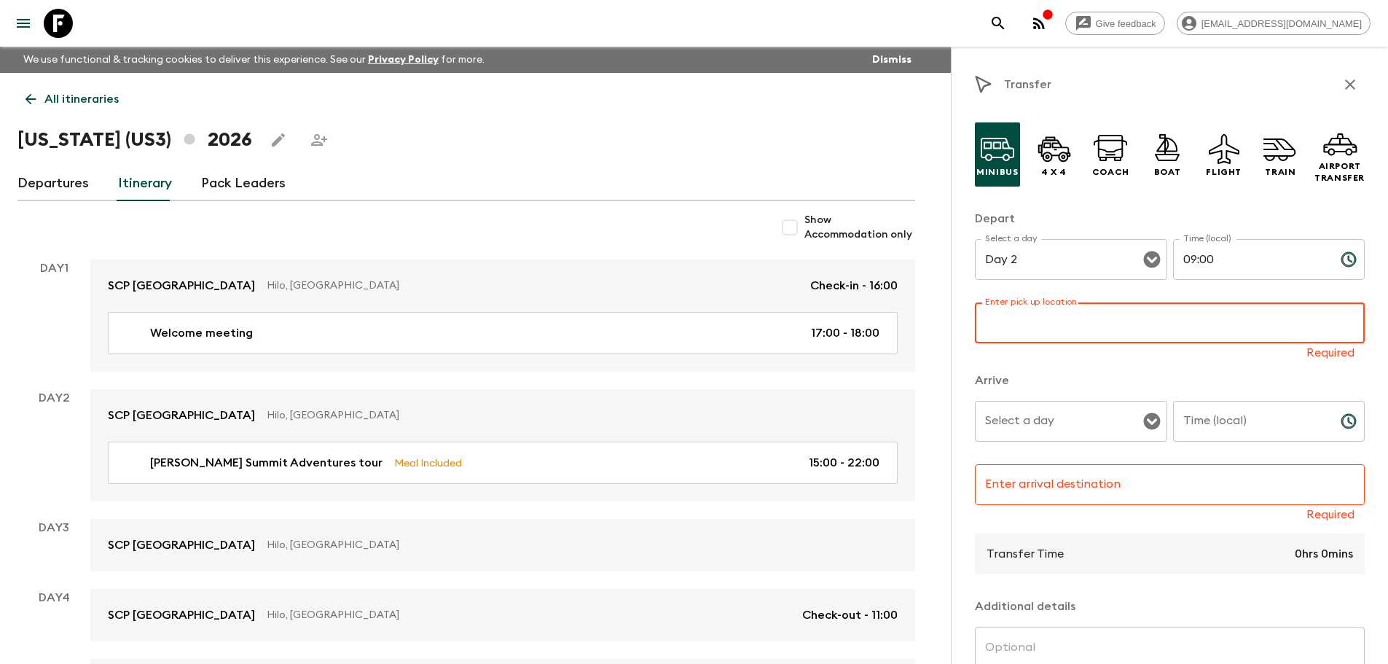
click at [1087, 324] on div "Enter pick up location Enter pick up location Required" at bounding box center [1170, 331] width 390 height 58
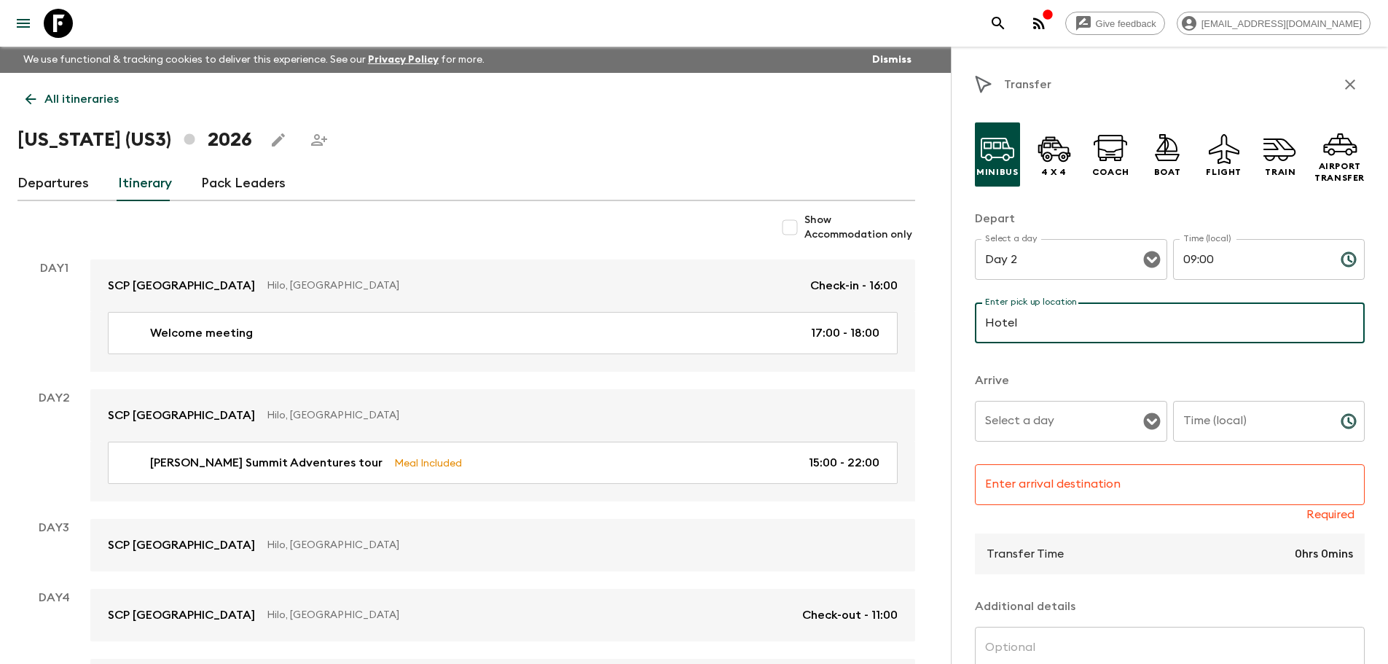
type input "Hotel"
click at [1061, 425] on input "Select a day" at bounding box center [1059, 421] width 157 height 28
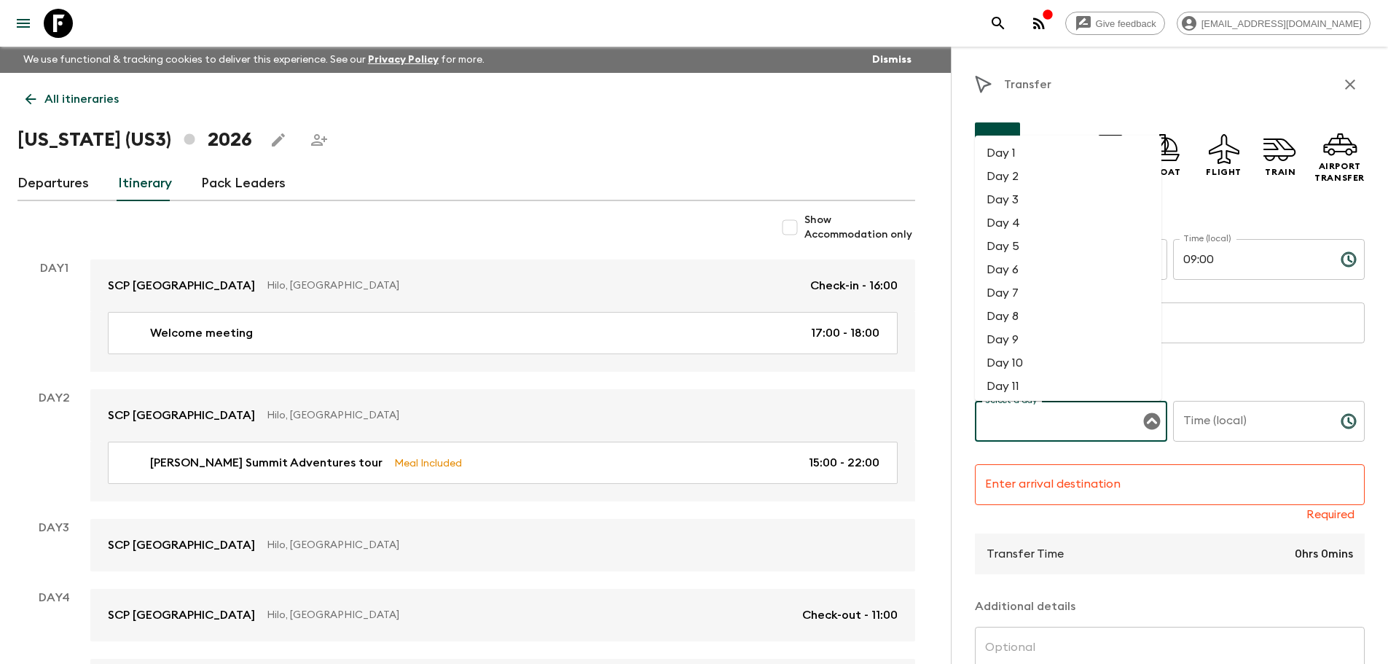
click at [1016, 169] on li "Day 2" at bounding box center [1068, 176] width 187 height 23
type input "Day 2"
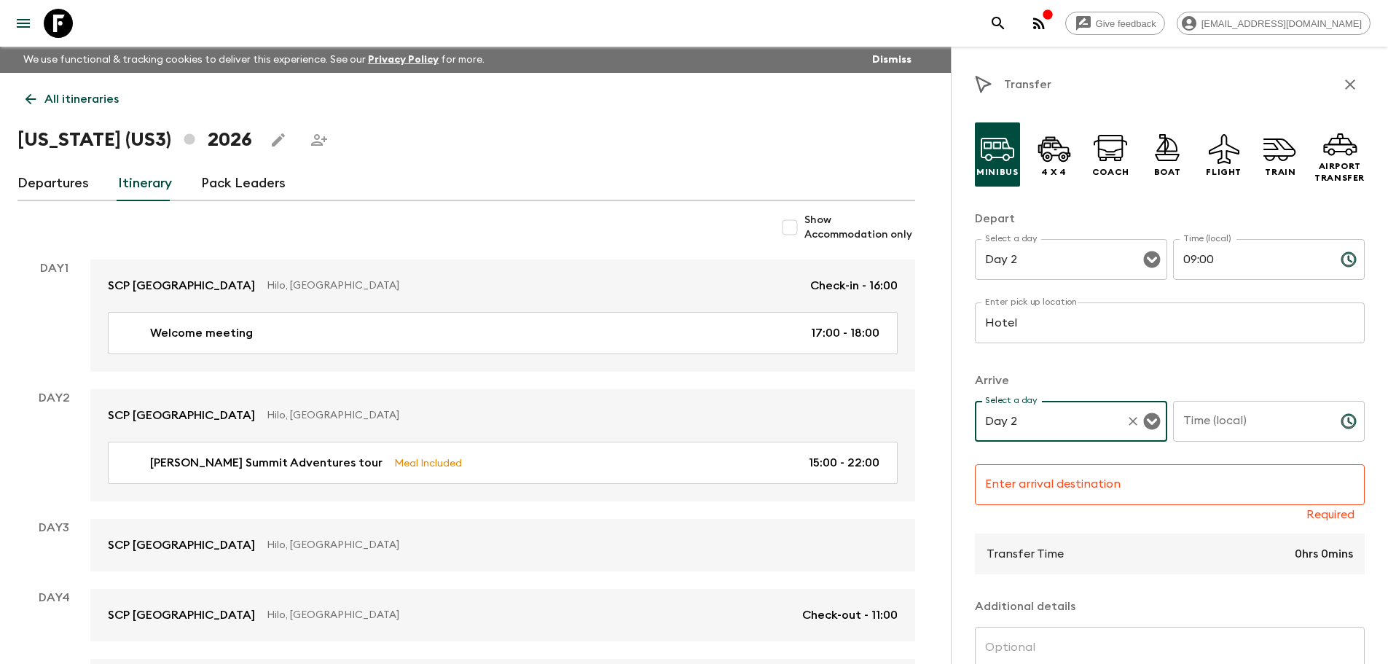
click at [1203, 420] on input "Time (local)" at bounding box center [1251, 421] width 156 height 41
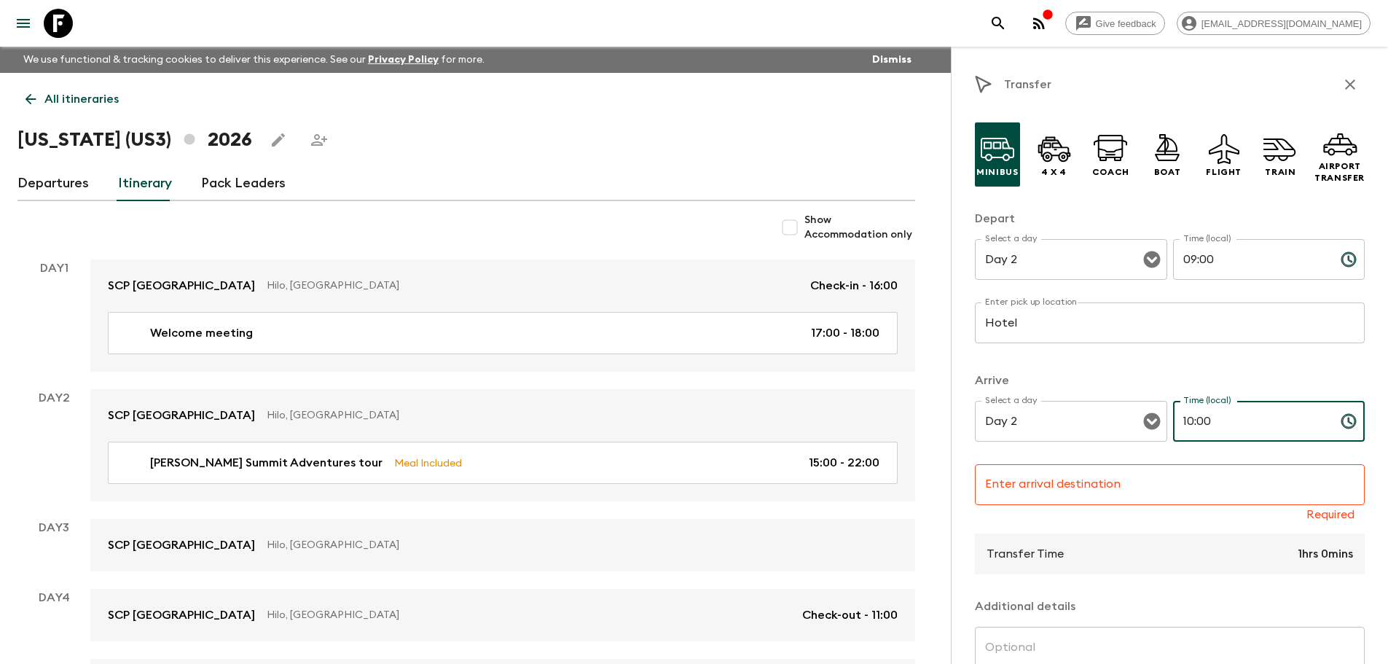
type input "10:00"
click at [1068, 489] on input "Enter arrival destination" at bounding box center [1170, 484] width 390 height 41
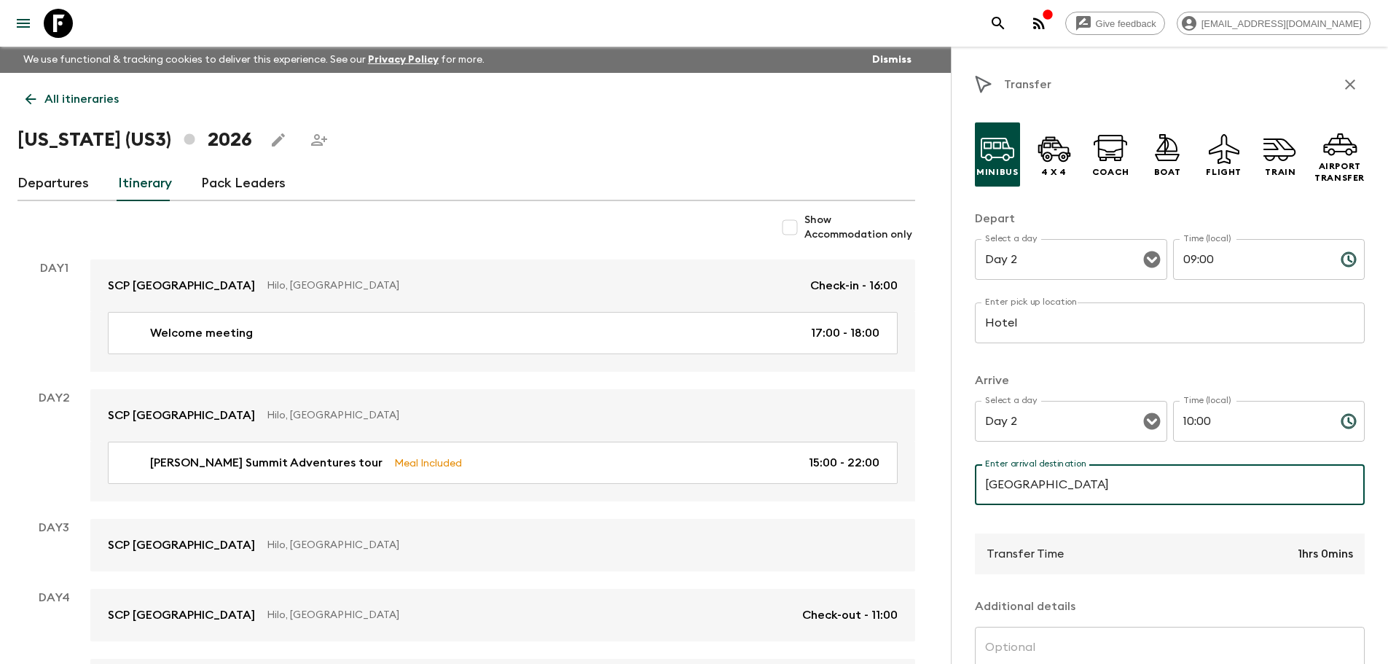
click at [1117, 518] on p "​" at bounding box center [1169, 514] width 369 height 15
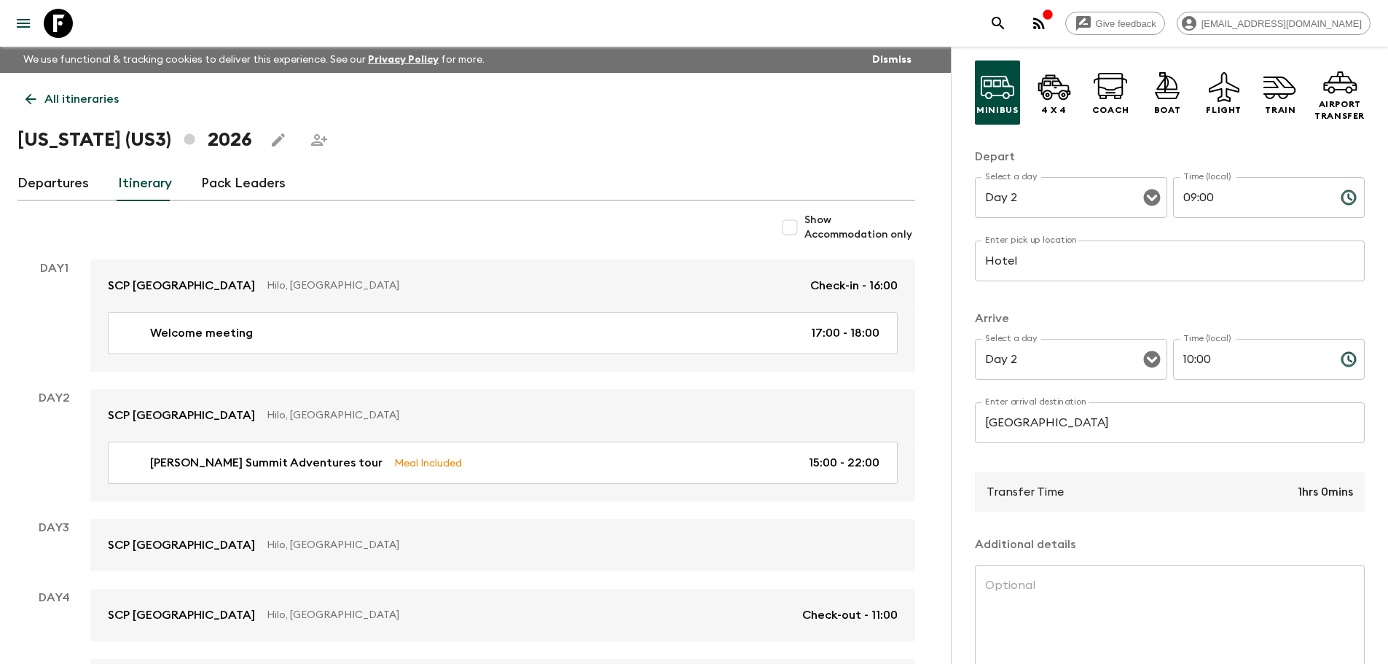
scroll to position [142, 0]
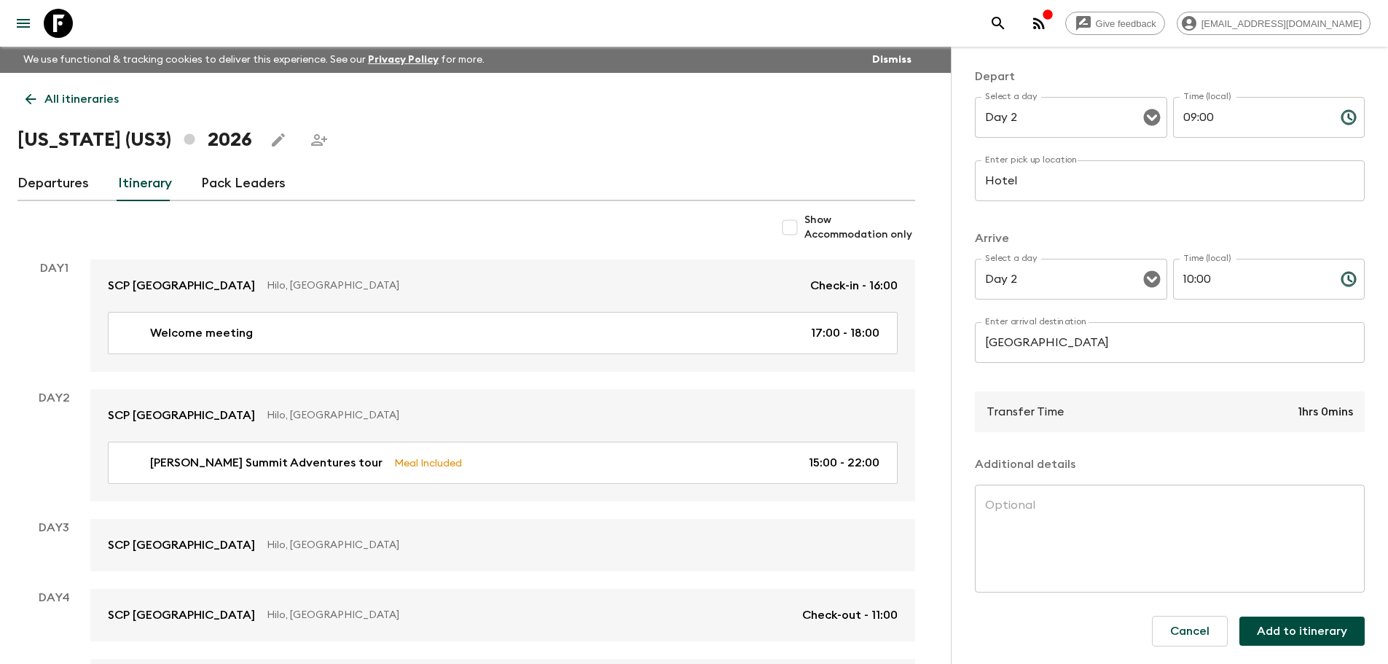
click at [1008, 493] on div "x ​" at bounding box center [1170, 539] width 390 height 108
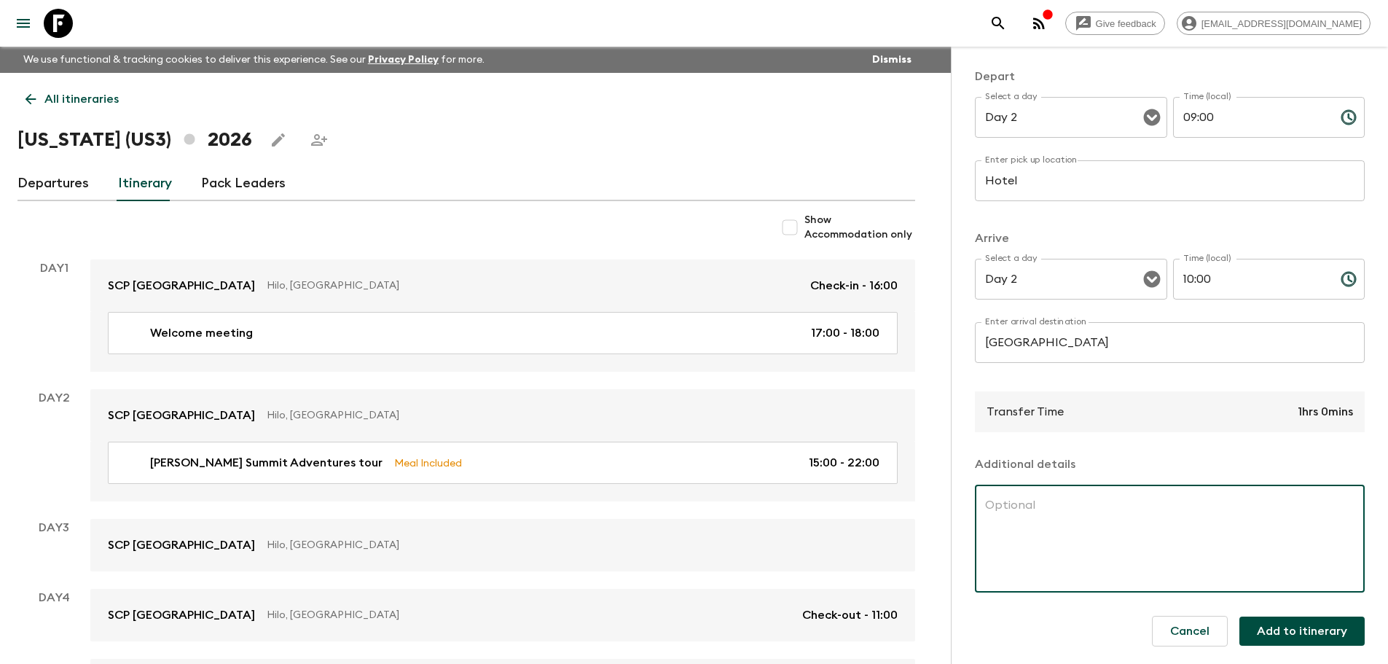
drag, startPoint x: 1102, startPoint y: 341, endPoint x: 1091, endPoint y: 342, distance: 11.0
click at [1102, 342] on input "[GEOGRAPHIC_DATA]" at bounding box center [1170, 342] width 390 height 41
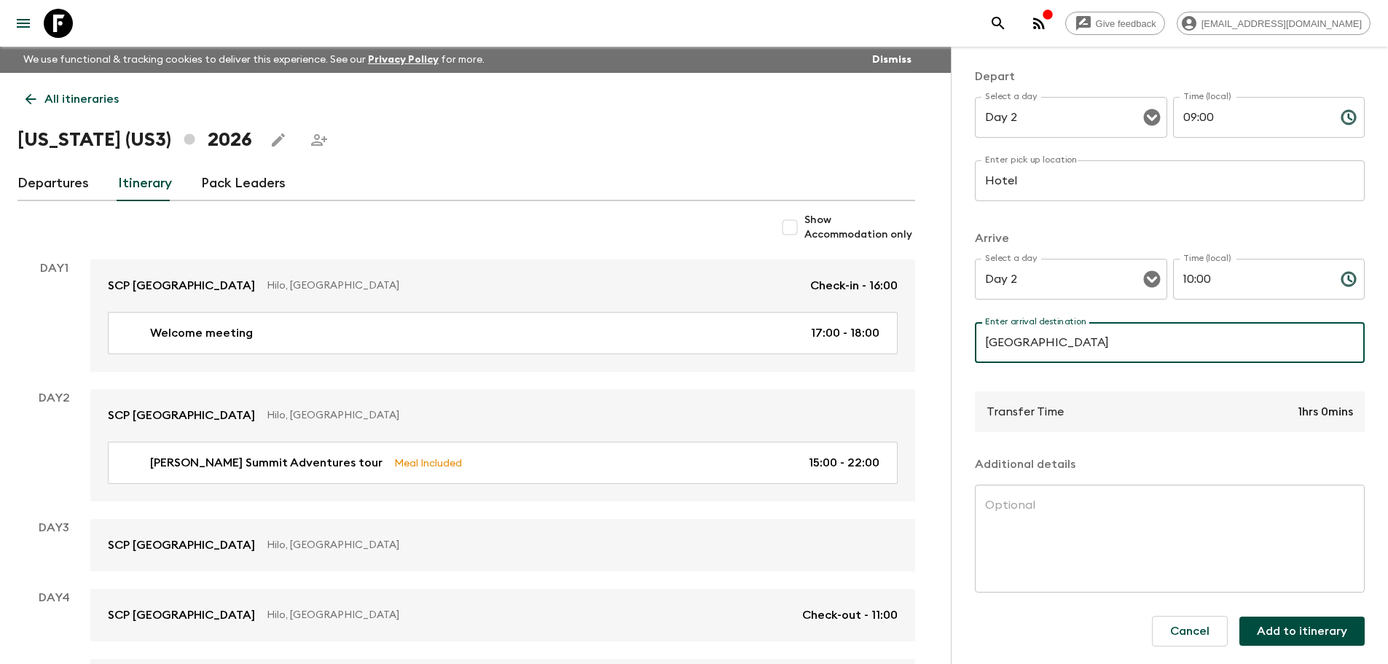
click at [1095, 344] on input "[GEOGRAPHIC_DATA]" at bounding box center [1170, 342] width 390 height 41
type input "Akaka Falls & Lava Tubes"
click at [1060, 372] on p "​" at bounding box center [1169, 372] width 369 height 15
click at [1082, 524] on textarea at bounding box center [1169, 539] width 369 height 84
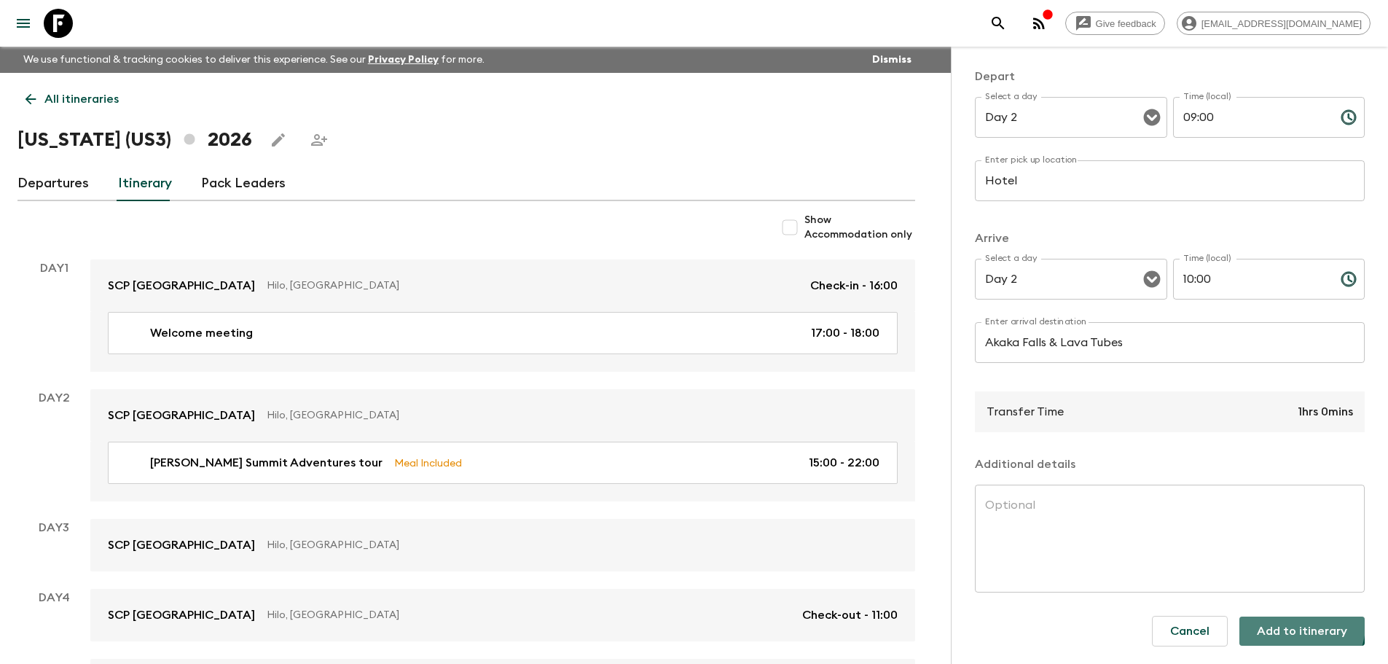
click at [1287, 624] on button "Add to itinerary" at bounding box center [1301, 630] width 125 height 29
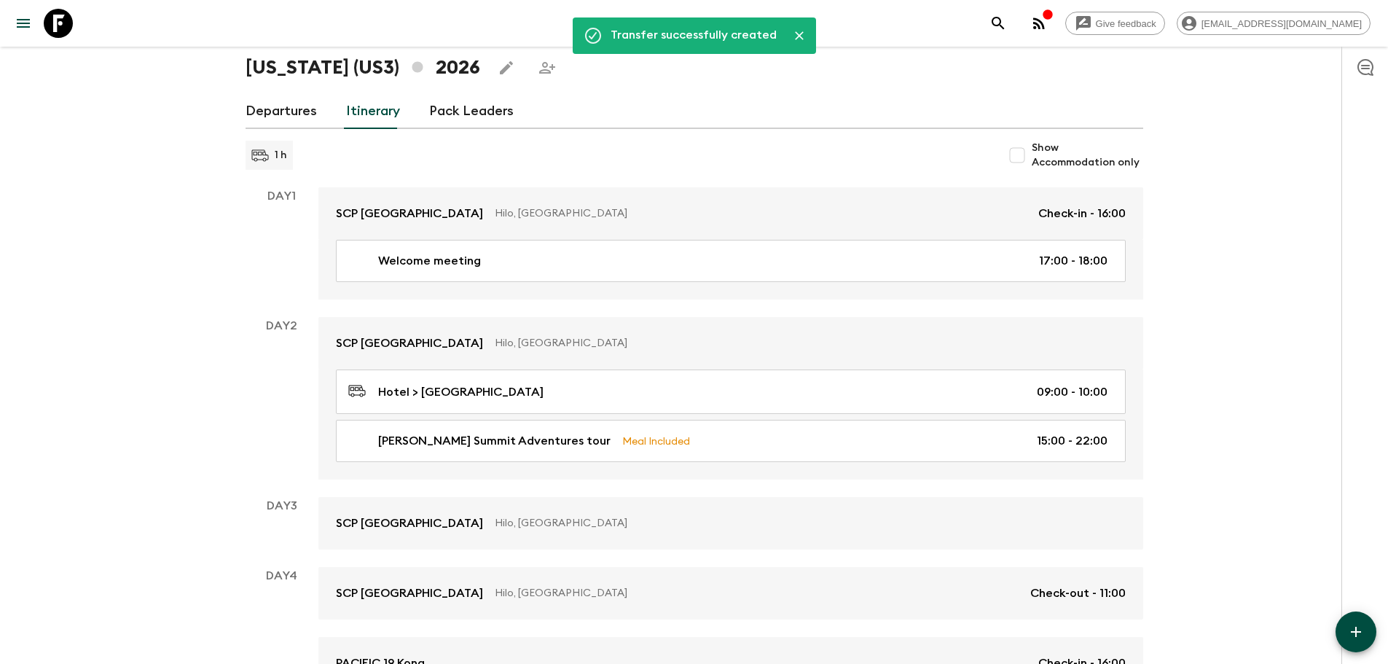
scroll to position [73, 0]
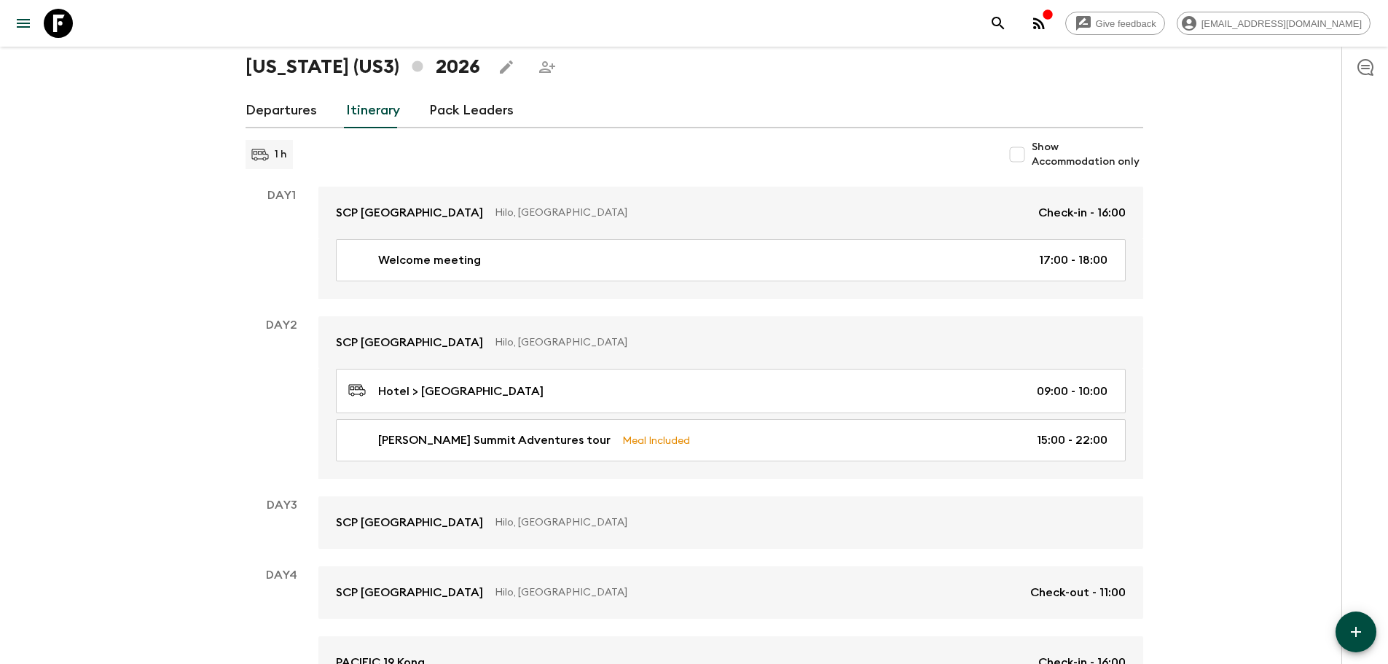
click at [1362, 637] on icon "button" at bounding box center [1355, 631] width 17 height 17
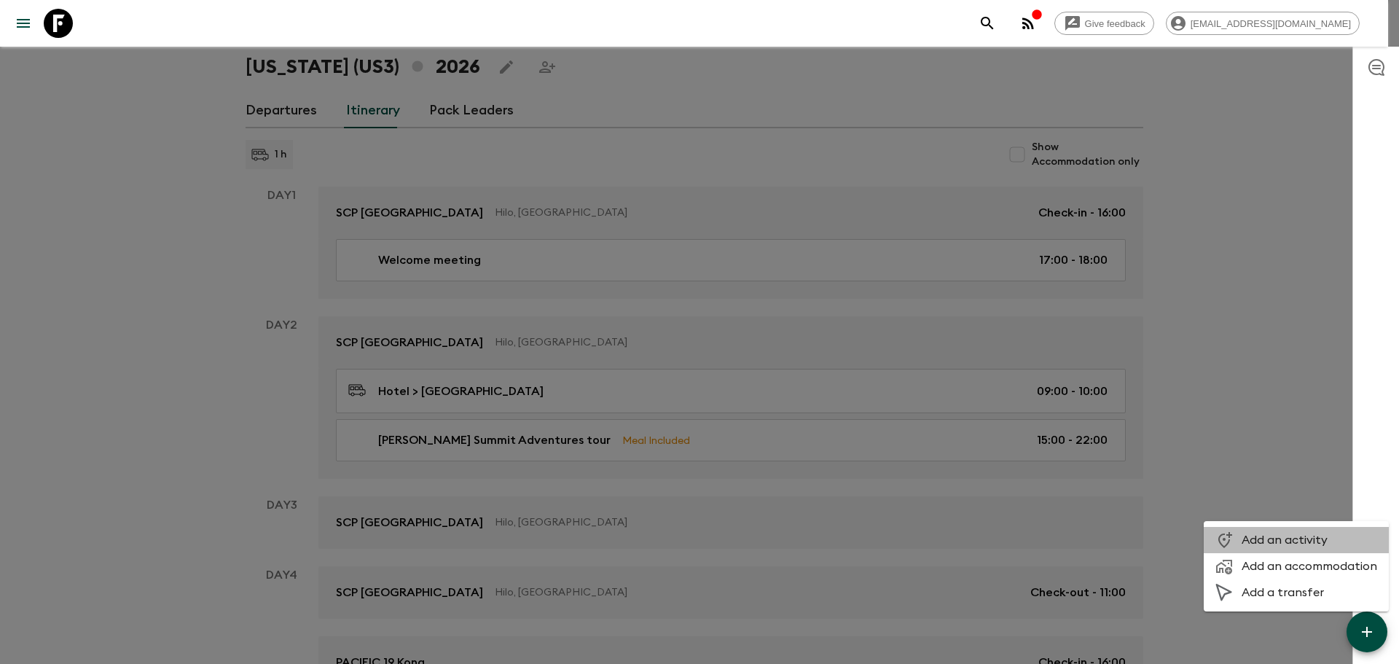
click at [1306, 545] on span "Add an activity" at bounding box center [1310, 540] width 136 height 15
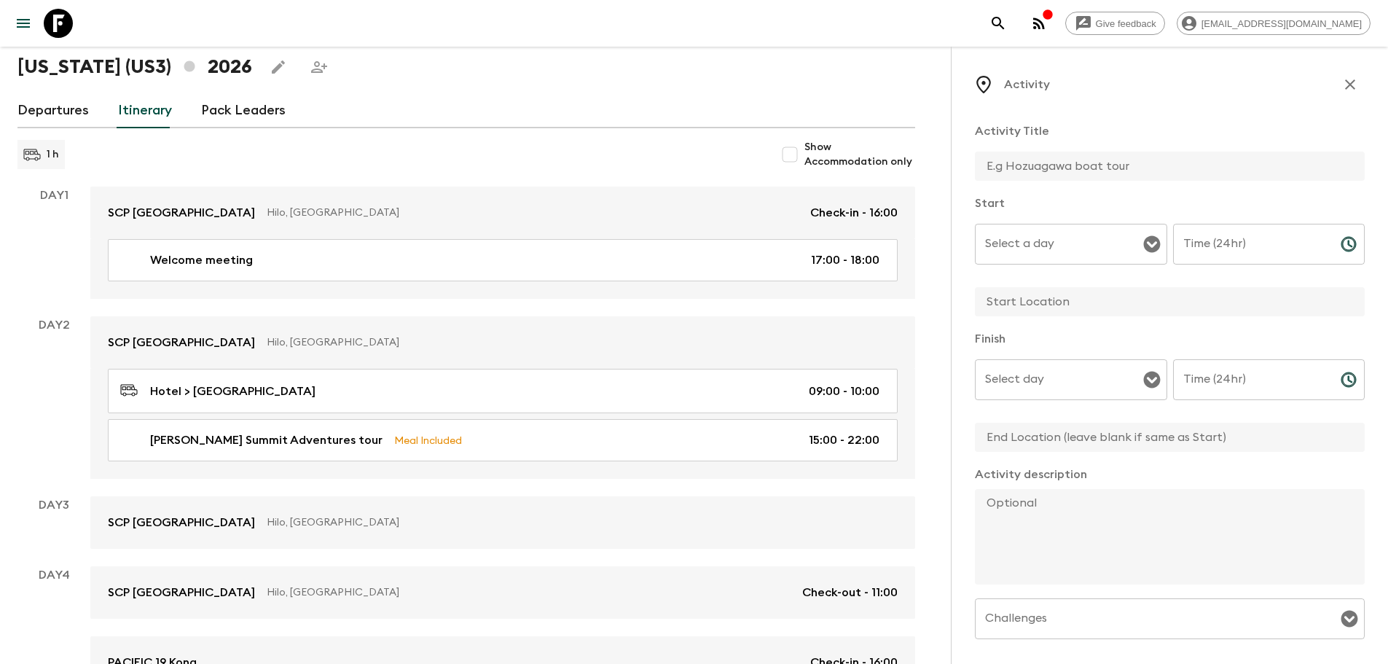
click at [1064, 169] on input "text" at bounding box center [1164, 166] width 378 height 29
click at [1066, 170] on input "text" at bounding box center [1164, 166] width 378 height 29
type input "Aakaka Falls & Lave Tube"
click at [1040, 250] on input "Select a day" at bounding box center [1059, 244] width 157 height 28
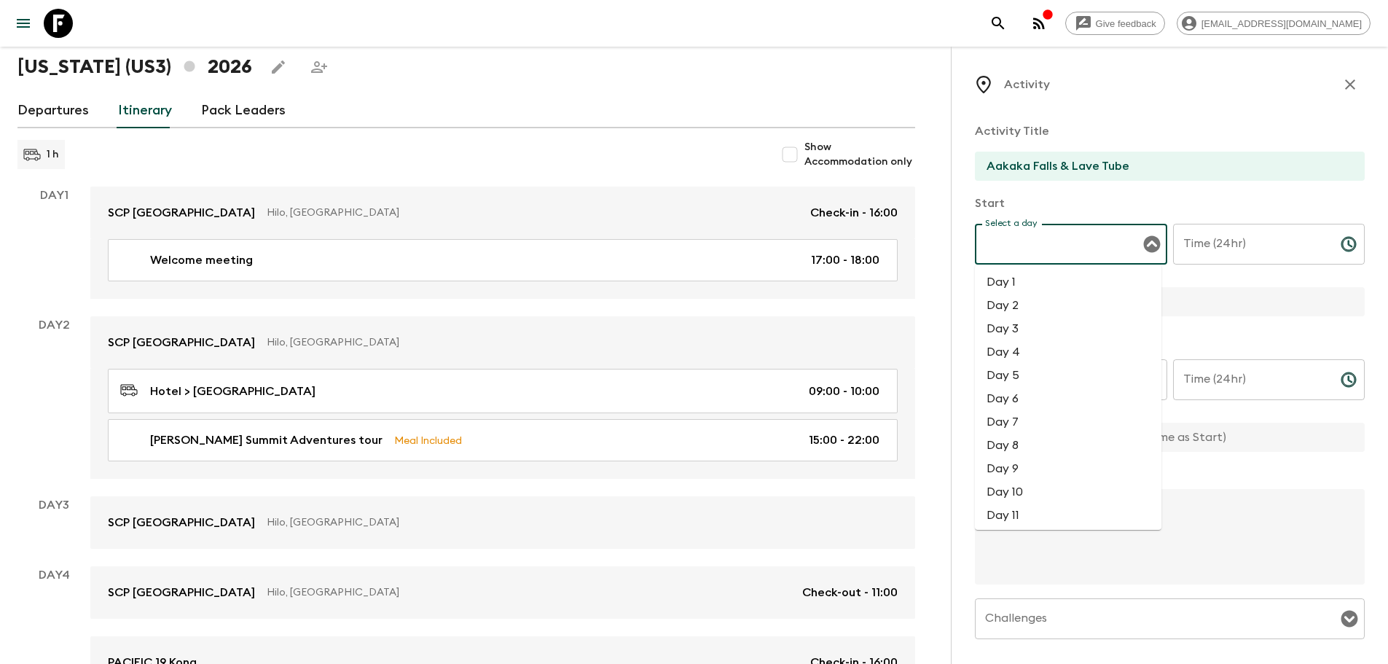
click at [1025, 300] on li "Day 2" at bounding box center [1068, 305] width 187 height 23
type input "Day 2"
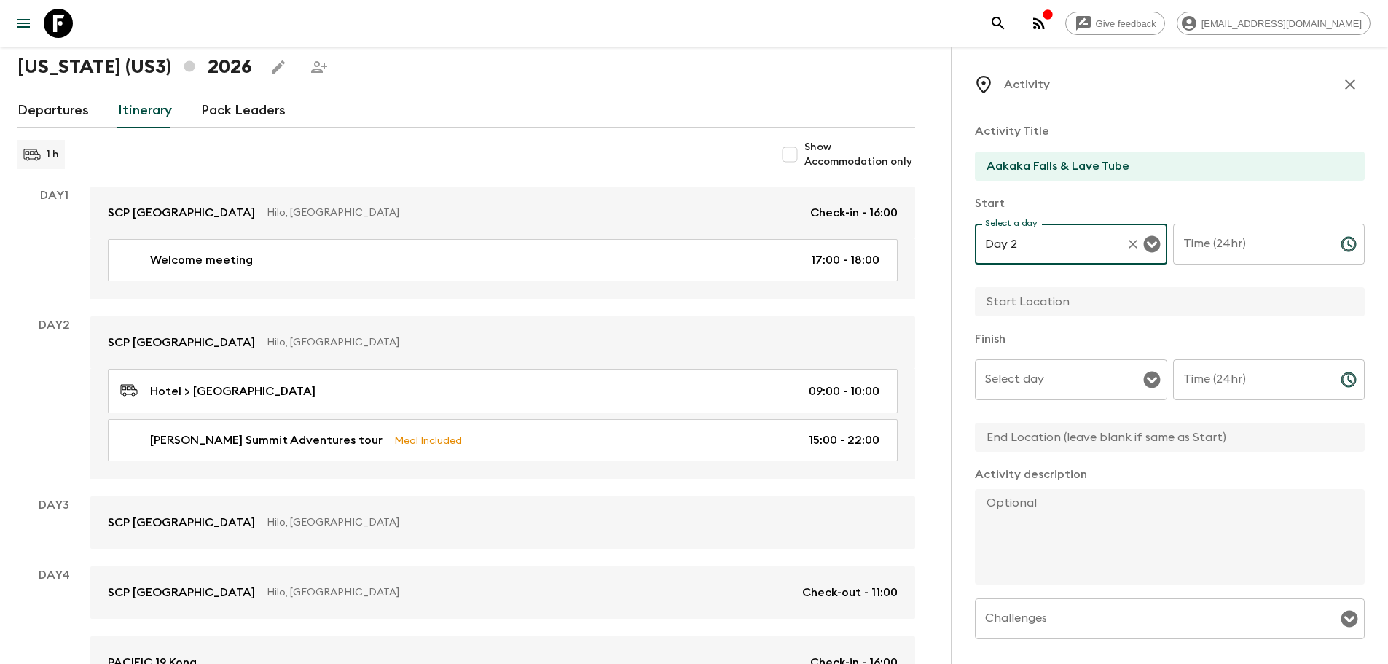
click at [1255, 241] on input "Time (24hr)" at bounding box center [1251, 244] width 156 height 41
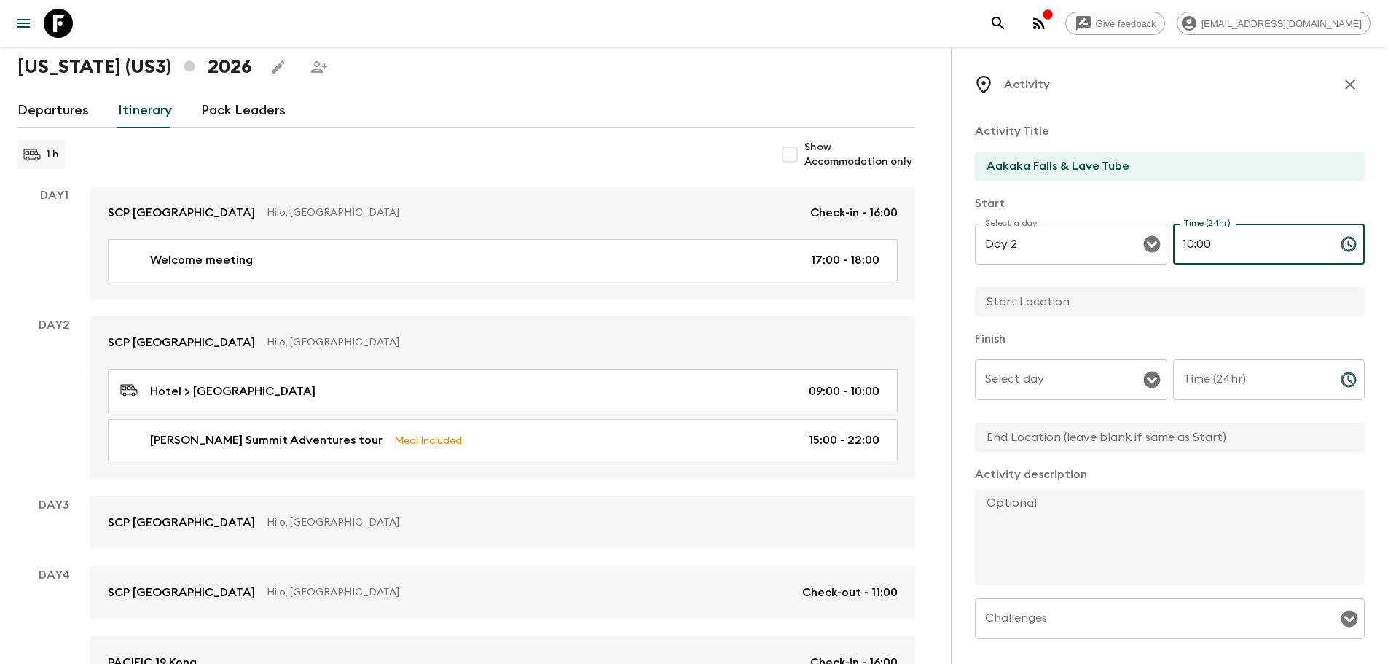
type input "10:00"
click at [1054, 303] on input "text" at bounding box center [1164, 301] width 378 height 29
type input "H"
click at [1009, 308] on input "text" at bounding box center [1164, 301] width 378 height 29
click at [1047, 302] on input "text" at bounding box center [1164, 301] width 378 height 29
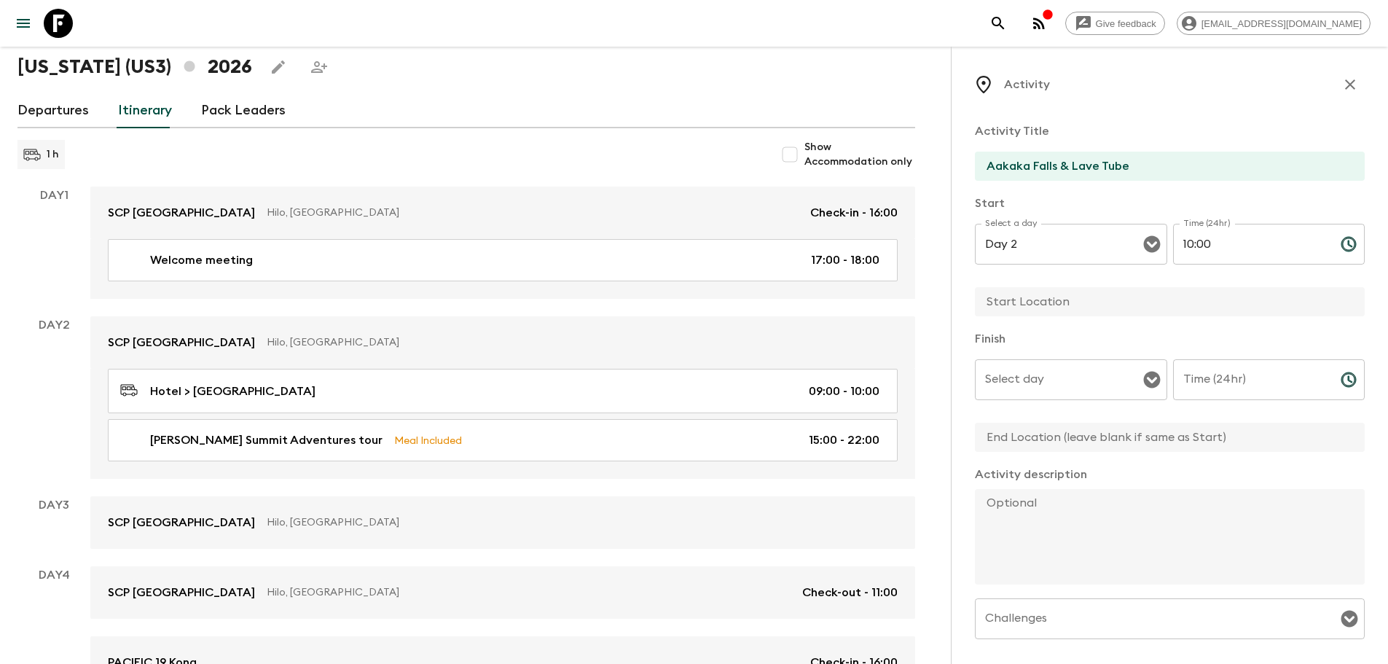
click at [1068, 304] on input "text" at bounding box center [1164, 301] width 378 height 29
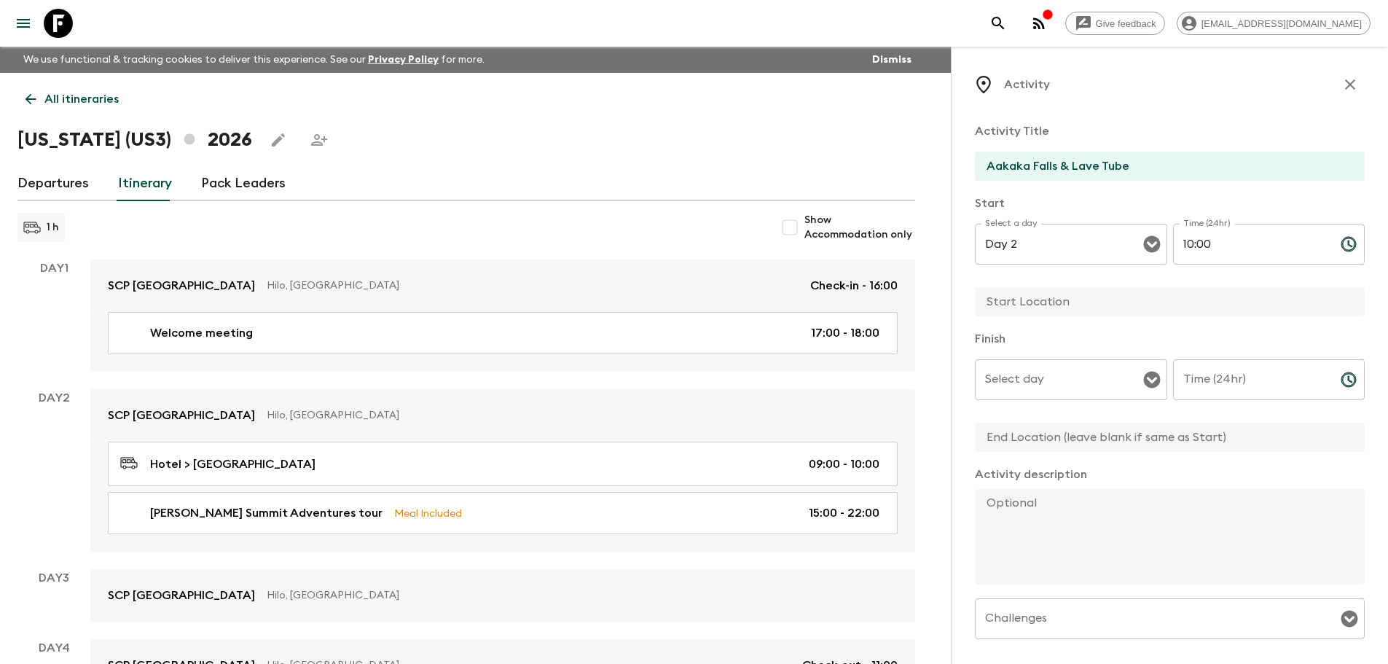
click at [1039, 302] on input "text" at bounding box center [1164, 301] width 378 height 29
click at [989, 299] on input "text" at bounding box center [1164, 301] width 378 height 29
drag, startPoint x: 1082, startPoint y: 301, endPoint x: 1043, endPoint y: 290, distance: 40.8
click at [1082, 299] on input "text" at bounding box center [1164, 301] width 378 height 29
click at [1005, 381] on div "Select day Select day ​" at bounding box center [1071, 388] width 192 height 58
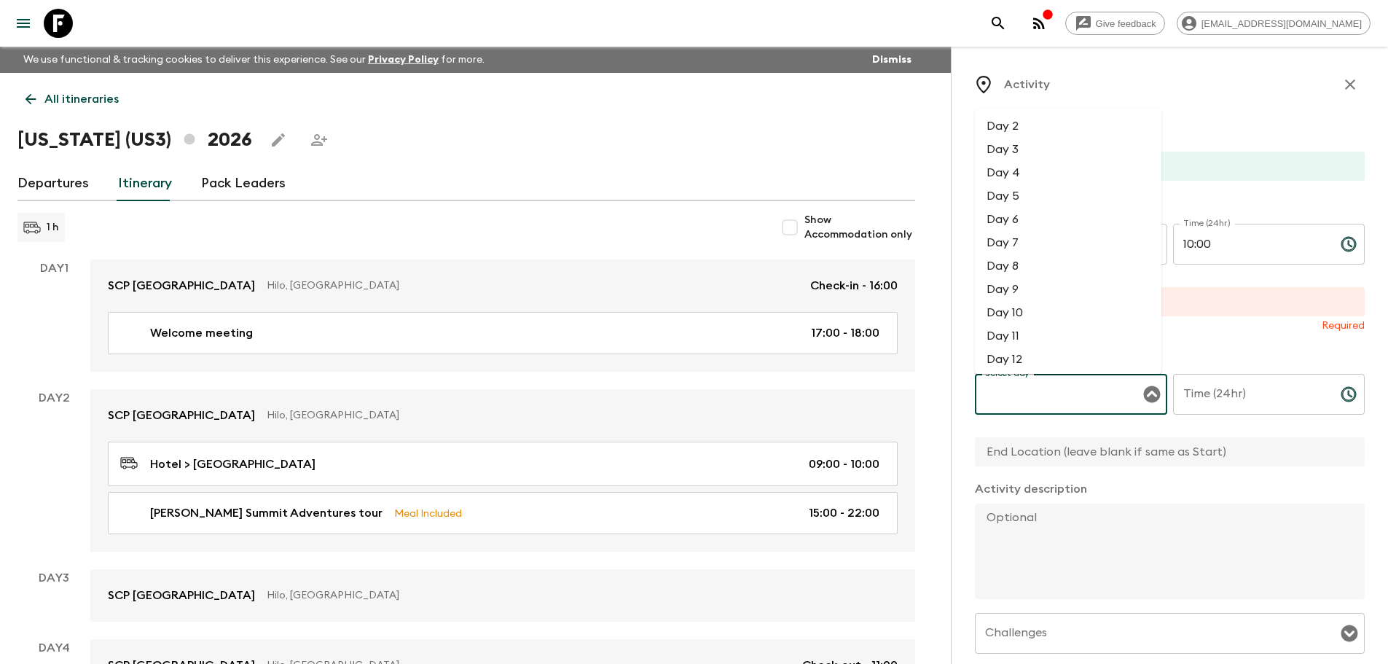
click at [1025, 122] on li "Day 2" at bounding box center [1068, 125] width 187 height 23
type input "Day 2"
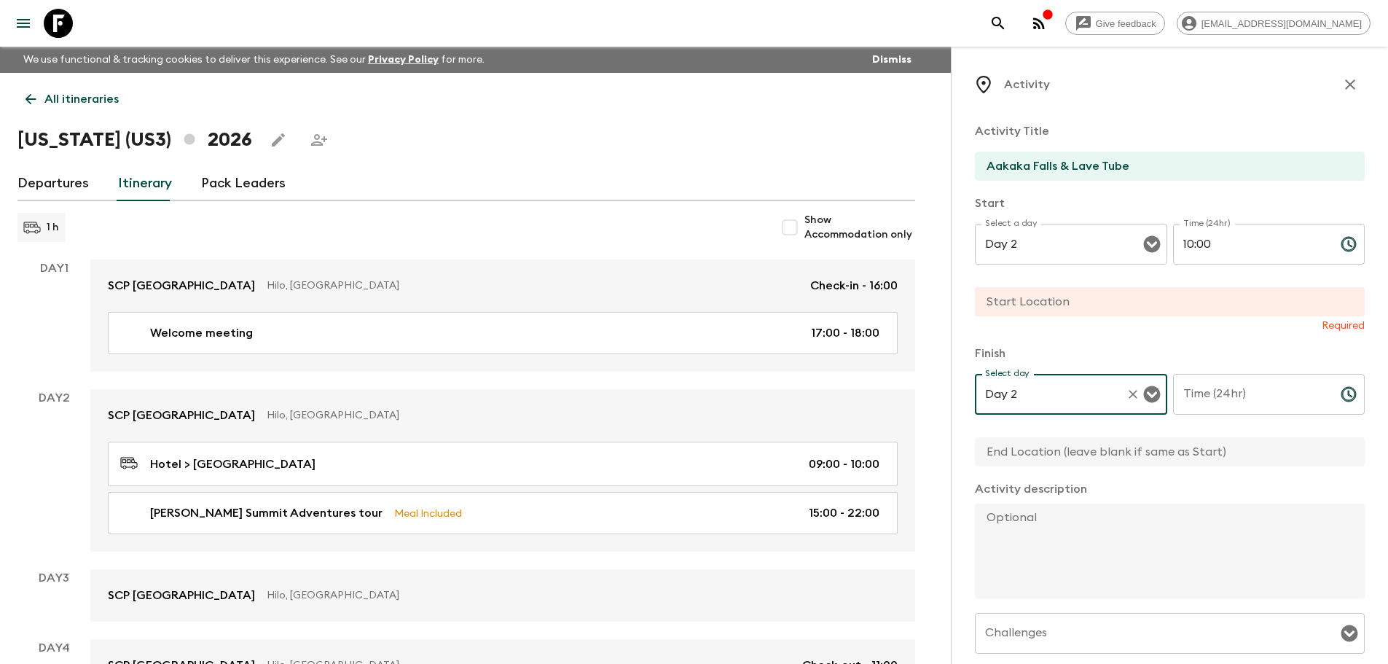
click at [1212, 393] on input "Time (24hr)" at bounding box center [1251, 394] width 156 height 41
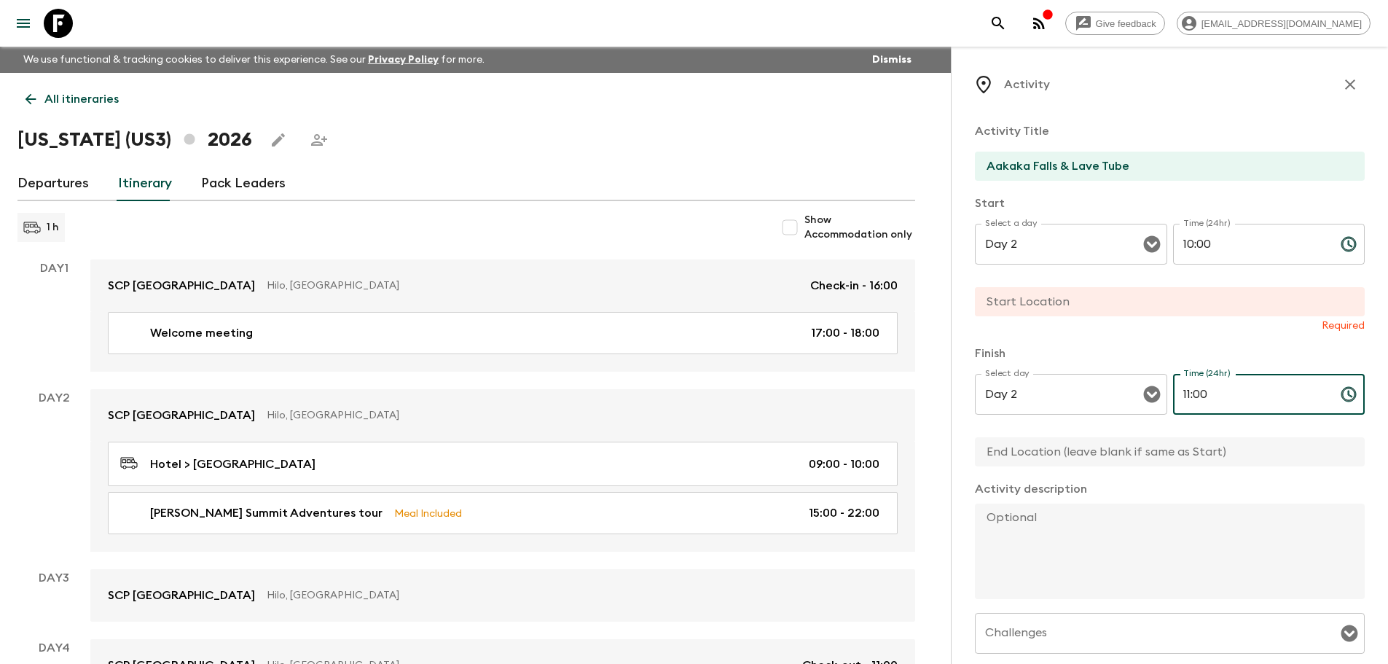
type input "11:00"
click at [1189, 340] on div "Activity Title Aakaka Falls & Lave Tube Start Select a day Day 2 Select a day ​…" at bounding box center [1170, 461] width 390 height 701
click at [1083, 451] on input "text" at bounding box center [1164, 451] width 378 height 29
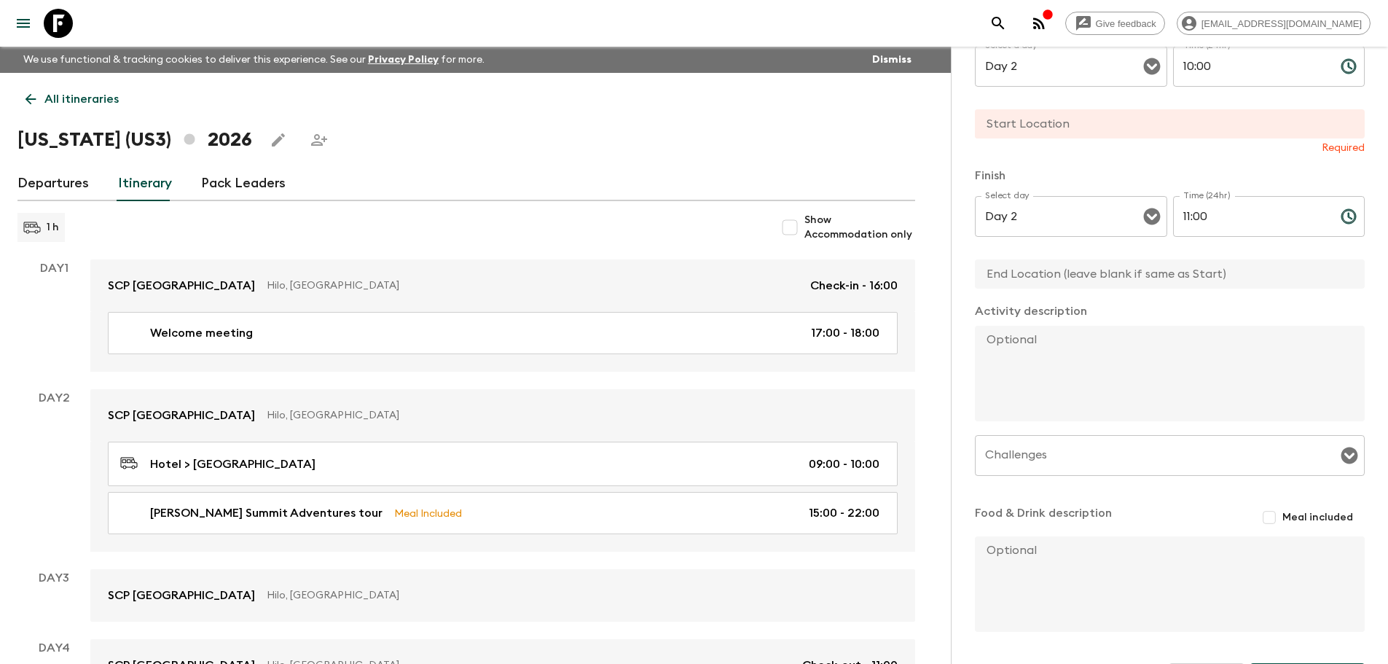
scroll to position [225, 0]
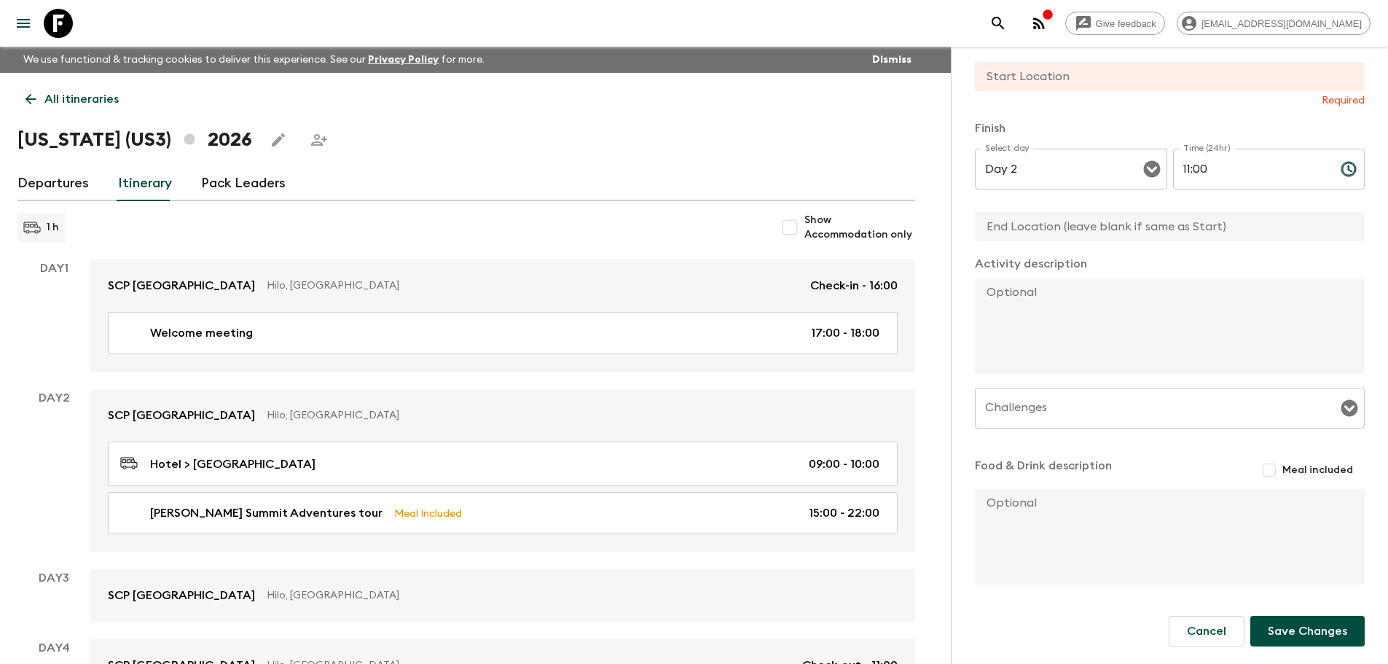
click at [1029, 327] on textarea at bounding box center [1164, 325] width 378 height 95
click at [1056, 315] on textarea at bounding box center [1164, 325] width 378 height 95
click at [1281, 630] on button "Save Changes" at bounding box center [1307, 631] width 114 height 31
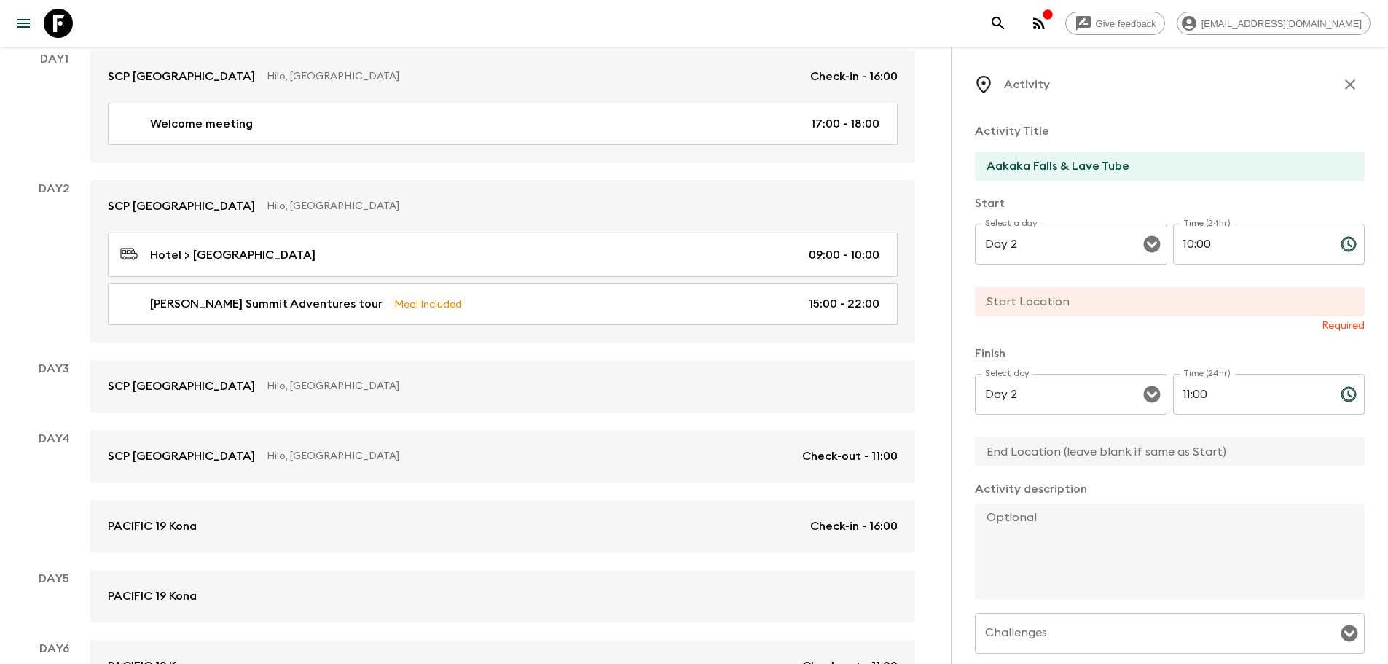
scroll to position [99, 0]
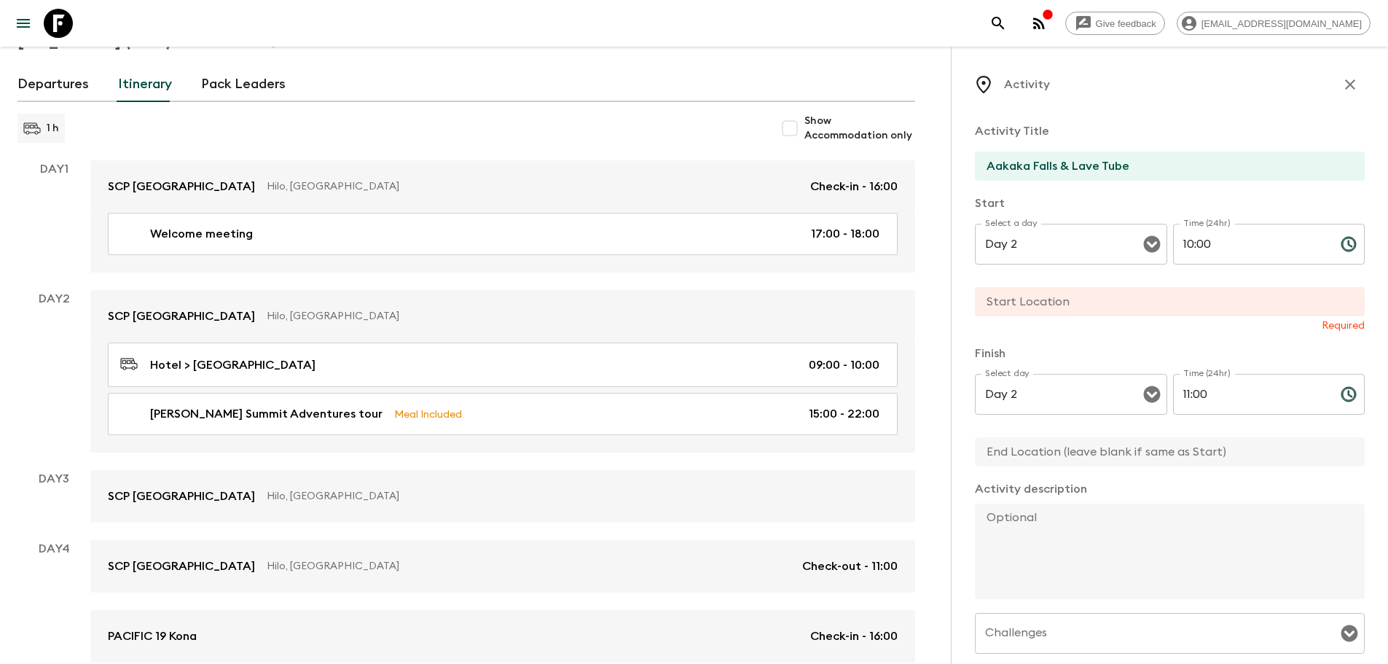
click at [1115, 323] on p "Required" at bounding box center [1170, 325] width 390 height 15
click at [1097, 313] on input "text" at bounding box center [1164, 301] width 378 height 29
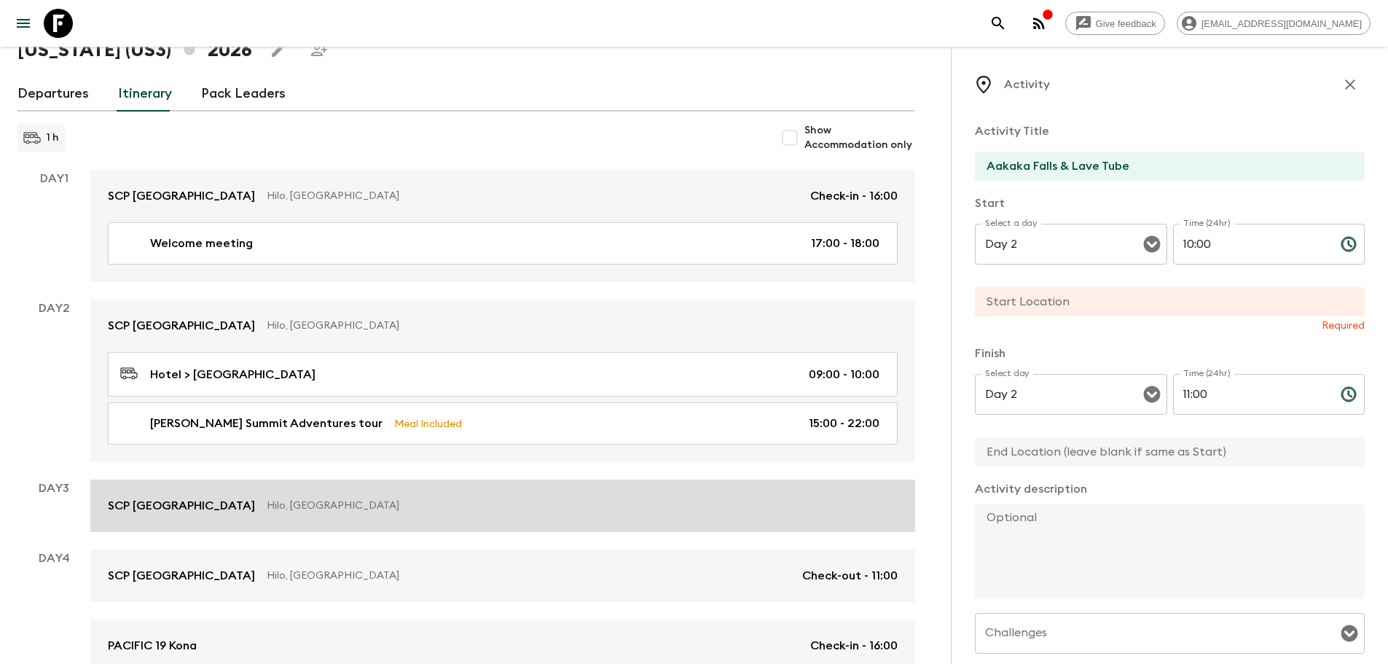
scroll to position [0, 0]
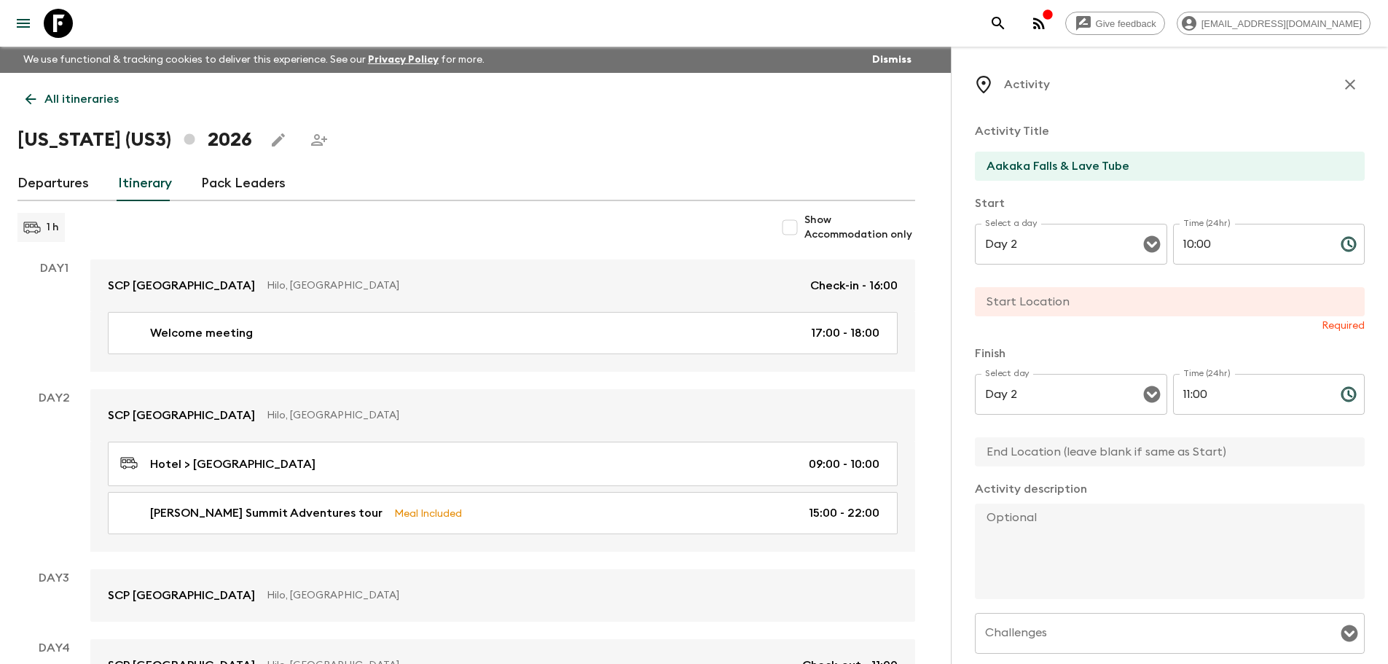
click at [485, 162] on div "All itineraries [US_STATE] ([GEOGRAPHIC_DATA]) 2026 Departures Itinerary Pack L…" at bounding box center [466, 487] width 933 height 828
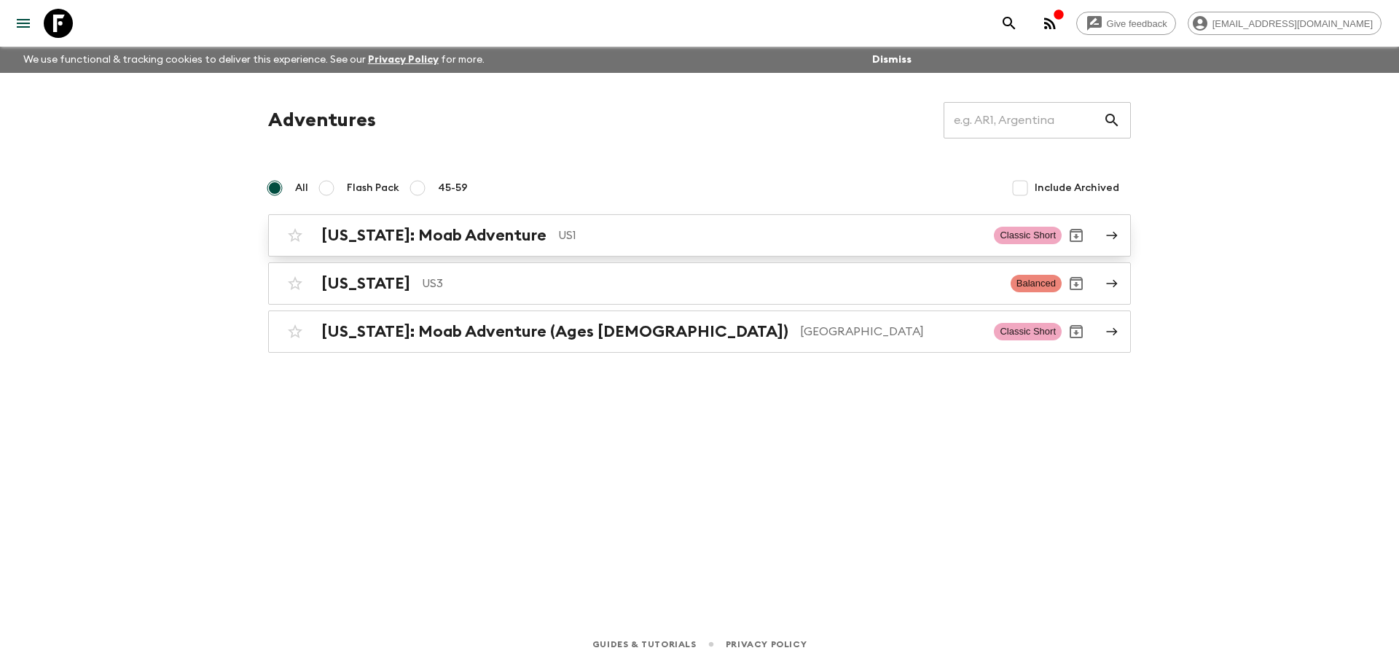
click at [392, 241] on h2 "[US_STATE]: Moab Adventure" at bounding box center [433, 235] width 225 height 19
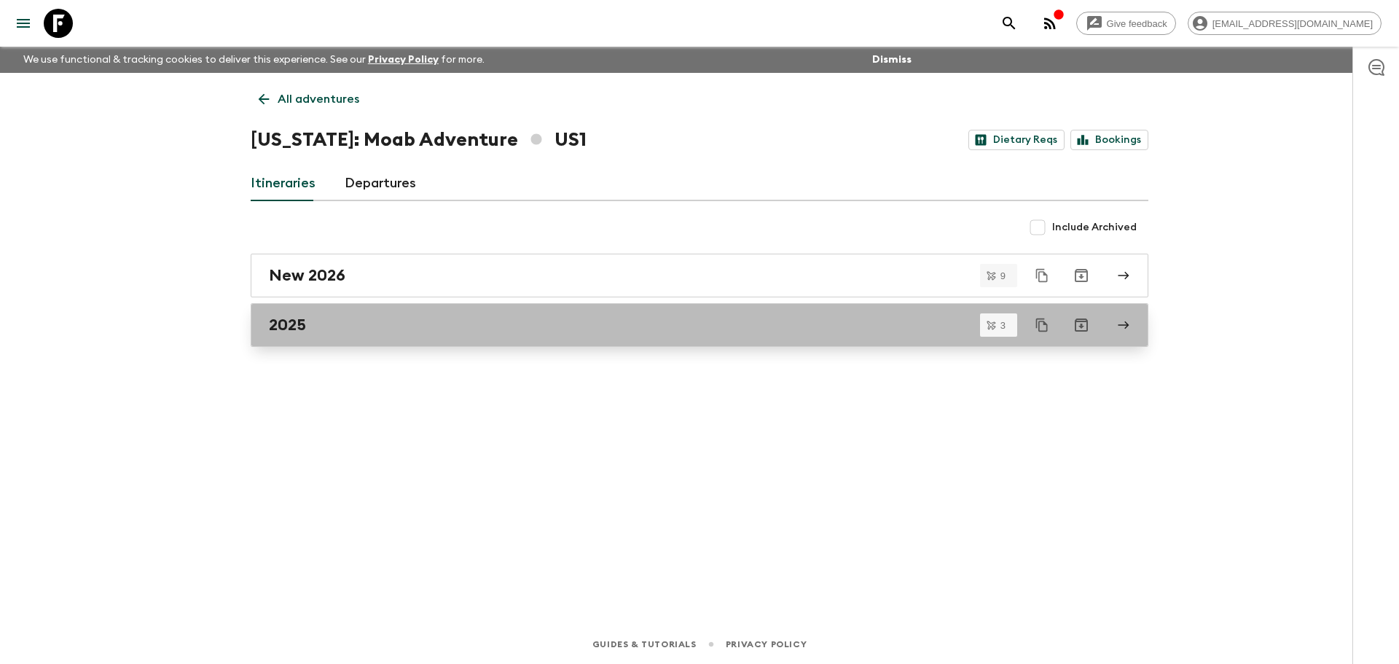
click at [340, 338] on link "2025" at bounding box center [700, 325] width 898 height 44
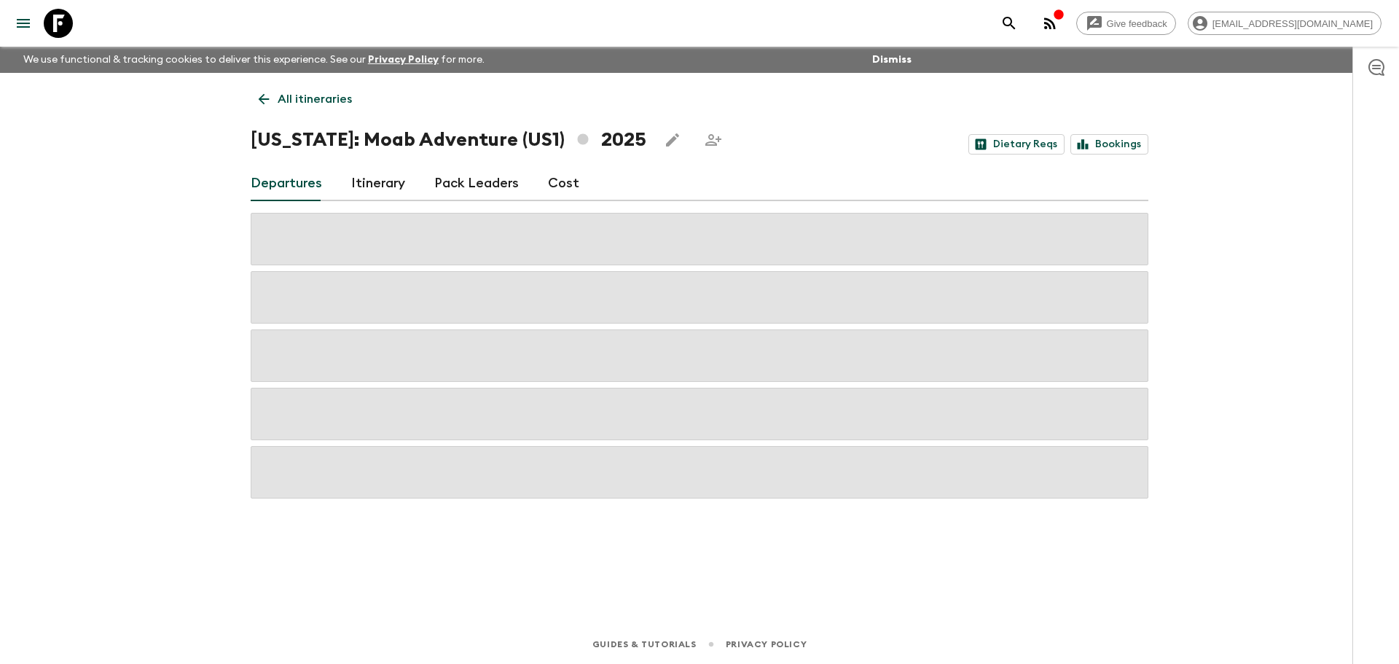
click at [374, 184] on link "Itinerary" at bounding box center [378, 183] width 54 height 35
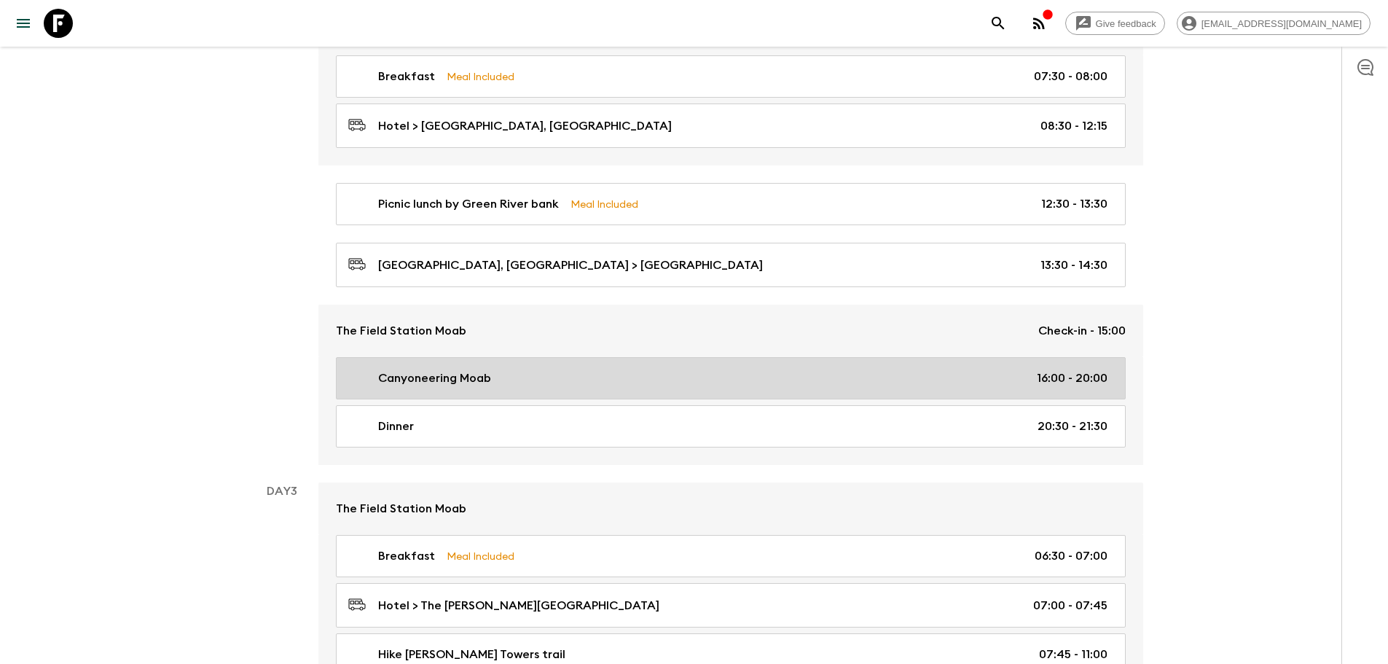
scroll to position [510, 0]
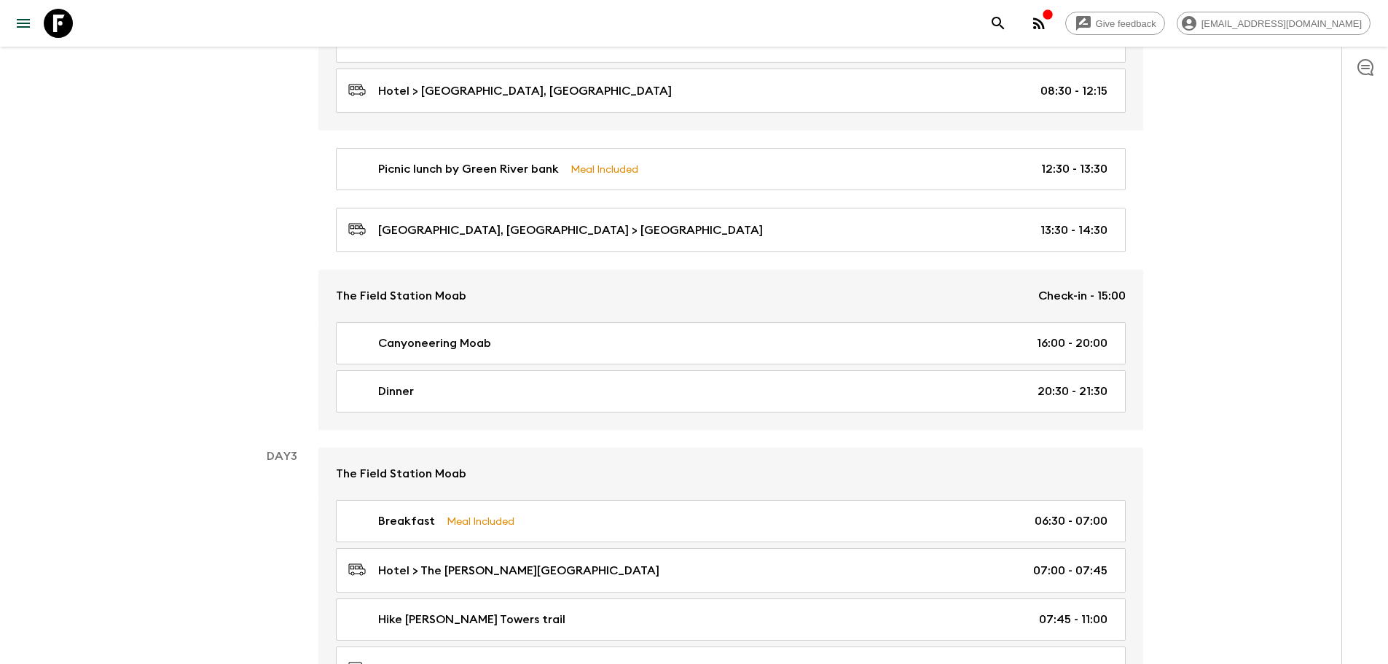
drag, startPoint x: 465, startPoint y: 347, endPoint x: 1398, endPoint y: 441, distance: 938.1
click at [465, 347] on p "Canyoneering Moab" at bounding box center [434, 342] width 113 height 17
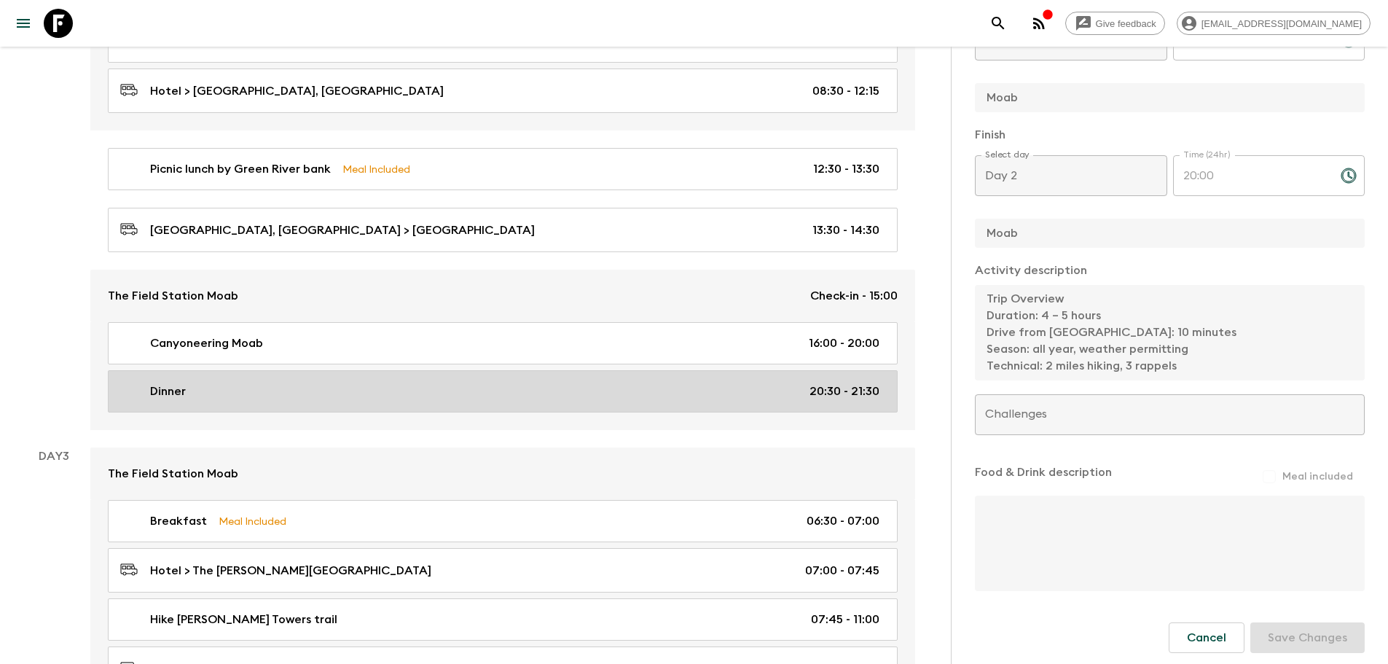
scroll to position [437, 0]
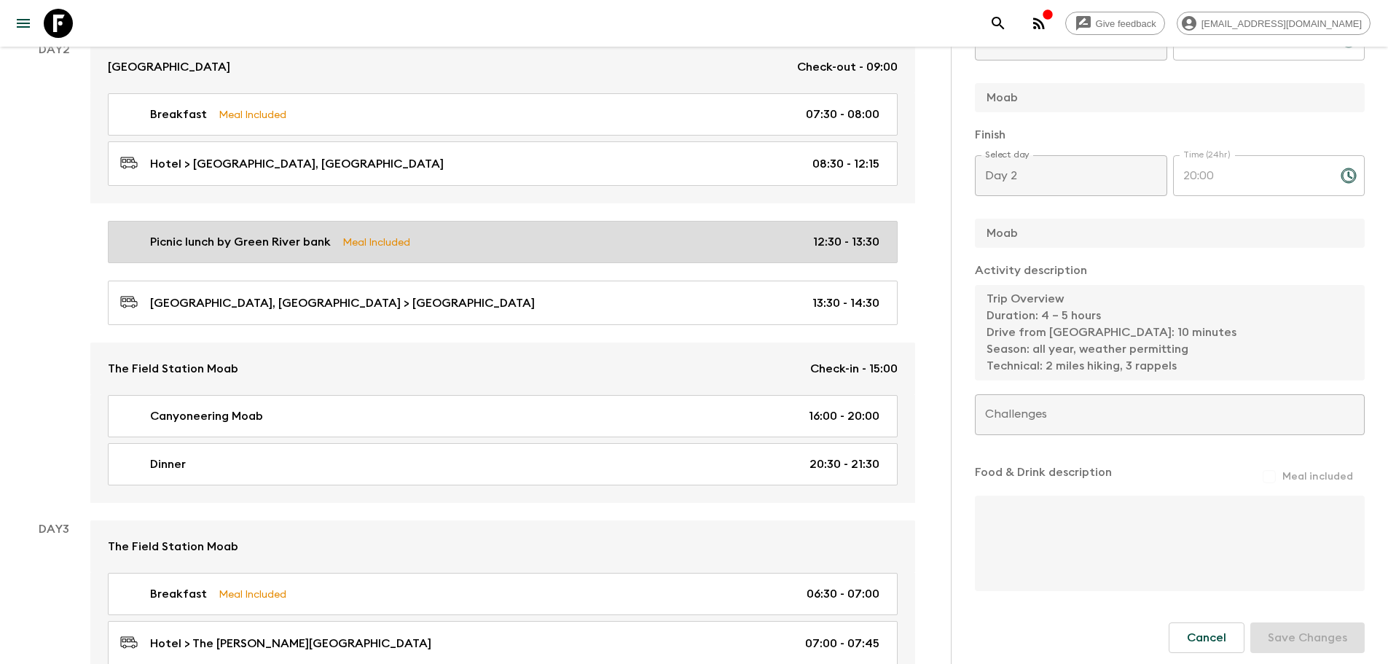
click at [227, 253] on link "Picnic lunch by Green River bank Meal Included 12:30 - 13:30" at bounding box center [503, 242] width 790 height 42
type input "Picnic lunch by Green River bank"
type input "Green River, UT"
type textarea "Lunch by the banks of he Green River and possibility to do a short visit of the…"
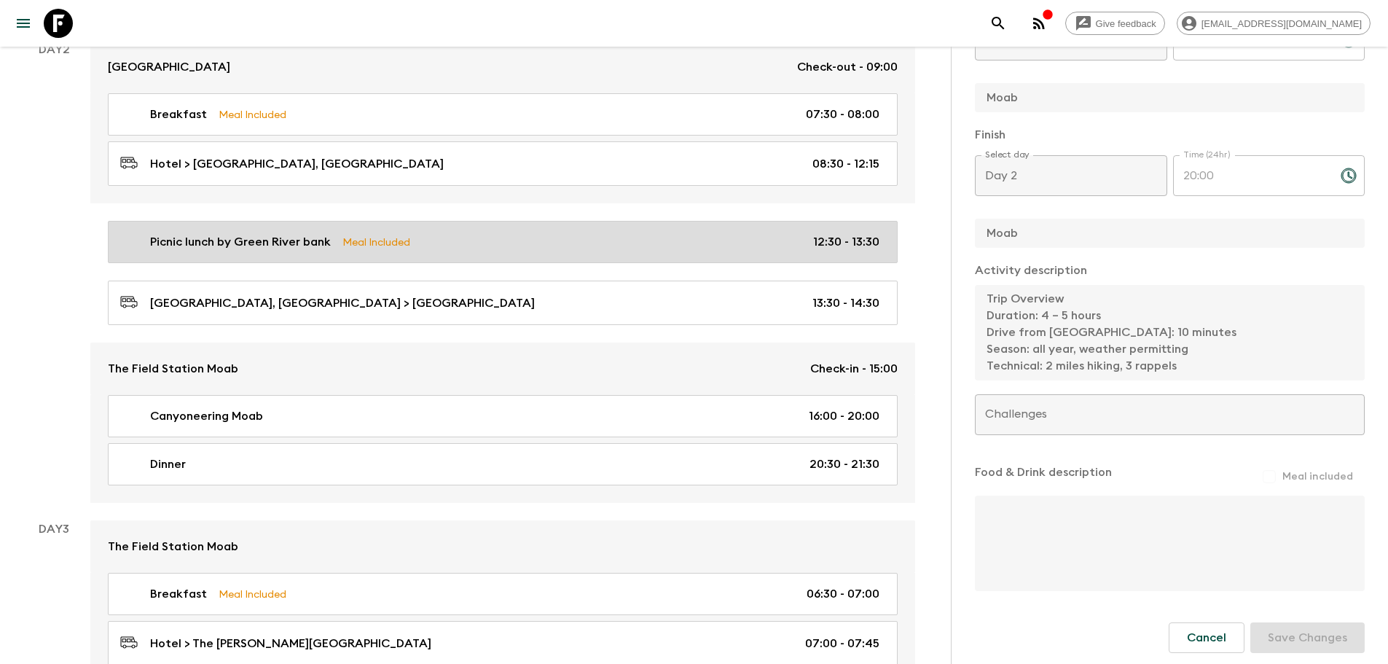
checkbox input "true"
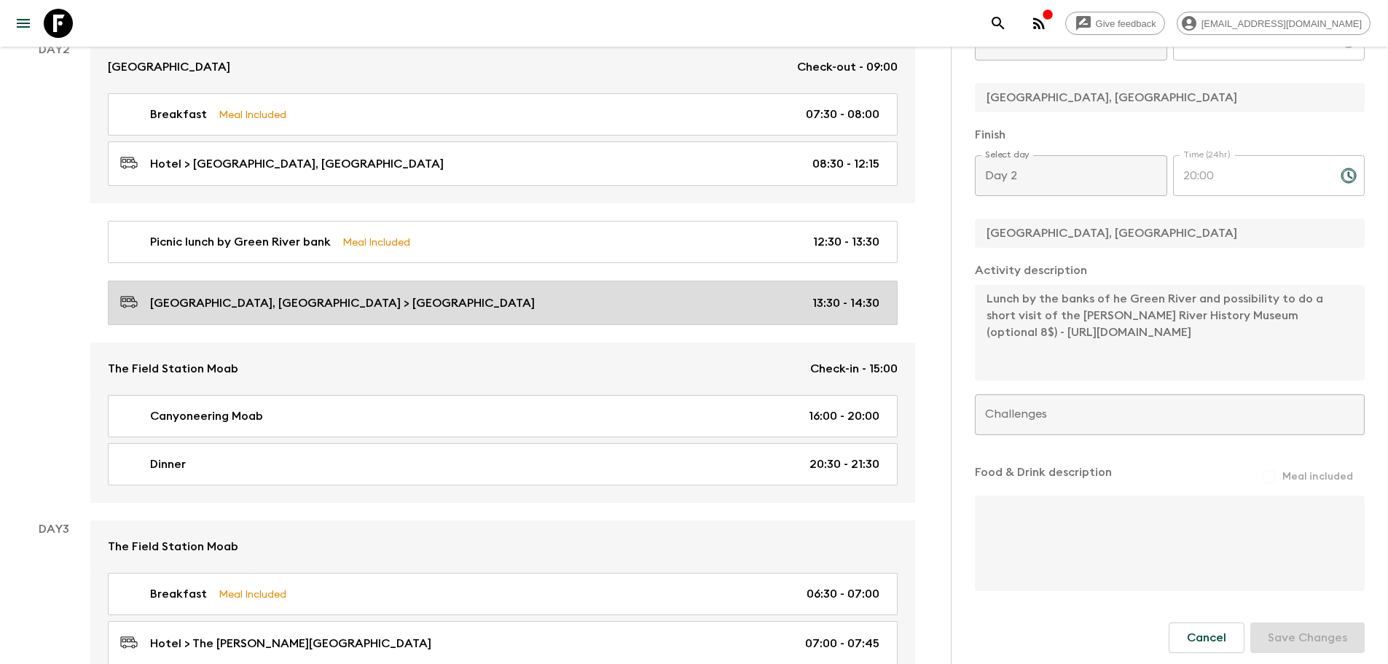
type input "12:30"
type input "13:30"
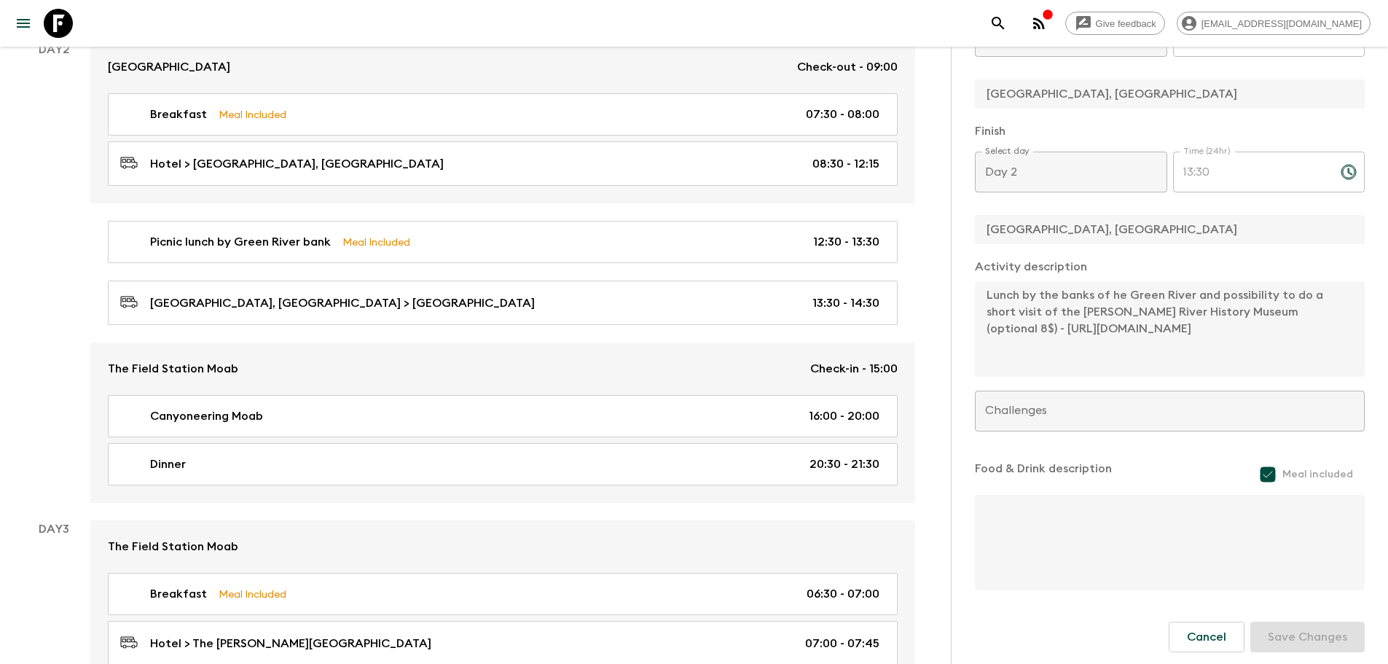
scroll to position [301, 0]
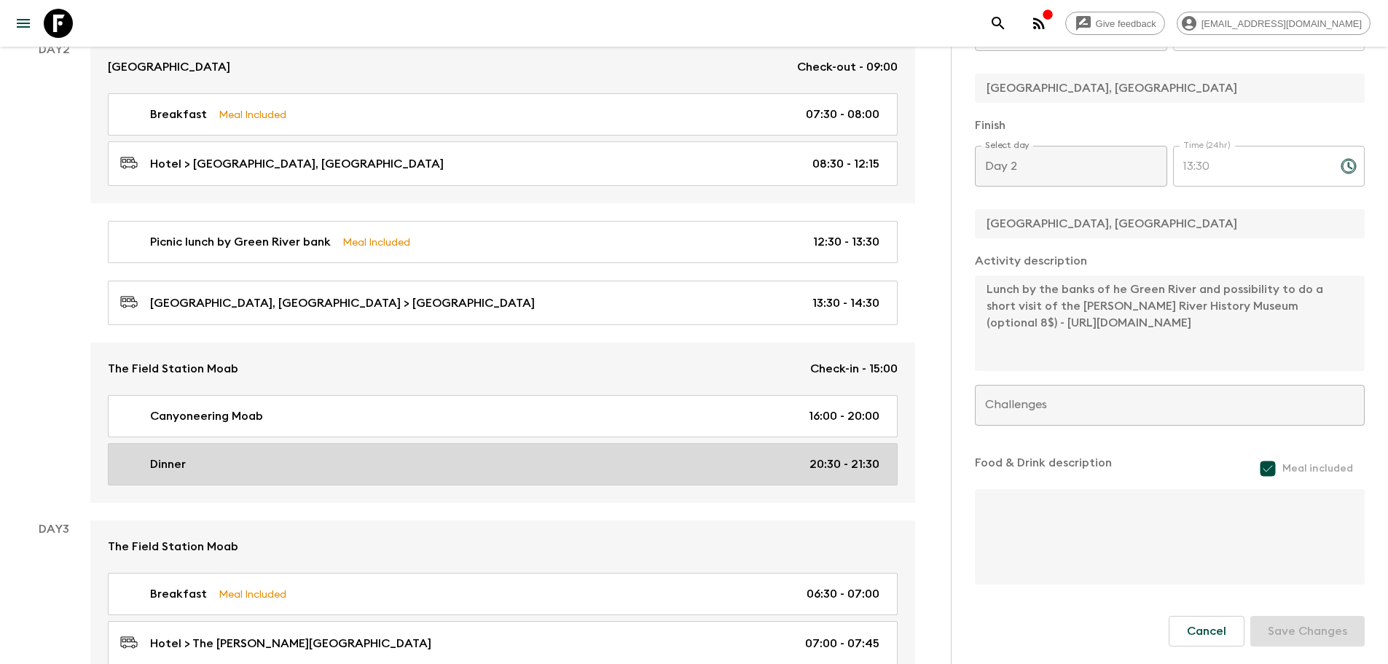
click at [198, 460] on div "Dinner 20:30 - 21:30" at bounding box center [499, 463] width 759 height 17
type input "Dinner"
type input "Moab"
type textarea "Due to the late finish, the Pack Leader will work with the group to decide on t…"
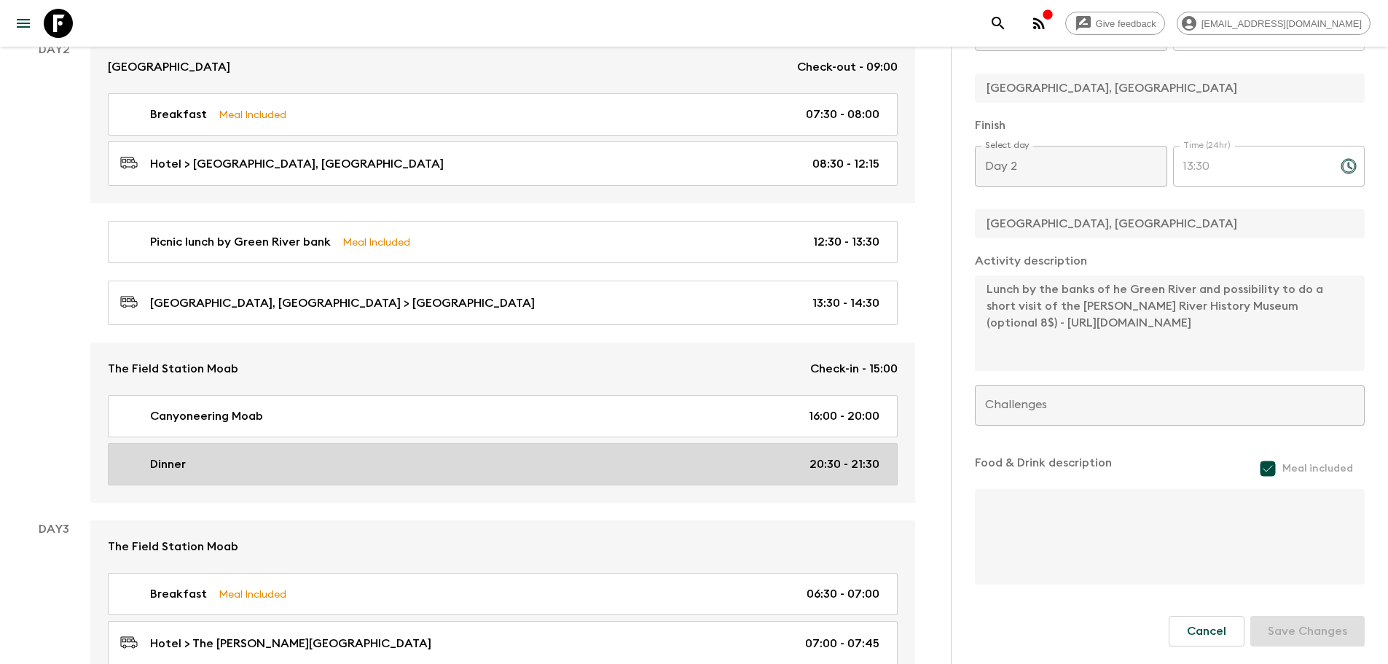
checkbox input "false"
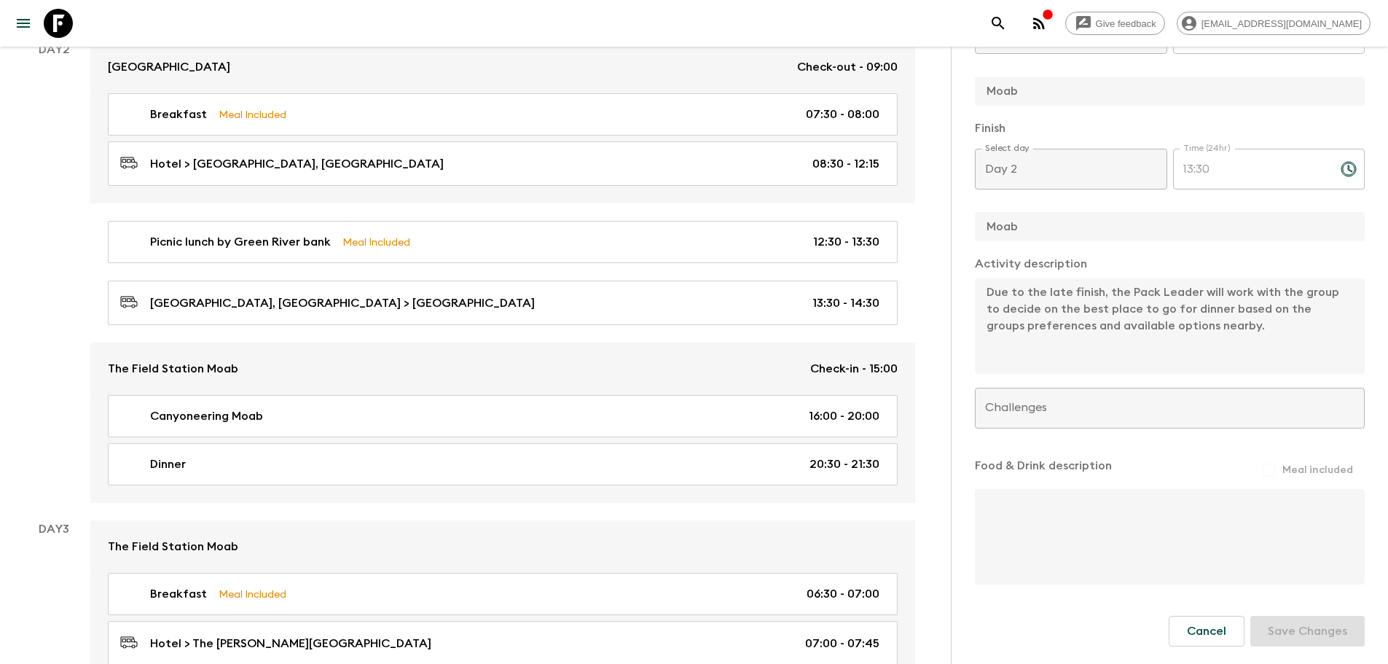
type input "20:30"
type input "21:30"
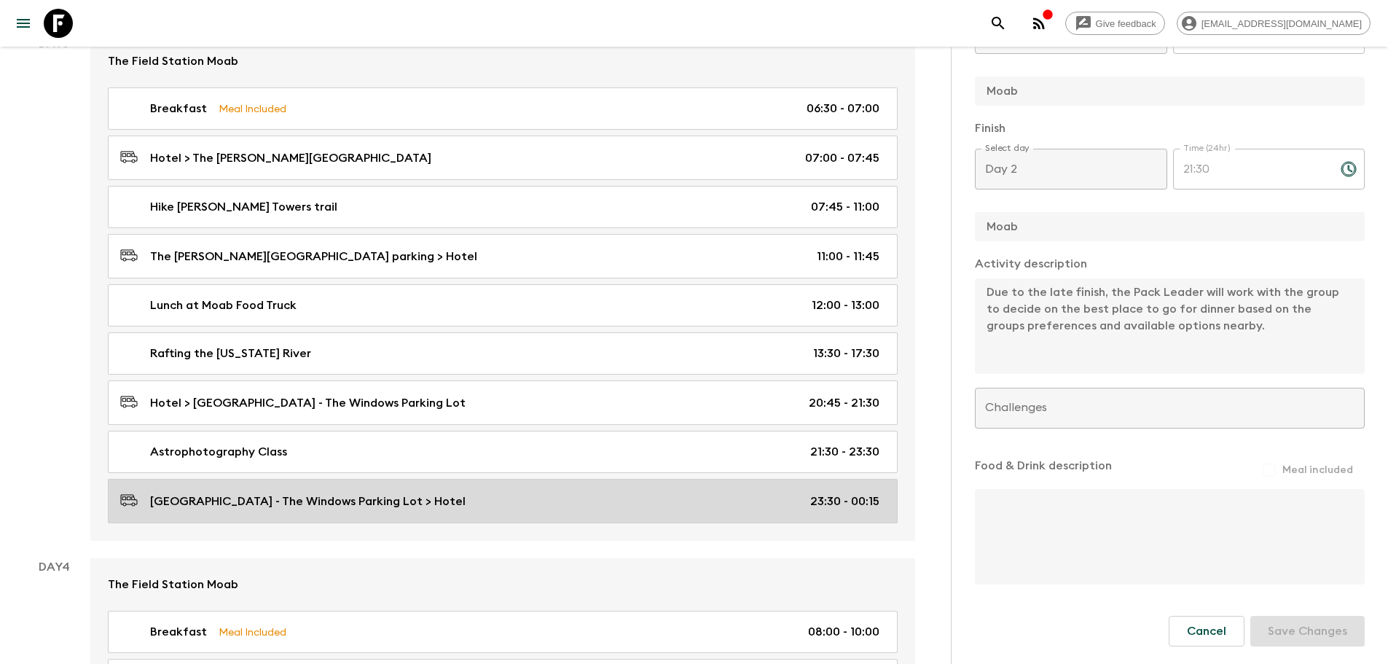
scroll to position [1020, 0]
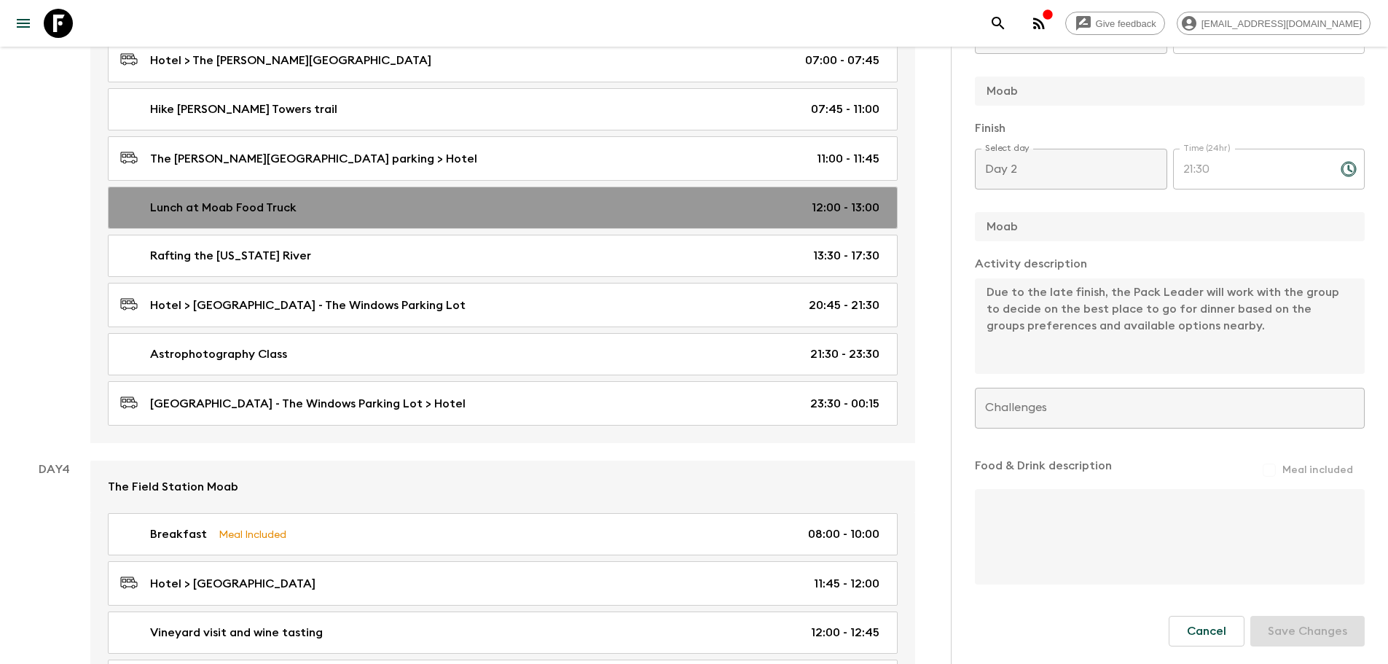
click at [221, 204] on p "Lunch at Moab Food Truck" at bounding box center [223, 207] width 146 height 17
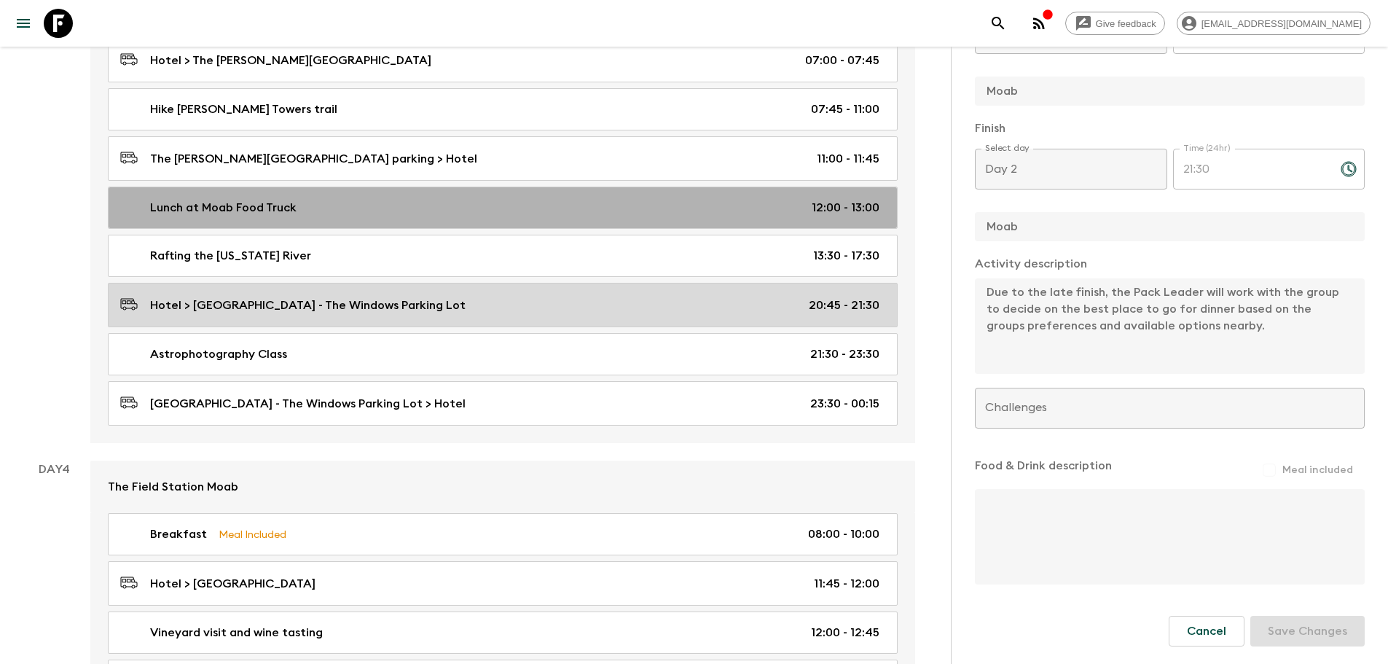
type input "Lunch at Moab Food Truck"
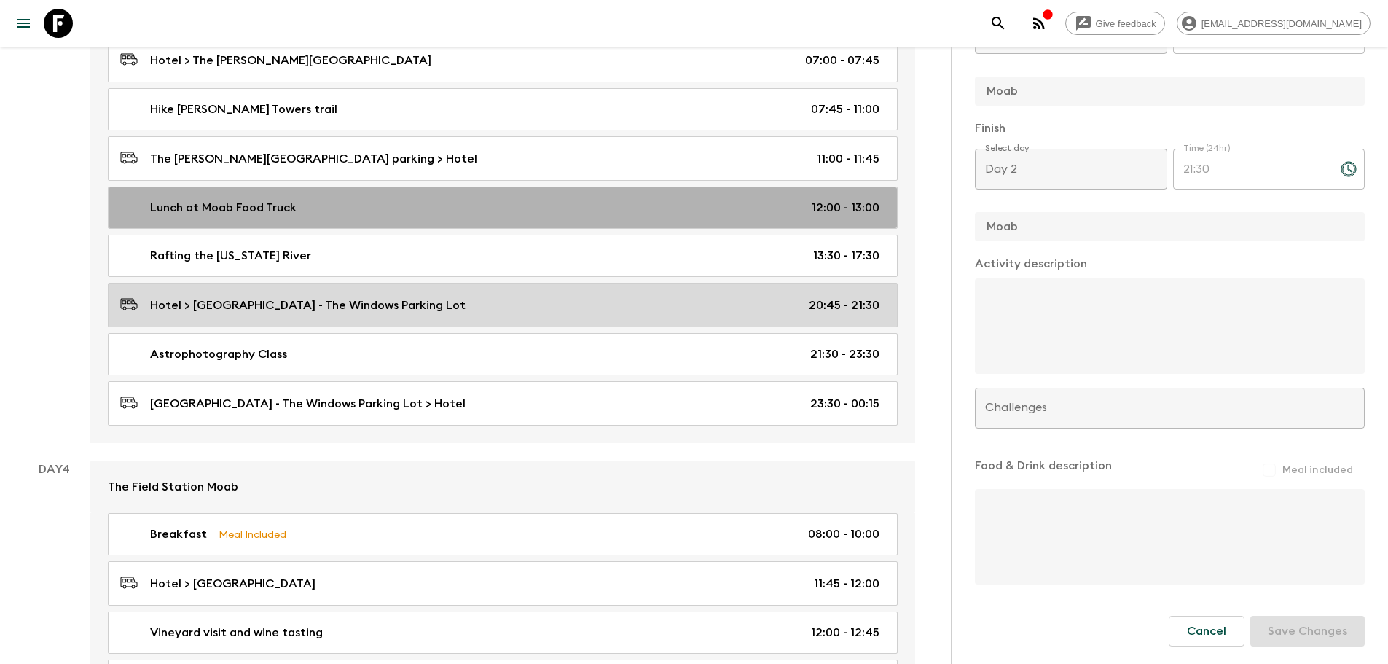
type input "Day 3"
type input "12:00"
type input "Day 3"
type input "13:00"
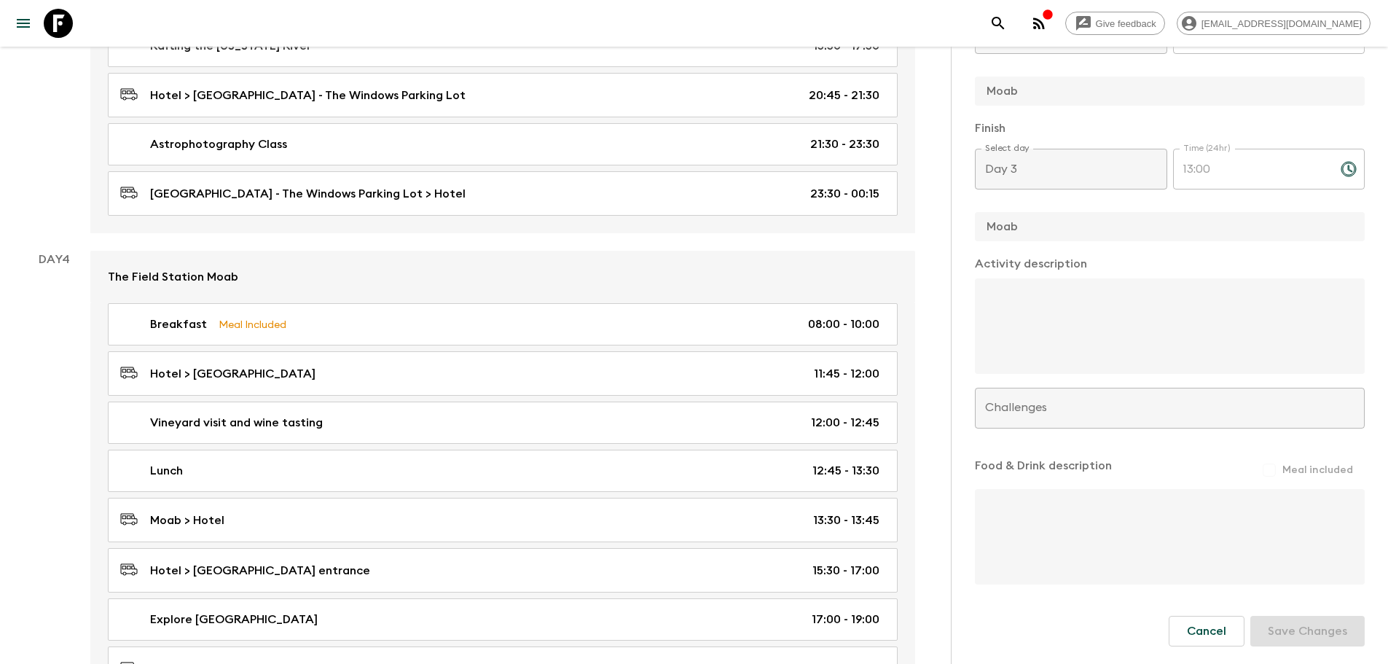
scroll to position [1239, 0]
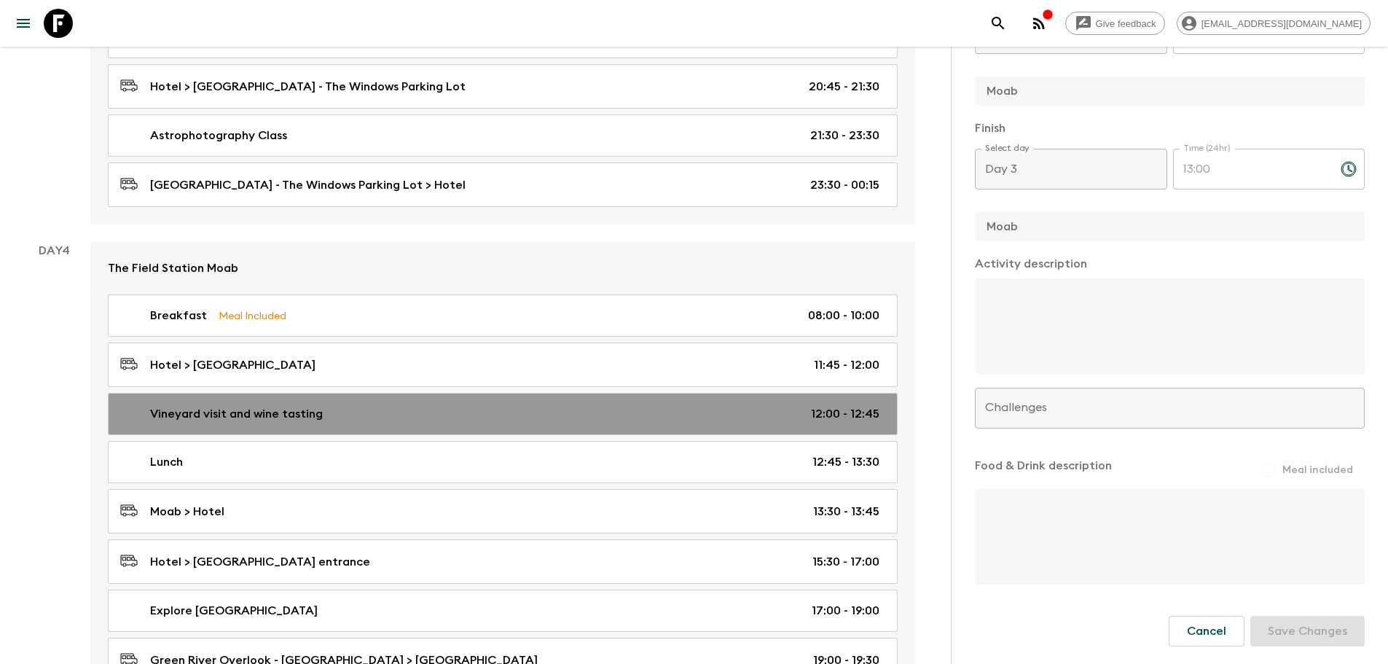
click at [242, 413] on p "Vineyard visit and wine tasting" at bounding box center [236, 413] width 173 height 17
type input "Vineyard visit and wine tasting"
type input "Spanish Valley Vineyard"
type input "Day 4"
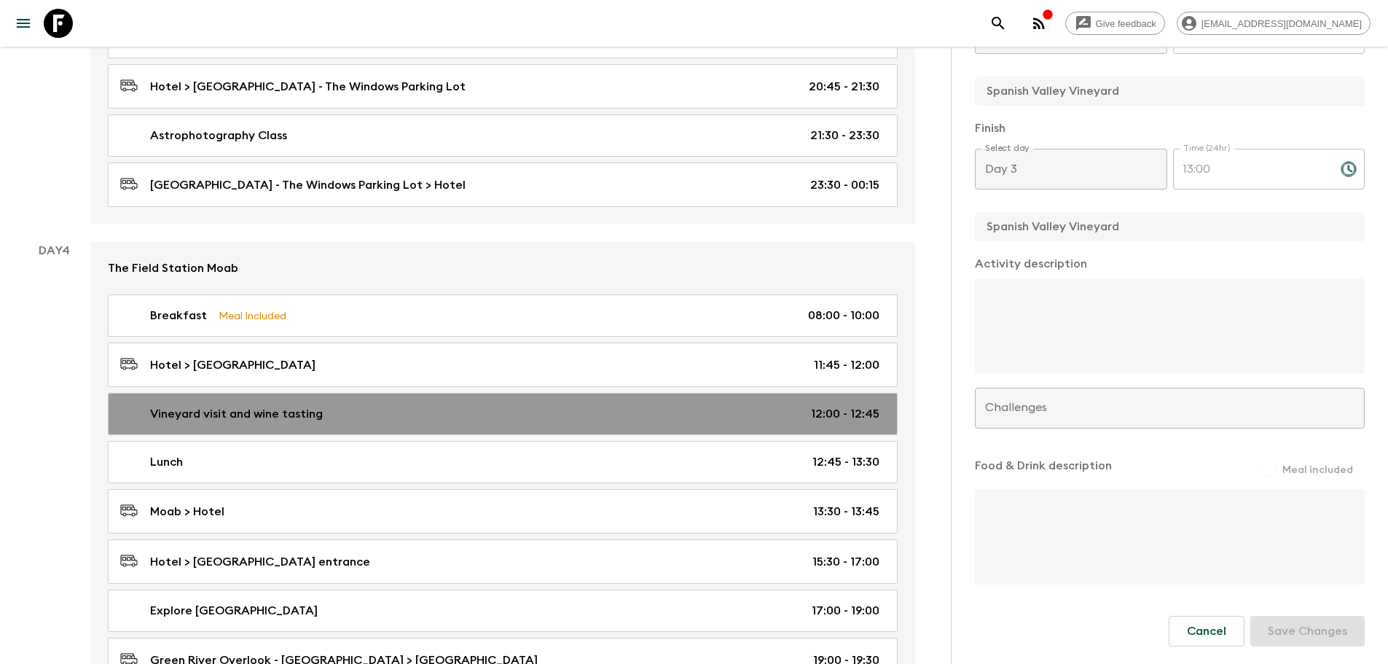
type input "Day 4"
type input "12:45"
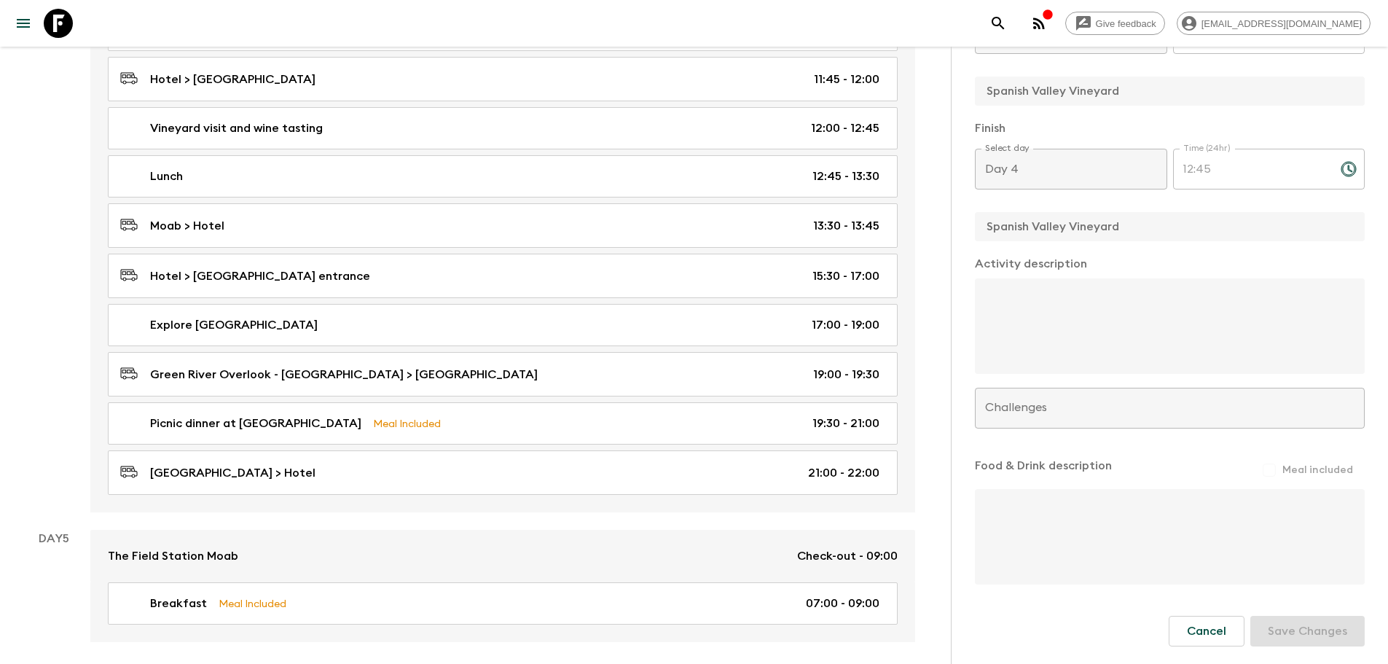
scroll to position [1530, 0]
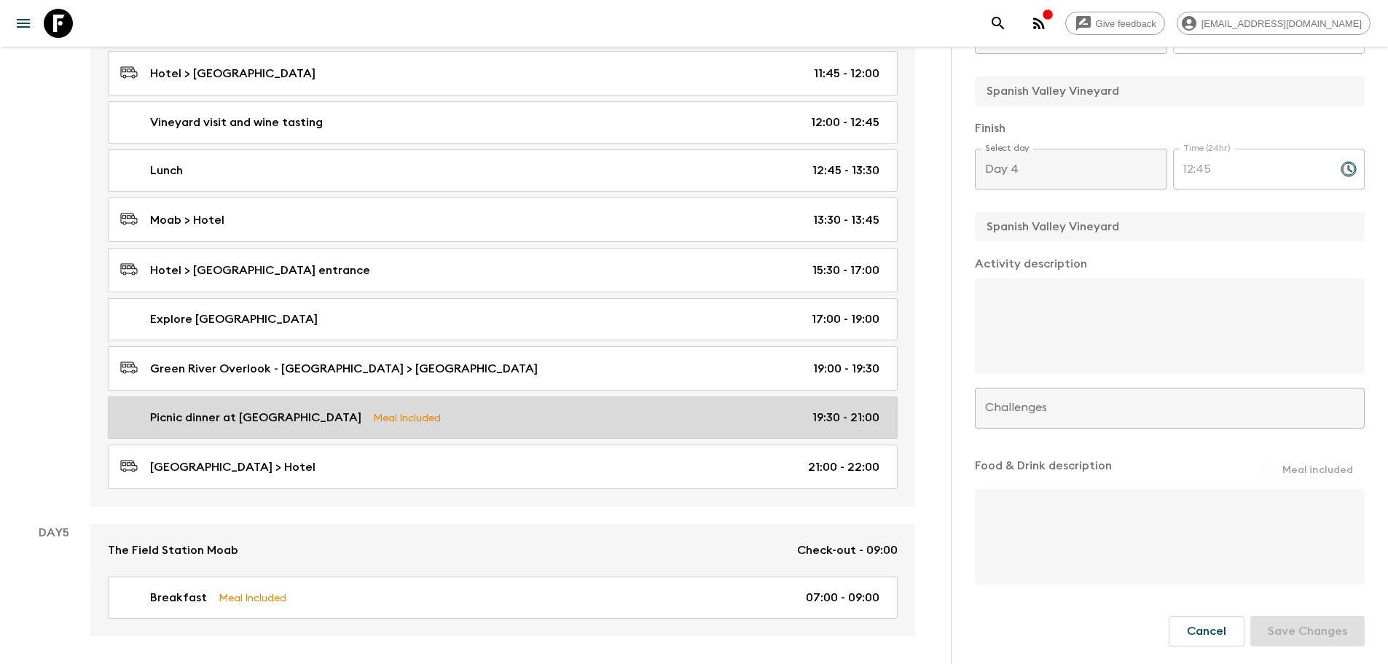
click at [195, 412] on p "Picnic dinner at [GEOGRAPHIC_DATA]" at bounding box center [255, 417] width 211 height 17
type input "Picnic dinner at [GEOGRAPHIC_DATA]"
type input "Dead Hose Point"
checkbox input "true"
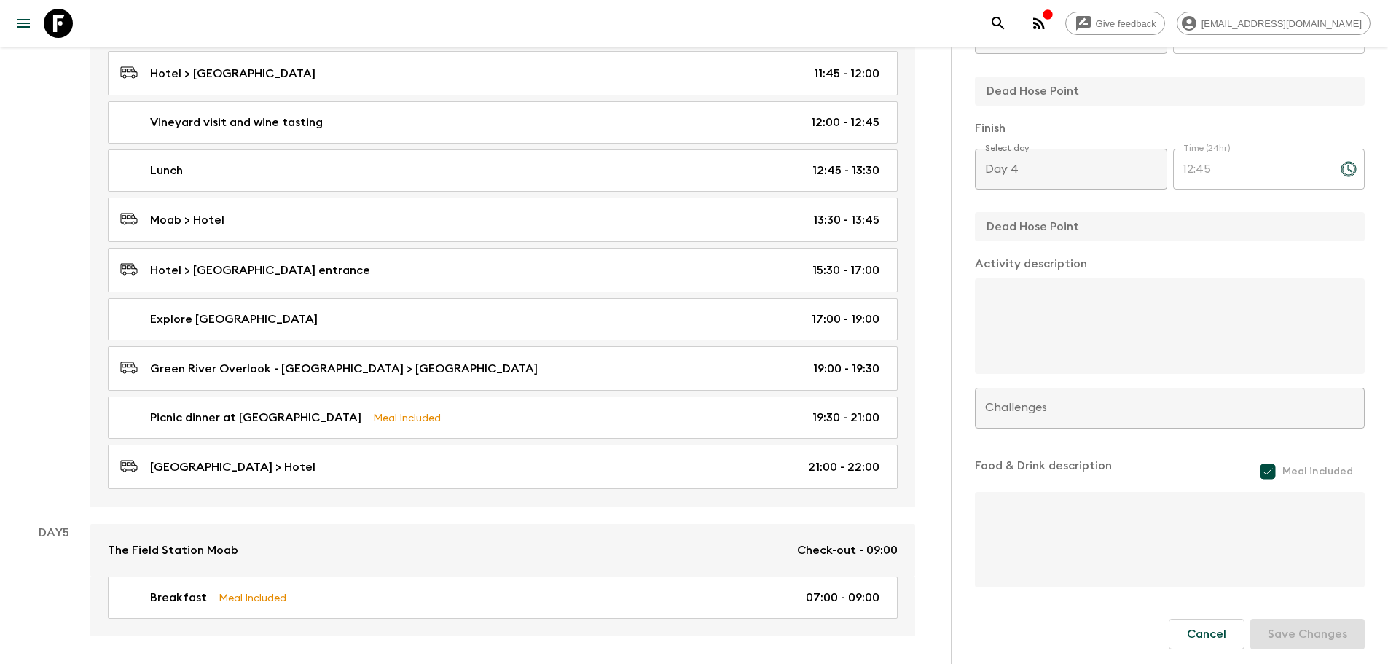
type input "19:30"
type input "21:00"
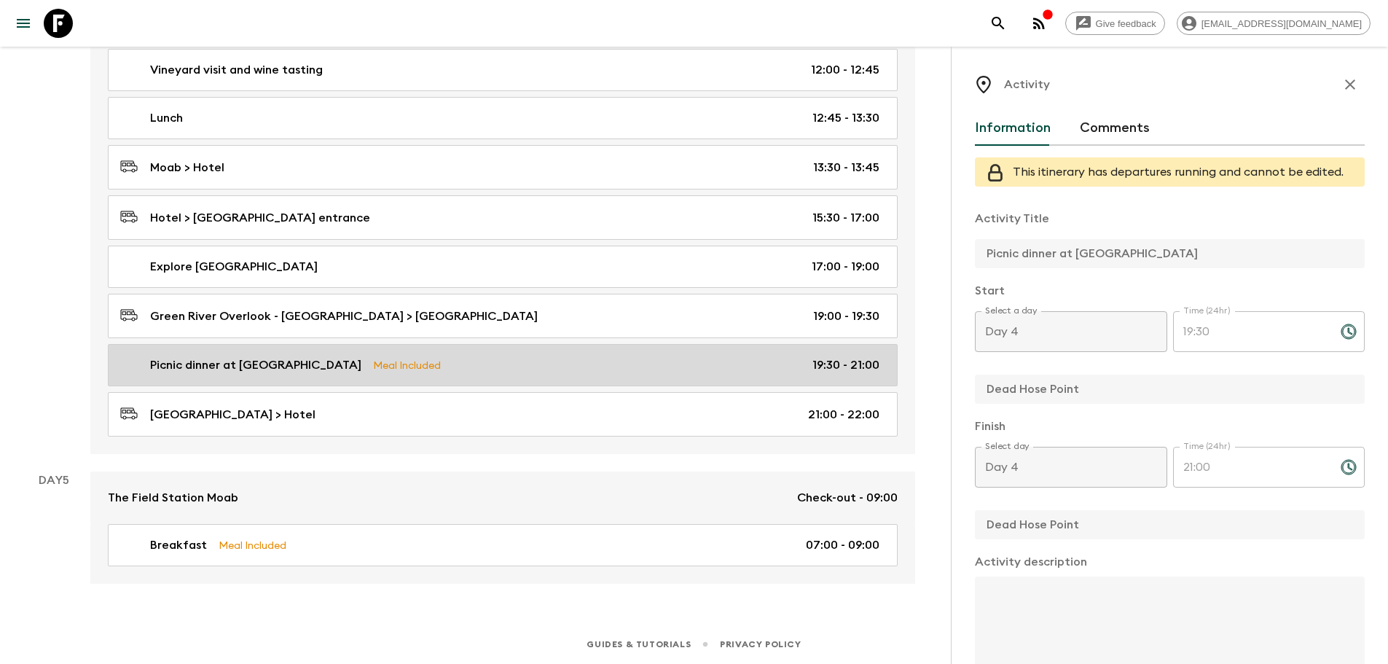
scroll to position [1510, 0]
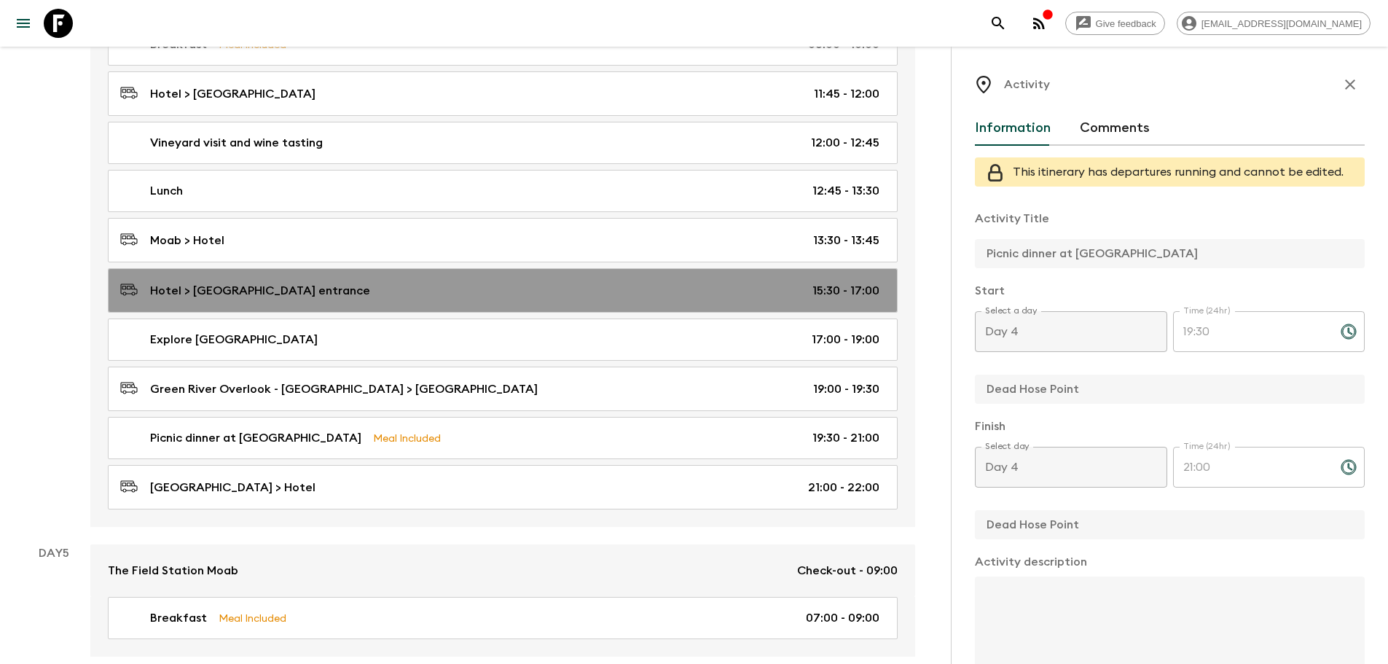
click at [187, 286] on p "Hotel > [GEOGRAPHIC_DATA] entrance" at bounding box center [260, 290] width 220 height 17
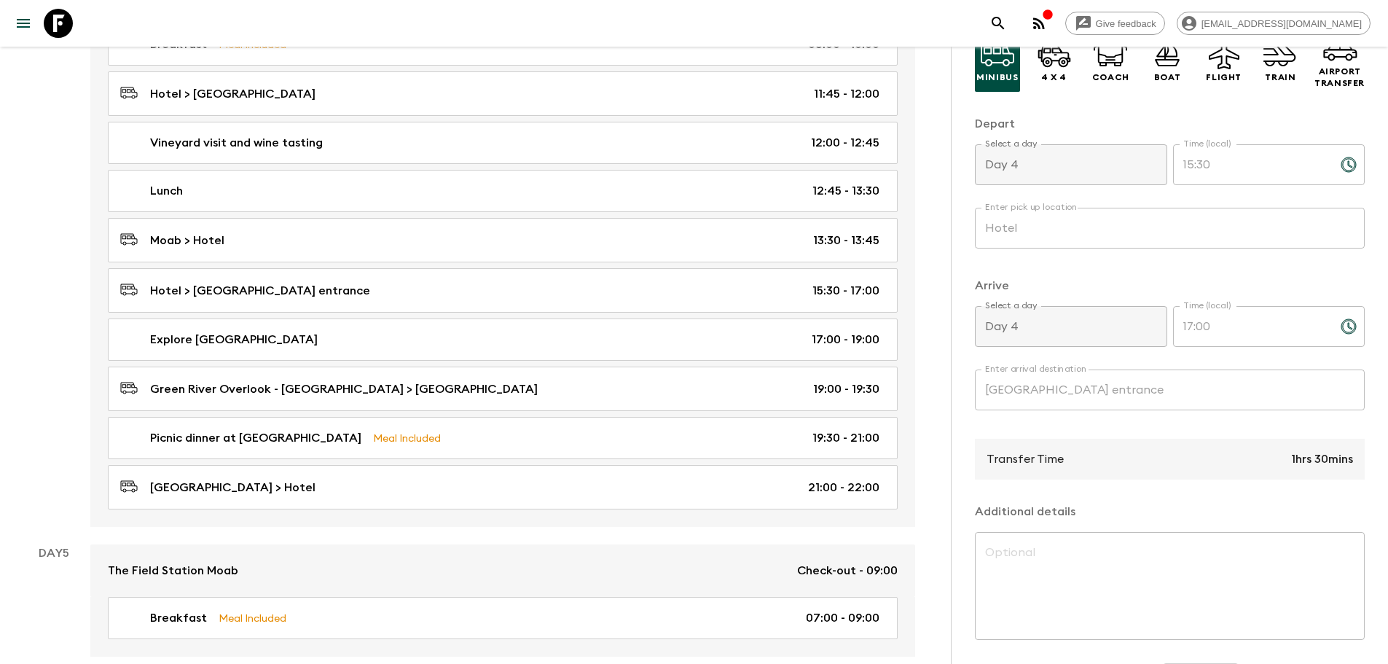
scroll to position [157, 0]
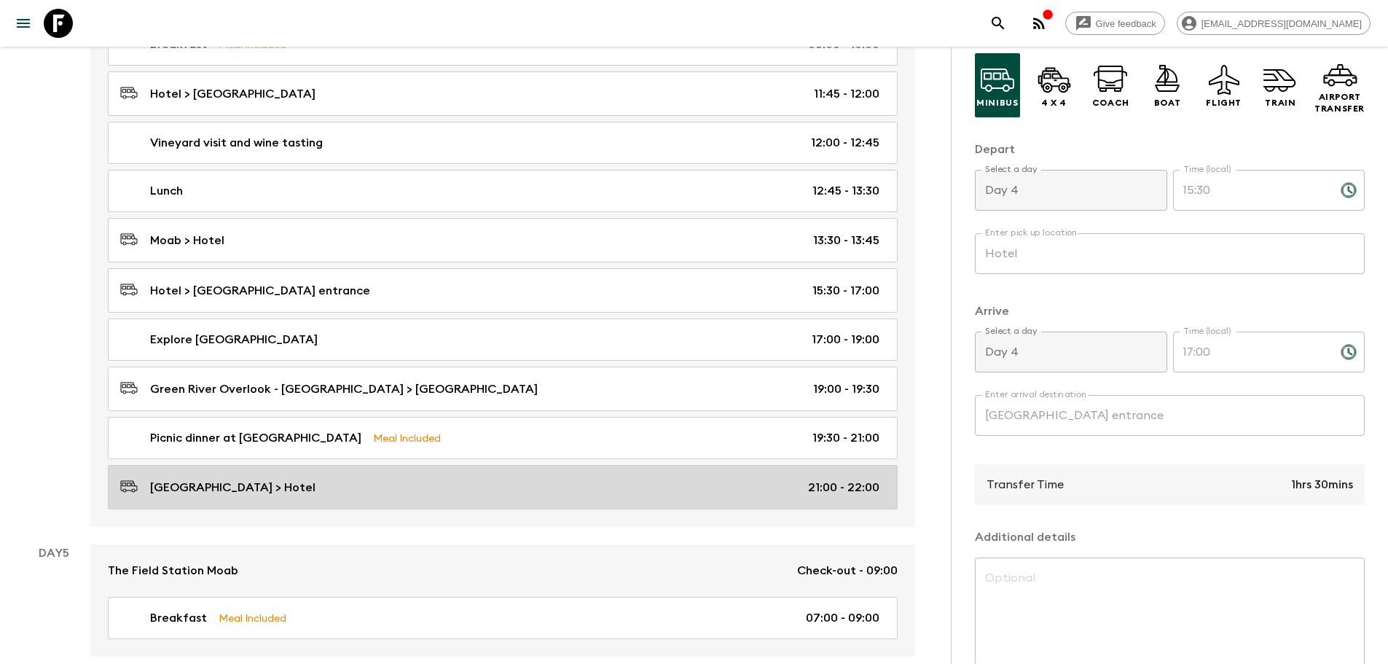
click at [204, 501] on link "[GEOGRAPHIC_DATA] > Hotel 21:00 - 22:00" at bounding box center [503, 487] width 790 height 44
type input "Dead Hose Point"
type input "Hotel"
type input "21:00"
type input "22:00"
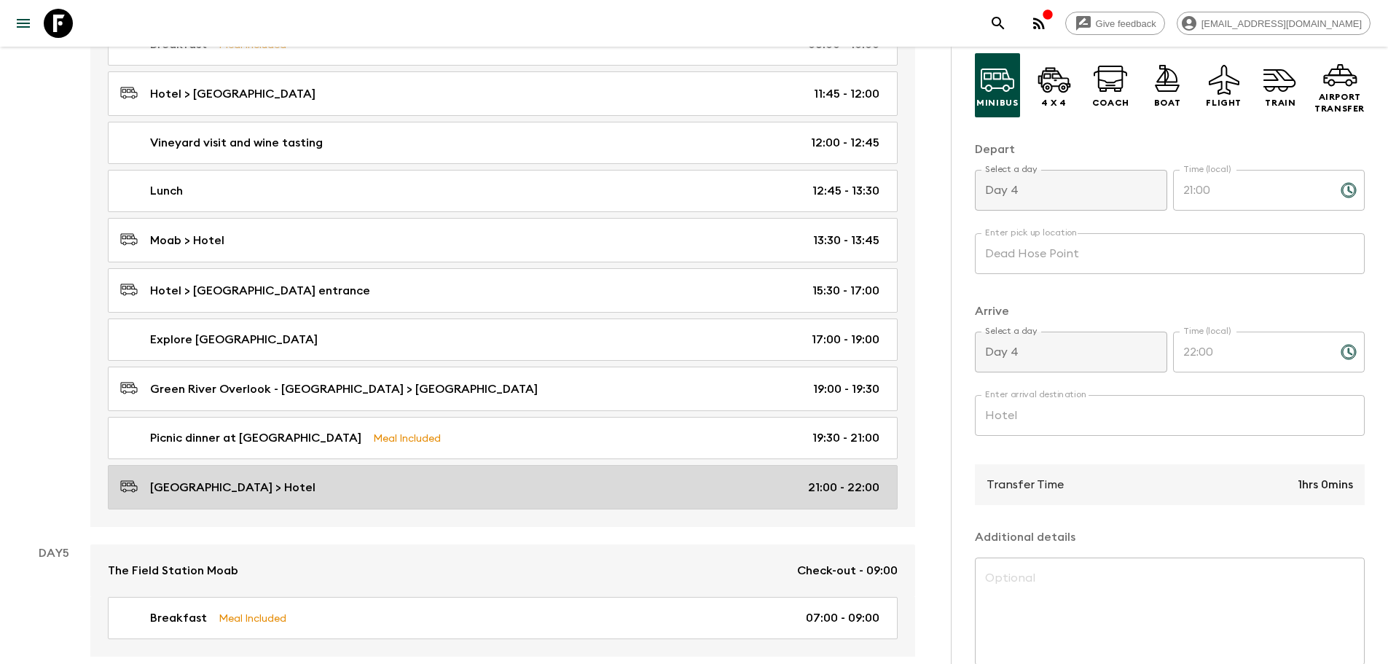
click at [291, 472] on link "[GEOGRAPHIC_DATA] > Hotel 21:00 - 22:00" at bounding box center [503, 487] width 790 height 44
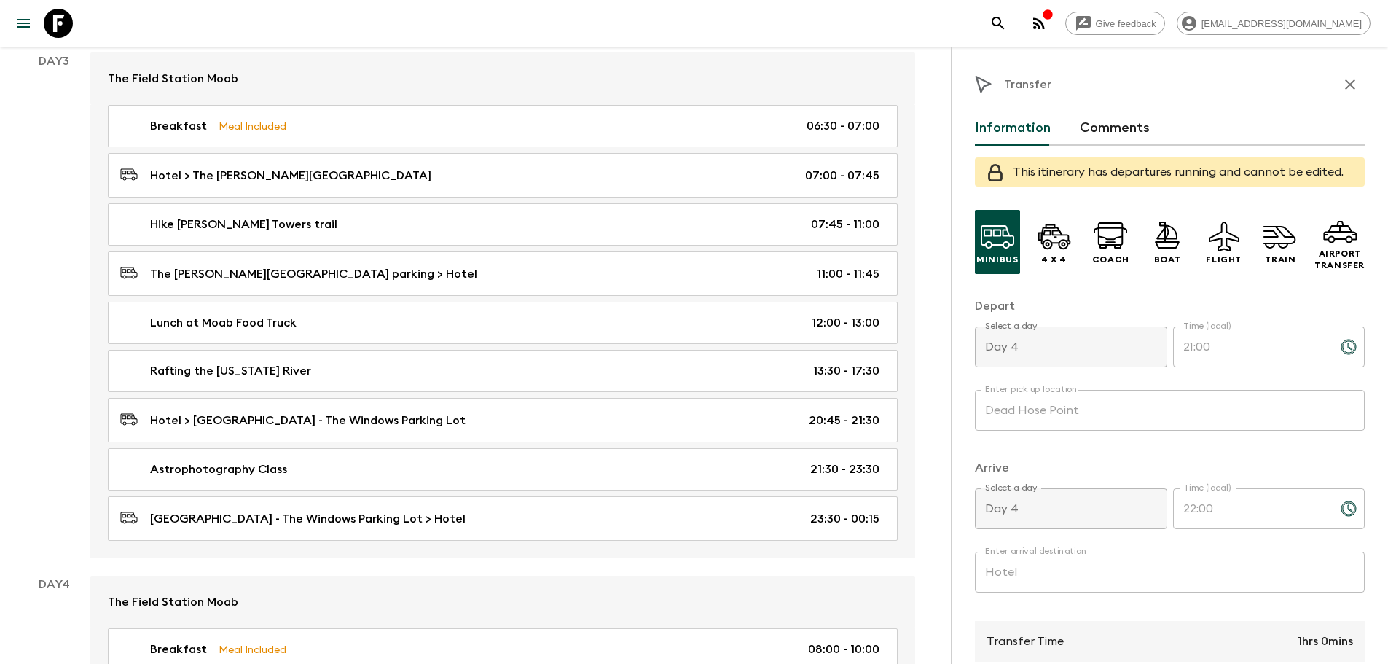
scroll to position [708, 0]
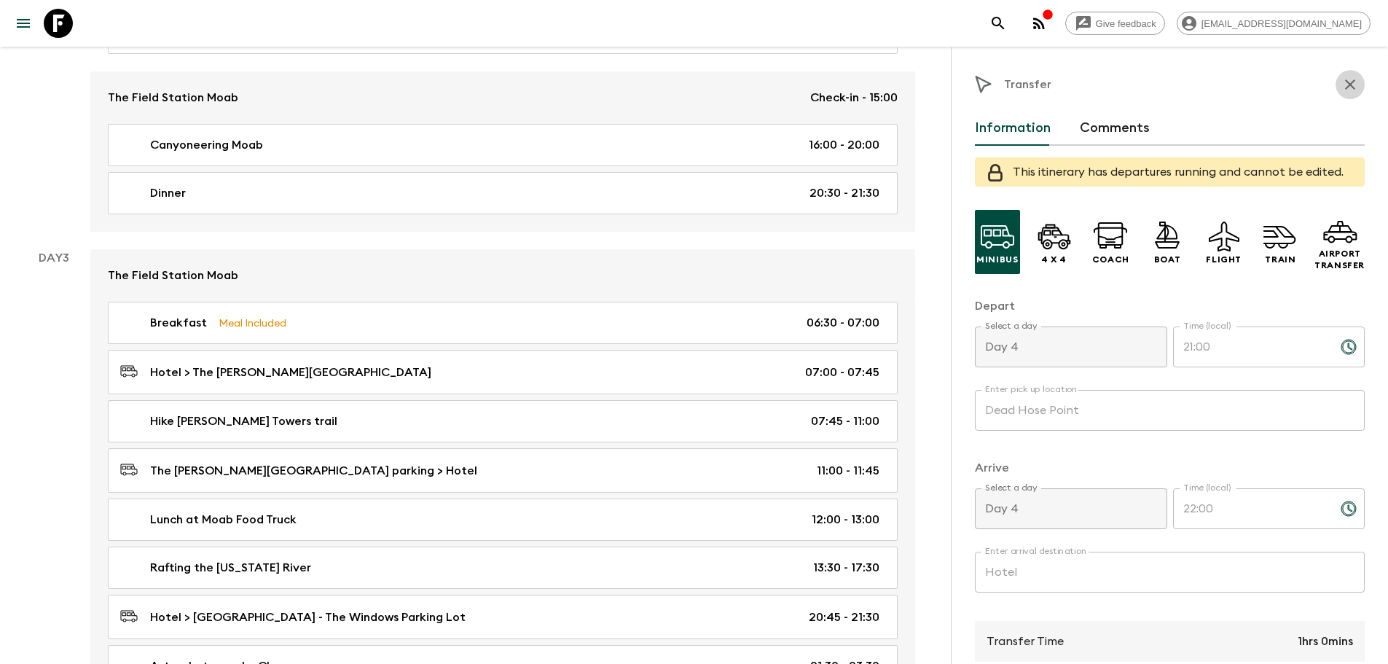
click at [1344, 84] on icon "button" at bounding box center [1349, 84] width 17 height 17
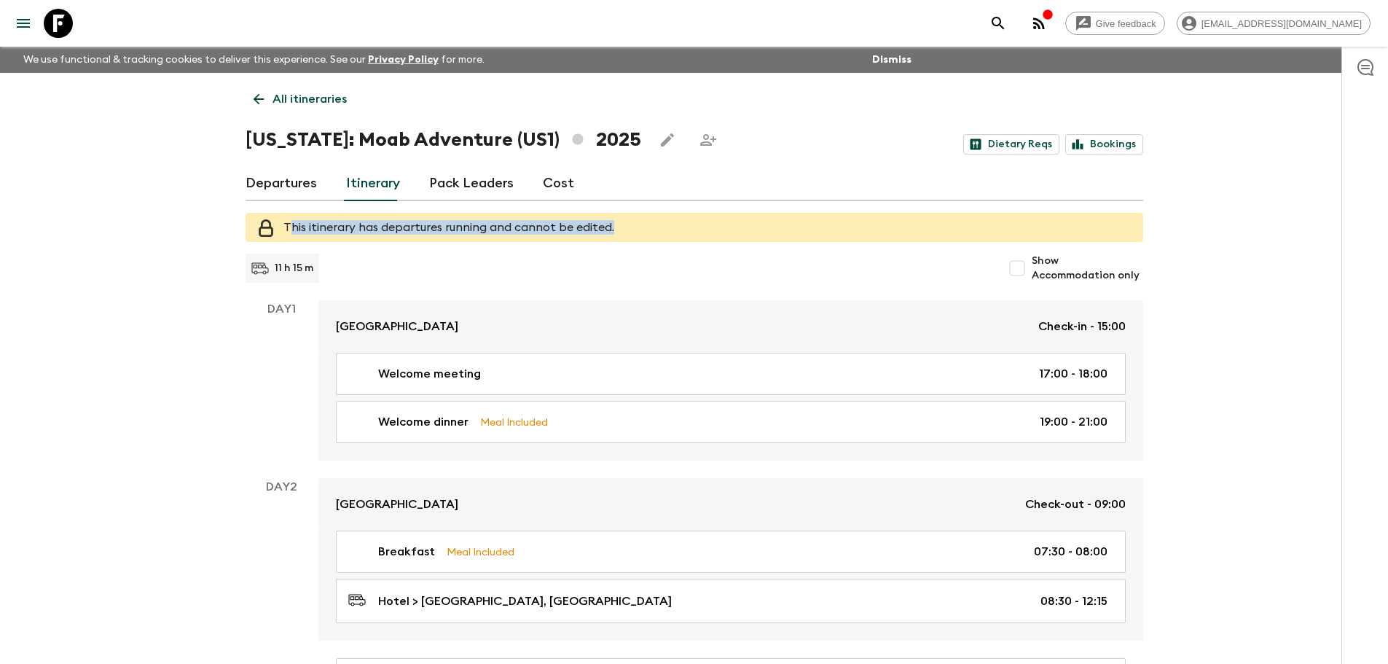
drag, startPoint x: 290, startPoint y: 219, endPoint x: 642, endPoint y: 216, distance: 351.9
click at [642, 216] on div "This itinerary has departures running and cannot be edited." at bounding box center [695, 227] width 898 height 29
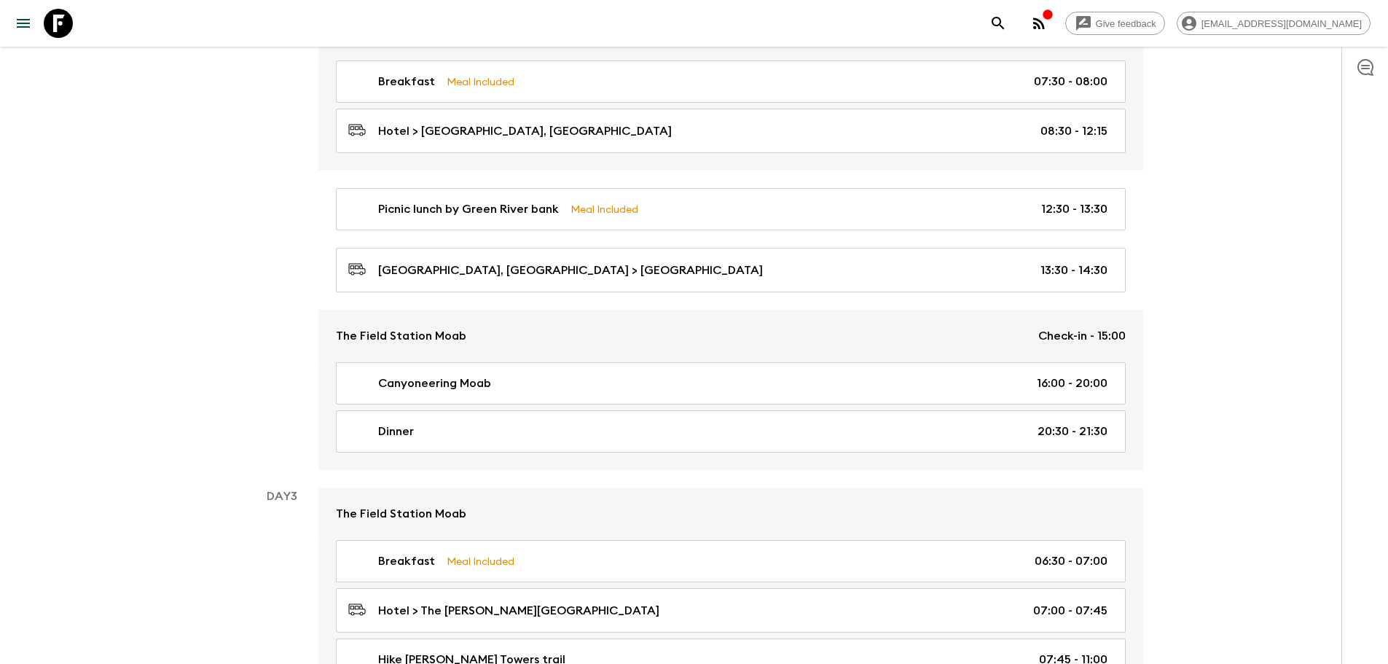
scroll to position [219, 0]
